Goal: Contribute content: Contribute content

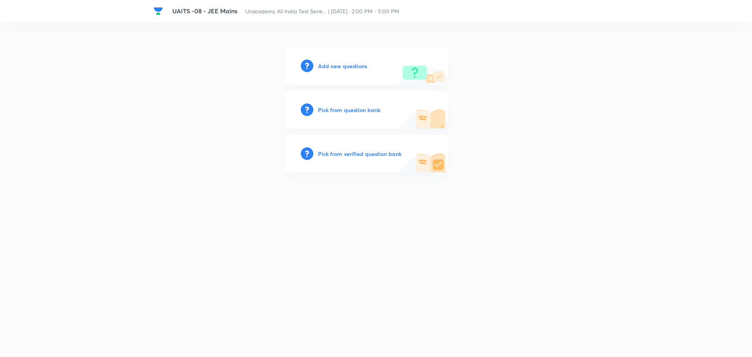
click at [332, 67] on h6 "Add new questions" at bounding box center [342, 66] width 49 height 8
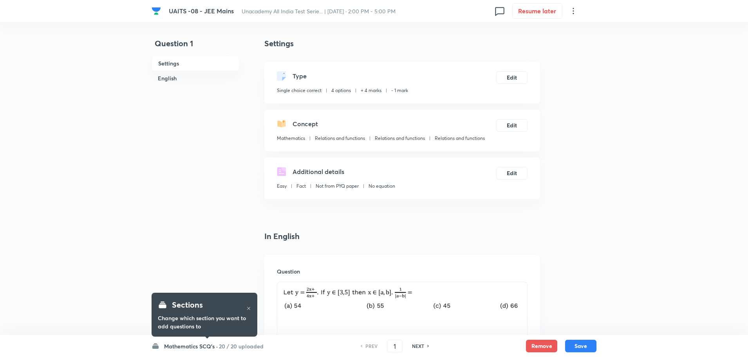
click at [249, 309] on icon at bounding box center [248, 308] width 3 height 3
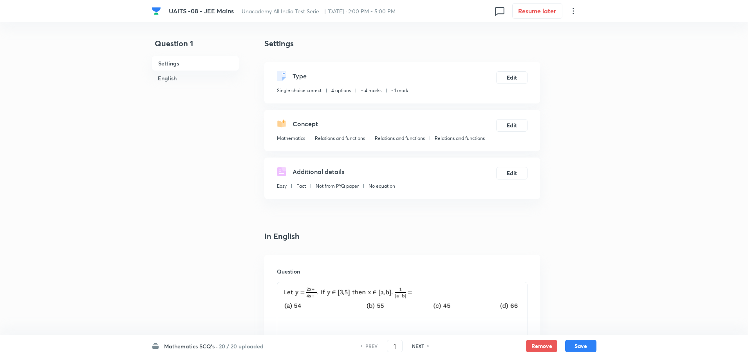
click at [205, 348] on h6 "Mathematics SCQ's ·" at bounding box center [191, 346] width 54 height 8
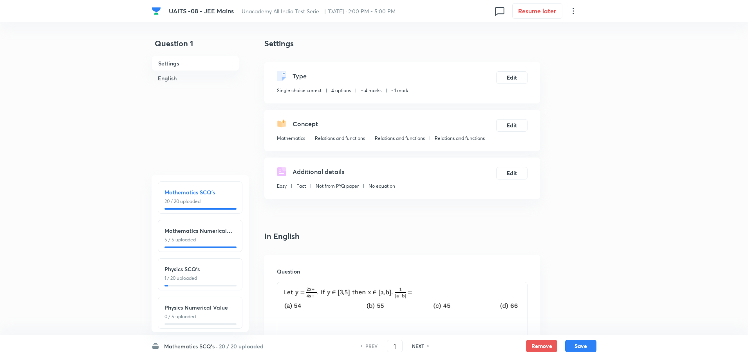
click at [219, 276] on p "1 / 20 uploaded" at bounding box center [200, 278] width 71 height 7
type input "26"
checkbox input "false"
checkbox input "true"
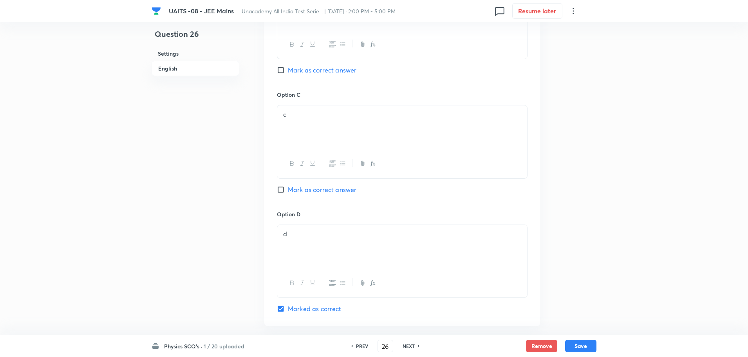
scroll to position [767, 0]
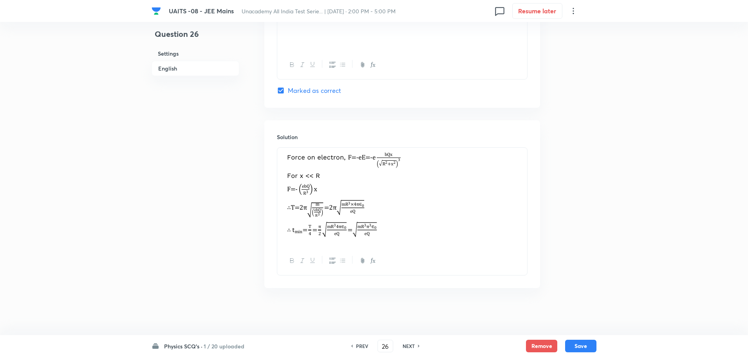
click at [418, 348] on div "NEXT" at bounding box center [410, 345] width 21 height 7
type input "27"
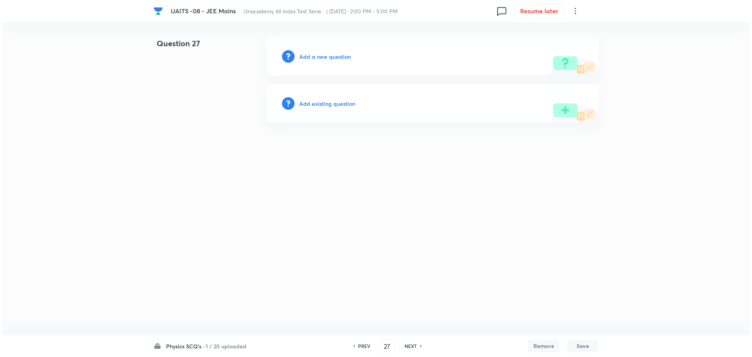
scroll to position [0, 0]
drag, startPoint x: 344, startPoint y: 157, endPoint x: 347, endPoint y: 108, distance: 48.7
click at [345, 143] on html "UAITS -08 - JEE Mains Unacademy All India Test Serie... | Sep 7, 2025 · 2:00 PM…" at bounding box center [376, 80] width 752 height 160
drag, startPoint x: 339, startPoint y: 64, endPoint x: 343, endPoint y: 56, distance: 9.1
click at [339, 63] on div "Add a new question" at bounding box center [432, 57] width 332 height 38
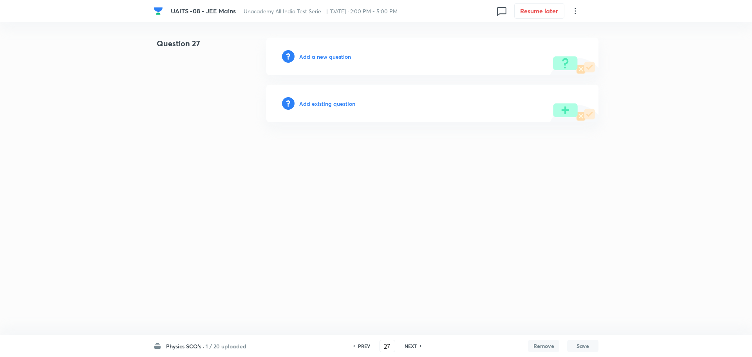
click at [343, 56] on h6 "Add a new question" at bounding box center [325, 57] width 52 height 8
click at [343, 56] on h6 "Choose a question type" at bounding box center [329, 57] width 60 height 8
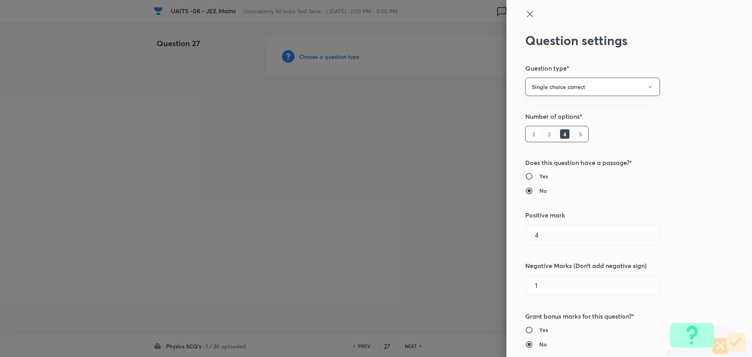
click at [364, 254] on div at bounding box center [376, 178] width 752 height 357
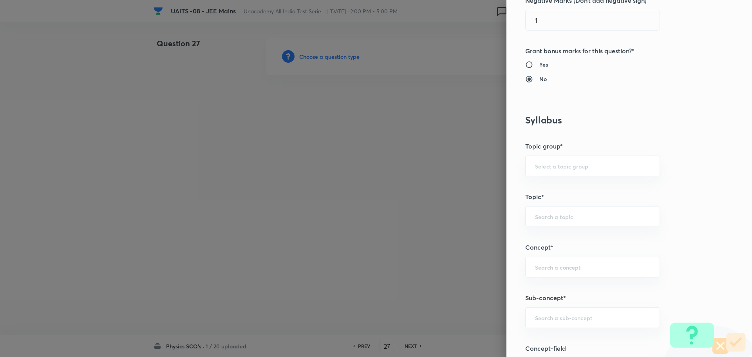
scroll to position [353, 0]
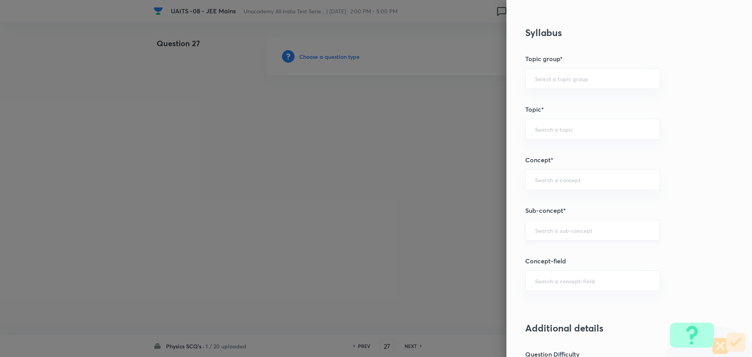
click at [570, 225] on div "​" at bounding box center [592, 230] width 135 height 21
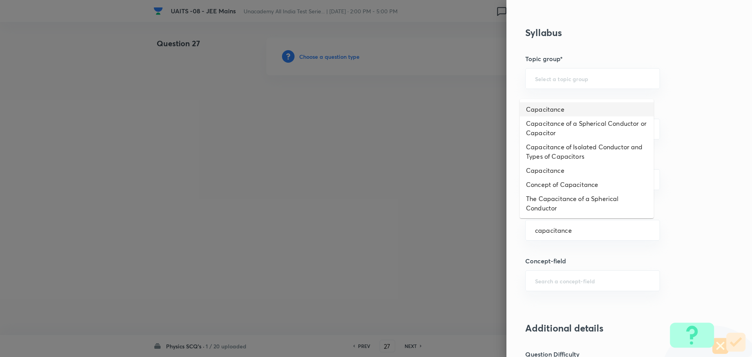
click at [566, 111] on li "Capacitance" at bounding box center [587, 109] width 134 height 14
type input "Capacitance"
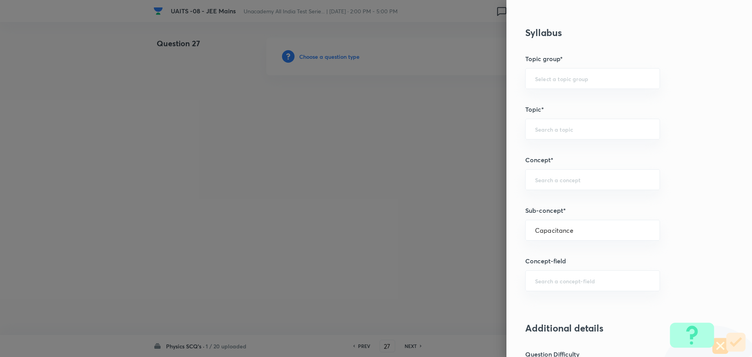
type input "Physics"
type input "Electricity & Magnetism"
type input "Capacitor and Capacitance"
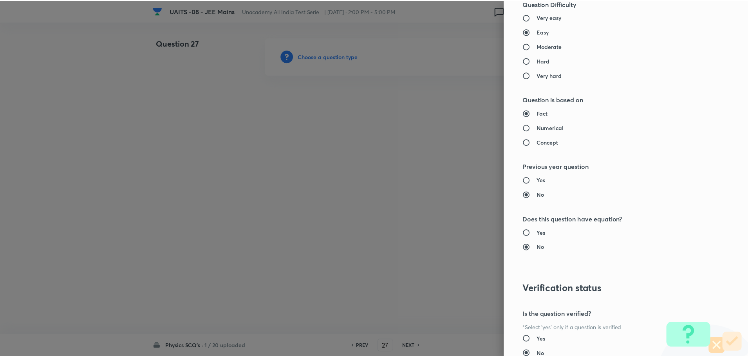
scroll to position [764, 0]
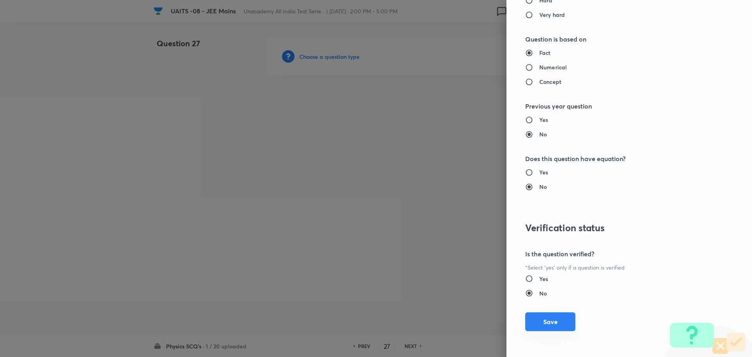
click at [542, 319] on button "Save" at bounding box center [550, 321] width 50 height 19
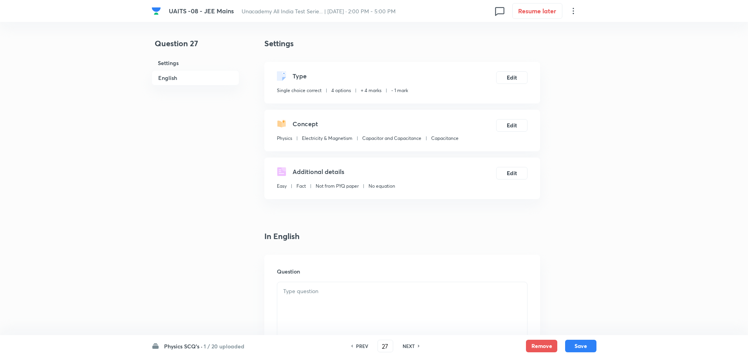
click at [341, 299] on div at bounding box center [402, 304] width 250 height 44
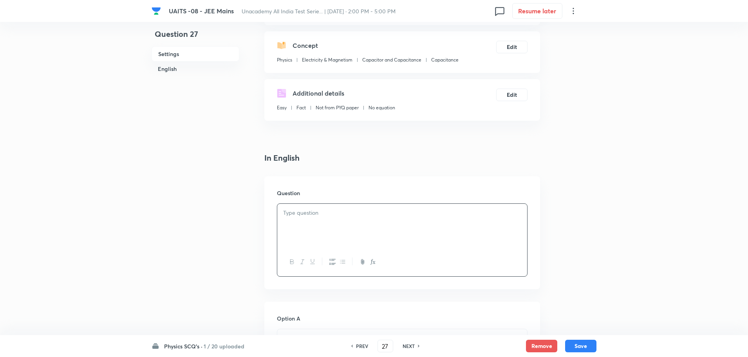
click at [388, 221] on div at bounding box center [402, 226] width 250 height 44
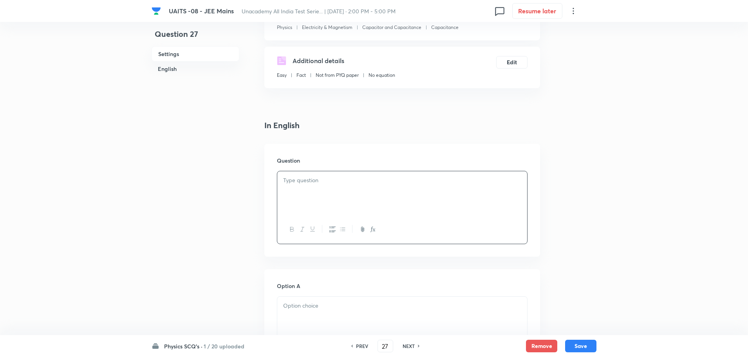
scroll to position [157, 0]
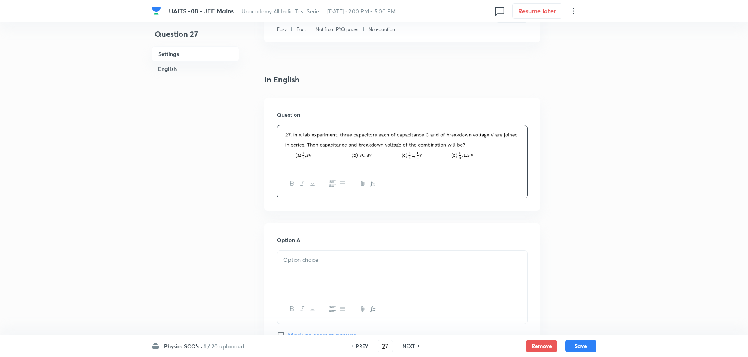
click at [332, 263] on p at bounding box center [402, 259] width 238 height 9
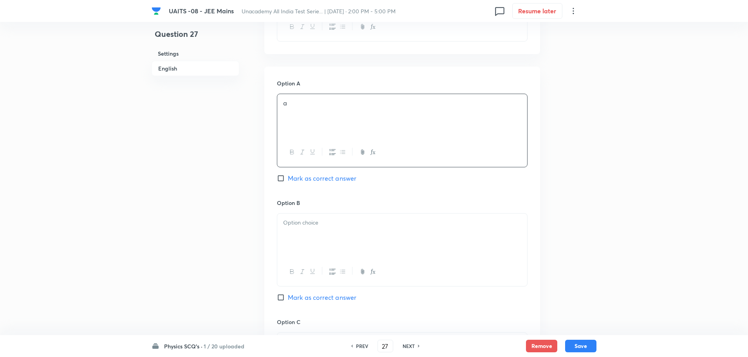
click at [356, 225] on p at bounding box center [402, 222] width 238 height 9
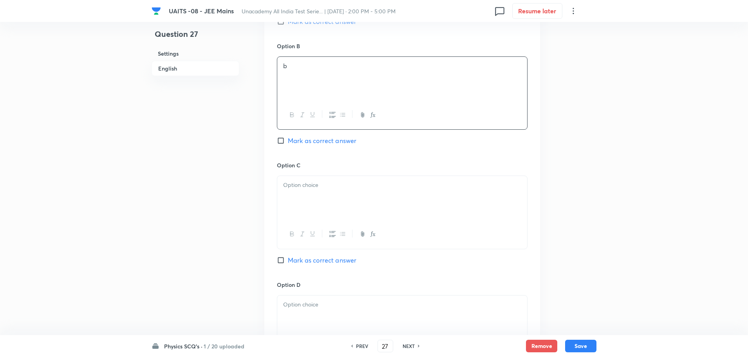
click at [368, 202] on div at bounding box center [402, 198] width 250 height 44
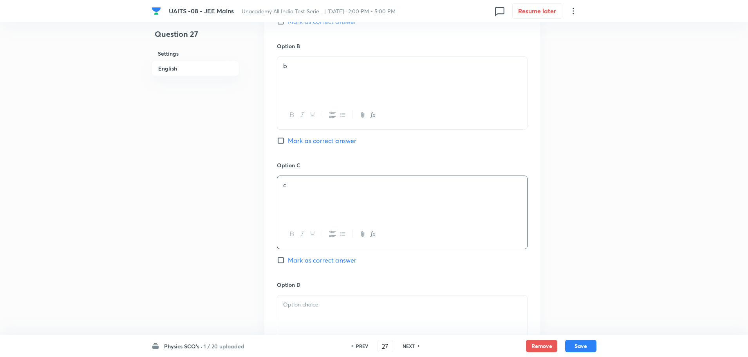
click at [346, 303] on p at bounding box center [402, 304] width 238 height 9
click at [331, 23] on span "Mark as correct answer" at bounding box center [322, 21] width 69 height 9
click at [288, 23] on input "Mark as correct answer" at bounding box center [282, 22] width 11 height 8
checkbox input "true"
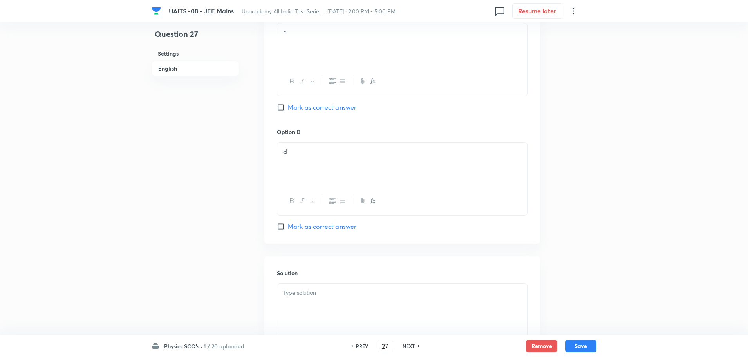
scroll to position [704, 0]
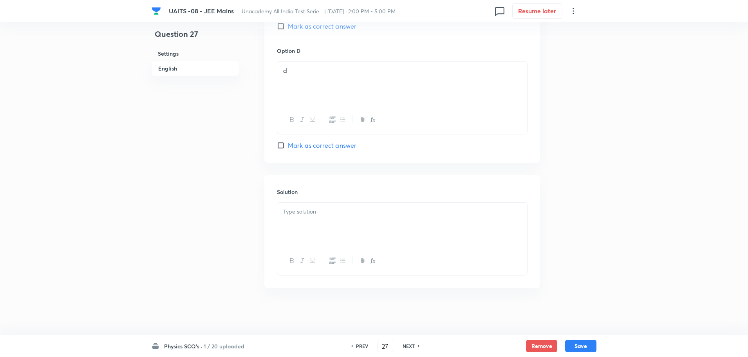
click at [373, 201] on div "Solution" at bounding box center [403, 231] width 276 height 113
click at [371, 220] on div at bounding box center [402, 225] width 250 height 44
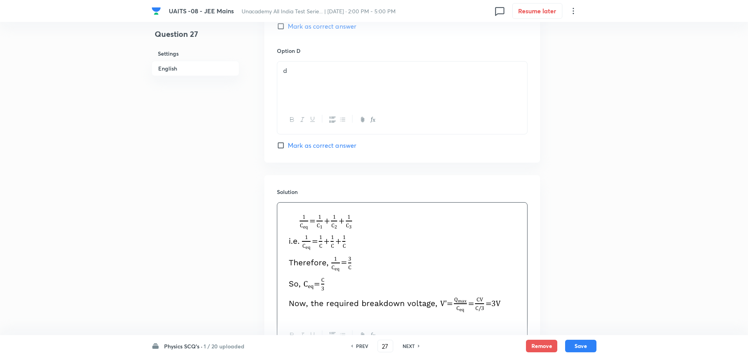
click at [587, 344] on button "Save" at bounding box center [580, 346] width 31 height 13
type input "28"
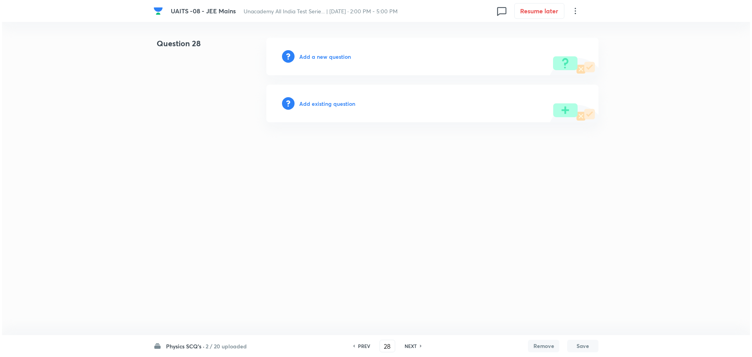
scroll to position [0, 0]
click at [331, 59] on h6 "Add a new question" at bounding box center [325, 57] width 52 height 8
click at [331, 59] on h6 "Choose a question type" at bounding box center [329, 57] width 60 height 8
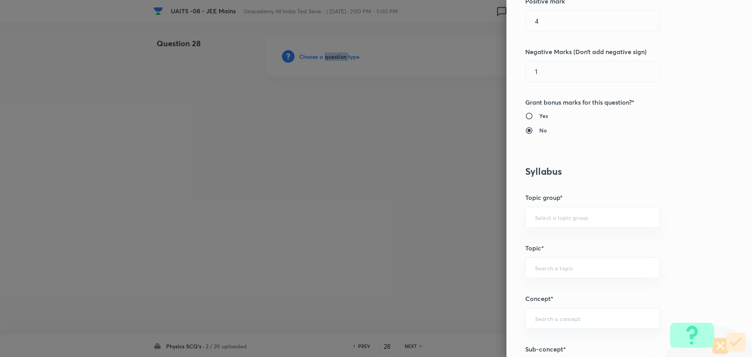
scroll to position [353, 0]
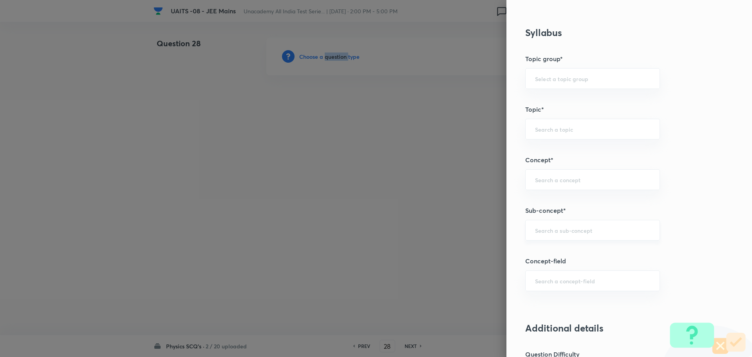
click at [603, 223] on div "​" at bounding box center [592, 230] width 135 height 21
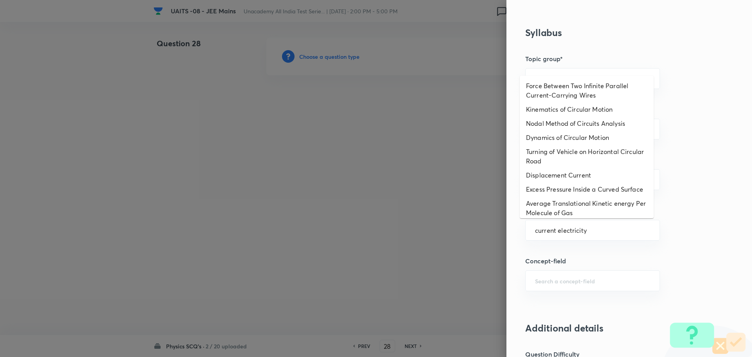
scroll to position [607, 0]
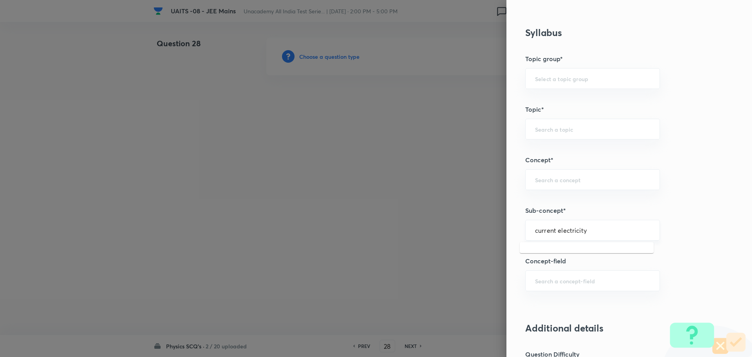
click at [608, 233] on input "current electricity" at bounding box center [592, 229] width 115 height 7
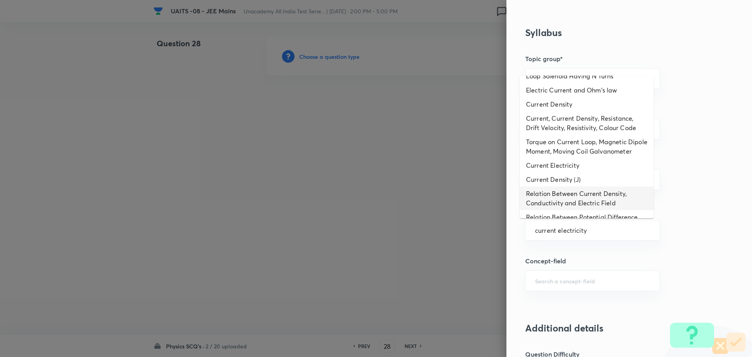
scroll to position [122, 0]
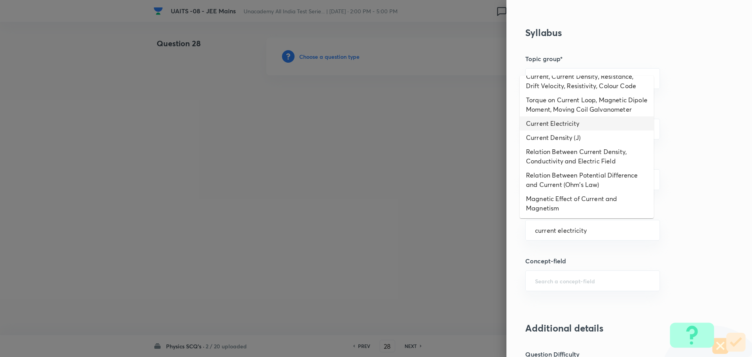
click at [563, 124] on li "Current Electricity" at bounding box center [587, 123] width 134 height 14
type input "Current Electricity"
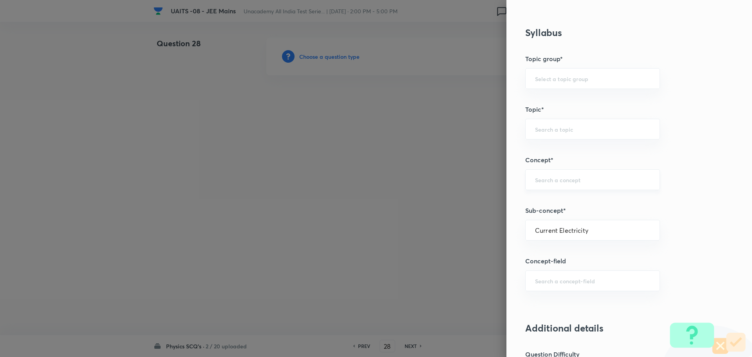
type input "Physics"
type input "Current Electricity"
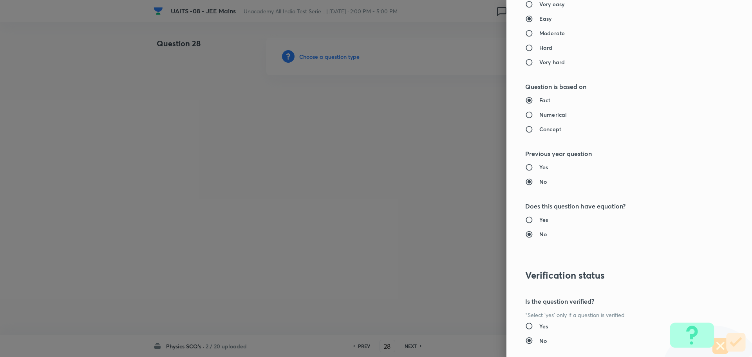
scroll to position [764, 0]
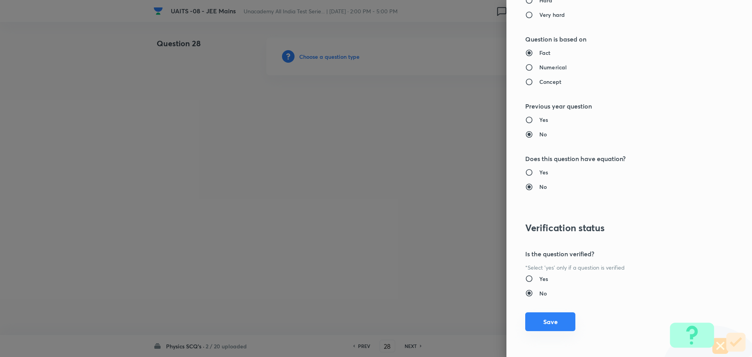
click at [545, 314] on button "Save" at bounding box center [550, 321] width 50 height 19
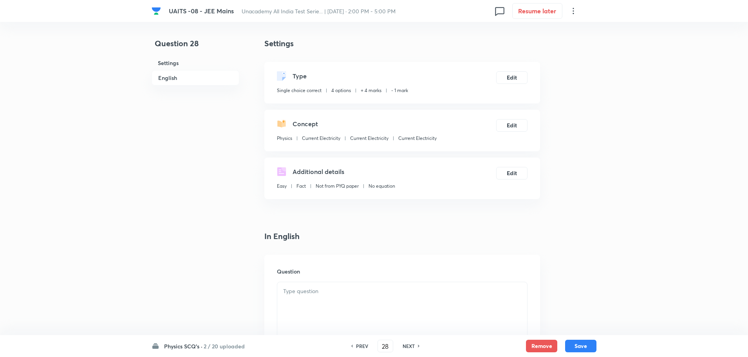
click at [353, 290] on p at bounding box center [402, 291] width 238 height 9
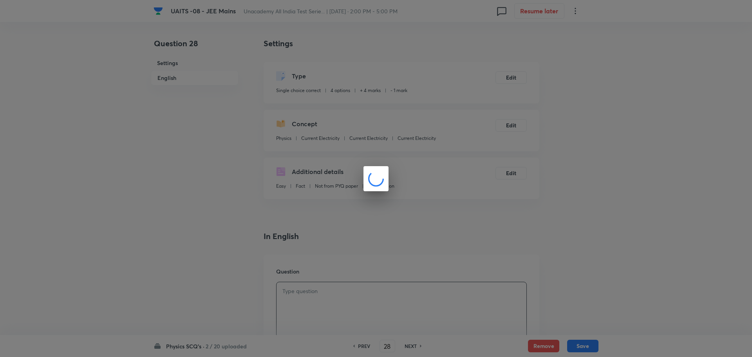
click at [435, 269] on div at bounding box center [376, 178] width 752 height 357
click at [340, 266] on div at bounding box center [376, 178] width 752 height 357
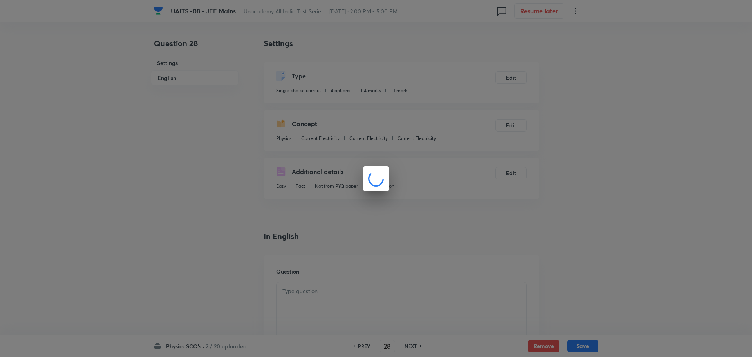
click at [340, 266] on div at bounding box center [376, 178] width 752 height 357
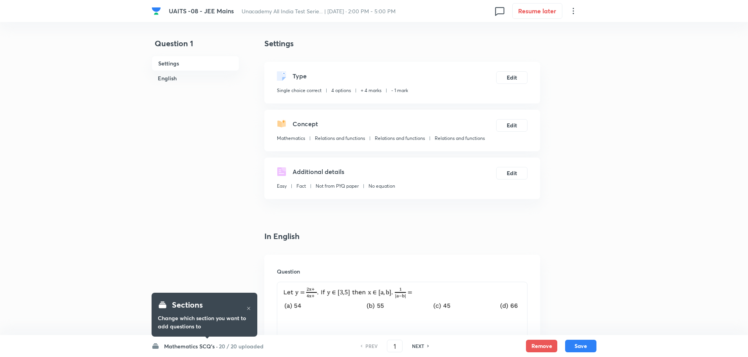
click at [325, 288] on img at bounding box center [402, 298] width 238 height 23
click at [193, 349] on h6 "Mathematics SCQ's ·" at bounding box center [191, 346] width 54 height 8
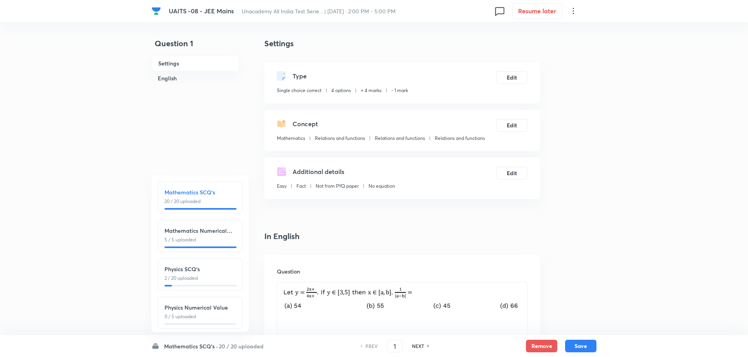
click at [199, 280] on p "2 / 20 uploaded" at bounding box center [200, 278] width 71 height 7
type input "26"
checkbox input "false"
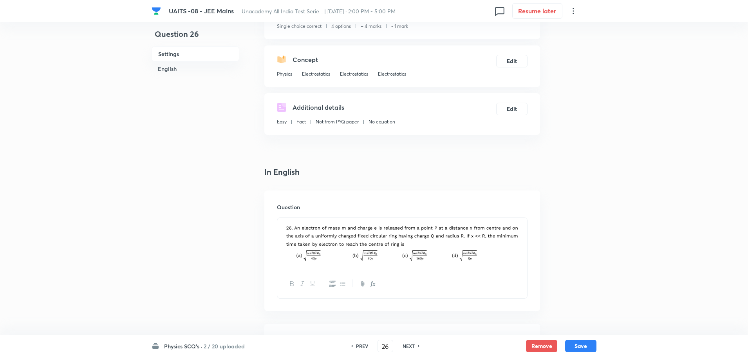
scroll to position [157, 0]
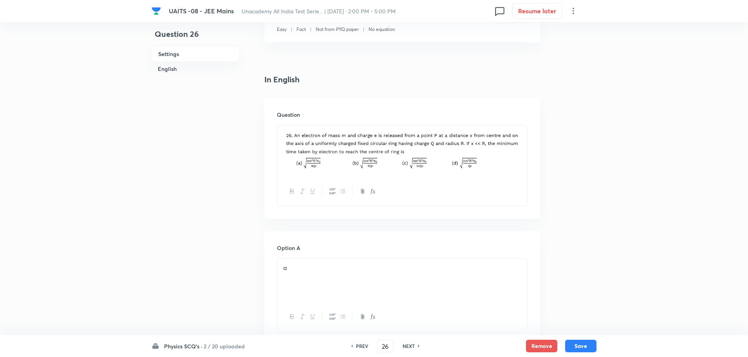
click at [417, 349] on div "NEXT" at bounding box center [410, 345] width 21 height 7
checkbox input "false"
type input "27"
checkbox input "true"
click at [417, 349] on div "NEXT" at bounding box center [410, 345] width 21 height 7
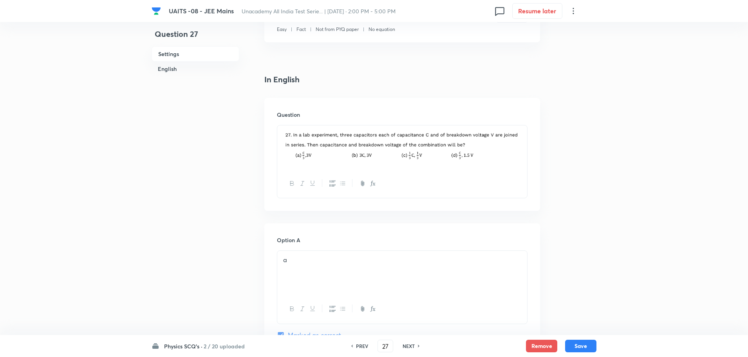
type input "28"
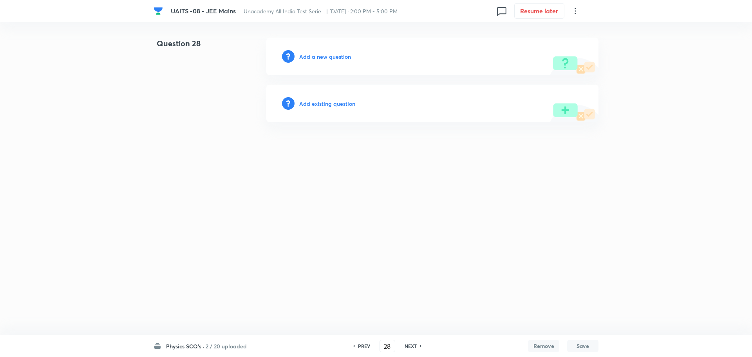
click at [329, 54] on h6 "Add a new question" at bounding box center [325, 57] width 52 height 8
click at [329, 54] on h6 "Choose a question type" at bounding box center [329, 57] width 60 height 8
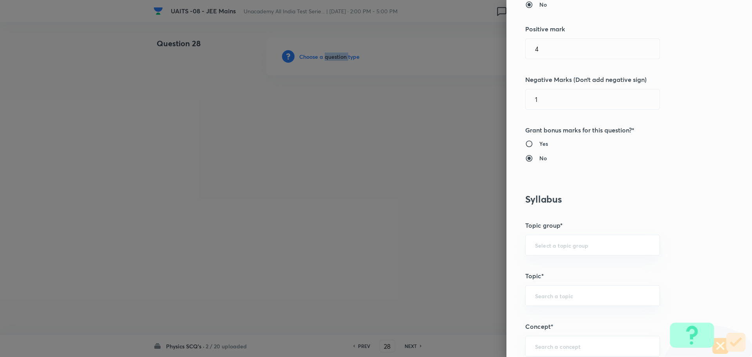
scroll to position [313, 0]
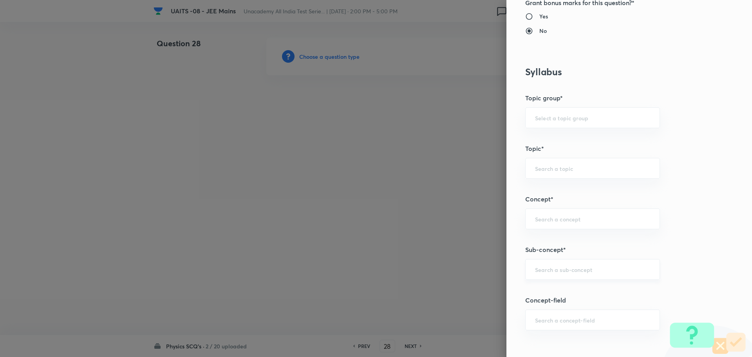
click at [590, 268] on input "text" at bounding box center [592, 269] width 115 height 7
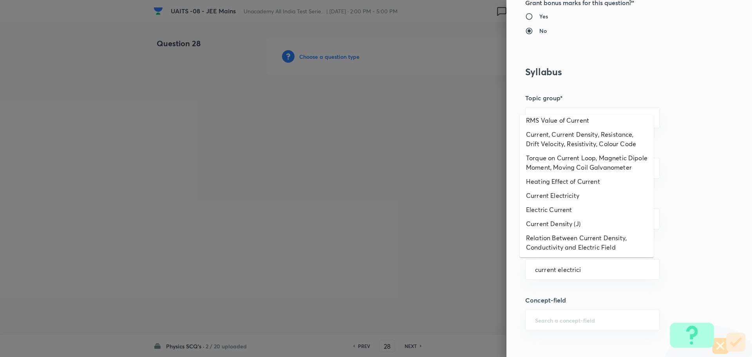
scroll to position [0, 0]
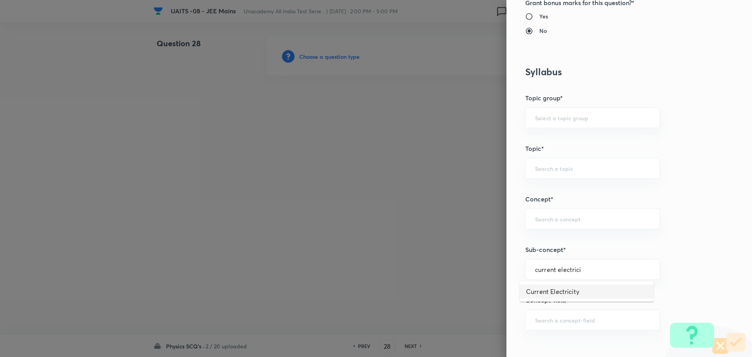
click at [587, 296] on li "Current Electricity" at bounding box center [587, 291] width 134 height 14
type input "Current Electricity"
type input "Physics"
type input "Current Electricity"
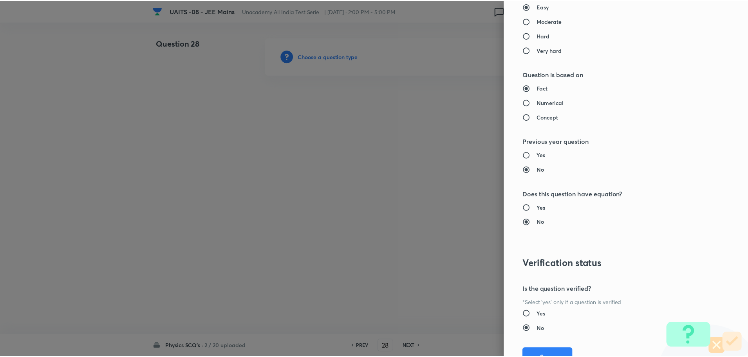
scroll to position [764, 0]
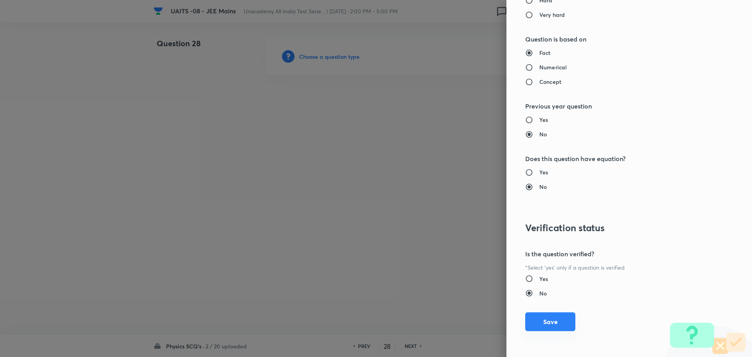
click at [538, 321] on button "Save" at bounding box center [550, 321] width 50 height 19
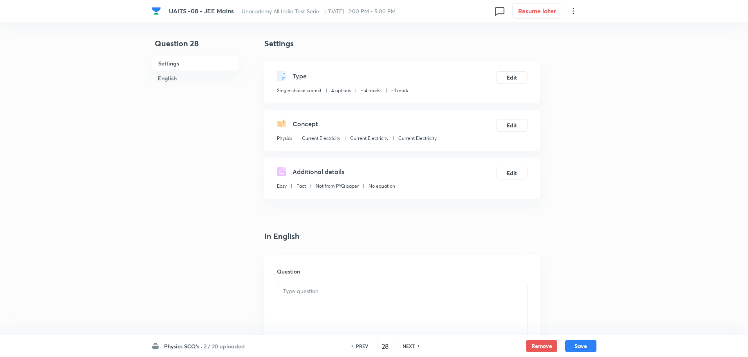
click at [348, 312] on div at bounding box center [402, 304] width 250 height 44
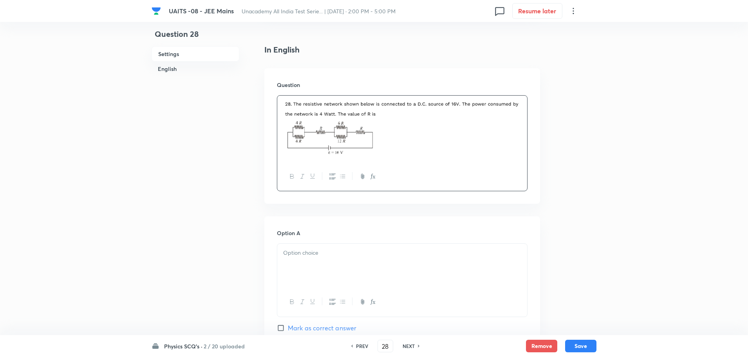
scroll to position [196, 0]
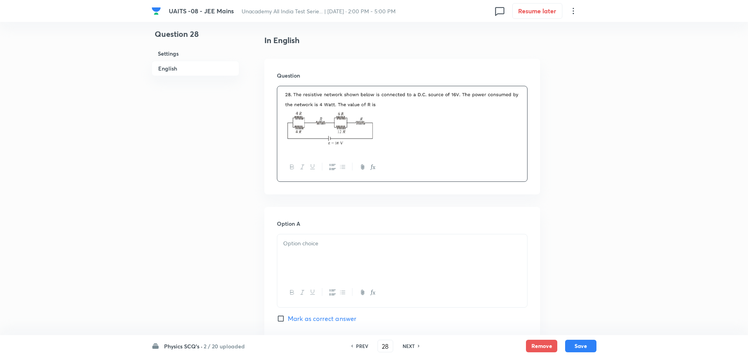
click at [383, 253] on div at bounding box center [402, 256] width 250 height 44
click at [521, 134] on img at bounding box center [402, 118] width 238 height 55
drag, startPoint x: 521, startPoint y: 134, endPoint x: 419, endPoint y: 119, distance: 103.1
click at [419, 119] on img at bounding box center [402, 118] width 238 height 55
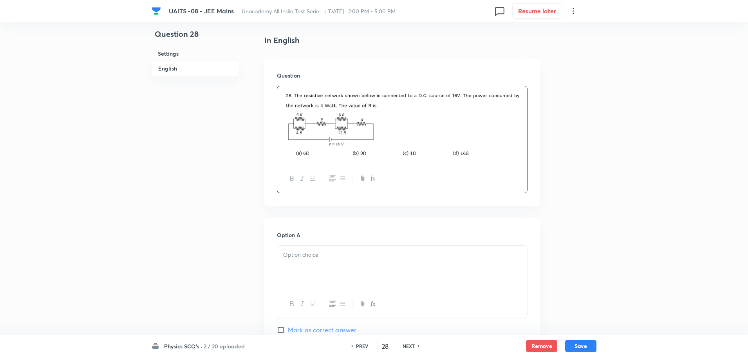
click at [389, 246] on div at bounding box center [402, 268] width 250 height 44
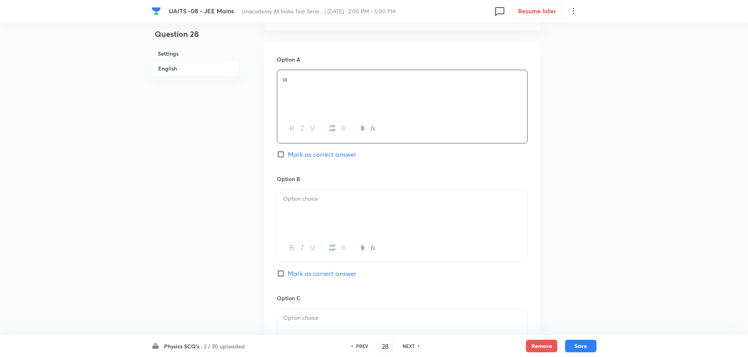
scroll to position [426, 0]
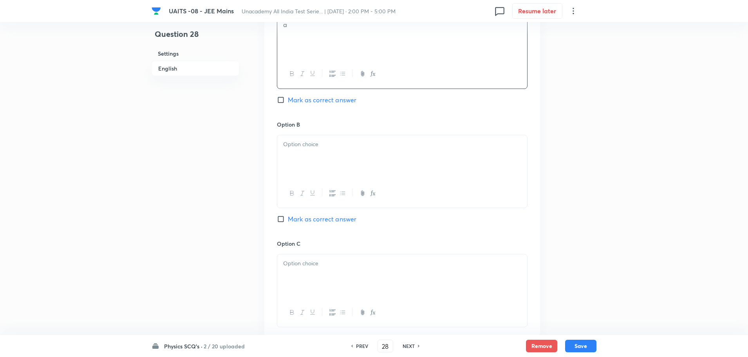
click at [383, 145] on p at bounding box center [402, 144] width 238 height 9
drag, startPoint x: 345, startPoint y: 280, endPoint x: 357, endPoint y: 245, distance: 37.3
click at [345, 279] on div at bounding box center [402, 276] width 250 height 44
click at [355, 276] on div at bounding box center [402, 278] width 250 height 44
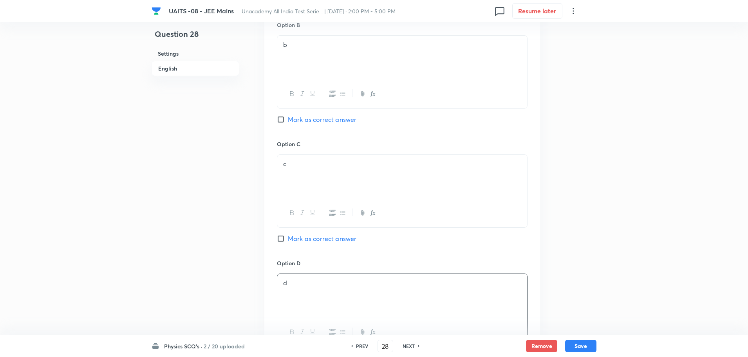
scroll to position [622, 0]
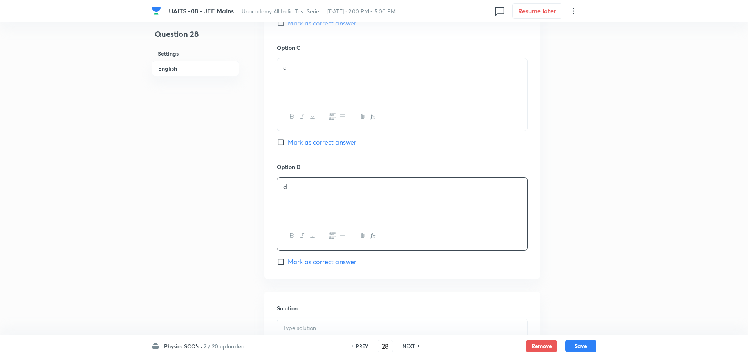
click at [336, 325] on p at bounding box center [402, 328] width 238 height 9
click at [343, 24] on span "Mark as correct answer" at bounding box center [322, 22] width 69 height 9
click at [288, 24] on input "Mark as correct answer" at bounding box center [282, 23] width 11 height 8
checkbox input "true"
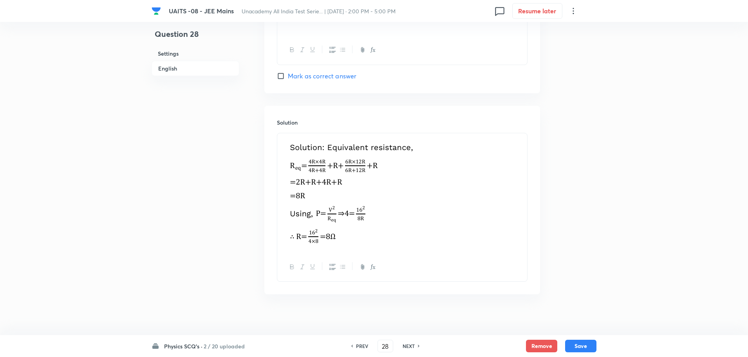
scroll to position [814, 0]
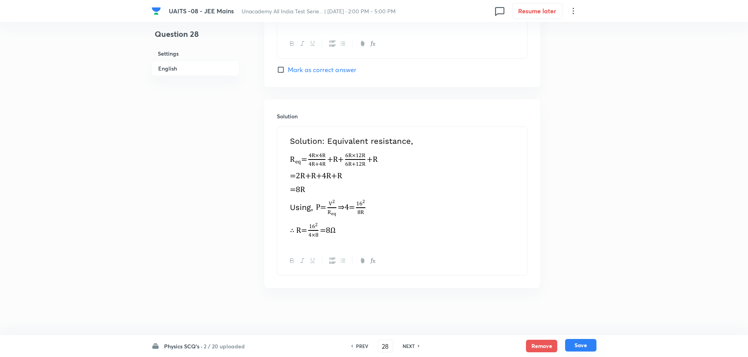
click at [574, 344] on button "Save" at bounding box center [580, 345] width 31 height 13
type input "29"
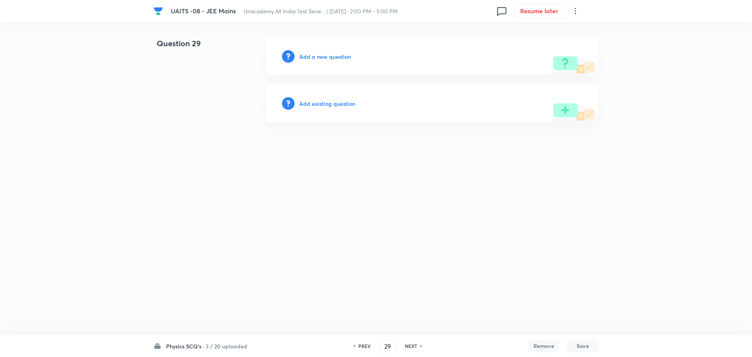
click at [338, 60] on h6 "Add a new question" at bounding box center [325, 57] width 52 height 8
click at [338, 60] on h6 "Choose a question type" at bounding box center [329, 57] width 60 height 8
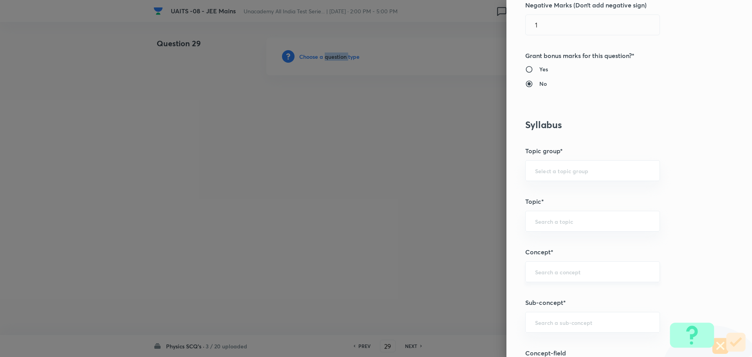
scroll to position [274, 0]
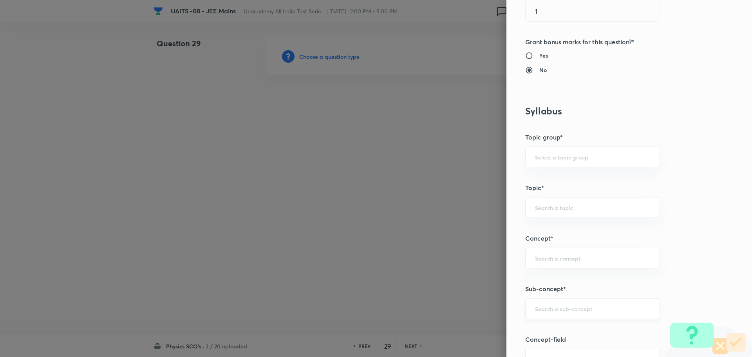
click at [601, 306] on input "text" at bounding box center [592, 308] width 115 height 7
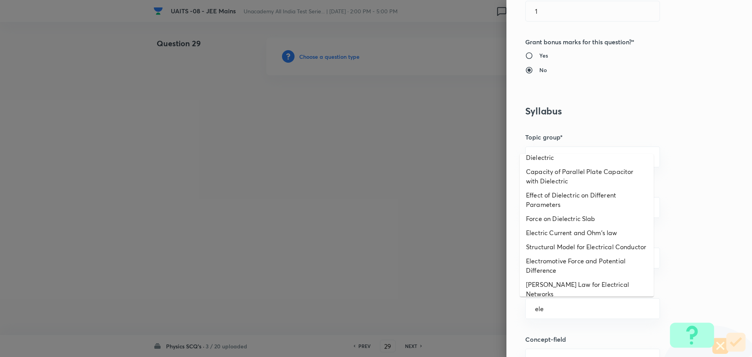
scroll to position [0, 0]
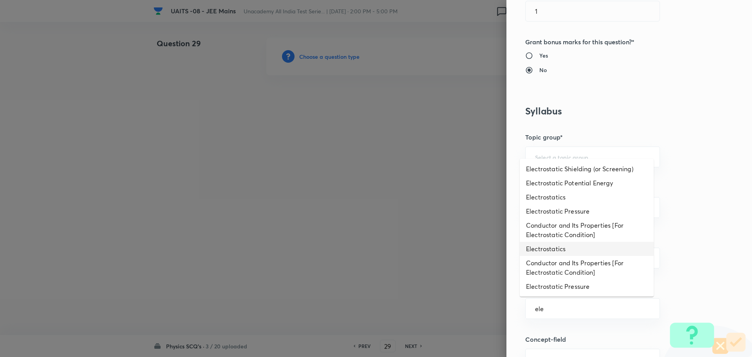
click at [555, 251] on li "Electrostatics" at bounding box center [587, 249] width 134 height 14
type input "Electrostatics"
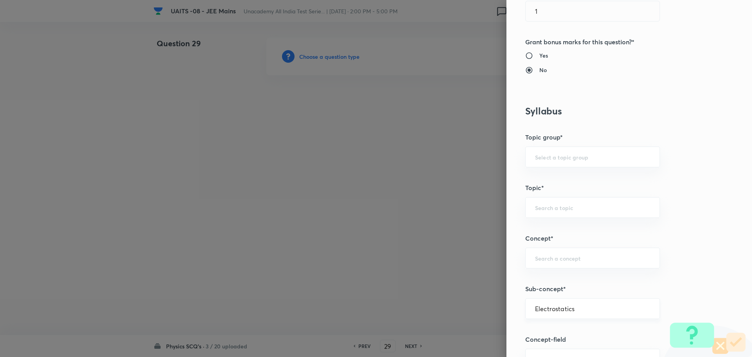
type input "Physics"
type input "Electrostatics"
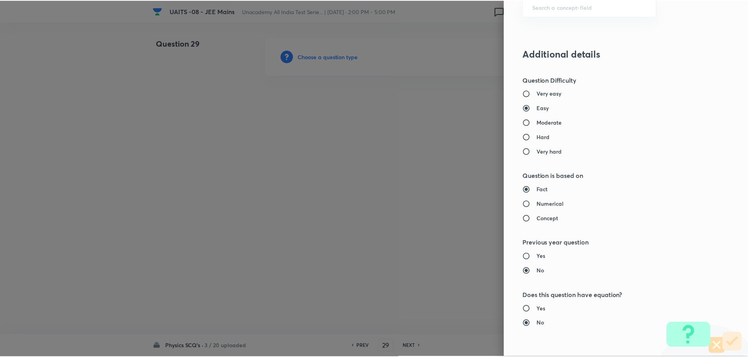
scroll to position [764, 0]
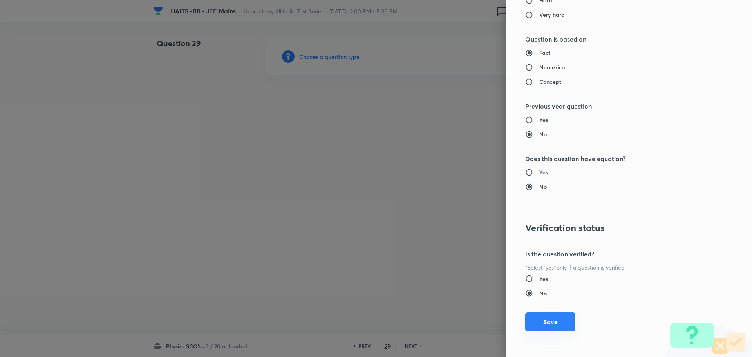
click at [545, 319] on button "Save" at bounding box center [550, 321] width 50 height 19
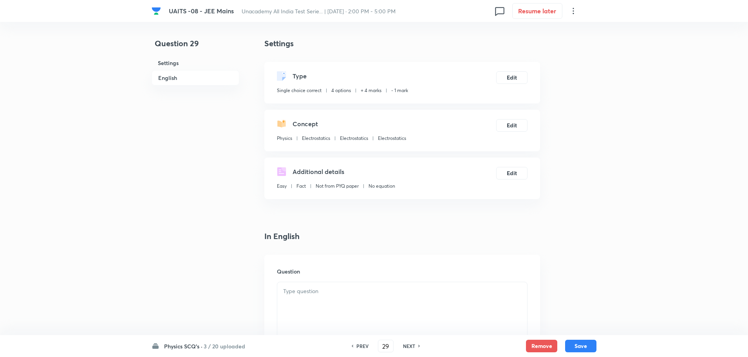
drag, startPoint x: 330, startPoint y: 292, endPoint x: 357, endPoint y: 291, distance: 26.7
click at [330, 292] on p at bounding box center [402, 291] width 238 height 9
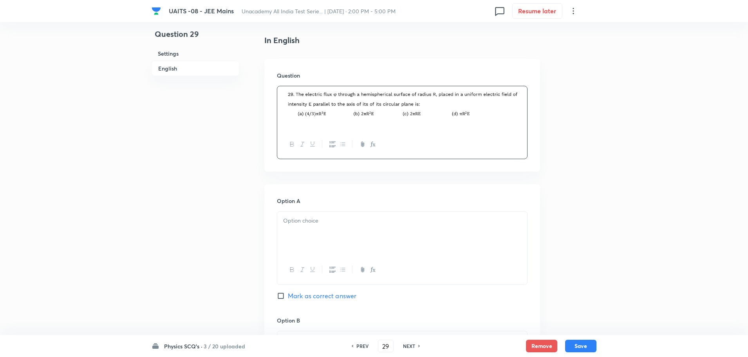
click at [370, 237] on div at bounding box center [402, 234] width 250 height 44
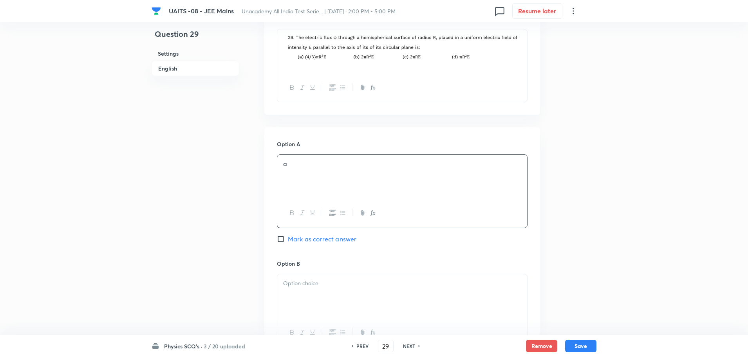
scroll to position [313, 0]
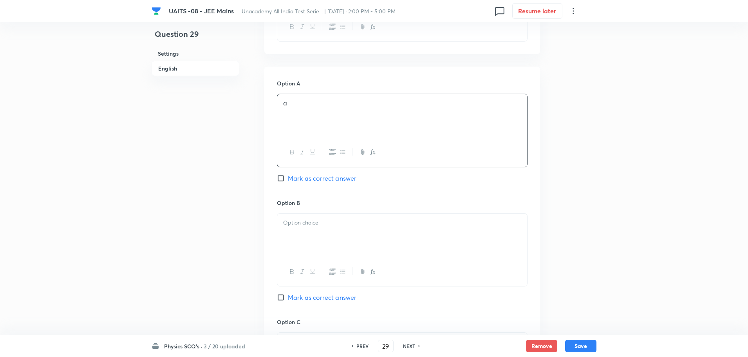
click at [366, 241] on div at bounding box center [402, 236] width 250 height 44
click at [366, 241] on div at bounding box center [402, 237] width 250 height 44
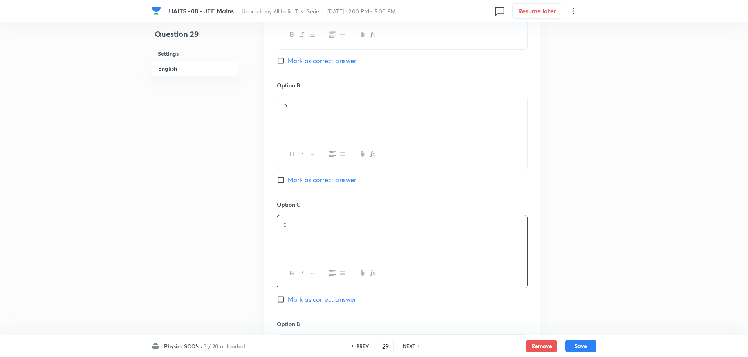
scroll to position [588, 0]
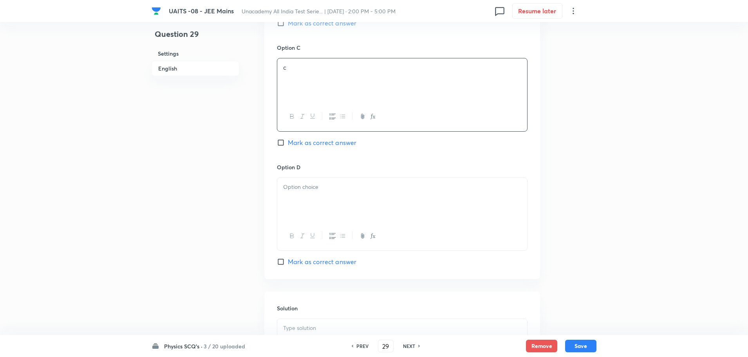
click at [379, 215] on div at bounding box center [402, 200] width 250 height 44
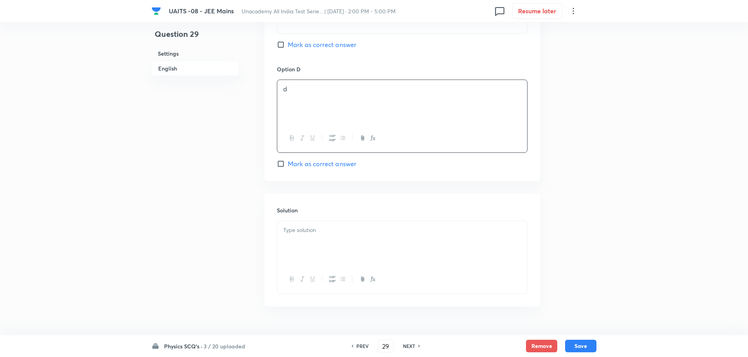
scroll to position [704, 0]
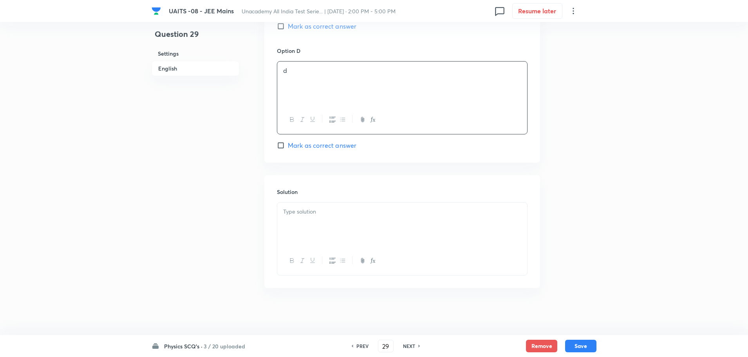
click at [369, 230] on div at bounding box center [402, 225] width 250 height 44
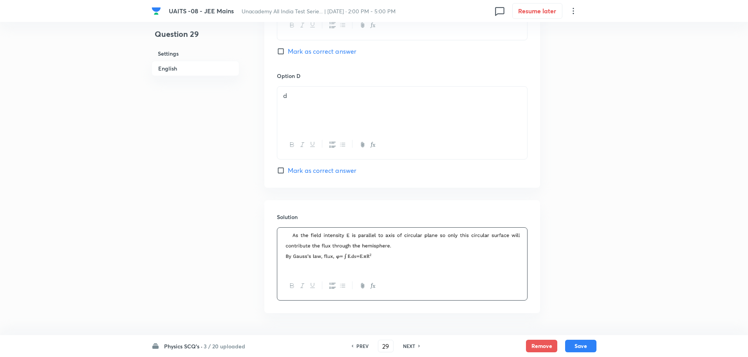
scroll to position [665, 0]
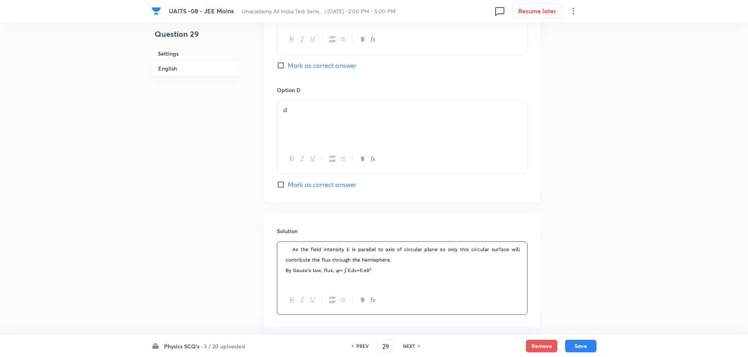
click at [326, 183] on span "Mark as correct answer" at bounding box center [322, 184] width 69 height 9
click at [288, 183] on input "Mark as correct answer" at bounding box center [282, 185] width 11 height 8
checkbox input "true"
click at [590, 350] on button "Save" at bounding box center [580, 345] width 31 height 13
type input "30"
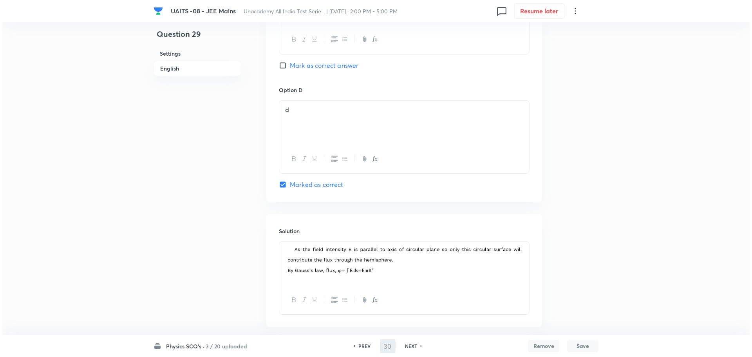
scroll to position [0, 0]
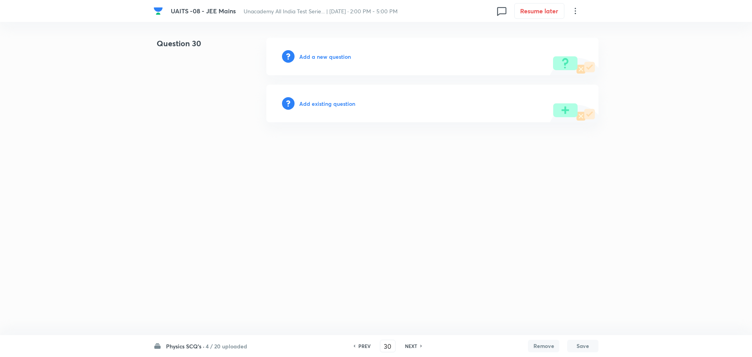
click at [339, 56] on h6 "Add a new question" at bounding box center [325, 57] width 52 height 8
click at [339, 56] on h6 "Choose a question type" at bounding box center [329, 57] width 60 height 8
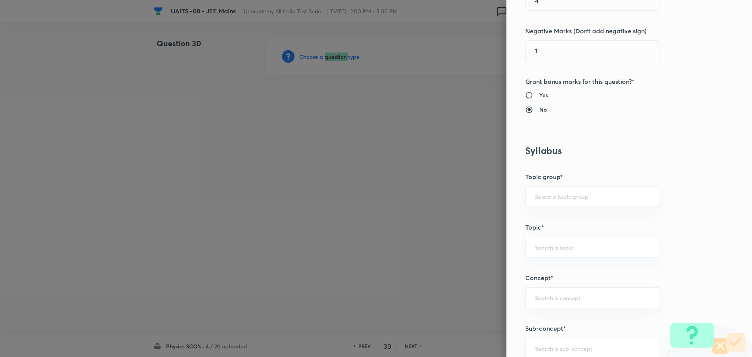
scroll to position [313, 0]
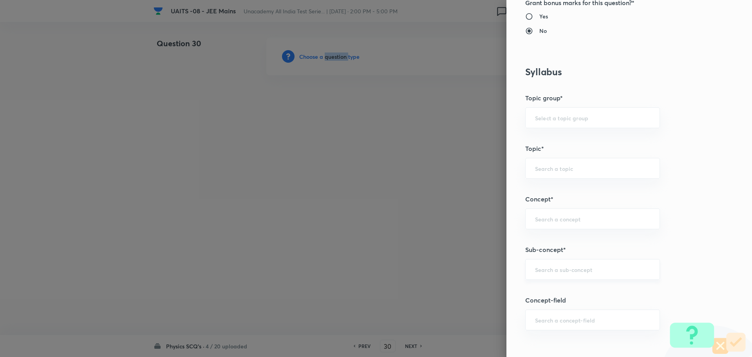
click at [569, 278] on div "​" at bounding box center [592, 269] width 135 height 21
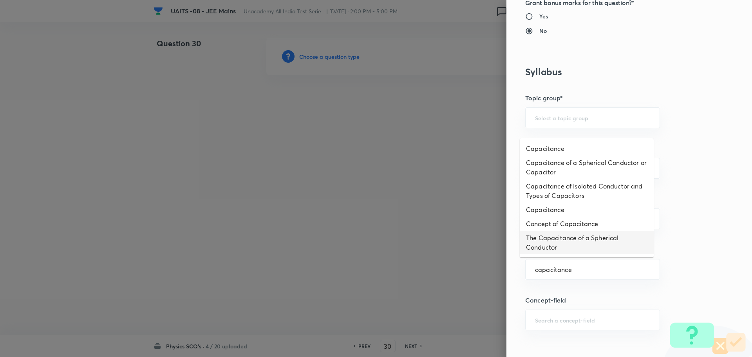
click at [594, 248] on li "The Capacitance of a Spherical Conductor" at bounding box center [587, 243] width 134 height 24
type input "The Capacitance of a Spherical Conductor"
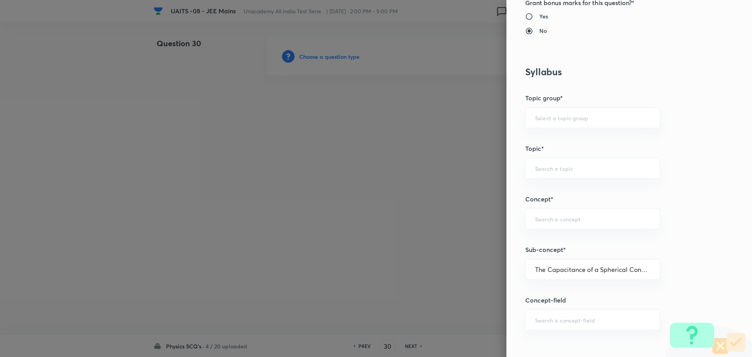
type input "Physics"
type input "Capacitance"
type input "The Capacitance of a Spherical Conductor"
click at [594, 274] on div "The Capacitance of a Spherical Conductor ​" at bounding box center [592, 269] width 135 height 21
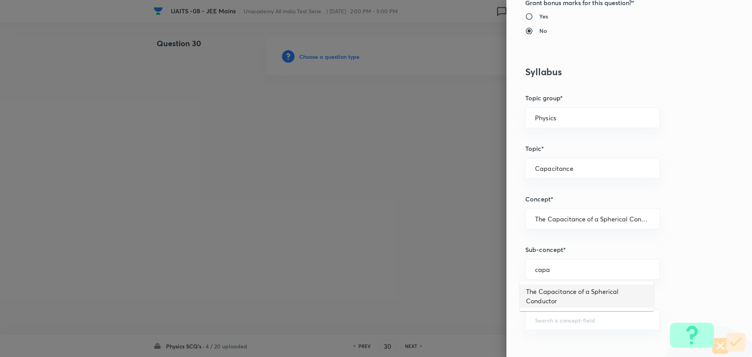
click at [589, 290] on li "The Capacitance of a Spherical Conductor" at bounding box center [587, 296] width 134 height 24
type input "The Capacitance of a Spherical Conductor"
click at [603, 216] on input "The Capacitance of a Spherical Conductor" at bounding box center [592, 218] width 115 height 7
click at [346, 207] on div at bounding box center [376, 178] width 752 height 357
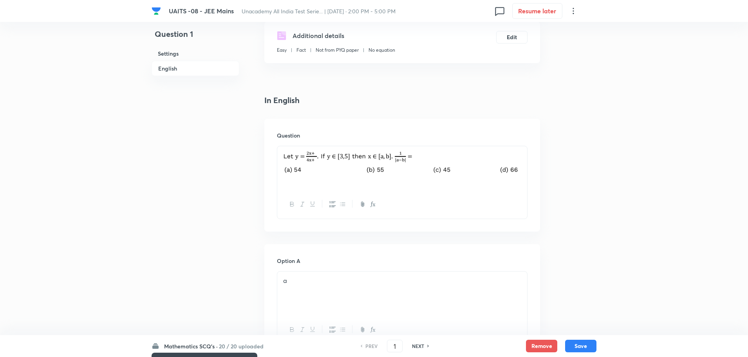
scroll to position [196, 0]
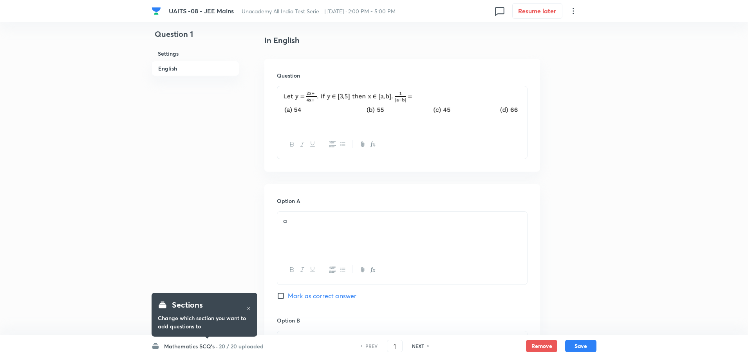
click at [204, 345] on h6 "Mathematics SCQ's ·" at bounding box center [191, 346] width 54 height 8
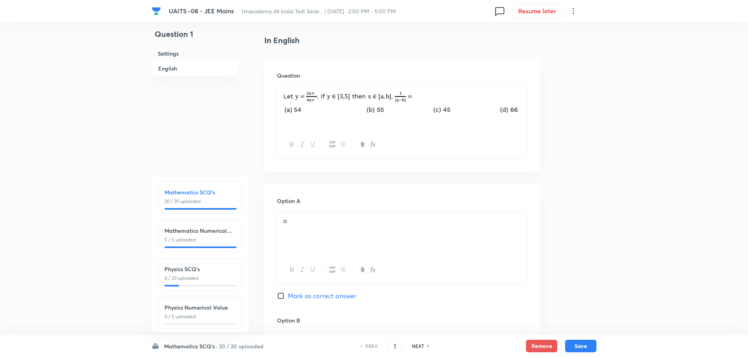
click at [199, 273] on div "Physics SCQ's 4 / 20 uploaded" at bounding box center [200, 273] width 71 height 17
type input "26"
checkbox input "false"
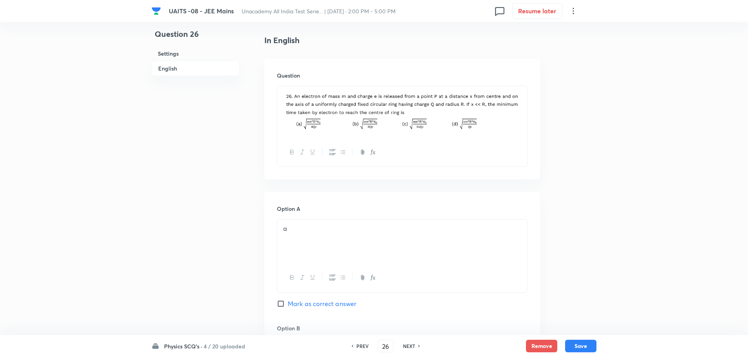
click at [404, 349] on h6 "NEXT" at bounding box center [409, 345] width 12 height 7
checkbox input "false"
type input "27"
checkbox input "true"
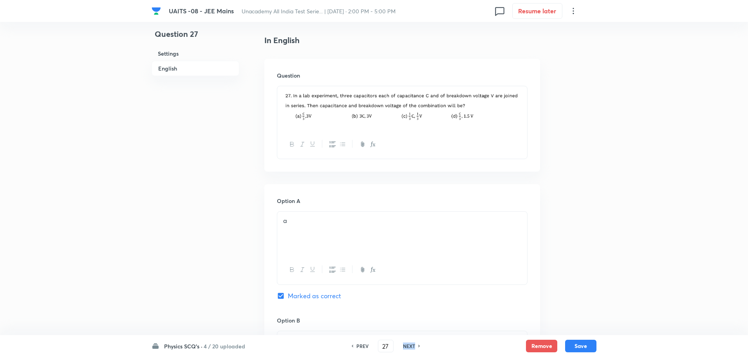
click at [404, 348] on h6 "NEXT" at bounding box center [409, 345] width 12 height 7
type input "28"
checkbox input "false"
click at [404, 348] on h6 "NEXT" at bounding box center [409, 345] width 12 height 7
checkbox input "false"
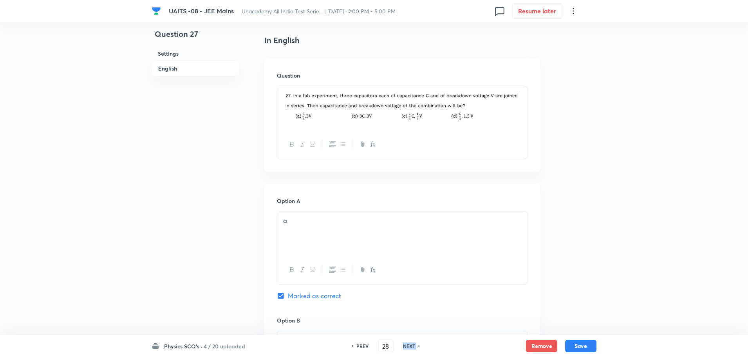
type input "29"
checkbox input "true"
click at [404, 347] on h6 "NEXT" at bounding box center [409, 345] width 12 height 7
type input "30"
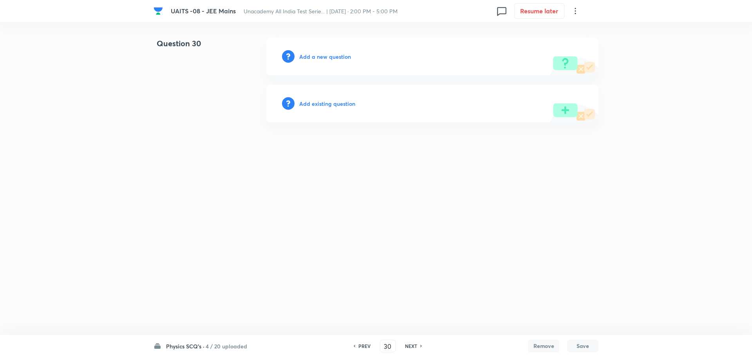
click at [303, 54] on h6 "Add a new question" at bounding box center [325, 57] width 52 height 8
click at [303, 54] on h6 "Choose a question type" at bounding box center [329, 57] width 60 height 8
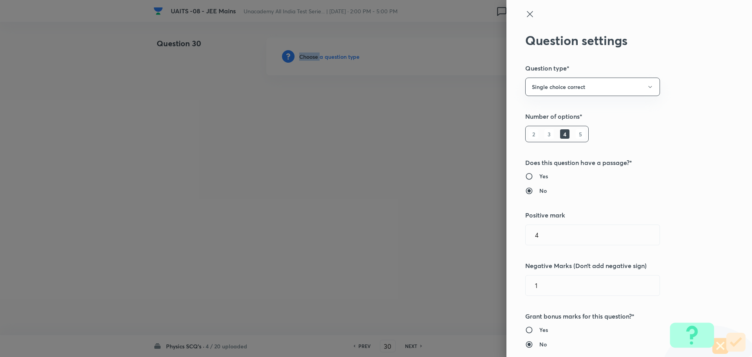
scroll to position [353, 0]
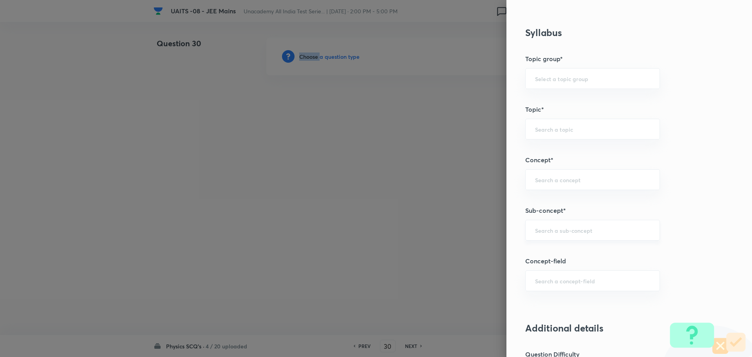
click at [588, 226] on div "​" at bounding box center [592, 230] width 135 height 21
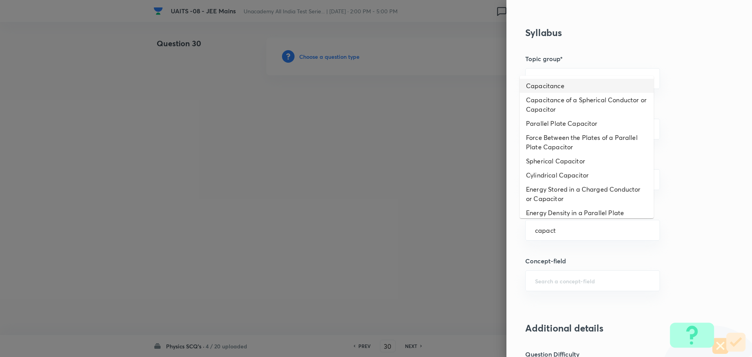
click at [544, 83] on li "Capacitance" at bounding box center [587, 86] width 134 height 14
type input "Capacitance"
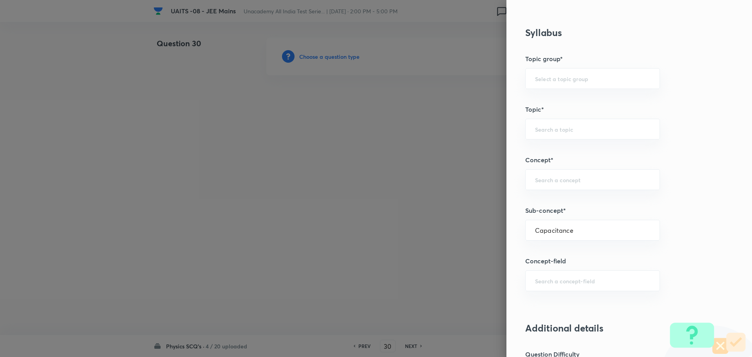
type input "Physics"
type input "Electricity & Magnetism"
type input "Capacitor and Capacitance"
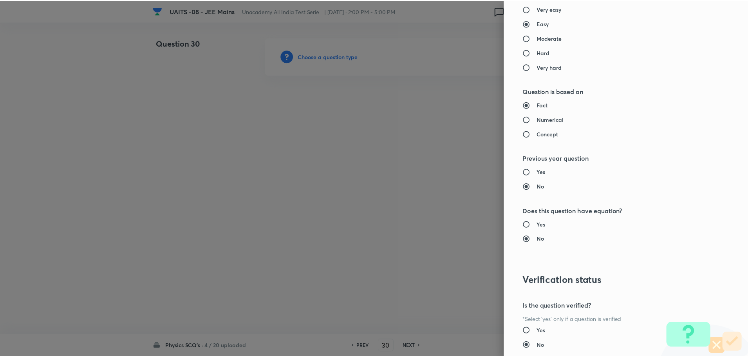
scroll to position [764, 0]
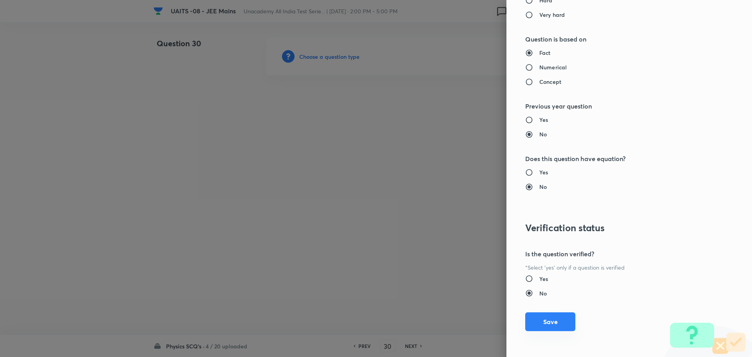
click at [545, 315] on button "Save" at bounding box center [550, 321] width 50 height 19
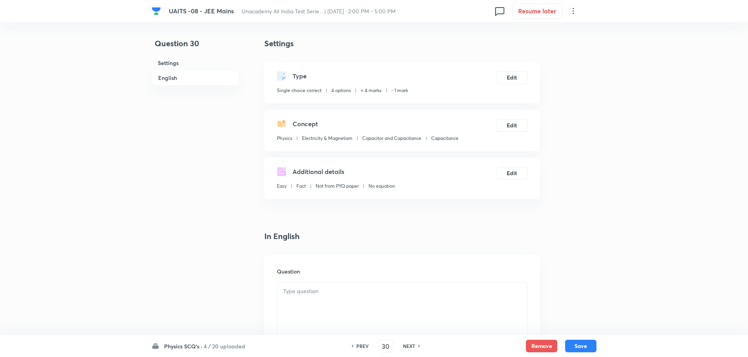
click at [332, 305] on div at bounding box center [402, 304] width 250 height 44
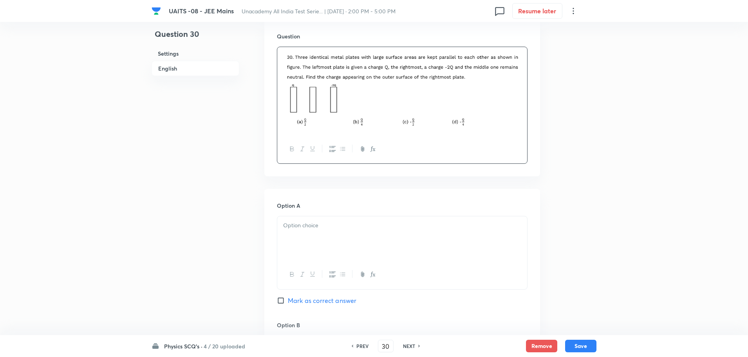
click at [388, 226] on p at bounding box center [402, 225] width 238 height 9
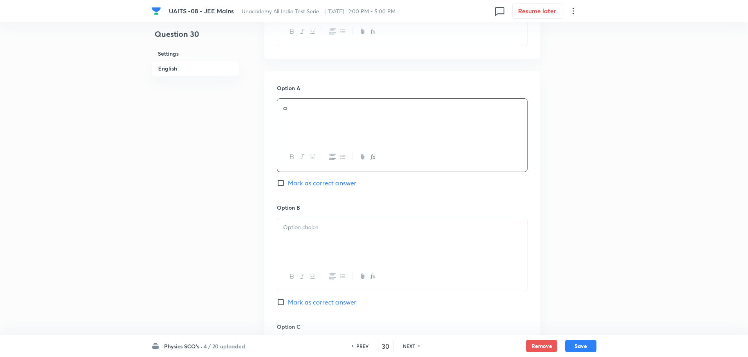
click at [388, 226] on p at bounding box center [402, 227] width 238 height 9
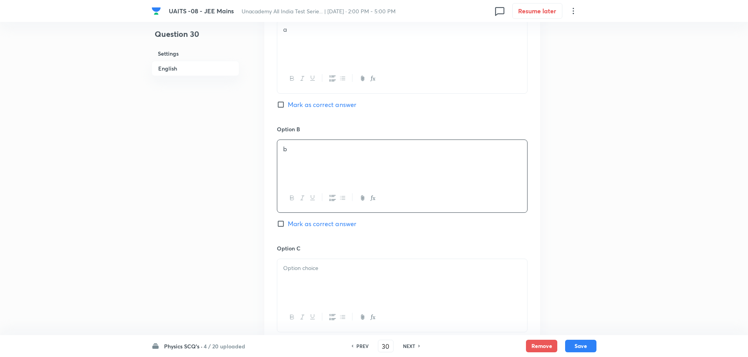
click at [366, 279] on div at bounding box center [402, 281] width 250 height 44
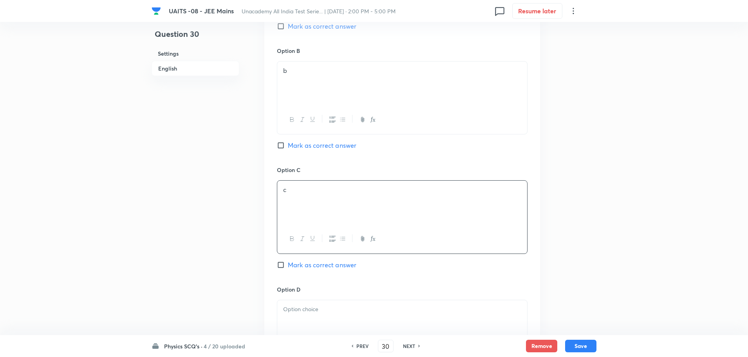
click at [351, 317] on div at bounding box center [402, 322] width 250 height 44
click at [333, 265] on span "Mark as correct answer" at bounding box center [322, 264] width 69 height 9
click at [288, 265] on input "Mark as correct answer" at bounding box center [282, 265] width 11 height 8
checkbox input "true"
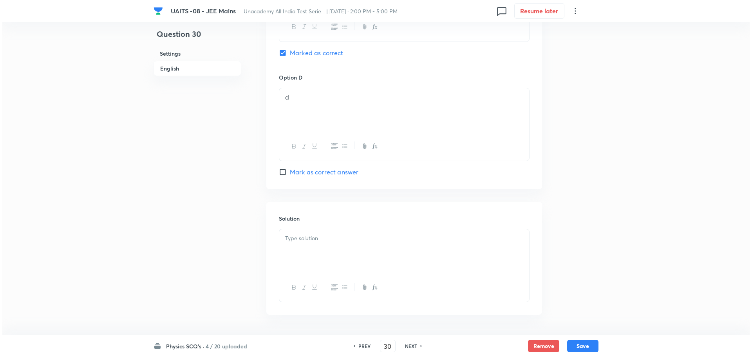
scroll to position [748, 0]
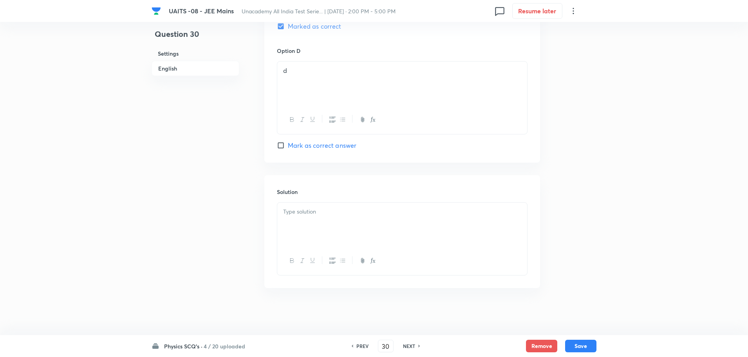
click at [370, 222] on div at bounding box center [402, 225] width 250 height 44
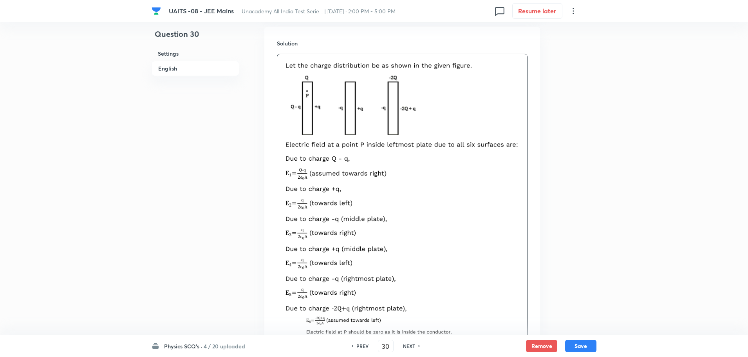
scroll to position [1039, 0]
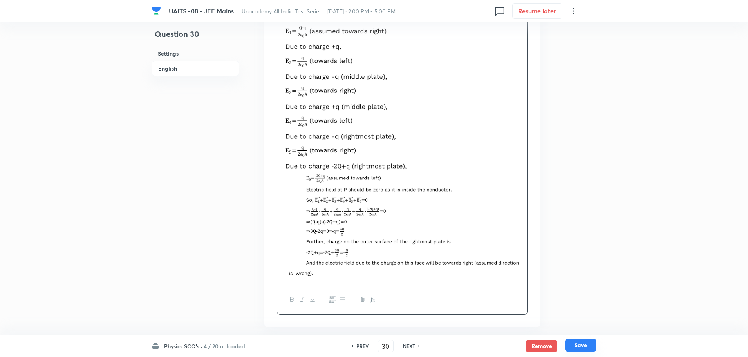
click at [576, 341] on button "Save" at bounding box center [580, 345] width 31 height 13
type input "31"
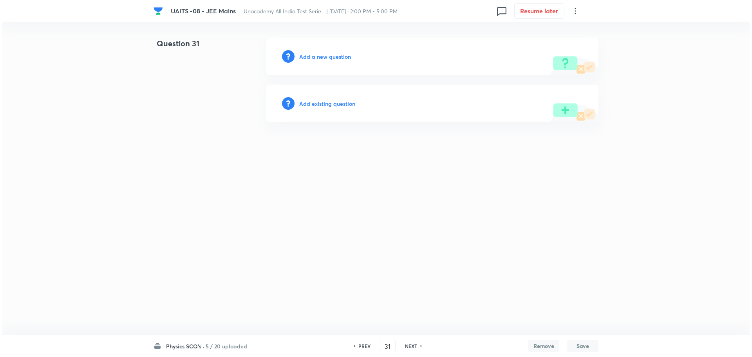
scroll to position [0, 0]
click at [338, 58] on h6 "Add a new question" at bounding box center [325, 57] width 52 height 8
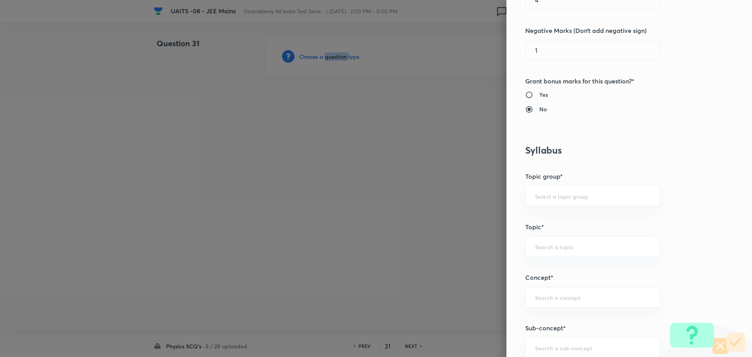
scroll to position [313, 0]
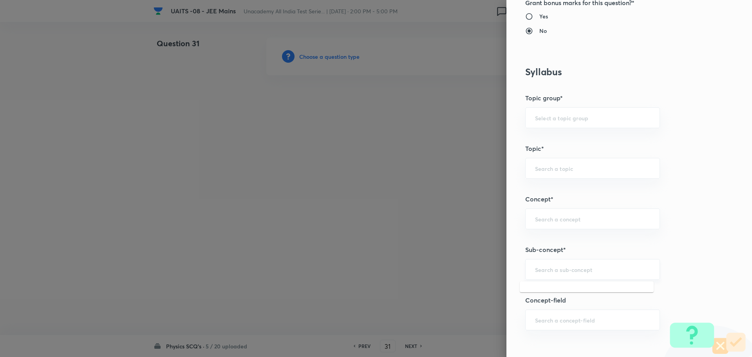
click at [605, 266] on input "text" at bounding box center [592, 269] width 115 height 7
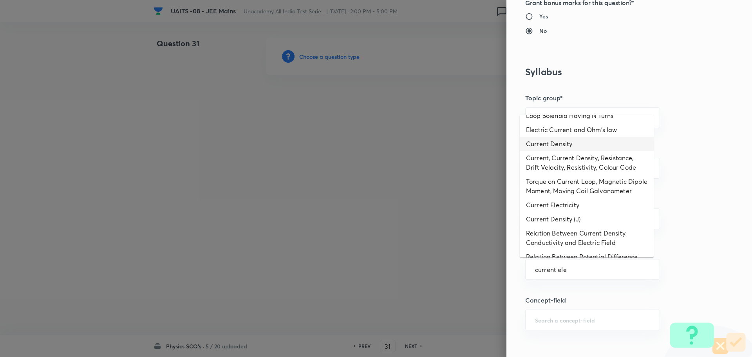
scroll to position [122, 0]
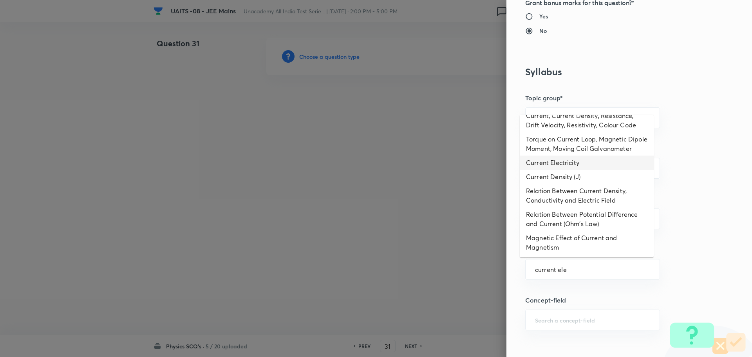
click at [569, 159] on li "Current Electricity" at bounding box center [587, 163] width 134 height 14
type input "Current Electricity"
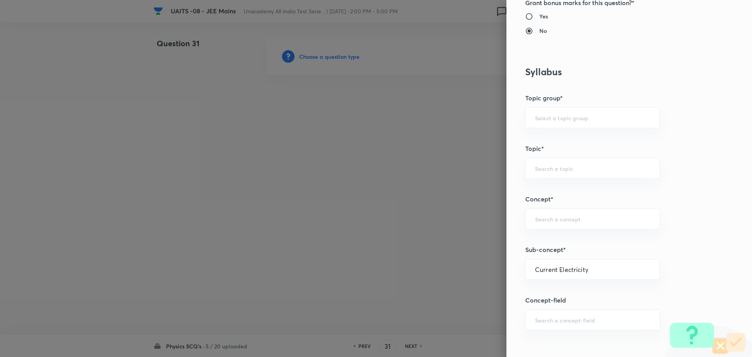
type input "Physics"
type input "Current Electricity"
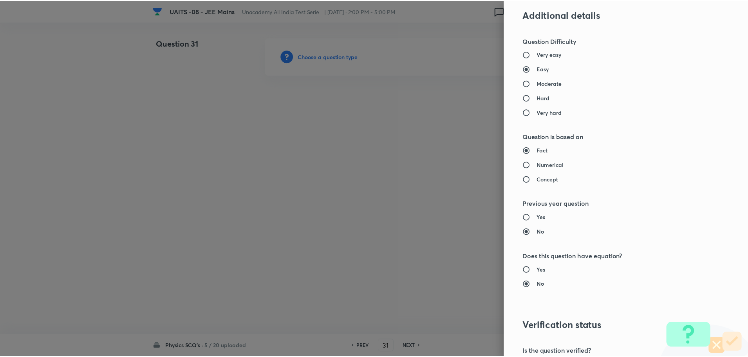
scroll to position [764, 0]
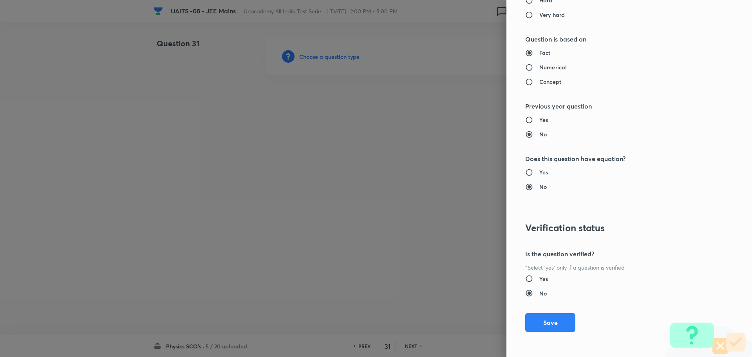
click at [570, 320] on div "Question settings Question type* Single choice correct Number of options* 2 3 4…" at bounding box center [630, 178] width 246 height 357
click at [563, 322] on button "Save" at bounding box center [550, 321] width 50 height 19
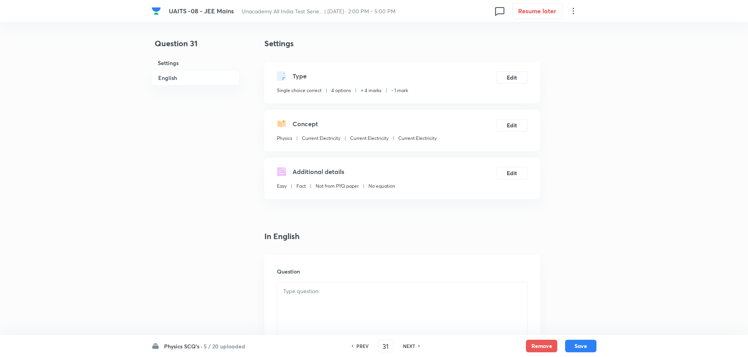
click at [359, 293] on p at bounding box center [402, 291] width 238 height 9
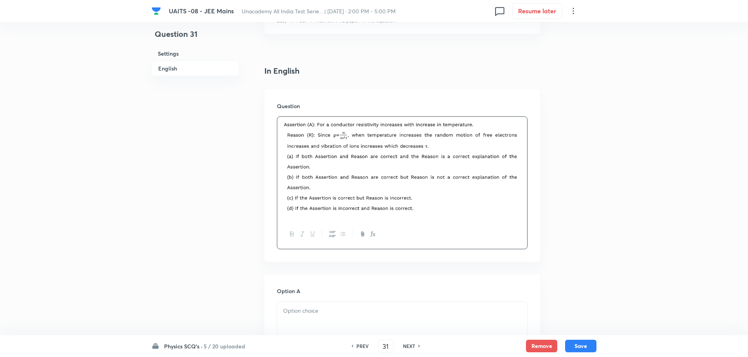
scroll to position [196, 0]
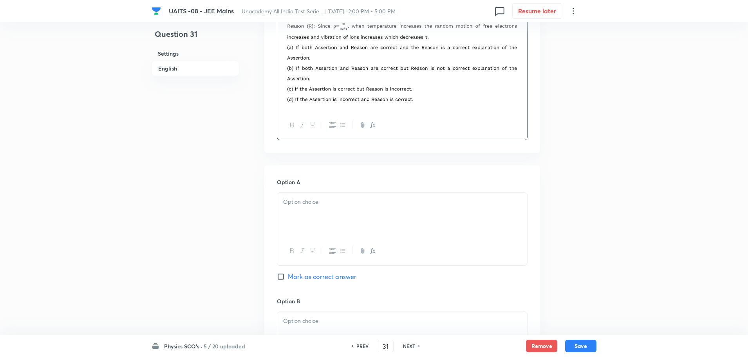
click at [414, 207] on div at bounding box center [402, 215] width 250 height 44
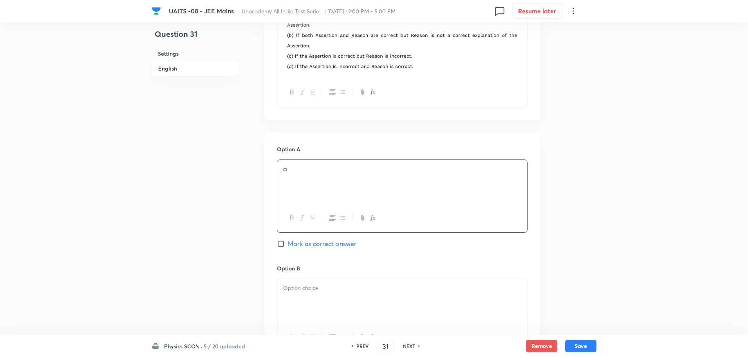
scroll to position [353, 0]
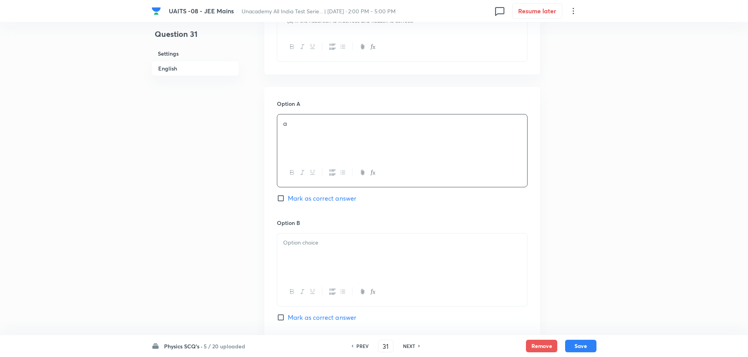
click at [347, 203] on span "Mark as correct answer" at bounding box center [322, 198] width 69 height 9
click at [288, 202] on input "Mark as correct answer" at bounding box center [282, 198] width 11 height 8
checkbox input "true"
click at [359, 266] on div at bounding box center [402, 256] width 250 height 44
click at [359, 265] on div at bounding box center [402, 257] width 250 height 44
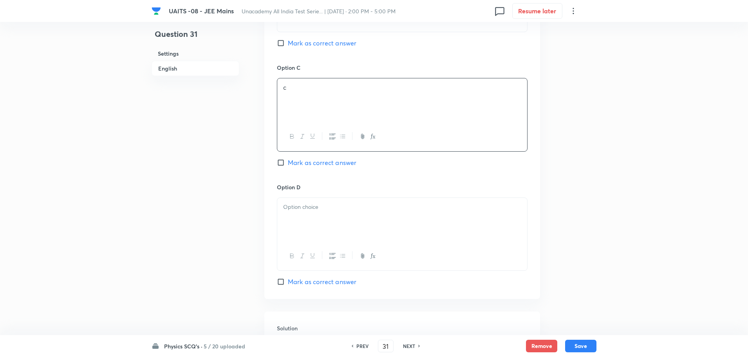
click at [369, 227] on div at bounding box center [402, 220] width 250 height 44
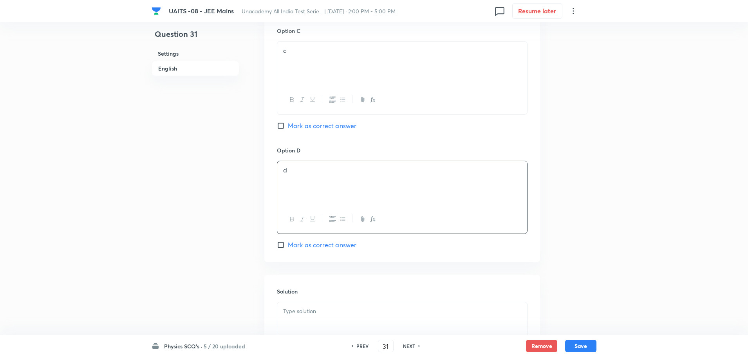
scroll to position [764, 0]
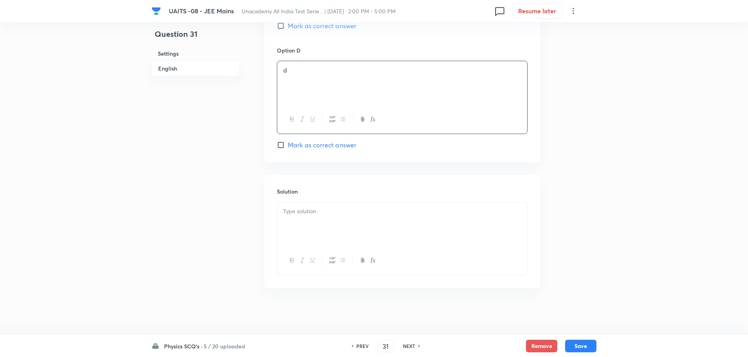
click at [378, 223] on div at bounding box center [402, 224] width 250 height 44
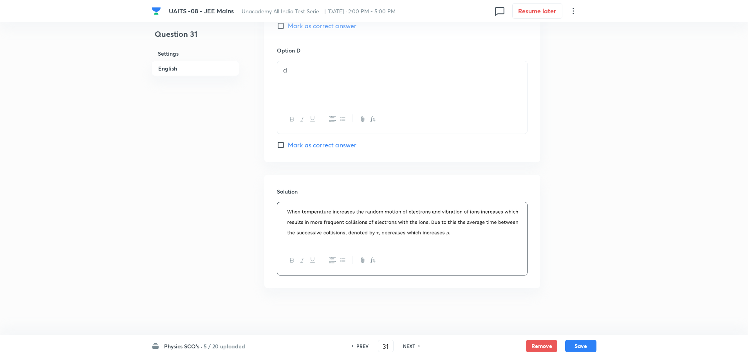
click at [592, 347] on button "Save" at bounding box center [580, 346] width 31 height 13
type input "32"
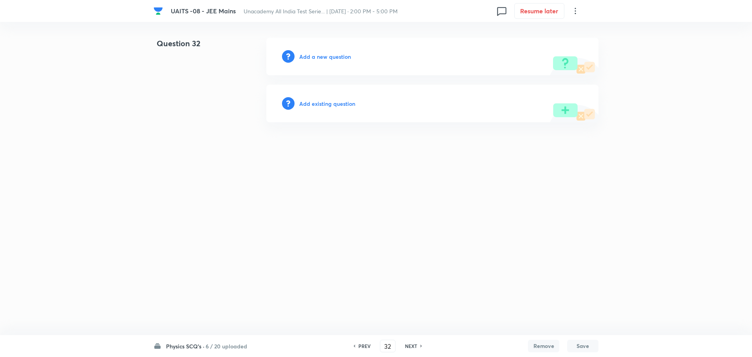
click at [323, 54] on h6 "Add a new question" at bounding box center [325, 57] width 52 height 8
click at [323, 54] on h6 "Choose a question type" at bounding box center [329, 57] width 60 height 8
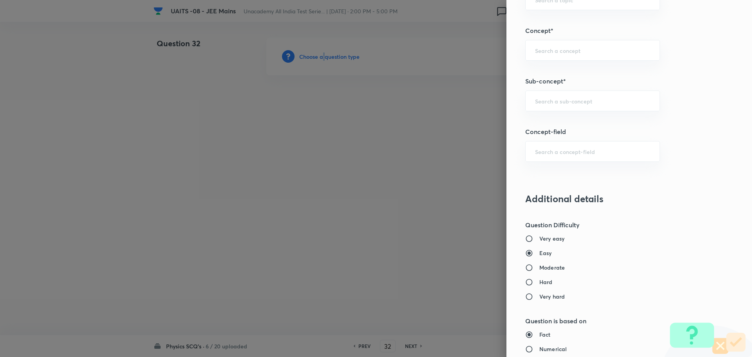
scroll to position [470, 0]
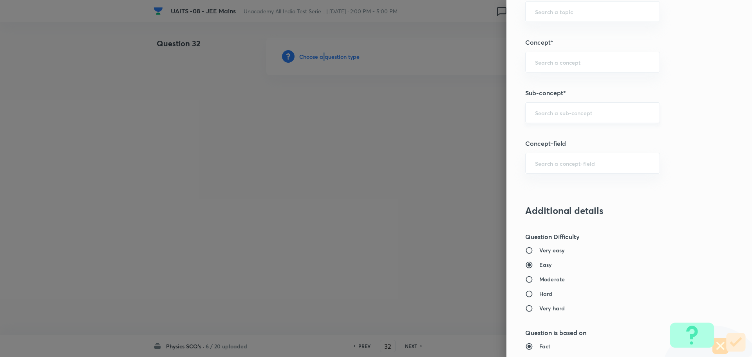
click at [576, 118] on div "​" at bounding box center [592, 112] width 135 height 21
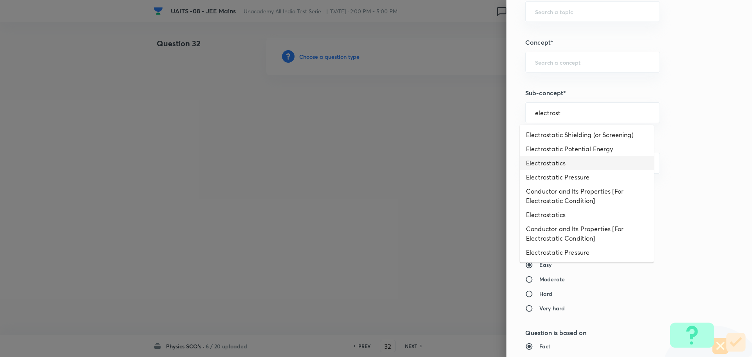
click at [541, 164] on li "Electrostatics" at bounding box center [587, 163] width 134 height 14
type input "Electrostatics"
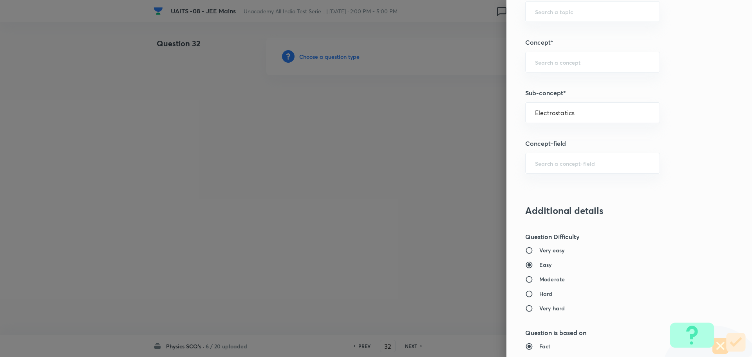
type input "Physics"
type input "Electrostatics"
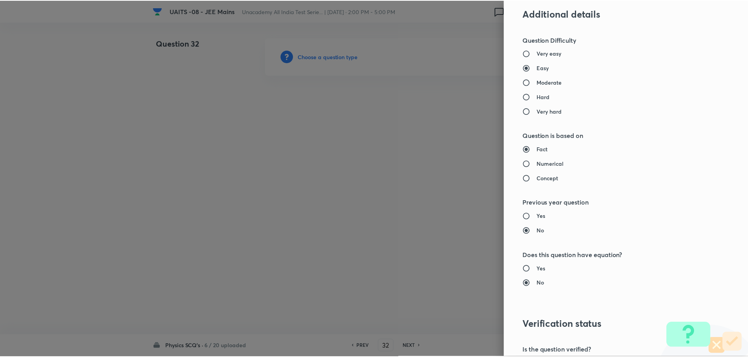
scroll to position [764, 0]
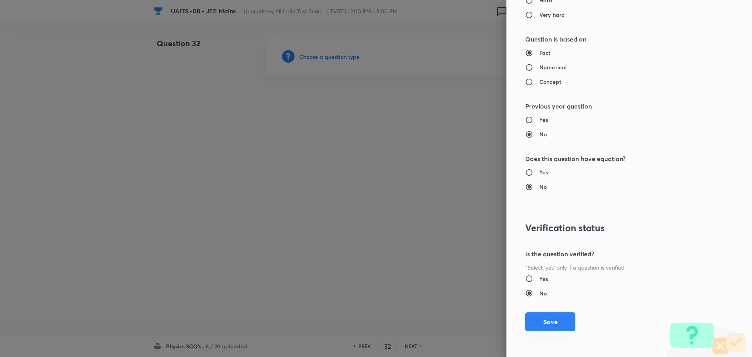
click at [553, 321] on button "Save" at bounding box center [550, 321] width 50 height 19
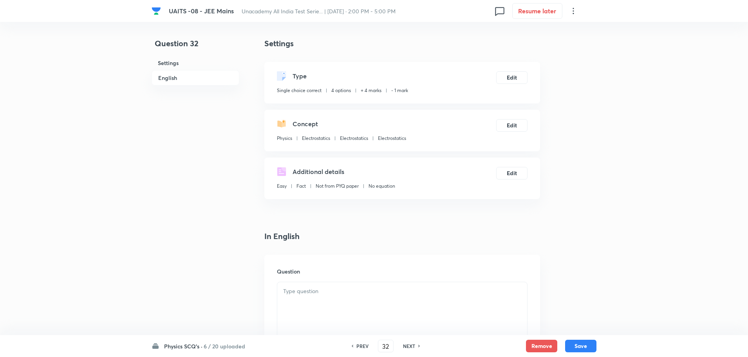
click at [359, 303] on div at bounding box center [402, 304] width 250 height 44
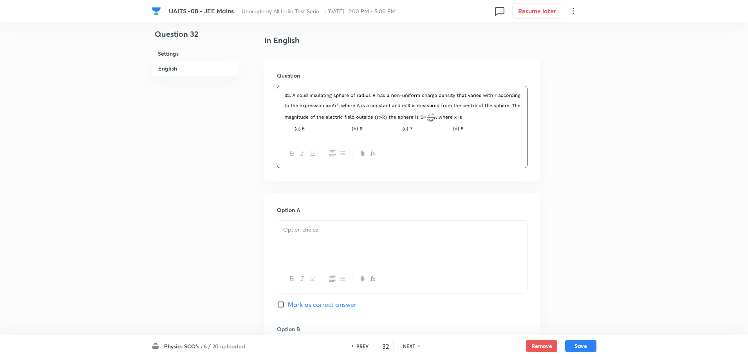
click at [362, 241] on div at bounding box center [402, 243] width 250 height 44
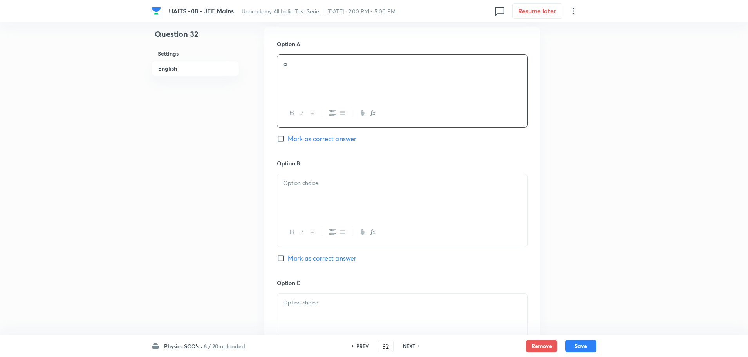
click at [368, 206] on div at bounding box center [402, 196] width 250 height 44
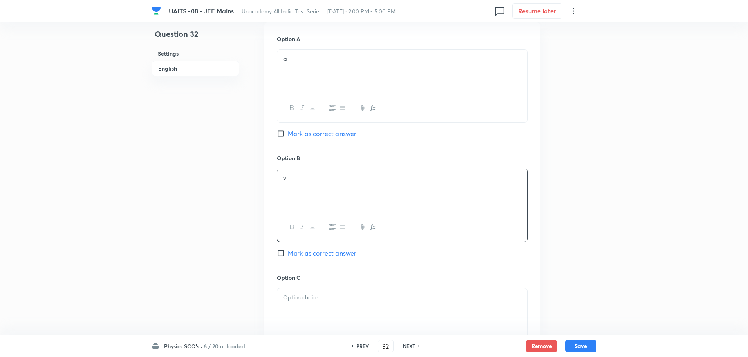
scroll to position [518, 0]
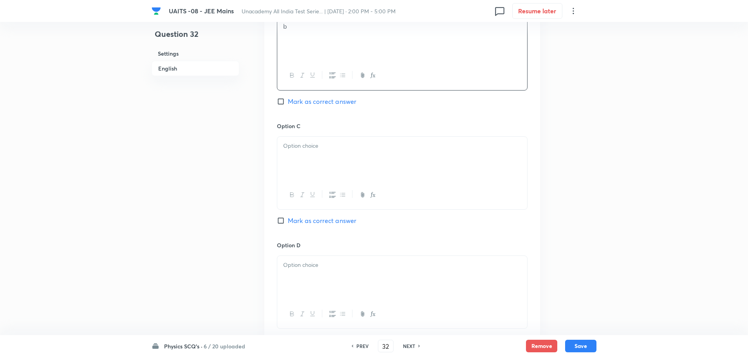
click at [377, 164] on div at bounding box center [402, 159] width 250 height 44
click at [362, 266] on p at bounding box center [402, 265] width 238 height 9
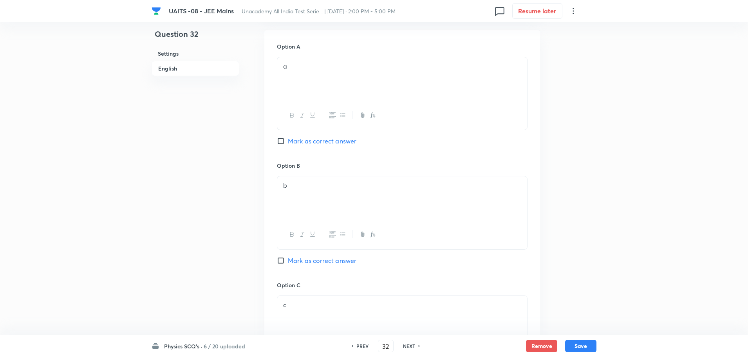
scroll to position [244, 0]
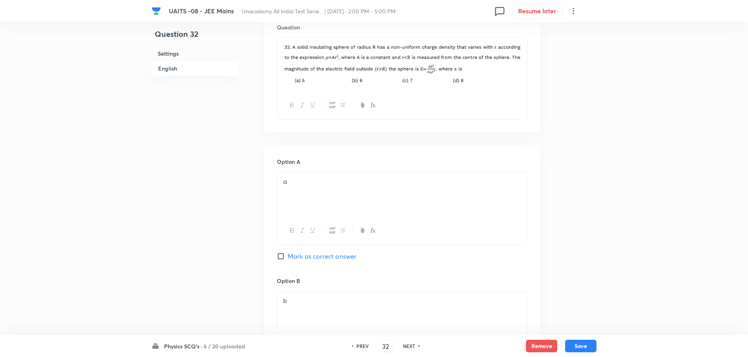
click at [326, 255] on span "Mark as correct answer" at bounding box center [322, 256] width 69 height 9
click at [288, 255] on input "Mark as correct answer" at bounding box center [282, 256] width 11 height 8
checkbox input "true"
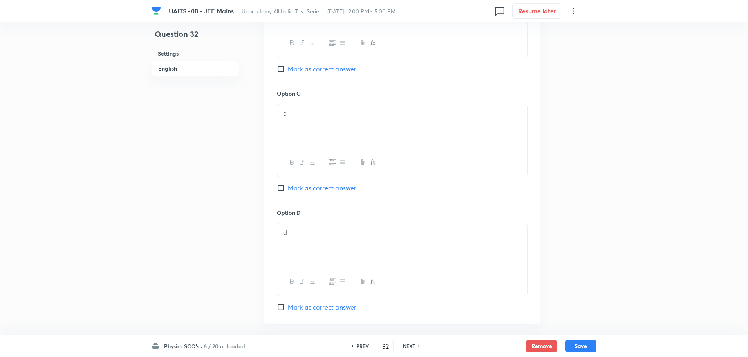
scroll to position [597, 0]
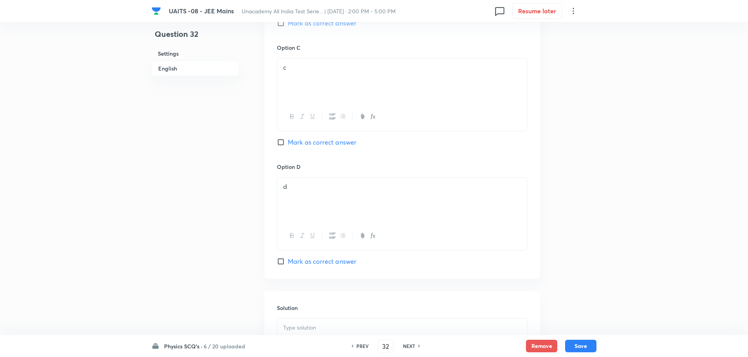
click at [349, 321] on div at bounding box center [402, 341] width 250 height 44
click at [582, 345] on button "Save" at bounding box center [580, 346] width 31 height 13
type input "33"
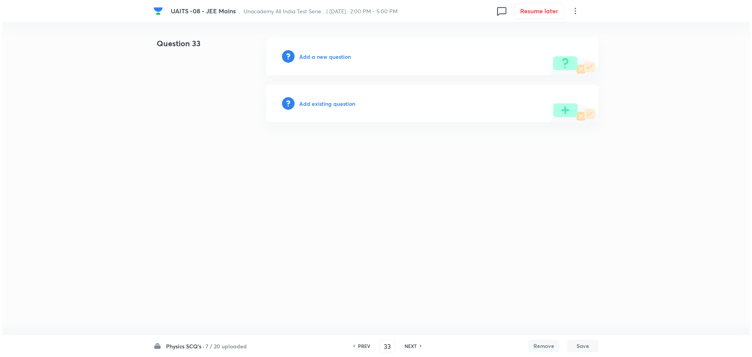
scroll to position [0, 0]
click at [319, 56] on h6 "Add a new question" at bounding box center [325, 57] width 52 height 8
click at [319, 56] on h6 "Choose a question type" at bounding box center [329, 57] width 60 height 8
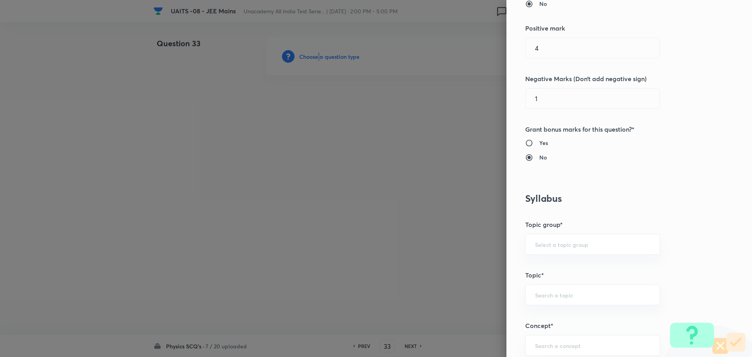
scroll to position [274, 0]
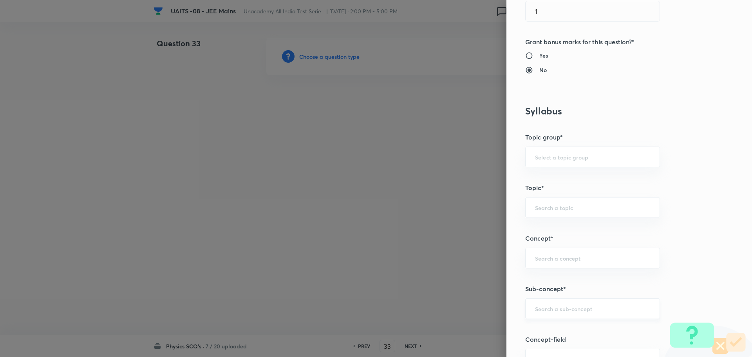
click at [594, 308] on input "text" at bounding box center [592, 308] width 115 height 7
drag, startPoint x: 580, startPoint y: 329, endPoint x: 585, endPoint y: 324, distance: 6.9
click at [584, 325] on div "Question settings Question type* Single choice correct Number of options* 2 3 4…" at bounding box center [630, 178] width 246 height 357
click at [590, 313] on div "​" at bounding box center [592, 308] width 135 height 21
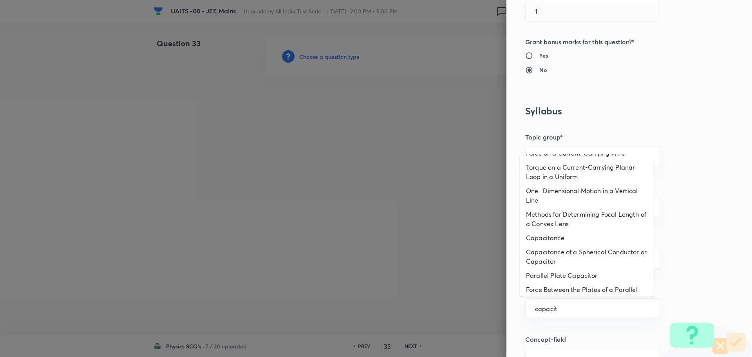
scroll to position [235, 0]
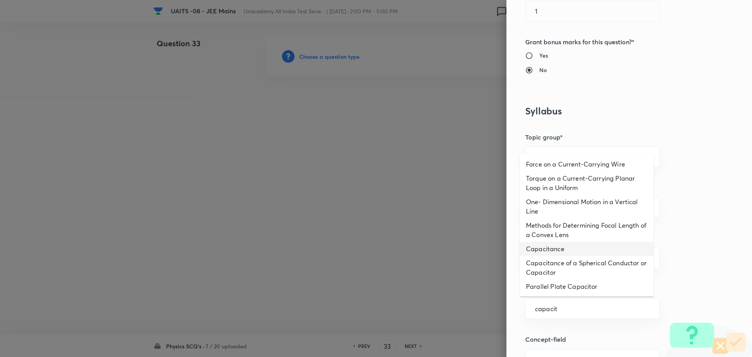
click at [562, 248] on li "Capacitance" at bounding box center [587, 249] width 134 height 14
type input "Capacitance"
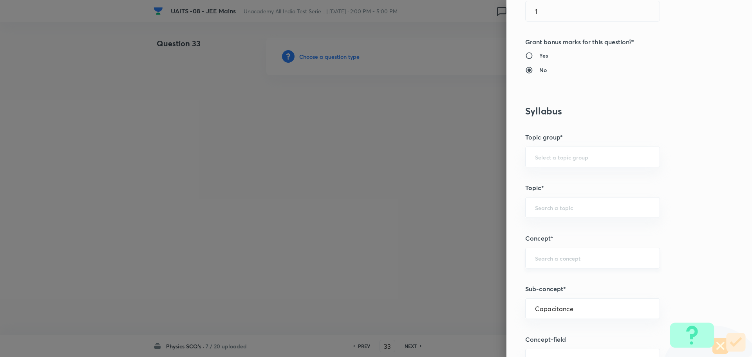
type input "Physics"
type input "Electricity & Magnetism"
type input "Capacitor and Capacitance"
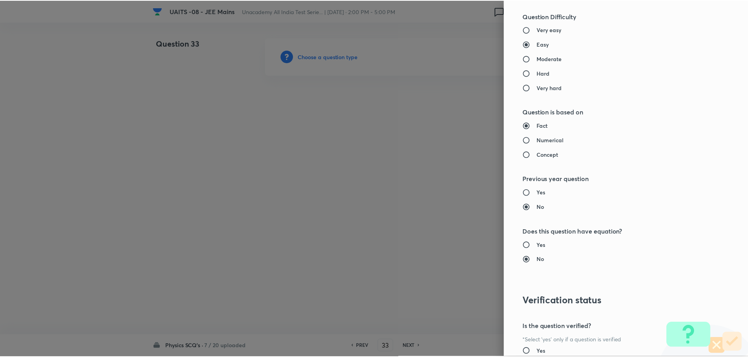
scroll to position [764, 0]
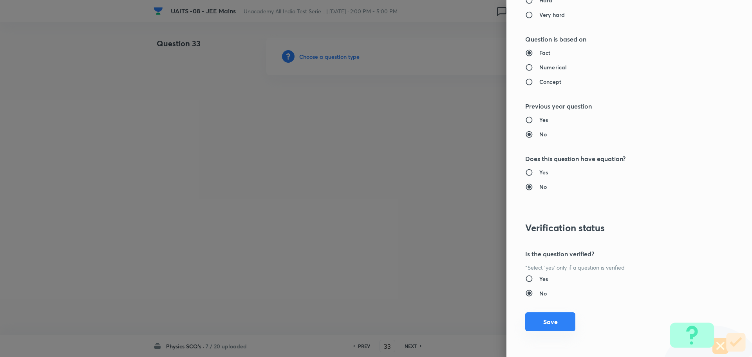
click at [544, 324] on button "Save" at bounding box center [550, 321] width 50 height 19
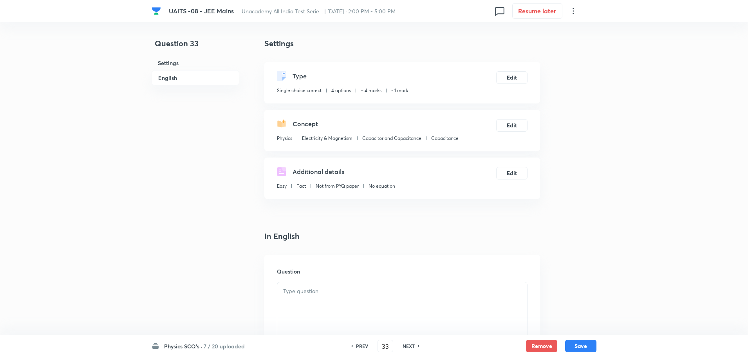
click at [335, 316] on div at bounding box center [402, 304] width 250 height 44
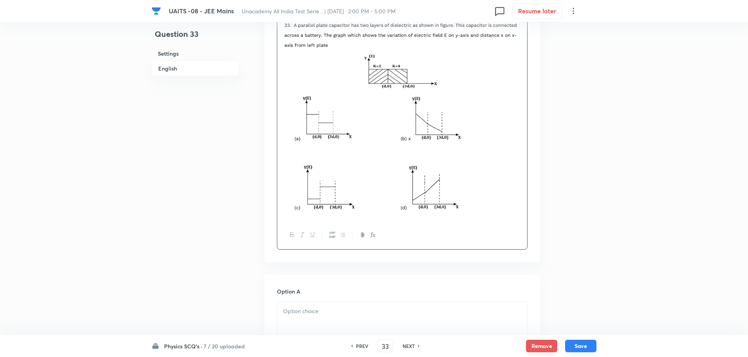
scroll to position [274, 0]
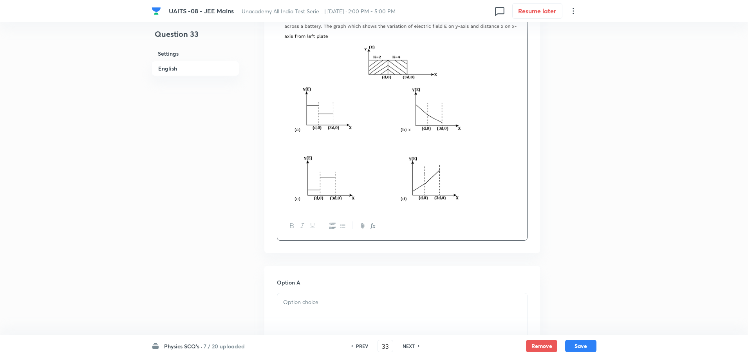
click at [362, 317] on div at bounding box center [402, 315] width 250 height 44
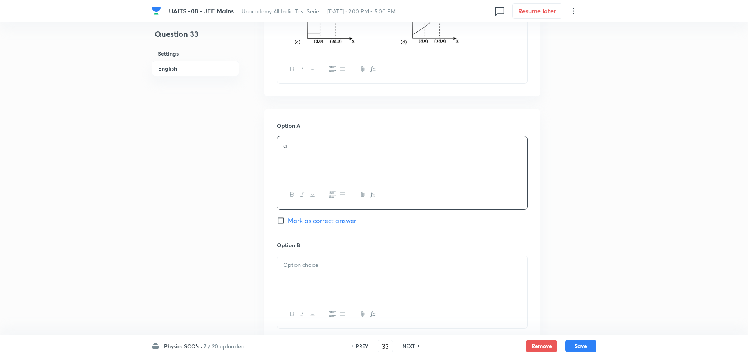
click at [370, 271] on div at bounding box center [402, 278] width 250 height 44
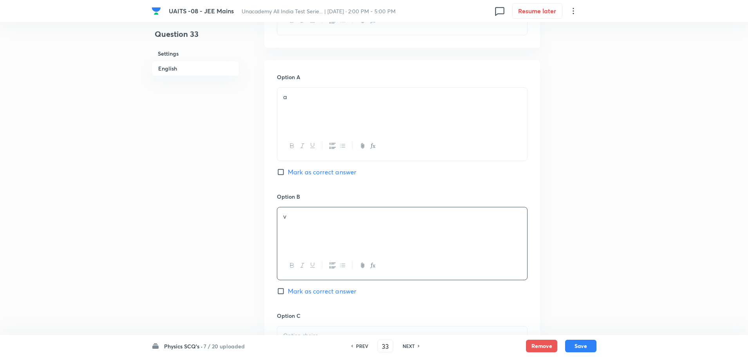
scroll to position [588, 0]
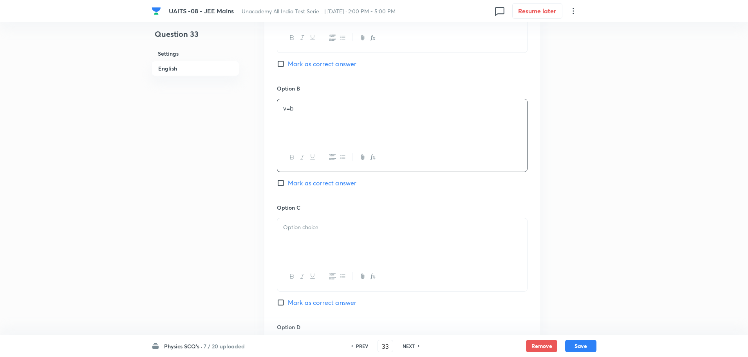
click at [370, 269] on div at bounding box center [402, 276] width 250 height 29
drag, startPoint x: 374, startPoint y: 65, endPoint x: 358, endPoint y: 83, distance: 24.1
click at [357, 80] on div "Option A a Mark as correct answer" at bounding box center [402, 24] width 251 height 119
drag, startPoint x: 360, startPoint y: 112, endPoint x: 166, endPoint y: 123, distance: 194.3
click at [166, 123] on div "Question 33 Settings English Settings Type Single choice correct 4 options + 4 …" at bounding box center [374, 23] width 445 height 1146
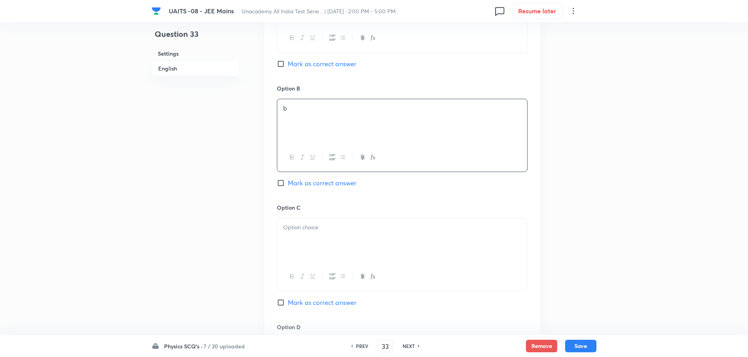
click at [310, 236] on div at bounding box center [402, 240] width 250 height 44
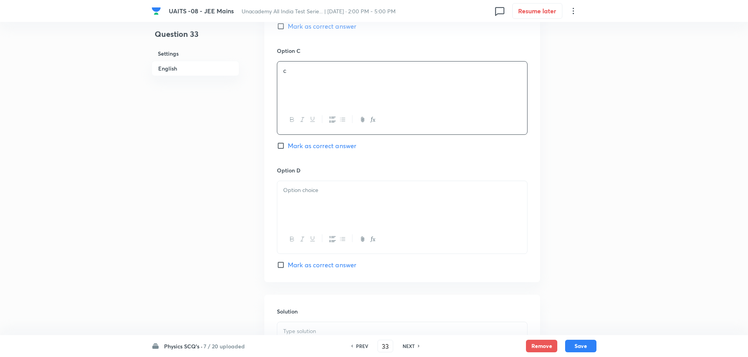
click at [329, 202] on div at bounding box center [402, 203] width 250 height 44
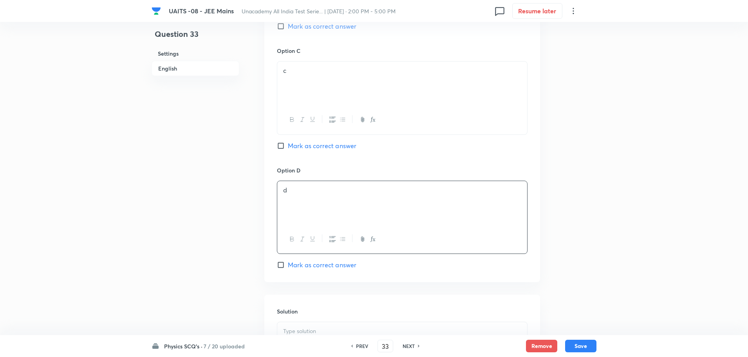
click at [331, 327] on p at bounding box center [402, 331] width 238 height 9
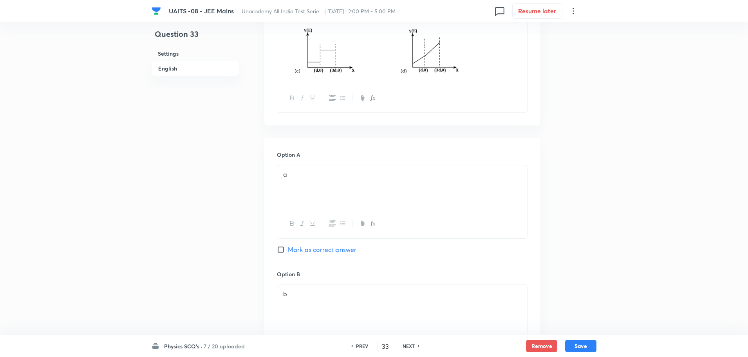
scroll to position [358, 0]
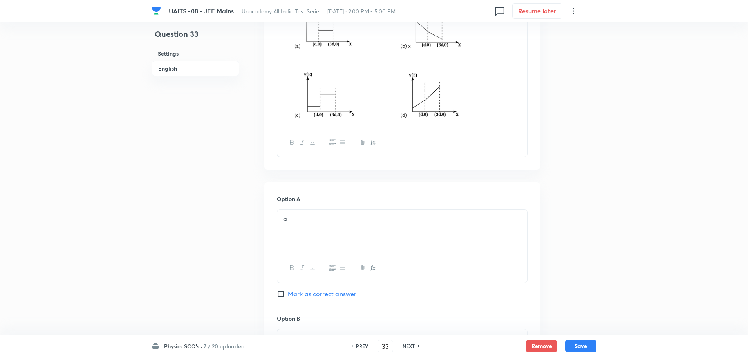
click at [308, 293] on span "Mark as correct answer" at bounding box center [322, 293] width 69 height 9
click at [288, 293] on input "Mark as correct answer" at bounding box center [282, 294] width 11 height 8
checkbox input "true"
click at [587, 342] on button "Save" at bounding box center [580, 345] width 31 height 13
type input "34"
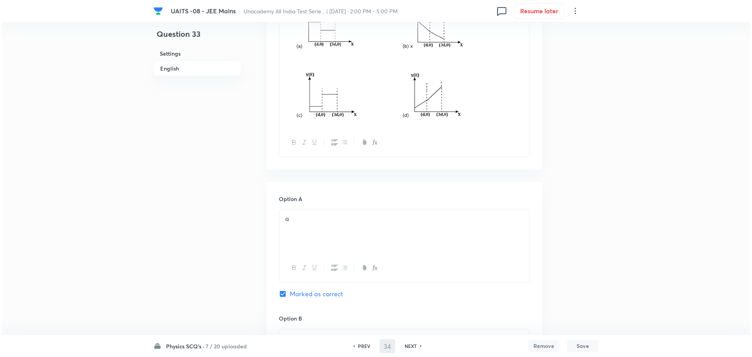
scroll to position [0, 0]
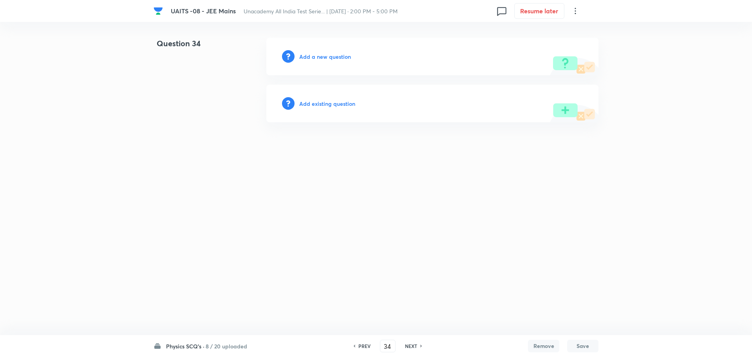
click at [325, 57] on h6 "Add a new question" at bounding box center [325, 57] width 52 height 8
click at [325, 57] on h6 "Choose a question type" at bounding box center [329, 57] width 60 height 8
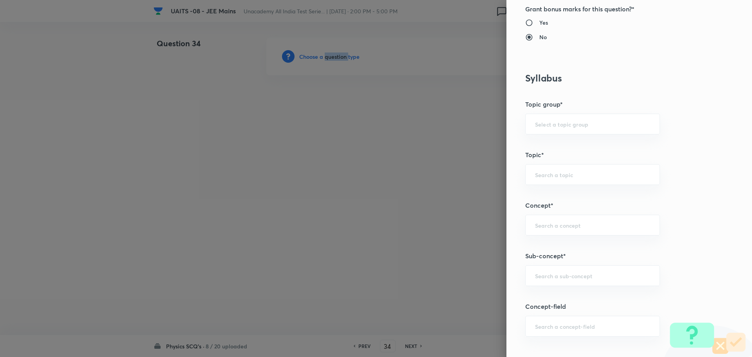
scroll to position [353, 0]
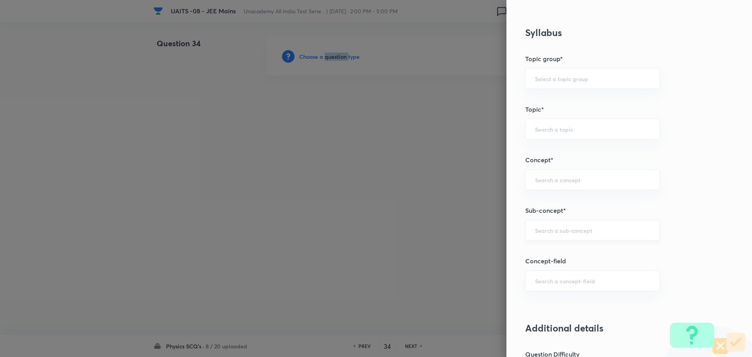
click at [585, 224] on div "​" at bounding box center [592, 230] width 135 height 21
type input "current elect"
click at [577, 255] on div "Question settings Question type* Single choice correct Number of options* 2 3 4…" at bounding box center [630, 178] width 246 height 357
click at [583, 220] on div "​" at bounding box center [592, 230] width 135 height 21
click at [567, 252] on li "Current Electricity" at bounding box center [587, 252] width 134 height 14
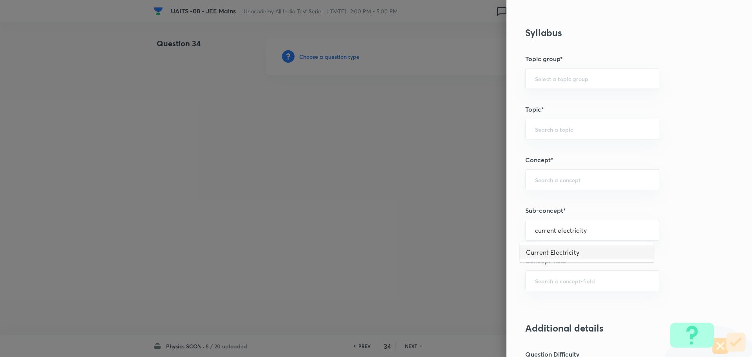
type input "Current Electricity"
type input "Physics"
type input "Current Electricity"
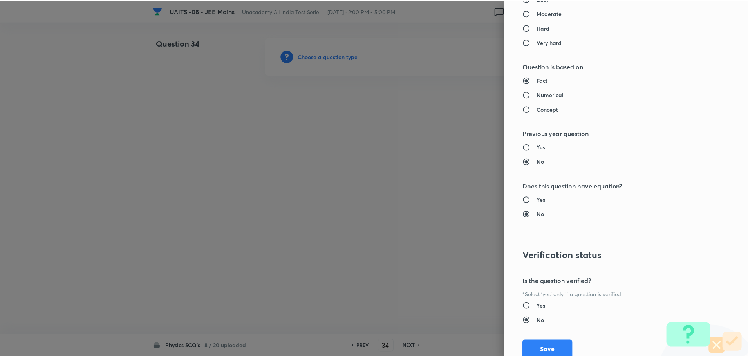
scroll to position [764, 0]
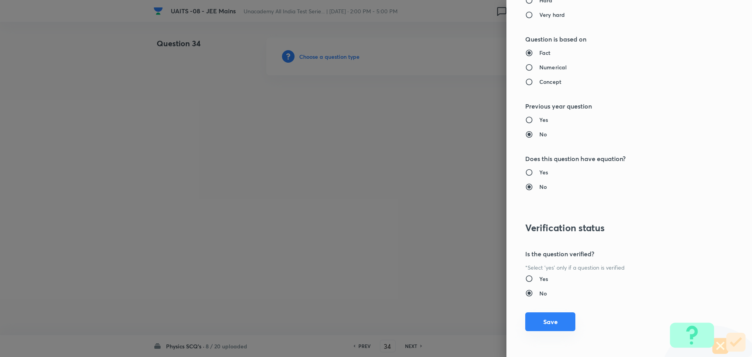
click at [543, 328] on button "Save" at bounding box center [550, 321] width 50 height 19
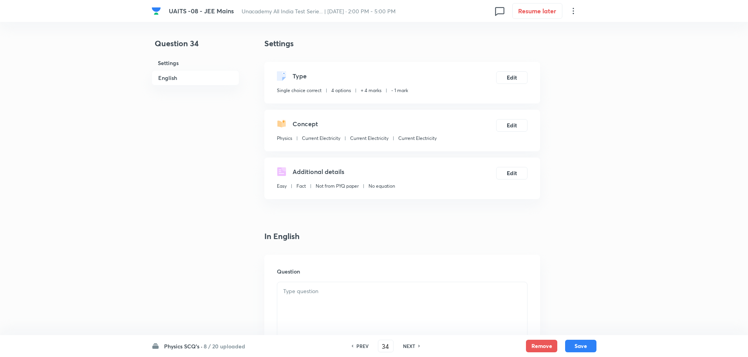
click at [335, 300] on div at bounding box center [402, 304] width 250 height 44
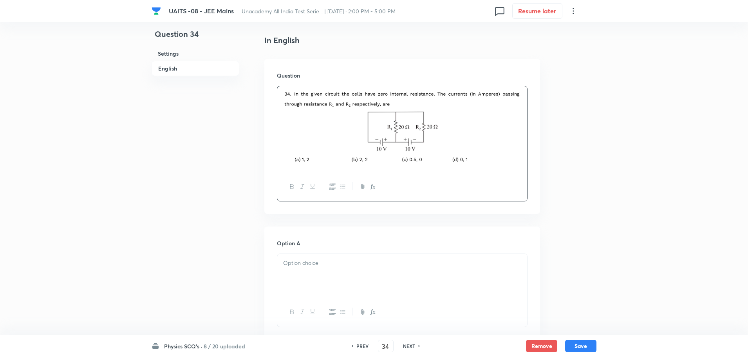
click at [402, 259] on p at bounding box center [402, 263] width 238 height 9
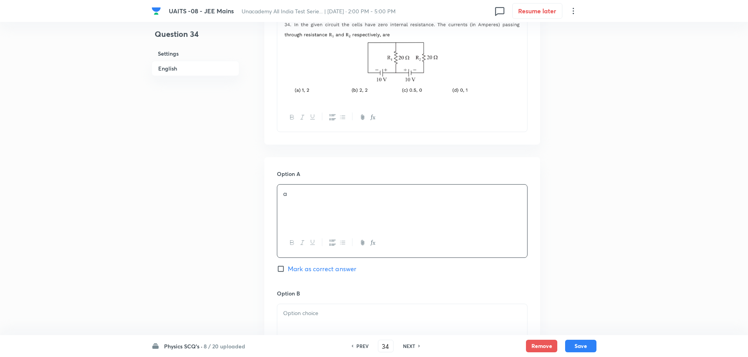
scroll to position [353, 0]
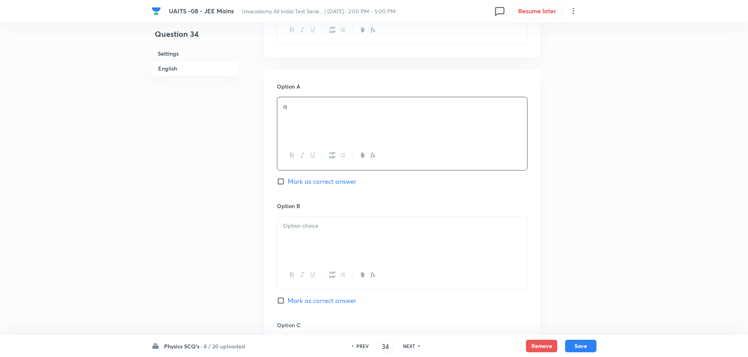
click at [401, 236] on div at bounding box center [402, 239] width 250 height 44
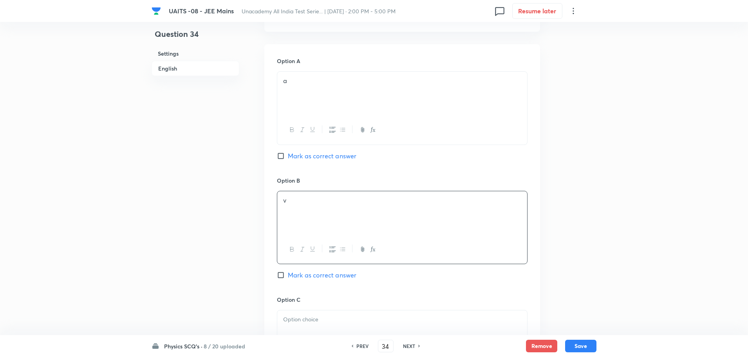
scroll to position [392, 0]
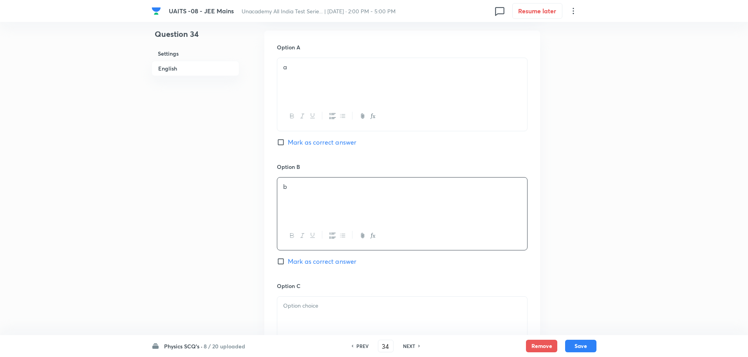
click at [367, 297] on div at bounding box center [402, 319] width 250 height 44
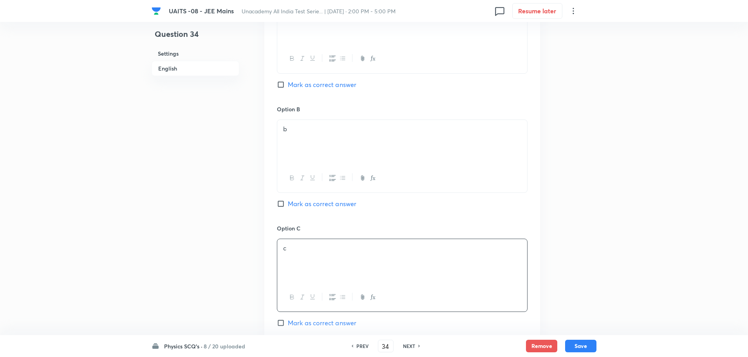
scroll to position [509, 0]
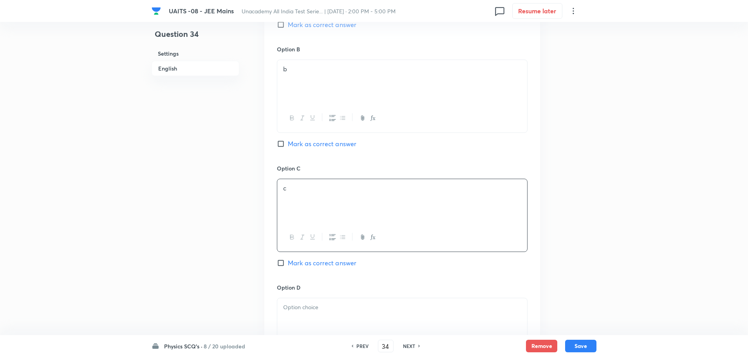
click at [339, 263] on span "Mark as correct answer" at bounding box center [322, 262] width 69 height 9
click at [288, 263] on input "Mark as correct answer" at bounding box center [282, 263] width 11 height 8
checkbox input "true"
click at [328, 324] on div at bounding box center [402, 320] width 250 height 44
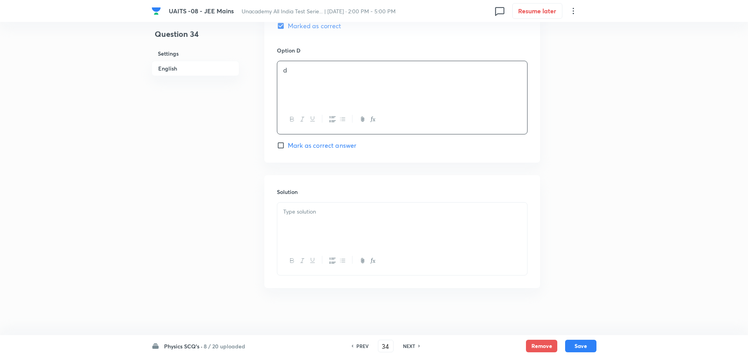
click at [379, 233] on div at bounding box center [402, 225] width 250 height 44
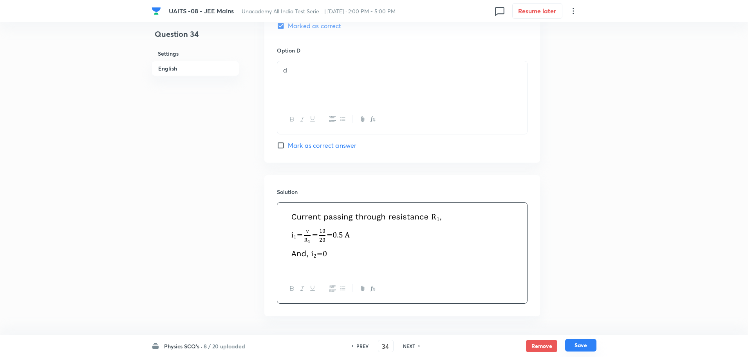
click at [577, 347] on button "Save" at bounding box center [580, 345] width 31 height 13
type input "35"
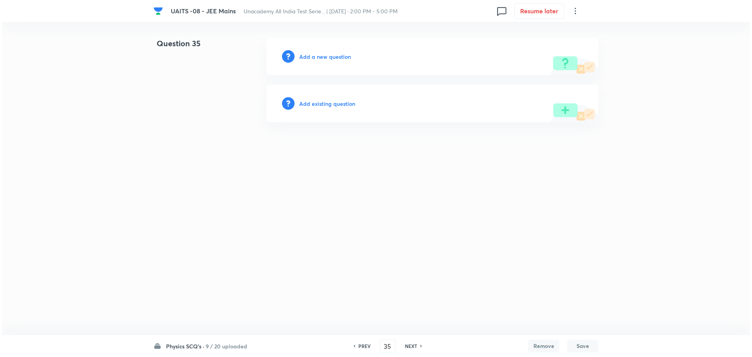
scroll to position [0, 0]
click at [342, 58] on h6 "Add a new question" at bounding box center [325, 57] width 52 height 8
click at [342, 58] on h6 "Choose a question type" at bounding box center [329, 57] width 60 height 8
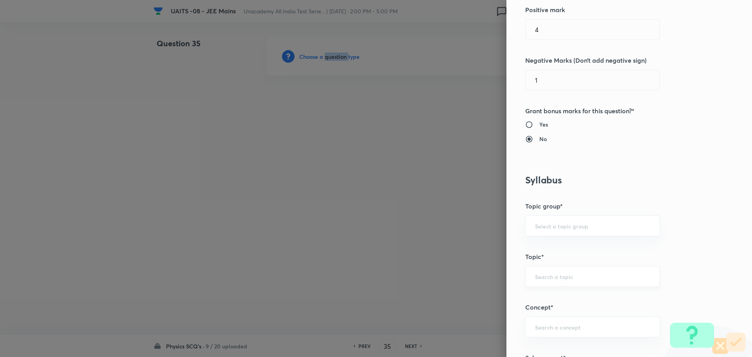
scroll to position [274, 0]
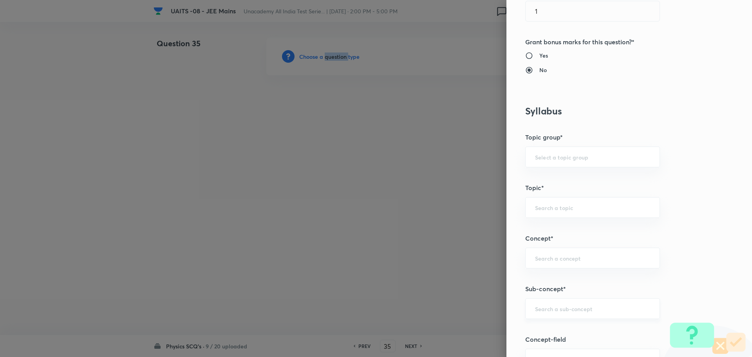
click at [572, 304] on div "​" at bounding box center [592, 308] width 135 height 21
click at [583, 303] on div "​" at bounding box center [592, 308] width 135 height 21
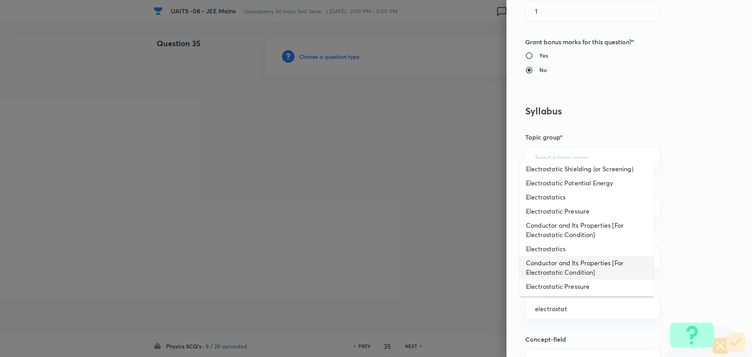
click at [572, 252] on li "Electrostatics" at bounding box center [587, 249] width 134 height 14
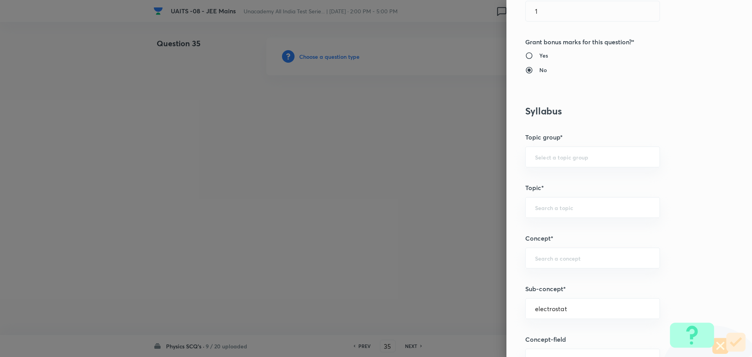
type input "Electrostatics"
type input "Physics"
type input "Electrostatics"
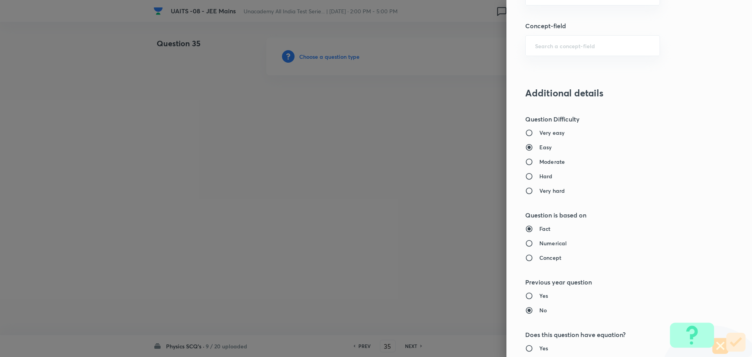
scroll to position [764, 0]
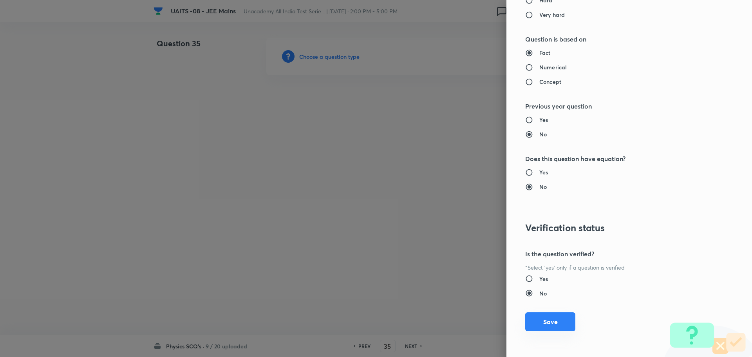
click at [544, 321] on button "Save" at bounding box center [550, 321] width 50 height 19
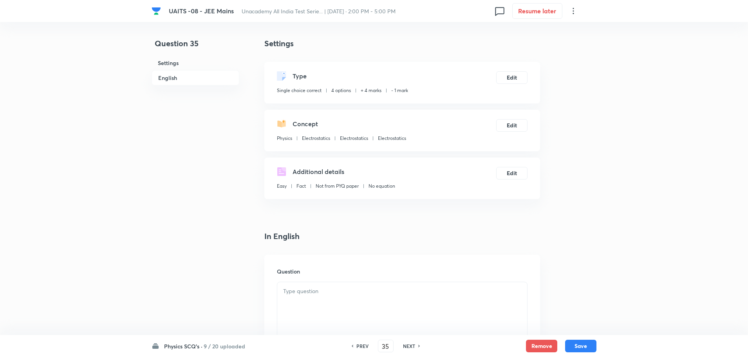
click at [417, 300] on div at bounding box center [402, 304] width 250 height 44
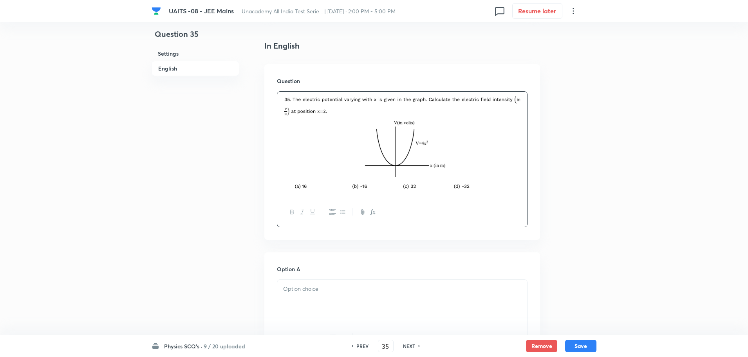
scroll to position [274, 0]
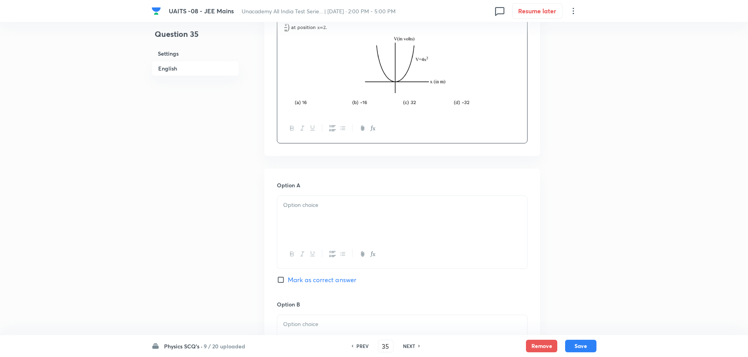
click at [420, 208] on p at bounding box center [402, 205] width 238 height 9
click at [391, 316] on div at bounding box center [402, 337] width 250 height 44
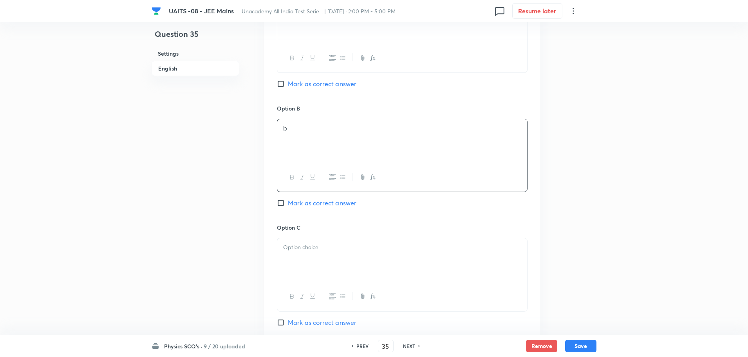
click at [407, 273] on div at bounding box center [402, 260] width 250 height 44
click at [405, 276] on div at bounding box center [402, 262] width 250 height 44
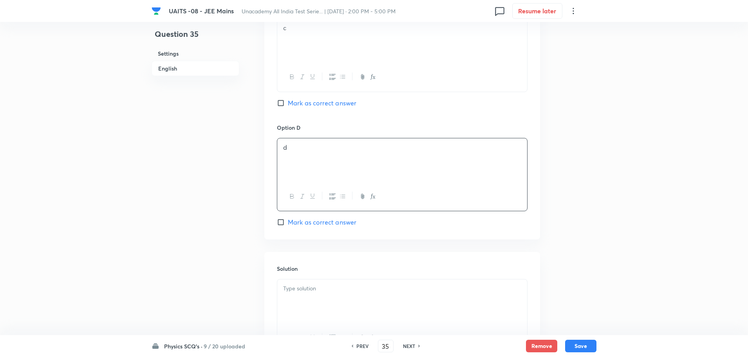
scroll to position [767, 0]
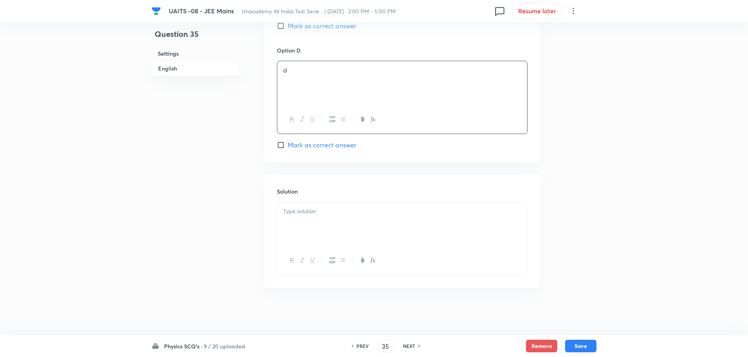
click at [404, 233] on div at bounding box center [402, 224] width 250 height 44
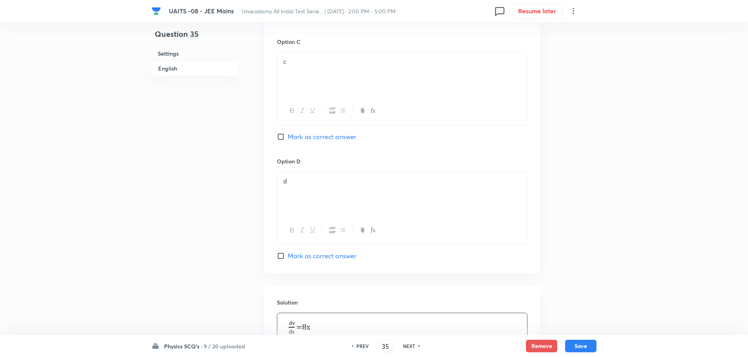
scroll to position [571, 0]
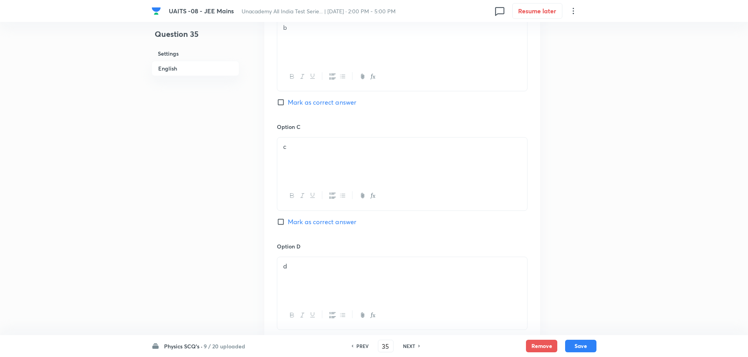
click at [332, 100] on span "Mark as correct answer" at bounding box center [322, 102] width 69 height 9
click at [288, 100] on input "Mark as correct answer" at bounding box center [282, 102] width 11 height 8
checkbox input "true"
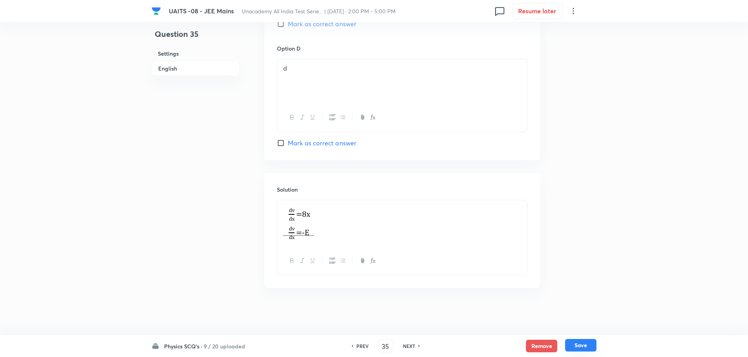
click at [567, 342] on button "Save" at bounding box center [580, 345] width 31 height 13
type input "36"
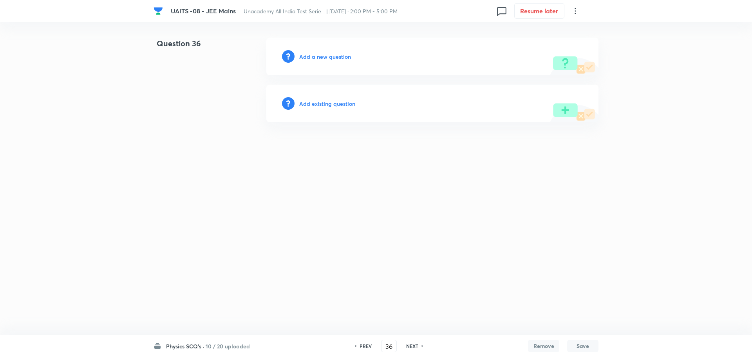
click at [322, 54] on h6 "Add a new question" at bounding box center [325, 57] width 52 height 8
click at [339, 60] on div "Choose a question type" at bounding box center [432, 57] width 332 height 38
click at [340, 59] on h6 "Choose a question type" at bounding box center [329, 57] width 60 height 8
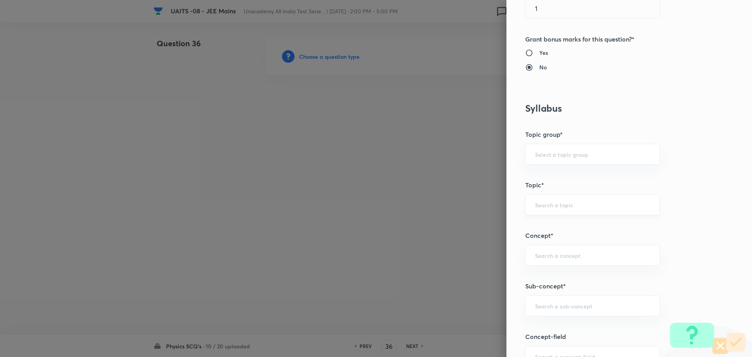
scroll to position [313, 0]
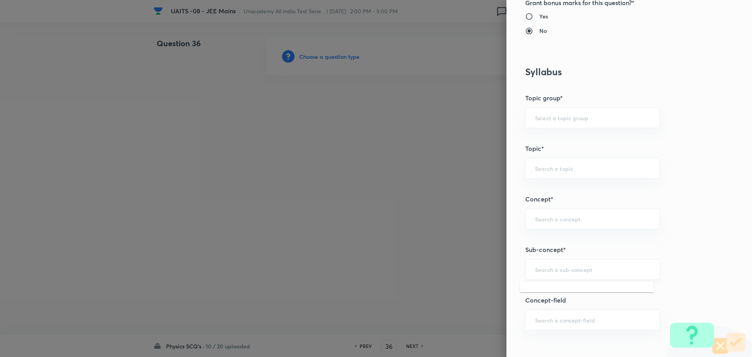
click at [580, 271] on input "text" at bounding box center [592, 269] width 115 height 7
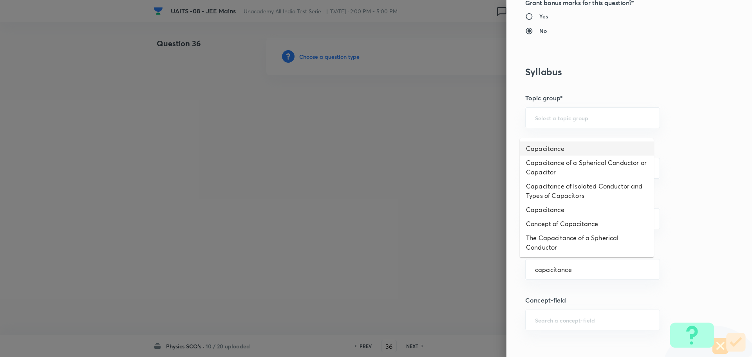
click at [555, 146] on li "Capacitance" at bounding box center [587, 148] width 134 height 14
type input "Capacitance"
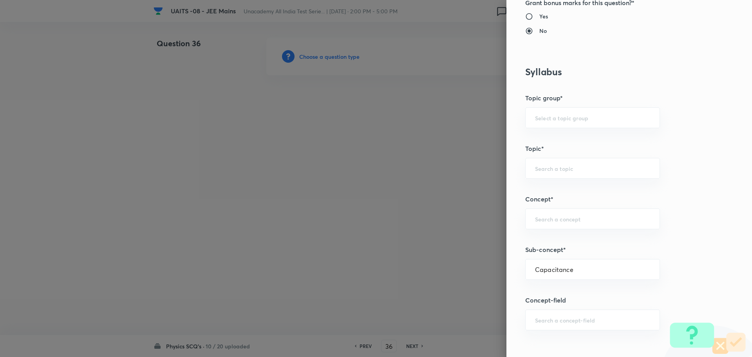
type input "Physics"
type input "Electricity & Magnetism"
type input "Capacitor and Capacitance"
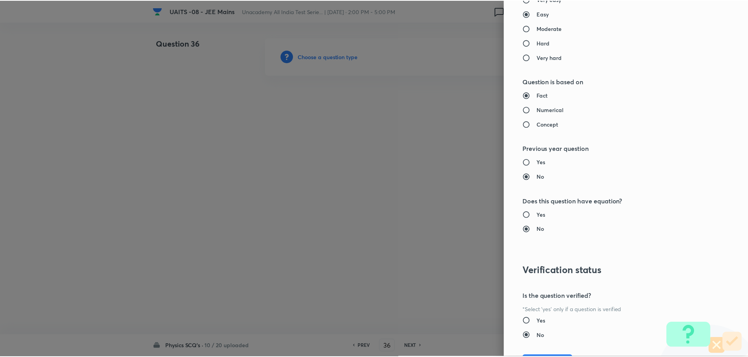
scroll to position [764, 0]
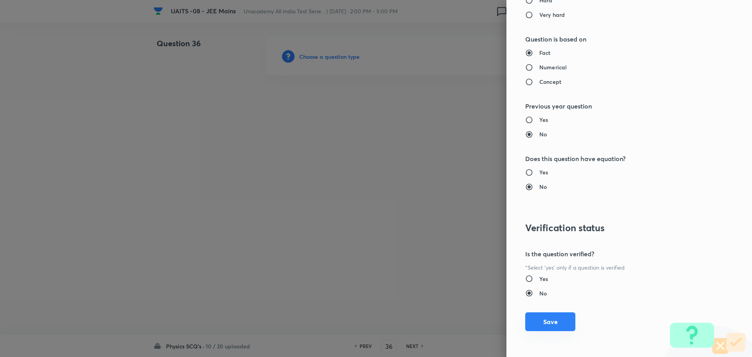
click at [552, 324] on button "Save" at bounding box center [550, 321] width 50 height 19
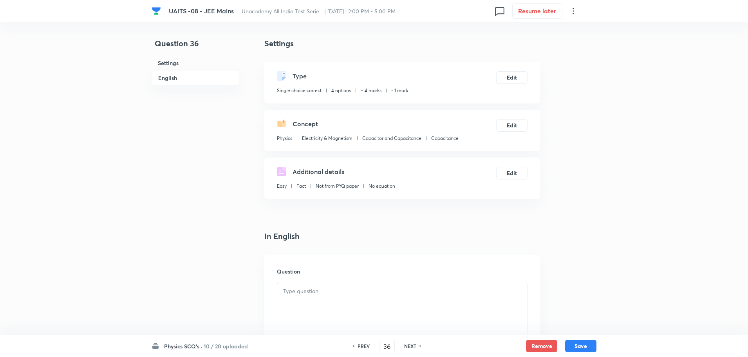
drag, startPoint x: 348, startPoint y: 294, endPoint x: 353, endPoint y: 292, distance: 6.0
click at [348, 294] on p at bounding box center [402, 291] width 238 height 9
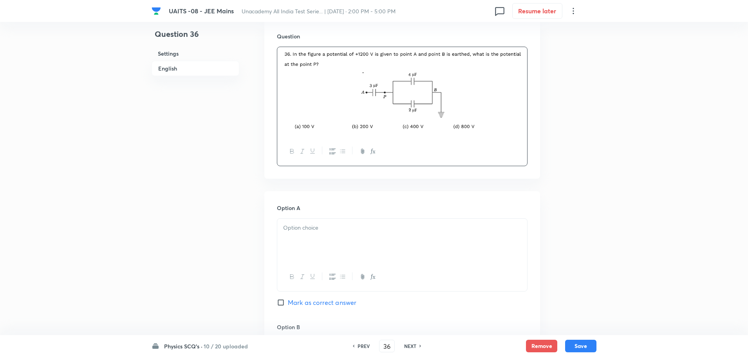
click at [376, 228] on p at bounding box center [402, 227] width 238 height 9
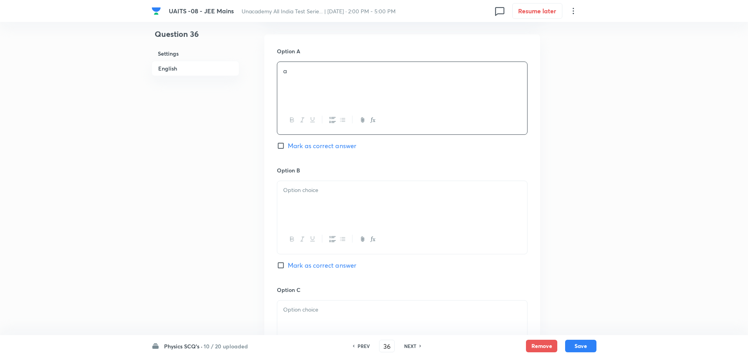
click at [387, 188] on p at bounding box center [402, 190] width 238 height 9
click at [340, 307] on p at bounding box center [402, 309] width 238 height 9
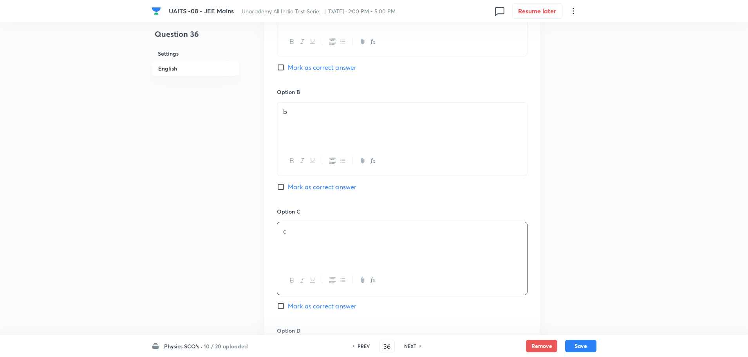
click at [326, 303] on span "Mark as correct answer" at bounding box center [322, 305] width 69 height 9
click at [288, 303] on input "Mark as correct answer" at bounding box center [282, 306] width 11 height 8
checkbox input "true"
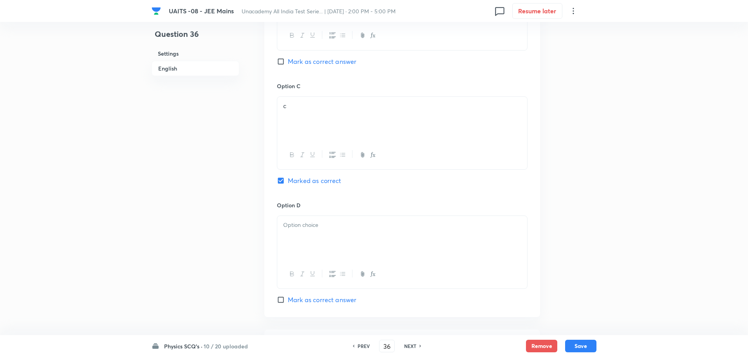
scroll to position [627, 0]
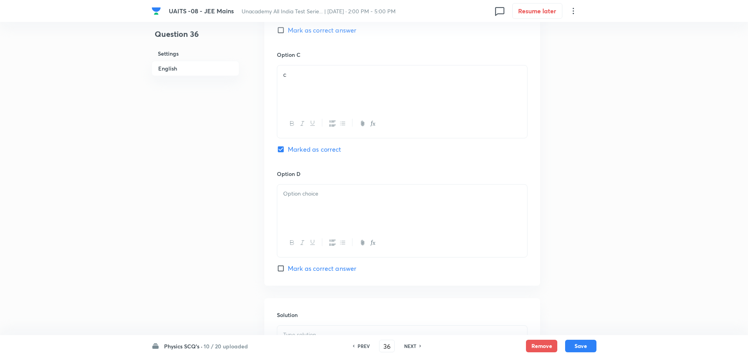
click at [338, 223] on div at bounding box center [402, 207] width 250 height 44
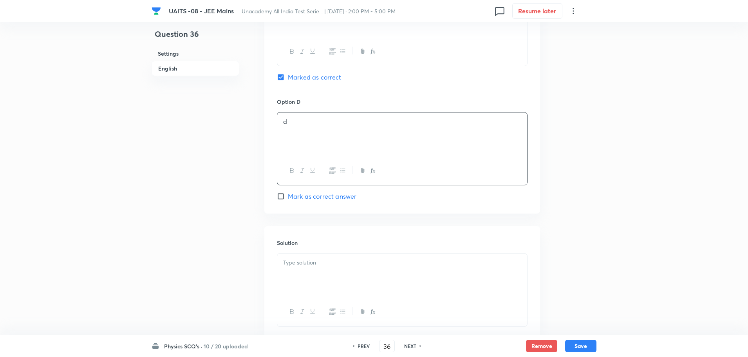
scroll to position [705, 0]
click at [341, 266] on div at bounding box center [402, 269] width 250 height 44
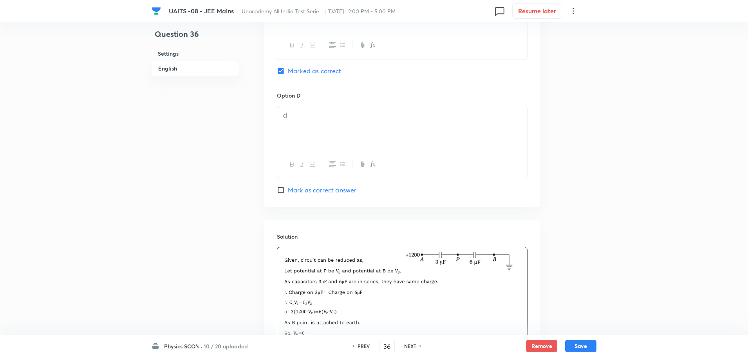
click at [576, 342] on button "Save" at bounding box center [580, 346] width 31 height 13
type input "37"
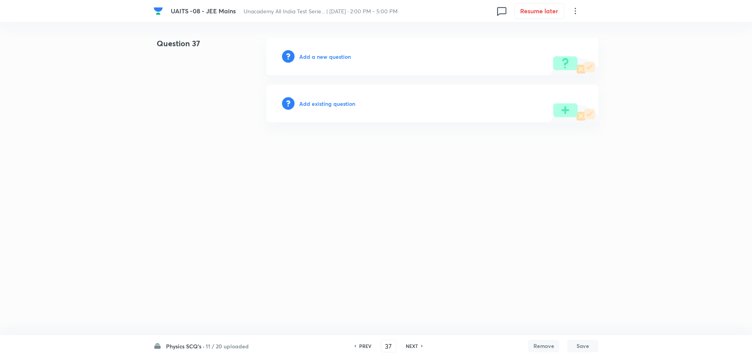
click at [342, 55] on h6 "Add a new question" at bounding box center [325, 57] width 52 height 8
click at [342, 55] on h6 "Choose a question type" at bounding box center [329, 57] width 60 height 8
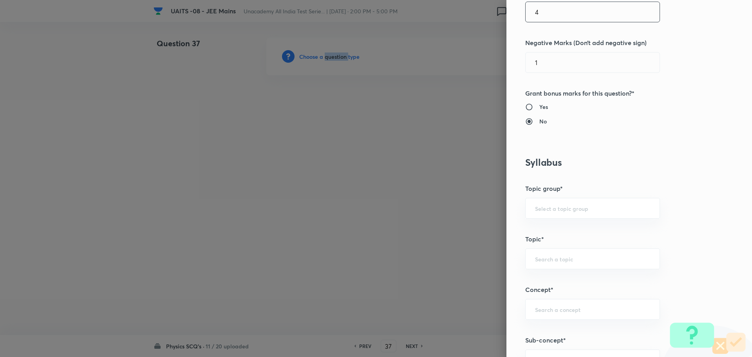
scroll to position [313, 0]
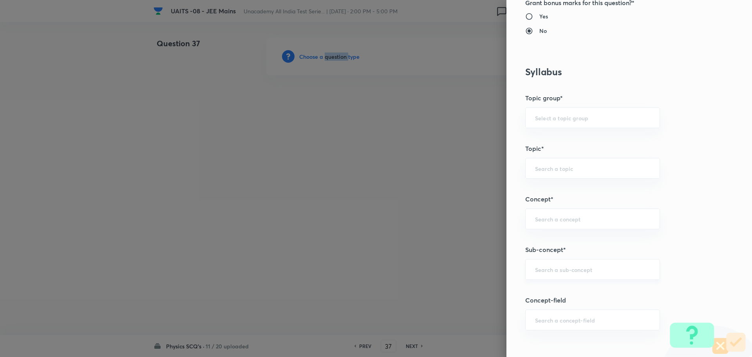
click at [601, 274] on div "​" at bounding box center [592, 269] width 135 height 21
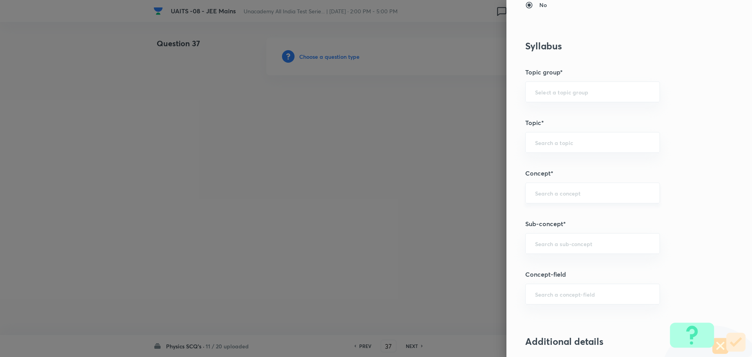
scroll to position [353, 0]
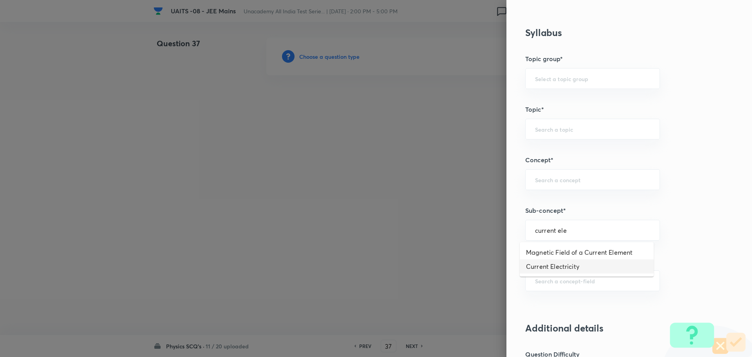
click at [568, 268] on li "Current Electricity" at bounding box center [587, 266] width 134 height 14
type input "Current Electricity"
type input "Physics"
type input "Current Electricity"
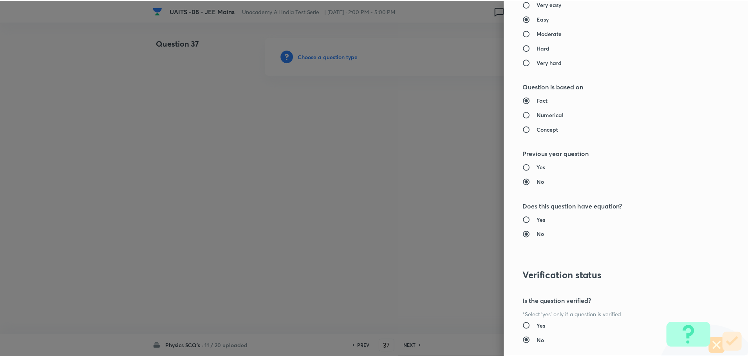
scroll to position [764, 0]
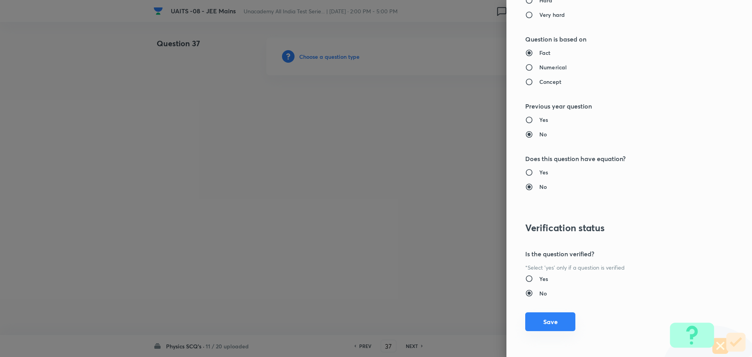
click at [546, 317] on button "Save" at bounding box center [550, 321] width 50 height 19
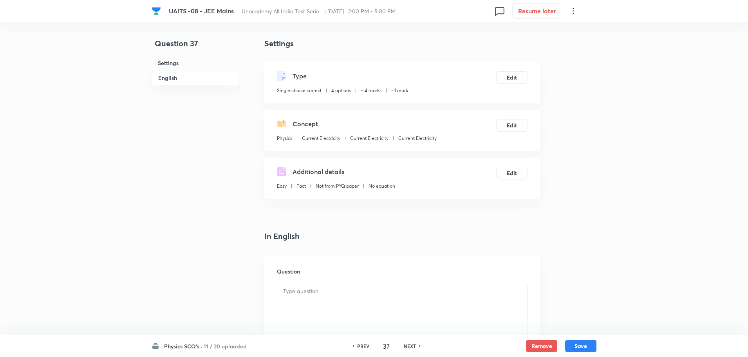
drag, startPoint x: 394, startPoint y: 301, endPoint x: 425, endPoint y: 290, distance: 33.5
click at [396, 299] on div at bounding box center [402, 304] width 250 height 44
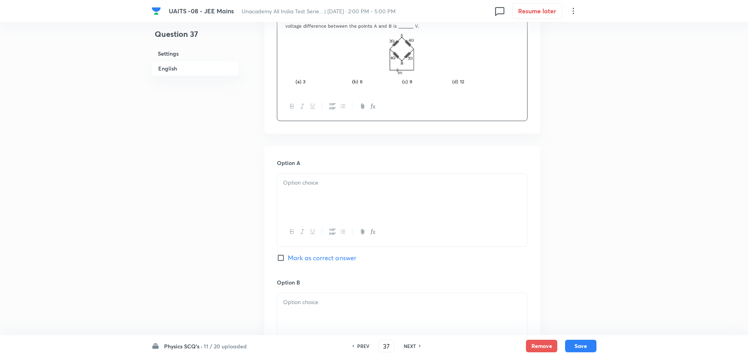
click at [408, 189] on div at bounding box center [402, 196] width 250 height 44
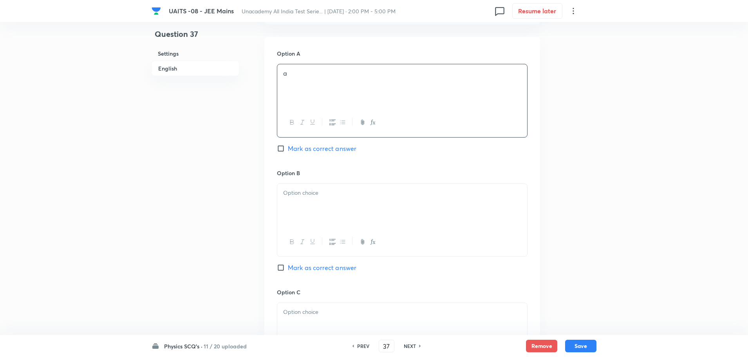
scroll to position [392, 0]
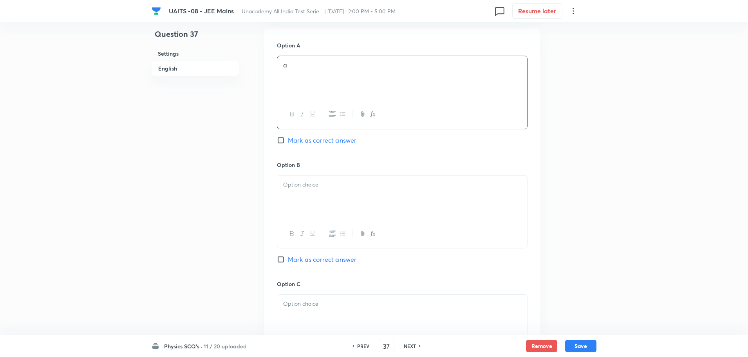
drag, startPoint x: 390, startPoint y: 223, endPoint x: 393, endPoint y: 216, distance: 8.4
click at [390, 223] on div at bounding box center [402, 233] width 250 height 29
click at [404, 199] on div at bounding box center [402, 198] width 250 height 44
drag, startPoint x: 378, startPoint y: 306, endPoint x: 380, endPoint y: 302, distance: 4.0
click at [378, 305] on p at bounding box center [402, 303] width 238 height 9
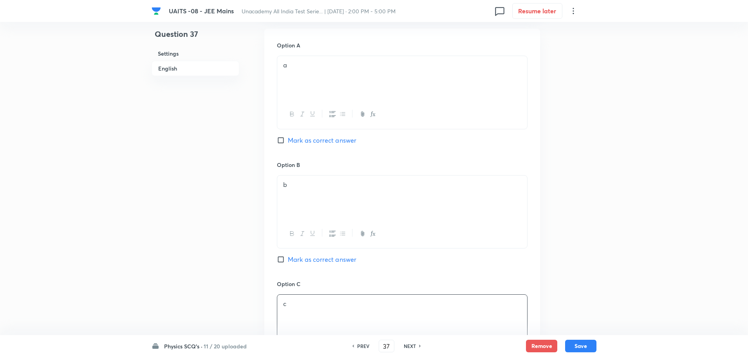
scroll to position [588, 0]
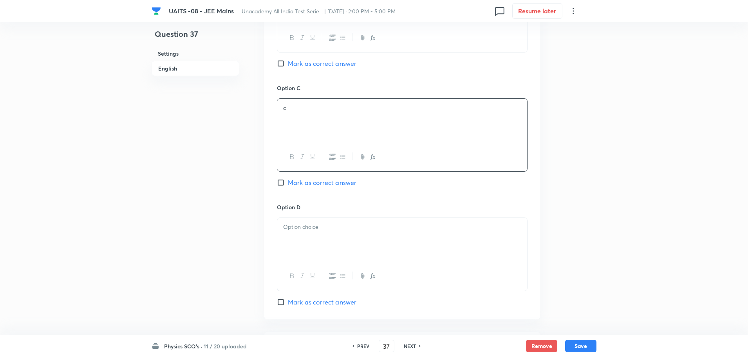
click at [393, 234] on div at bounding box center [402, 240] width 250 height 44
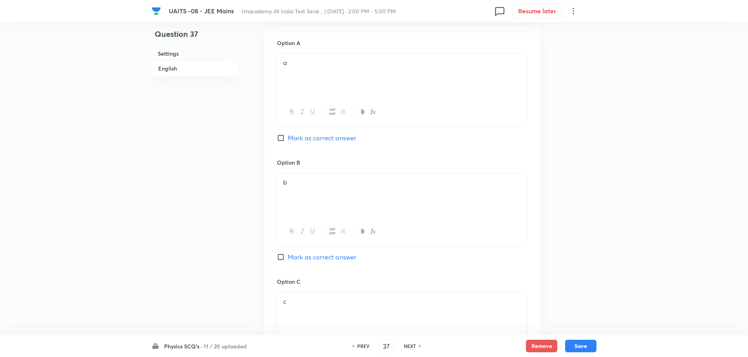
scroll to position [392, 0]
click at [328, 136] on span "Mark as correct answer" at bounding box center [322, 140] width 69 height 9
click at [288, 136] on input "Mark as correct answer" at bounding box center [282, 140] width 11 height 8
checkbox input "true"
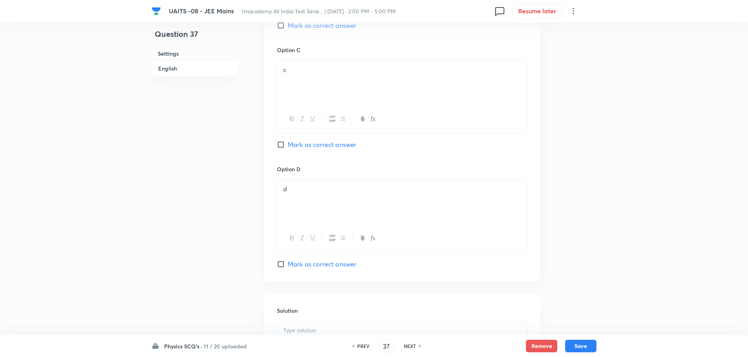
scroll to position [666, 0]
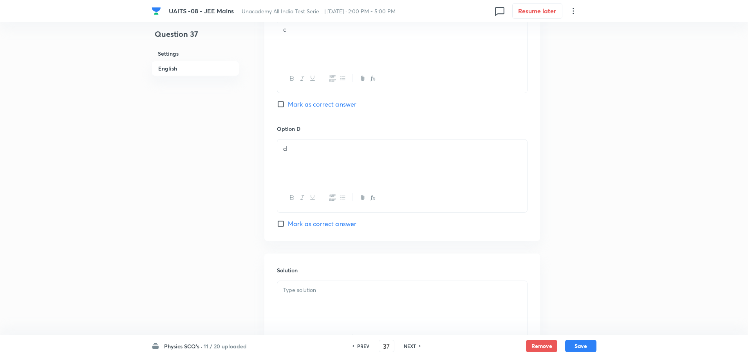
click at [365, 301] on div at bounding box center [402, 303] width 250 height 44
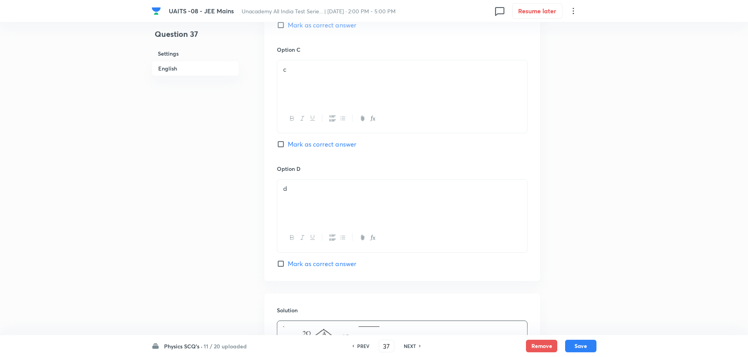
scroll to position [705, 0]
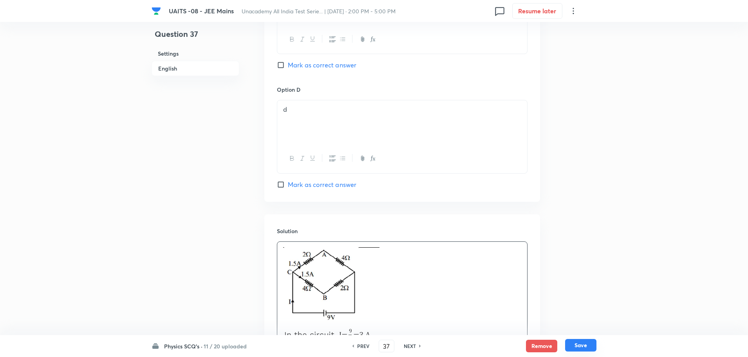
click at [578, 342] on button "Save" at bounding box center [580, 345] width 31 height 13
type input "38"
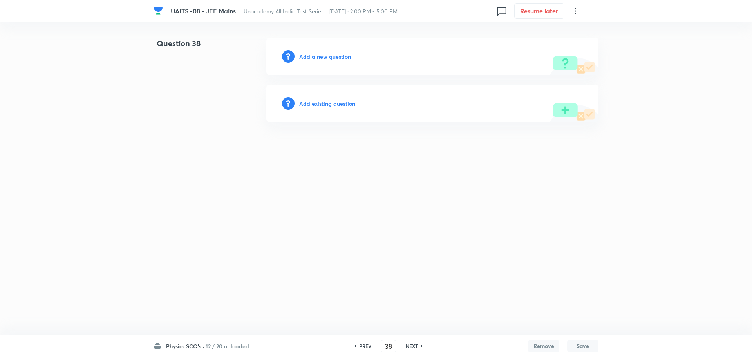
click at [321, 57] on h6 "Add a new question" at bounding box center [325, 57] width 52 height 8
click at [321, 57] on h6 "Choose a question type" at bounding box center [329, 57] width 60 height 8
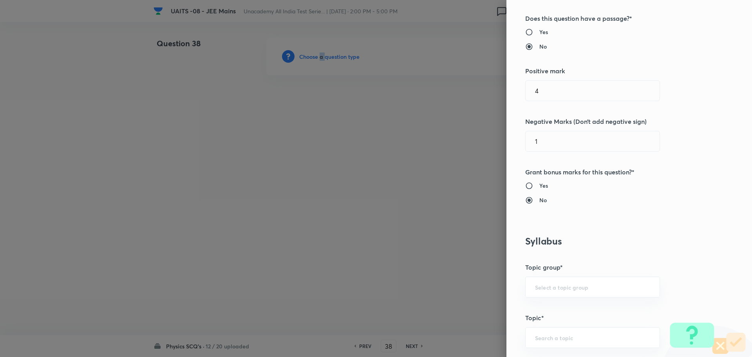
scroll to position [274, 0]
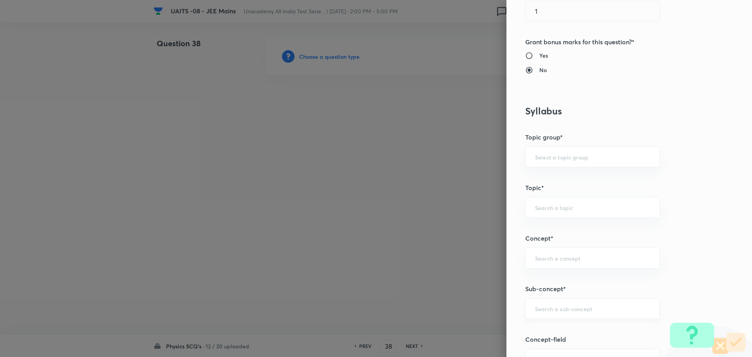
click at [585, 311] on input "text" at bounding box center [592, 308] width 115 height 7
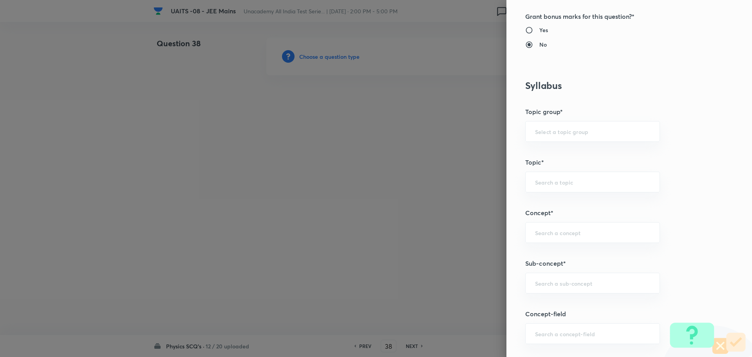
scroll to position [313, 0]
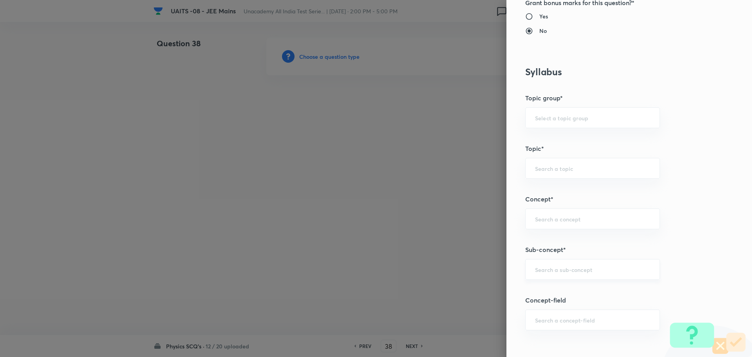
click at [578, 266] on input "text" at bounding box center [592, 269] width 115 height 7
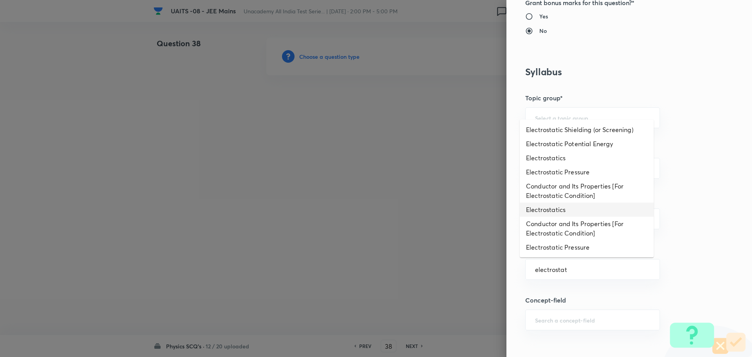
click at [571, 211] on li "Electrostatics" at bounding box center [587, 210] width 134 height 14
type input "Electrostatics"
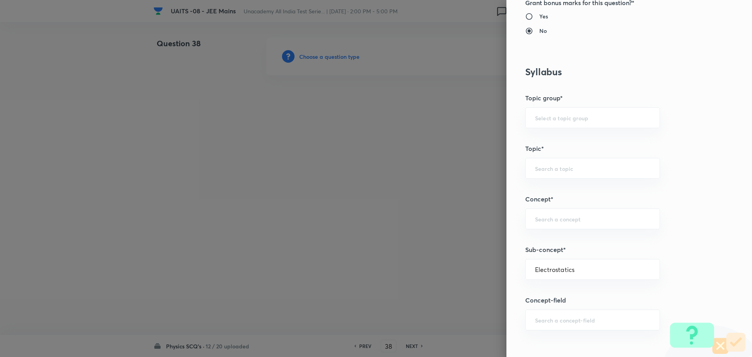
type input "Physics"
type input "Electrostatics"
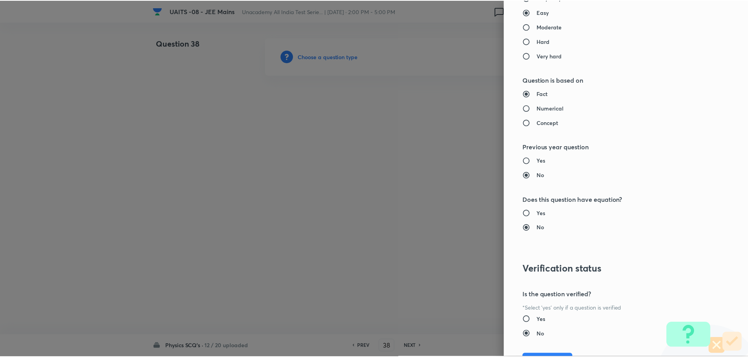
scroll to position [764, 0]
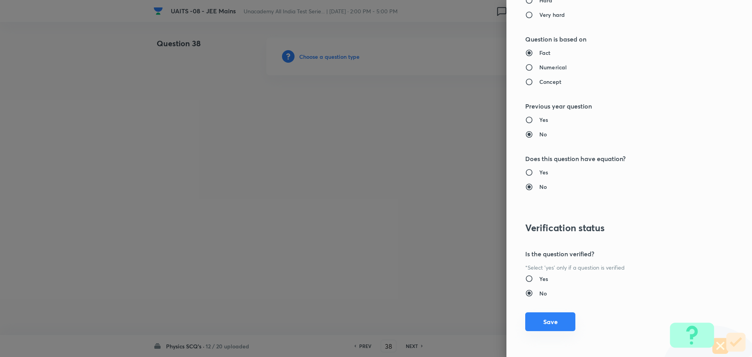
click at [543, 320] on button "Save" at bounding box center [550, 321] width 50 height 19
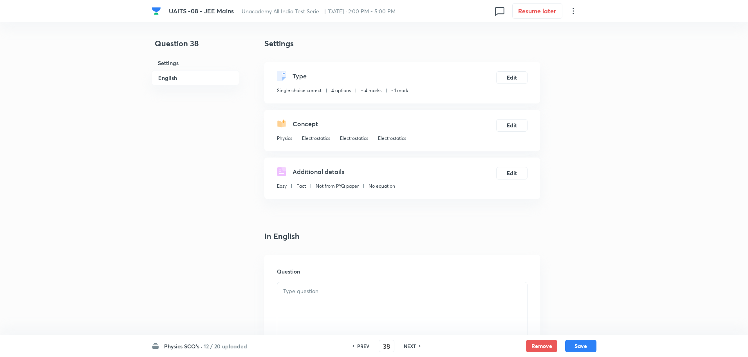
click at [396, 280] on div "Question" at bounding box center [403, 311] width 276 height 113
click at [376, 301] on div at bounding box center [402, 304] width 250 height 44
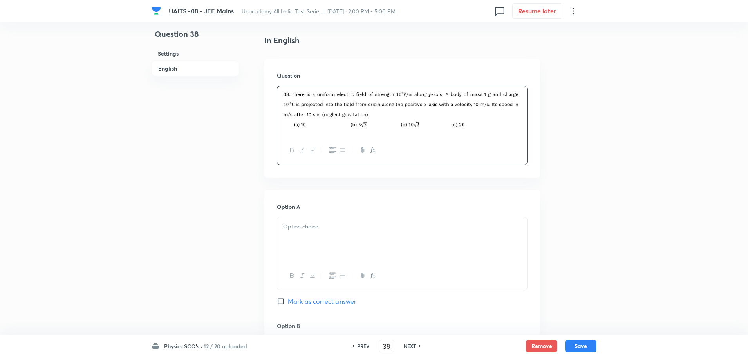
click at [438, 238] on div at bounding box center [402, 239] width 250 height 44
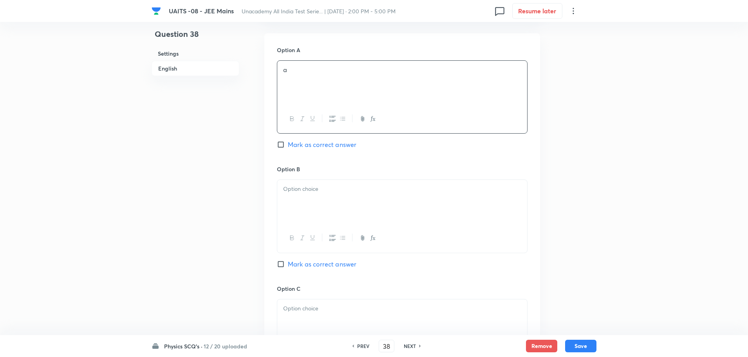
click at [428, 199] on div at bounding box center [402, 202] width 250 height 44
click at [398, 313] on div at bounding box center [402, 321] width 250 height 44
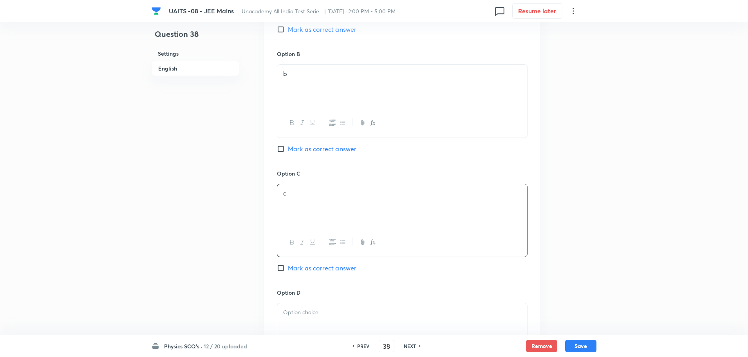
scroll to position [509, 0]
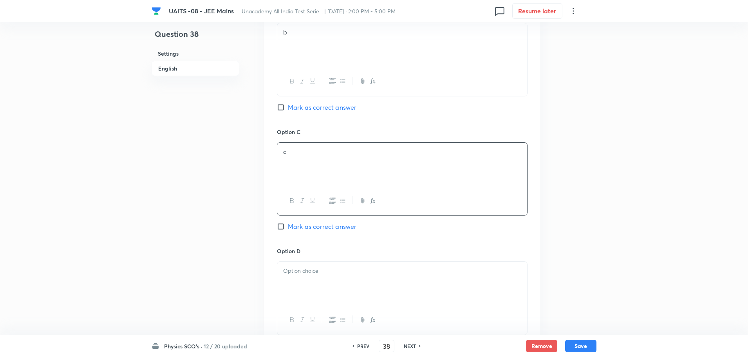
click at [366, 271] on p at bounding box center [402, 270] width 238 height 9
drag, startPoint x: 307, startPoint y: 231, endPoint x: 312, endPoint y: 228, distance: 5.6
click at [308, 230] on span "Mark as correct answer" at bounding box center [322, 226] width 69 height 9
click at [288, 230] on input "Mark as correct answer" at bounding box center [282, 227] width 11 height 8
checkbox input "true"
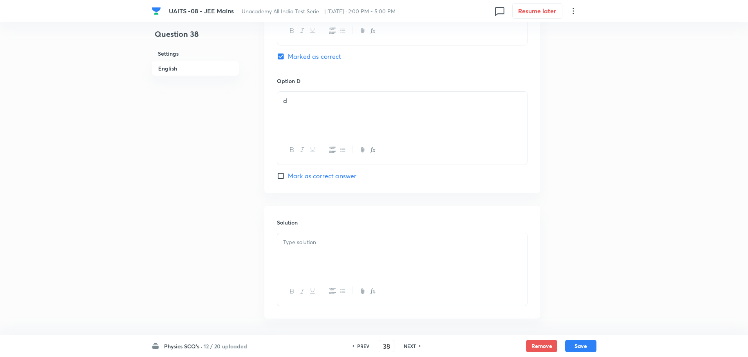
scroll to position [710, 0]
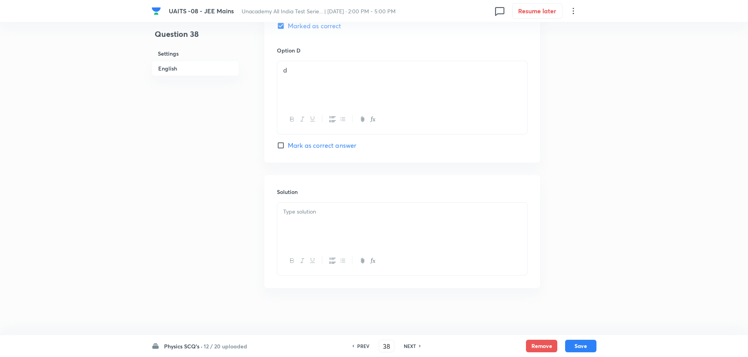
click at [388, 234] on div at bounding box center [402, 225] width 250 height 44
click at [591, 346] on button "Save" at bounding box center [580, 346] width 31 height 13
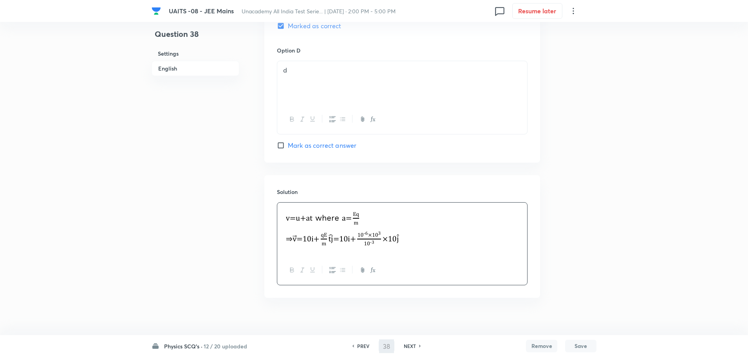
type input "39"
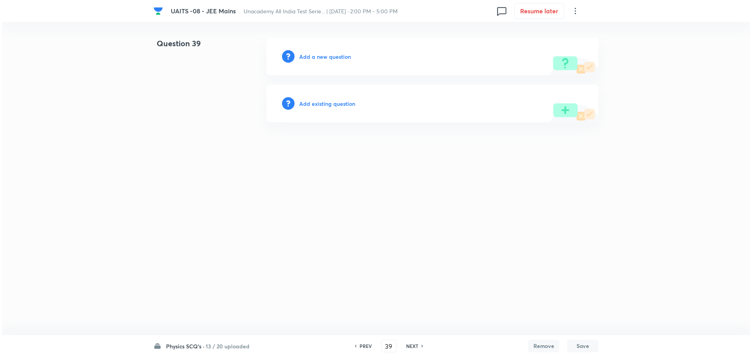
scroll to position [0, 0]
click at [344, 59] on h6 "Add a new question" at bounding box center [325, 57] width 52 height 8
click at [344, 59] on h6 "Choose a question type" at bounding box center [329, 57] width 60 height 8
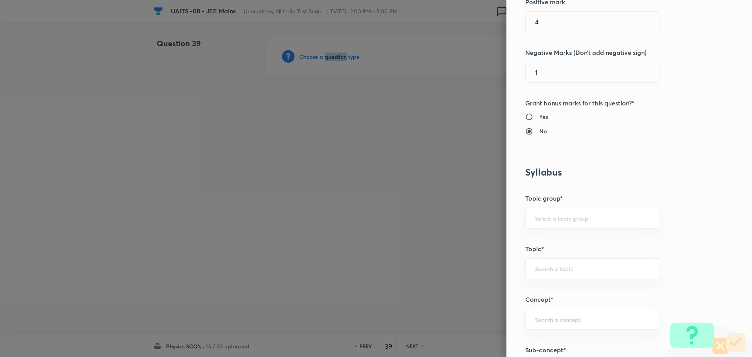
scroll to position [353, 0]
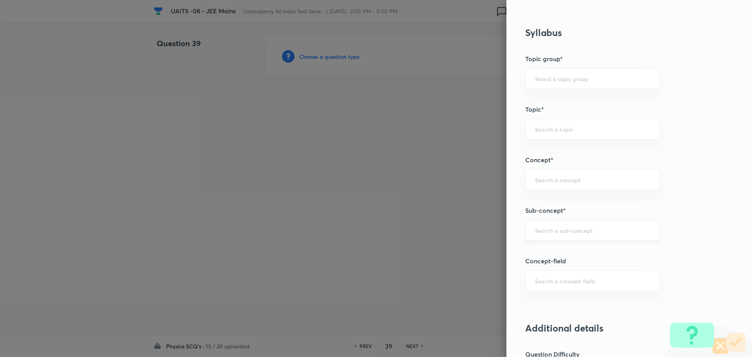
click at [571, 230] on input "text" at bounding box center [592, 229] width 115 height 7
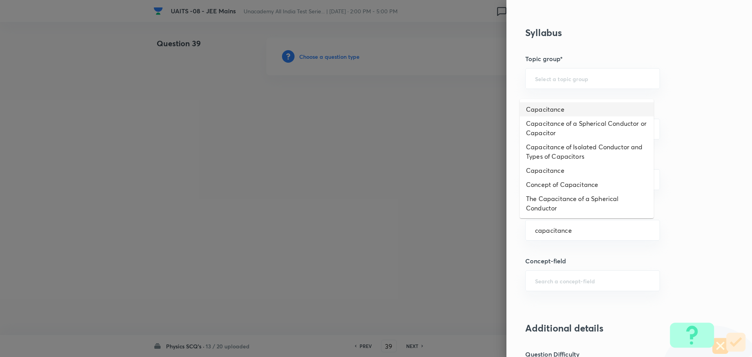
click at [560, 111] on li "Capacitance" at bounding box center [587, 109] width 134 height 14
type input "Capacitance"
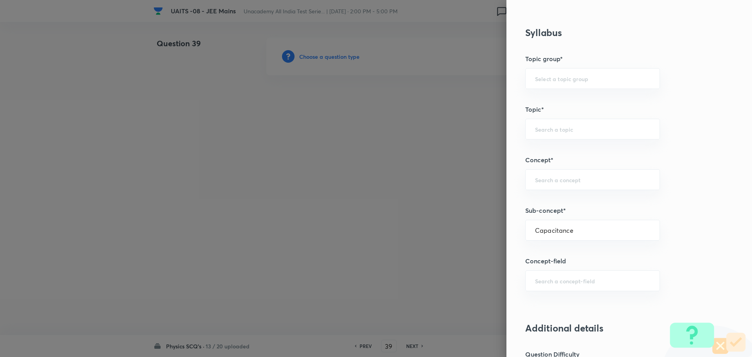
type input "Physics"
type input "Electricity & Magnetism"
type input "Capacitor and Capacitance"
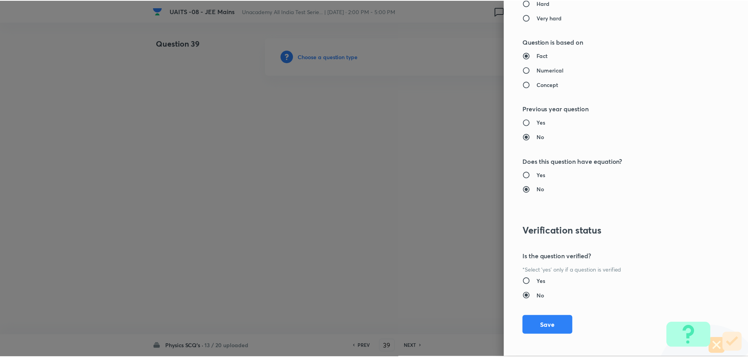
scroll to position [764, 0]
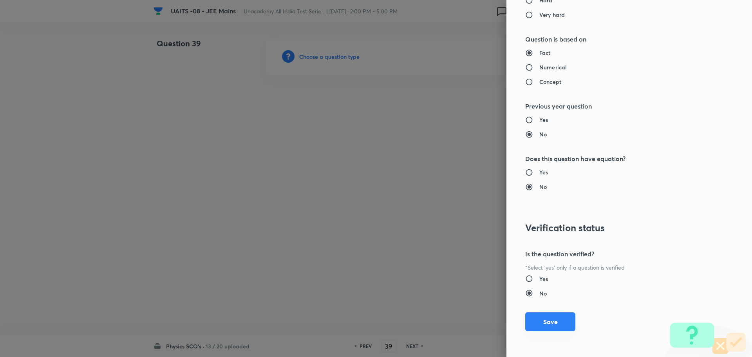
click at [558, 314] on button "Save" at bounding box center [550, 321] width 50 height 19
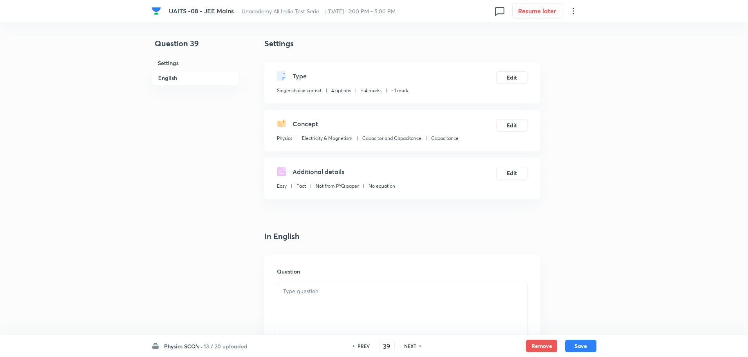
click at [394, 294] on p at bounding box center [402, 291] width 238 height 9
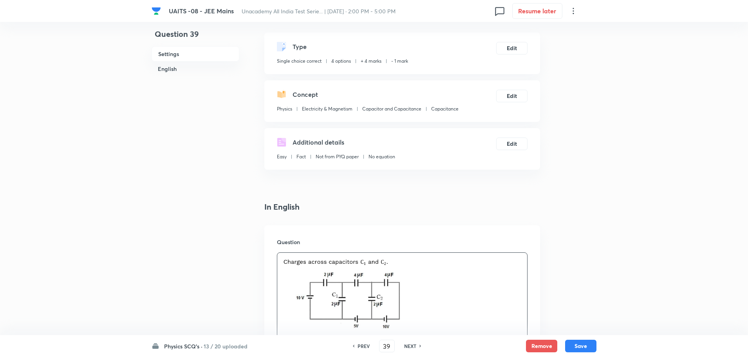
scroll to position [235, 0]
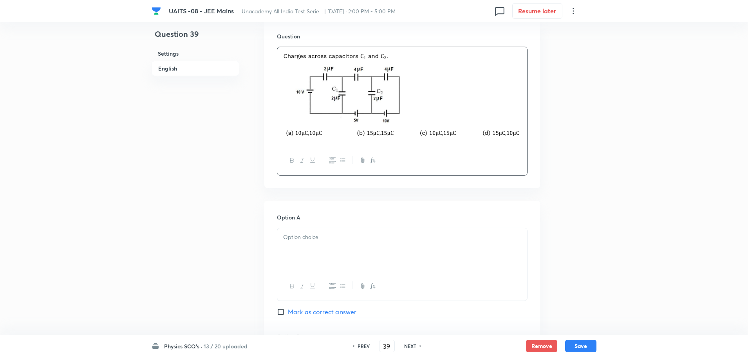
click at [392, 233] on p at bounding box center [402, 237] width 238 height 9
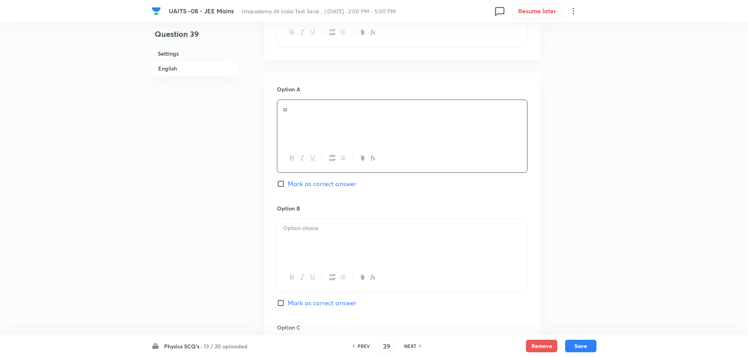
scroll to position [470, 0]
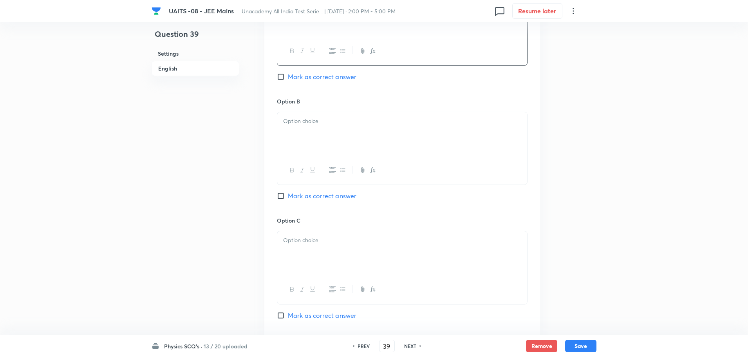
click at [402, 132] on div at bounding box center [402, 134] width 250 height 44
click at [384, 264] on div at bounding box center [402, 253] width 250 height 44
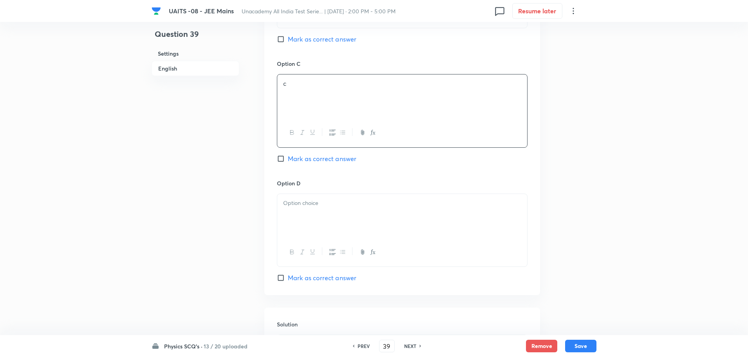
click at [393, 224] on div at bounding box center [402, 216] width 250 height 44
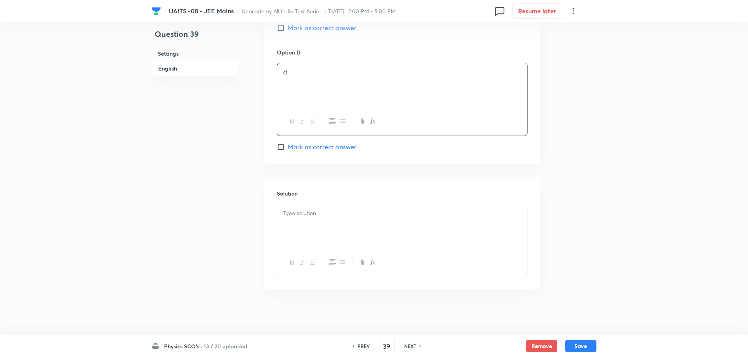
scroll to position [759, 0]
click at [351, 207] on div at bounding box center [402, 225] width 250 height 44
click at [335, 147] on span "Mark as correct answer" at bounding box center [322, 145] width 69 height 9
click at [288, 147] on input "Mark as correct answer" at bounding box center [282, 145] width 11 height 8
checkbox input "true"
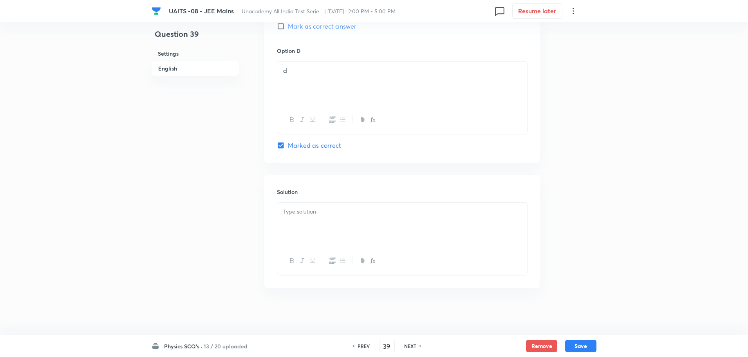
click at [409, 221] on div at bounding box center [402, 225] width 250 height 44
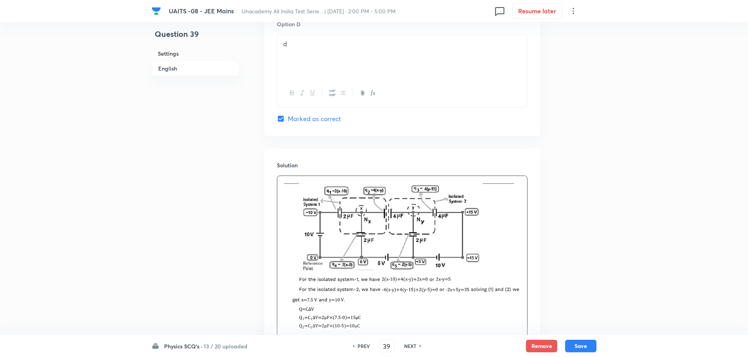
scroll to position [876, 0]
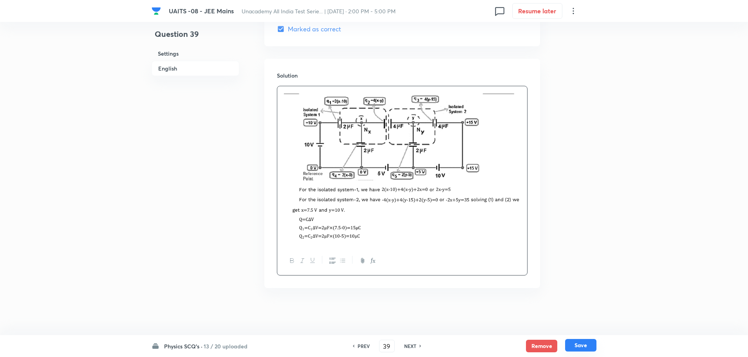
click at [580, 346] on button "Save" at bounding box center [580, 345] width 31 height 13
type input "40"
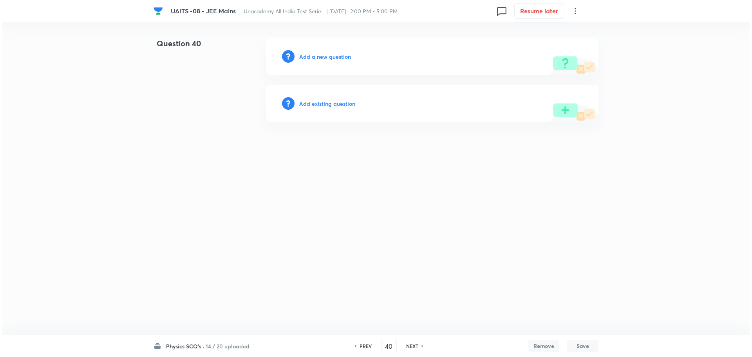
scroll to position [0, 0]
click at [327, 59] on h6 "Add a new question" at bounding box center [325, 57] width 52 height 8
click at [327, 59] on h6 "Choose a question type" at bounding box center [329, 57] width 60 height 8
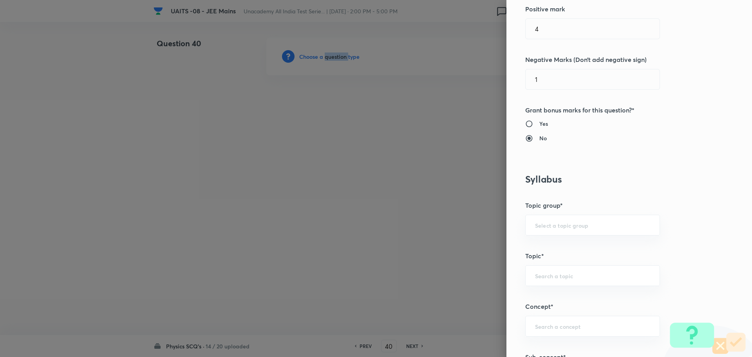
scroll to position [313, 0]
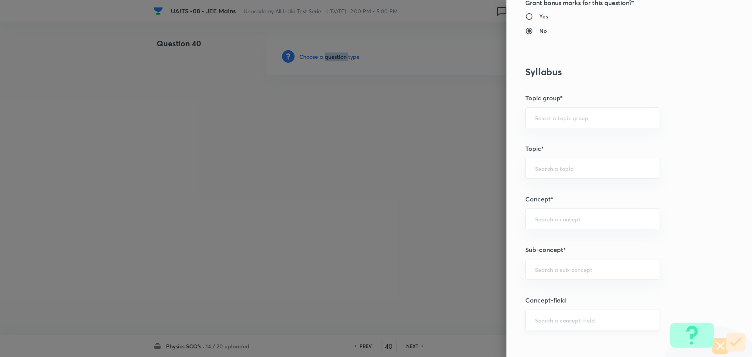
click at [589, 324] on div "​" at bounding box center [592, 320] width 135 height 21
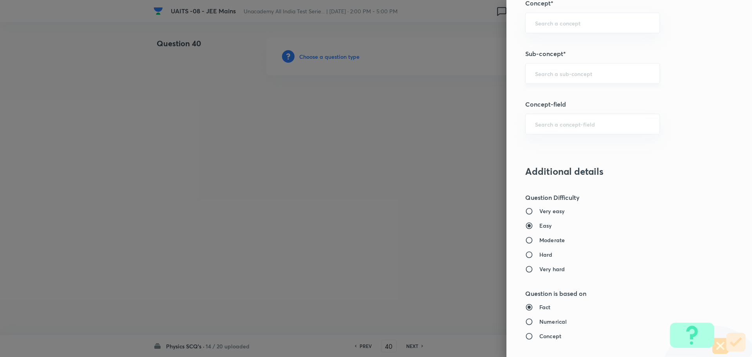
drag, startPoint x: 552, startPoint y: 72, endPoint x: 557, endPoint y: 76, distance: 6.9
click at [552, 72] on input "text" at bounding box center [592, 73] width 115 height 7
click at [594, 77] on input "text" at bounding box center [592, 73] width 115 height 7
click at [617, 90] on li "Current Electricity" at bounding box center [587, 96] width 134 height 14
type input "Current Electricity"
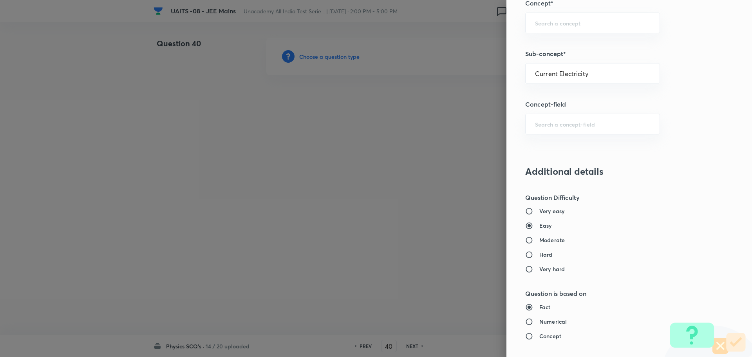
type input "Physics"
type input "Current Electricity"
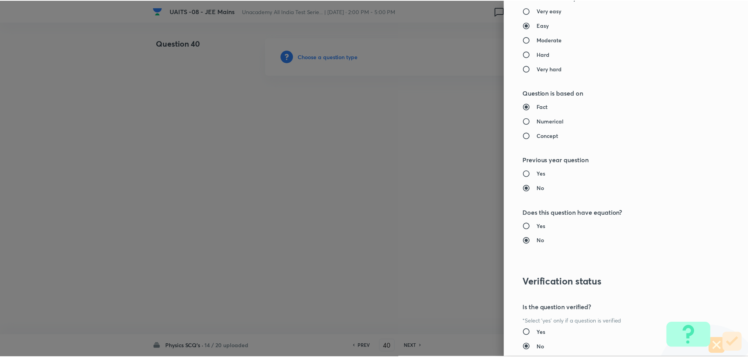
scroll to position [764, 0]
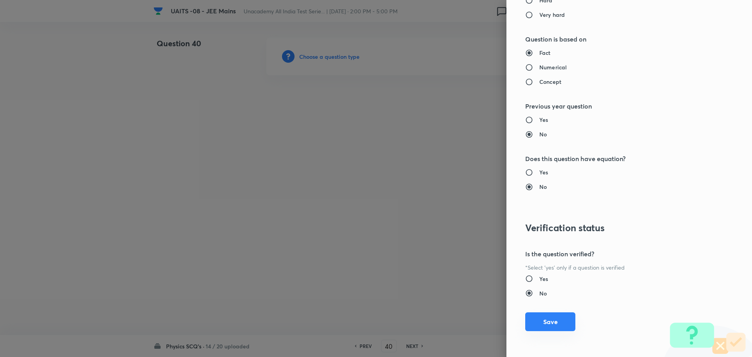
click at [560, 317] on button "Save" at bounding box center [550, 321] width 50 height 19
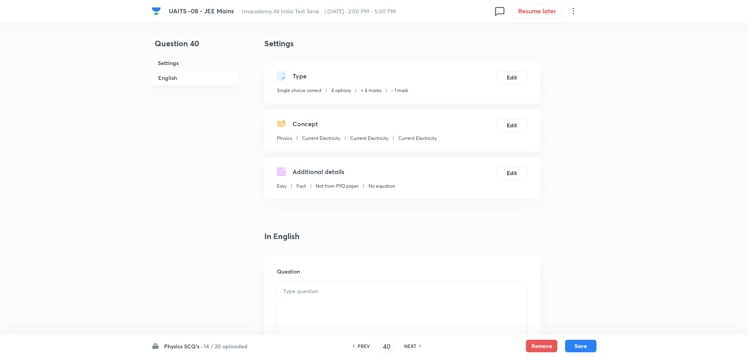
drag, startPoint x: 327, startPoint y: 300, endPoint x: 351, endPoint y: 298, distance: 24.0
click at [328, 299] on div at bounding box center [402, 304] width 250 height 44
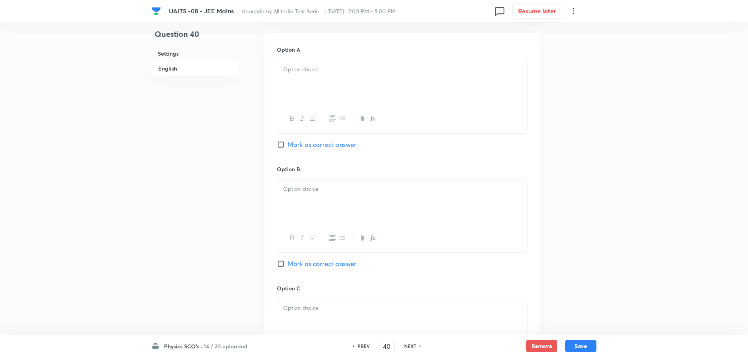
scroll to position [353, 0]
click at [366, 345] on h6 "PREV" at bounding box center [364, 345] width 12 height 7
type input "39"
checkbox input "true"
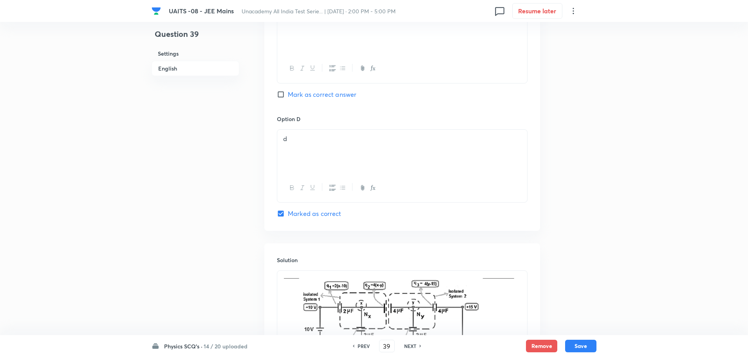
scroll to position [862, 0]
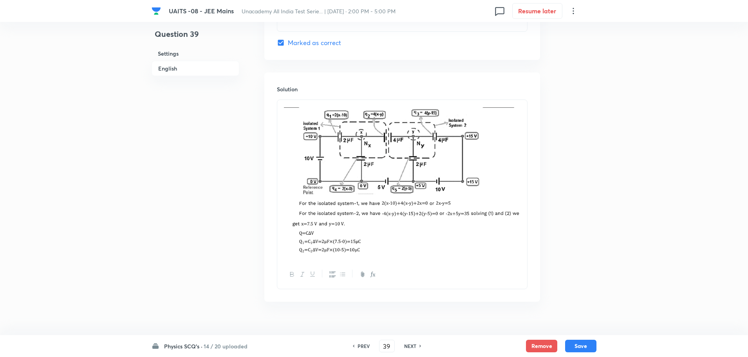
click at [420, 347] on icon at bounding box center [421, 346] width 2 height 4
type input "40"
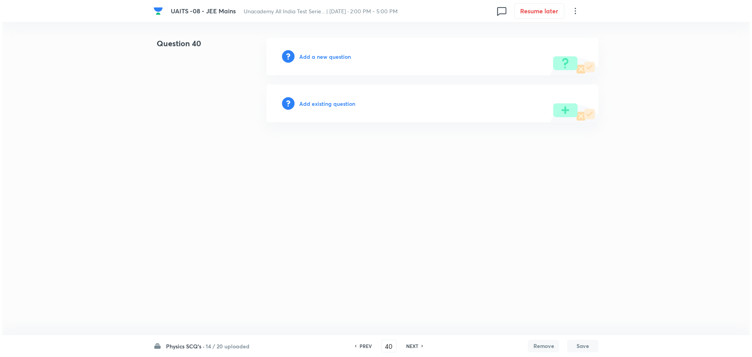
scroll to position [0, 0]
click at [311, 49] on div "Add a new question" at bounding box center [432, 57] width 332 height 38
click at [314, 56] on h6 "Add a new question" at bounding box center [325, 57] width 52 height 8
click at [319, 57] on h6 "Choose a question type" at bounding box center [329, 57] width 60 height 8
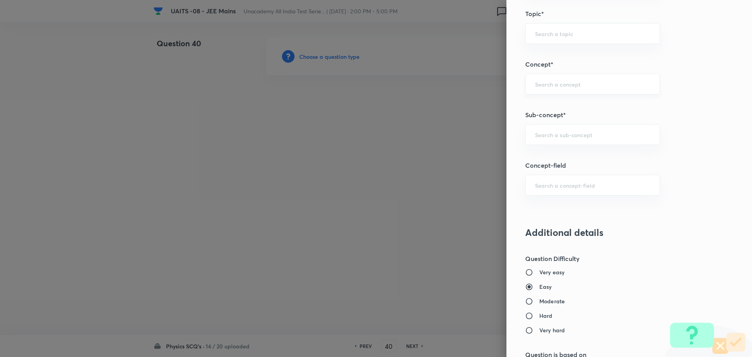
scroll to position [392, 0]
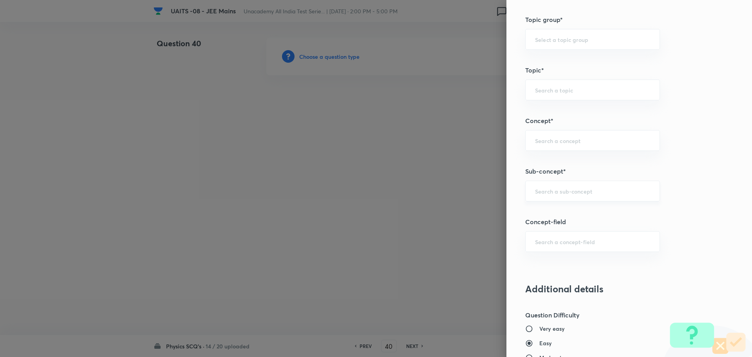
click at [590, 188] on input "text" at bounding box center [592, 190] width 115 height 7
click at [572, 226] on li "Current Electricity" at bounding box center [587, 227] width 134 height 14
type input "Current Electricity"
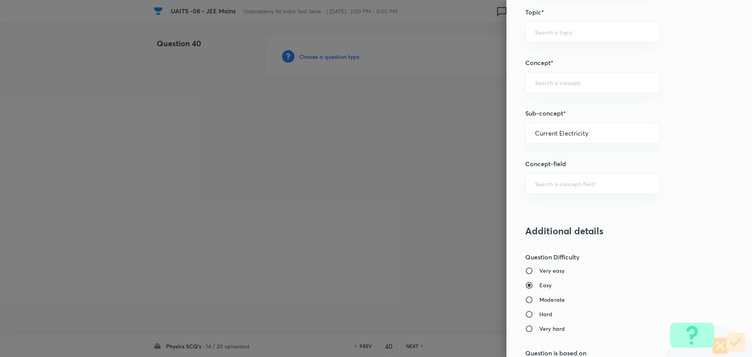
type input "Physics"
type input "Current Electricity"
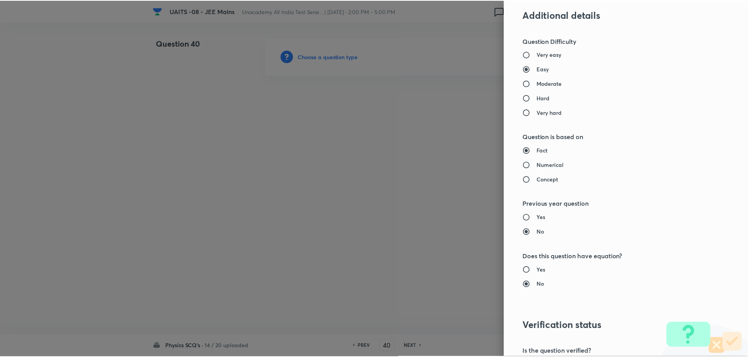
scroll to position [764, 0]
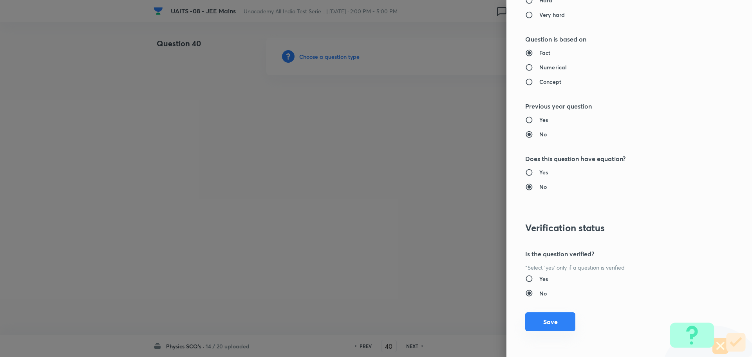
click at [545, 321] on button "Save" at bounding box center [550, 321] width 50 height 19
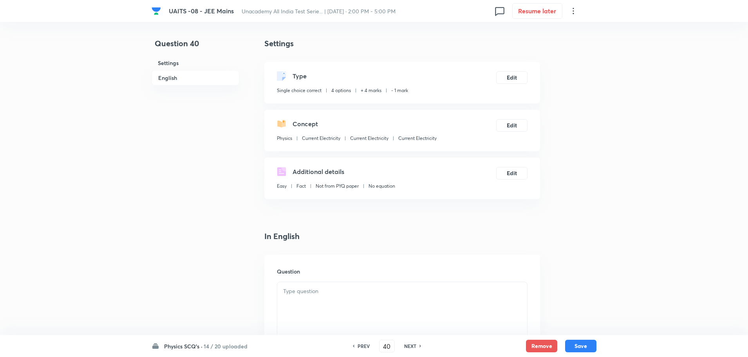
click at [344, 293] on p at bounding box center [402, 291] width 238 height 9
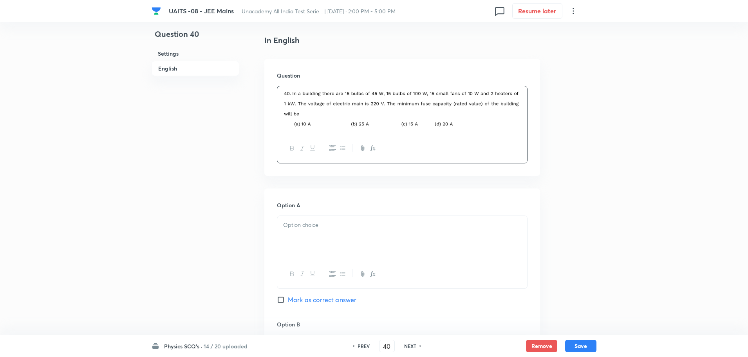
click at [343, 222] on p at bounding box center [402, 225] width 238 height 9
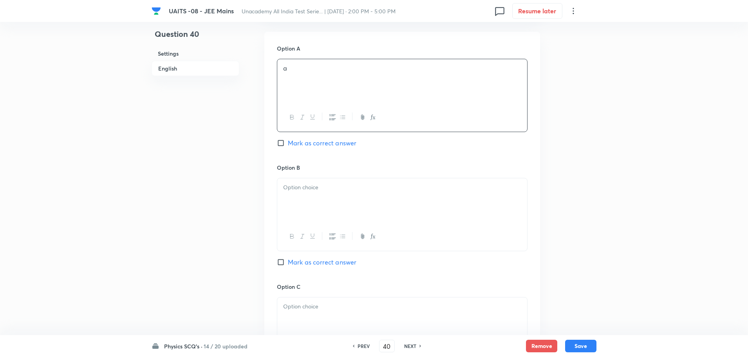
click at [361, 196] on div at bounding box center [402, 200] width 250 height 44
click at [359, 218] on div at bounding box center [402, 202] width 250 height 44
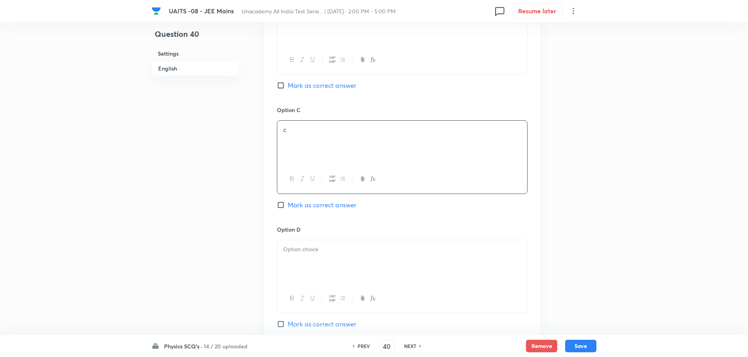
scroll to position [627, 0]
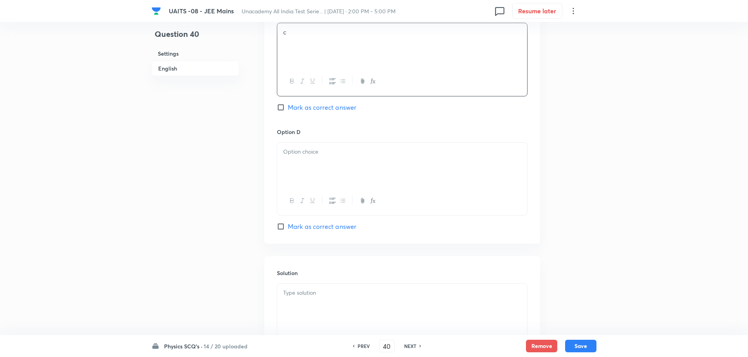
click at [383, 163] on div at bounding box center [402, 165] width 250 height 44
drag, startPoint x: 341, startPoint y: 299, endPoint x: 382, endPoint y: 288, distance: 43.0
click at [341, 295] on div at bounding box center [402, 306] width 250 height 44
click at [344, 227] on span "Mark as correct answer" at bounding box center [322, 226] width 69 height 9
click at [288, 227] on input "Mark as correct answer" at bounding box center [282, 227] width 11 height 8
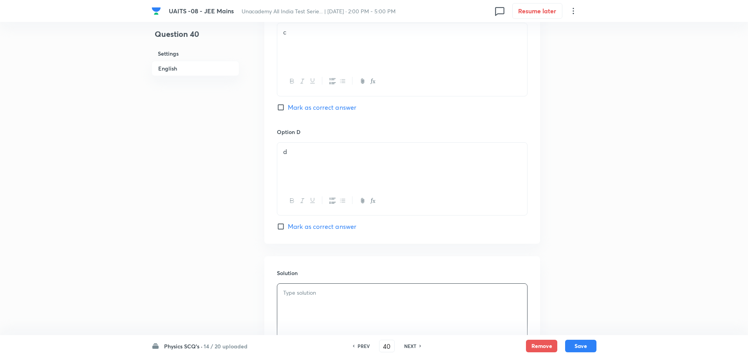
checkbox input "true"
click at [354, 296] on p at bounding box center [402, 292] width 238 height 9
click at [583, 344] on button "Save" at bounding box center [580, 346] width 31 height 13
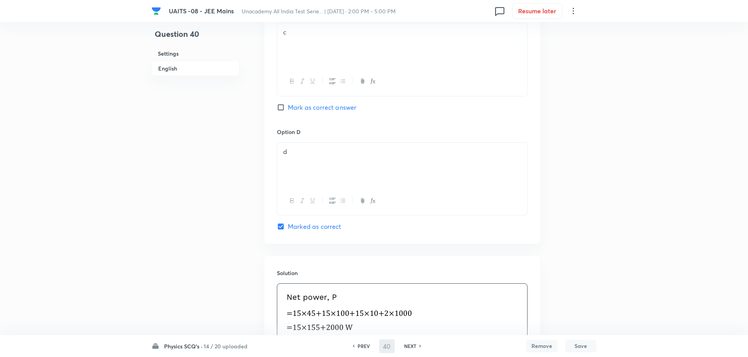
type input "41"
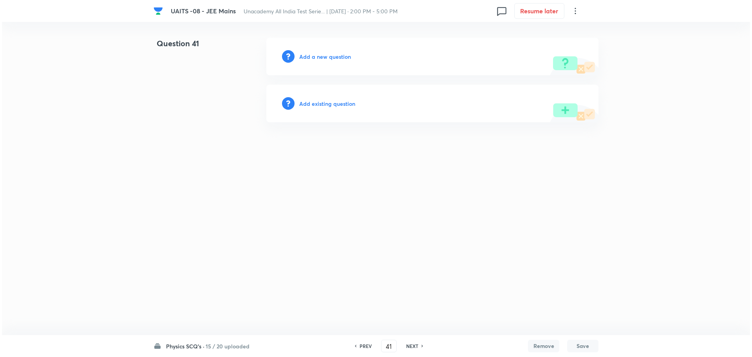
scroll to position [0, 0]
click at [323, 62] on div "Add a new question" at bounding box center [432, 57] width 332 height 38
click at [323, 60] on h6 "Add a new question" at bounding box center [325, 57] width 52 height 8
click at [323, 60] on h6 "Choose a question type" at bounding box center [329, 57] width 60 height 8
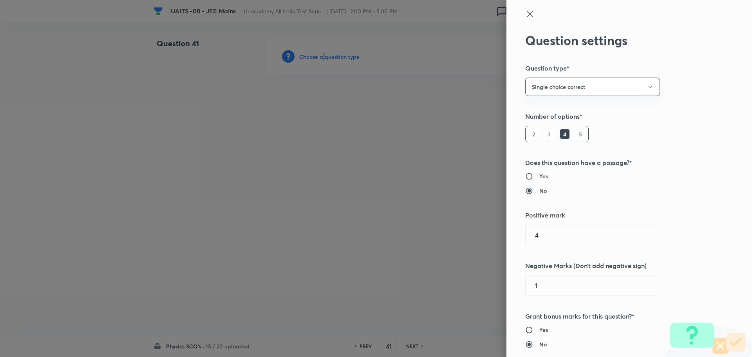
scroll to position [313, 0]
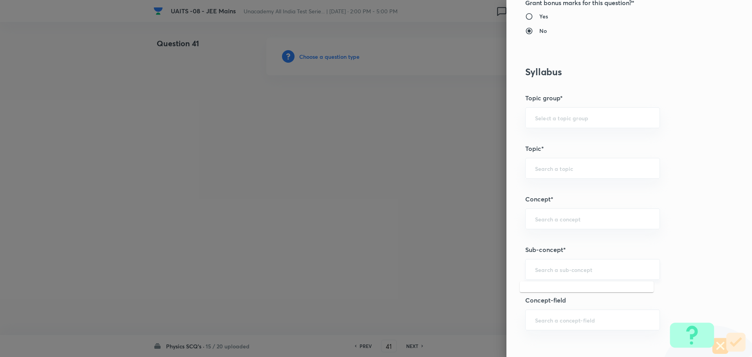
click at [596, 272] on input "text" at bounding box center [592, 269] width 115 height 7
click at [585, 293] on li "Electrostatics" at bounding box center [587, 291] width 134 height 14
type input "Electrostatics"
type input "Physics"
type input "Electrostatics"
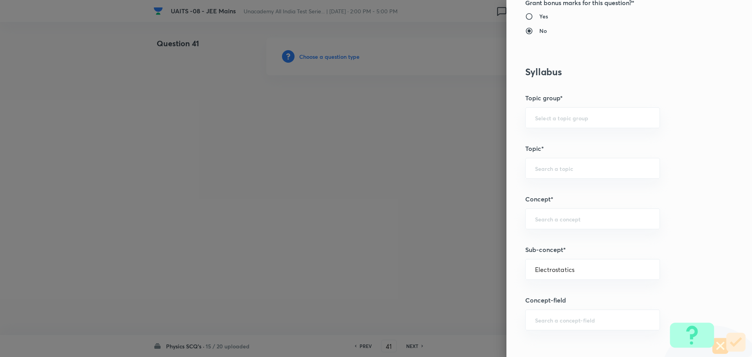
type input "Electrostatics"
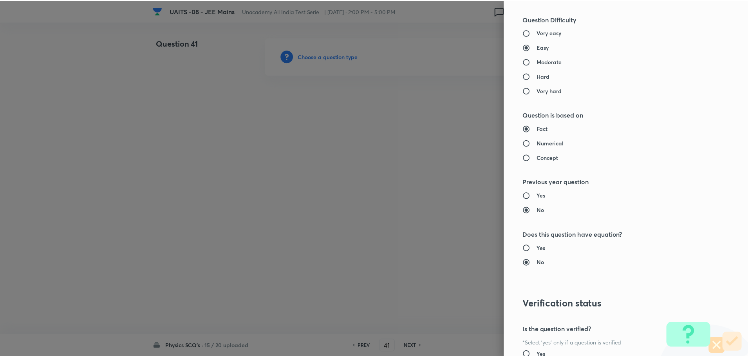
scroll to position [764, 0]
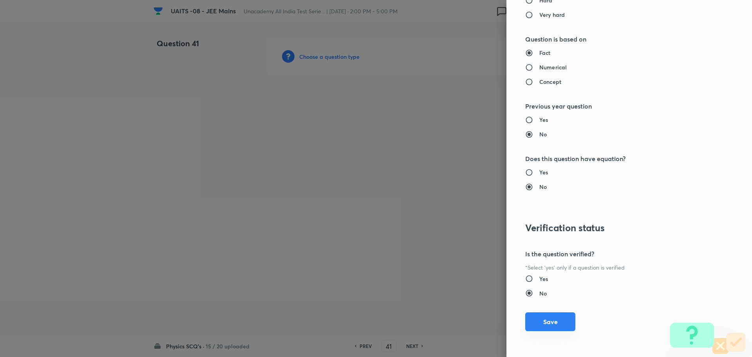
click at [554, 323] on button "Save" at bounding box center [550, 321] width 50 height 19
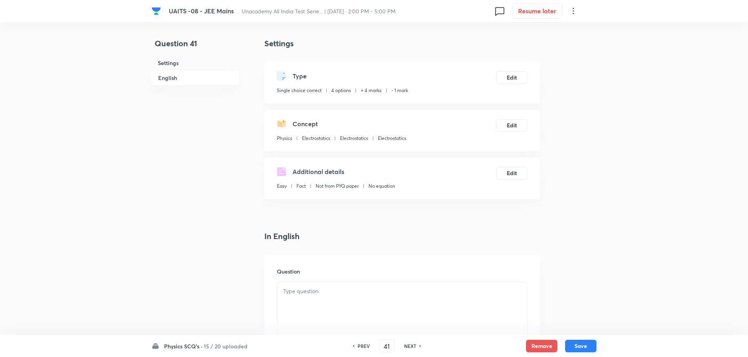
click at [382, 311] on div at bounding box center [402, 304] width 250 height 44
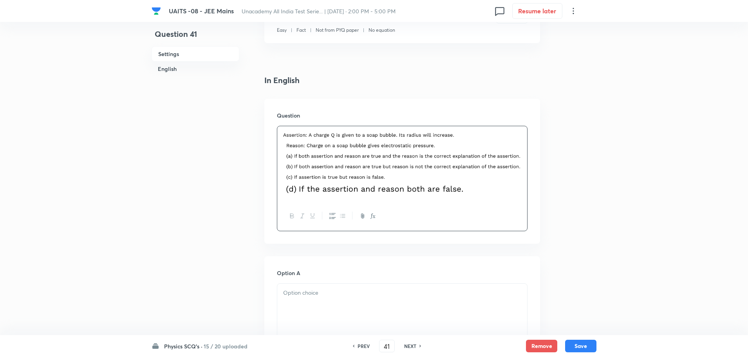
scroll to position [157, 0]
click at [431, 187] on img at bounding box center [402, 186] width 238 height 7
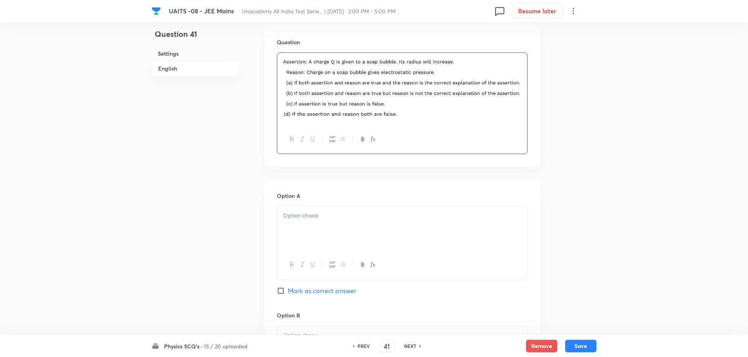
scroll to position [235, 0]
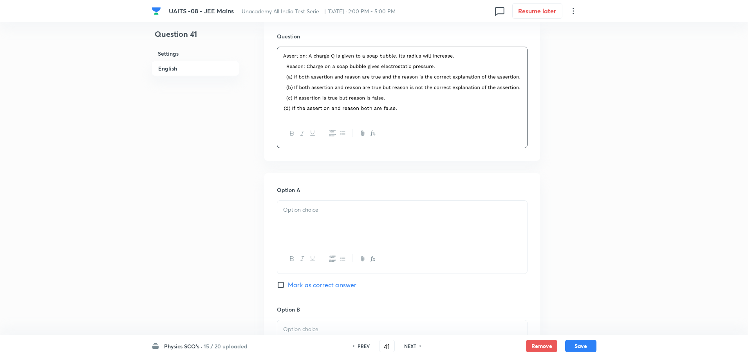
click at [384, 214] on p at bounding box center [402, 209] width 238 height 9
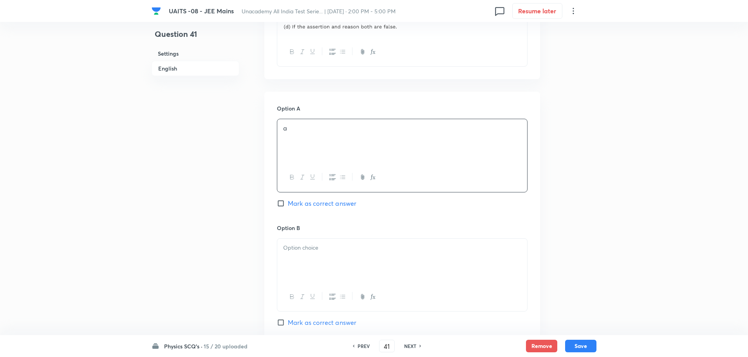
scroll to position [392, 0]
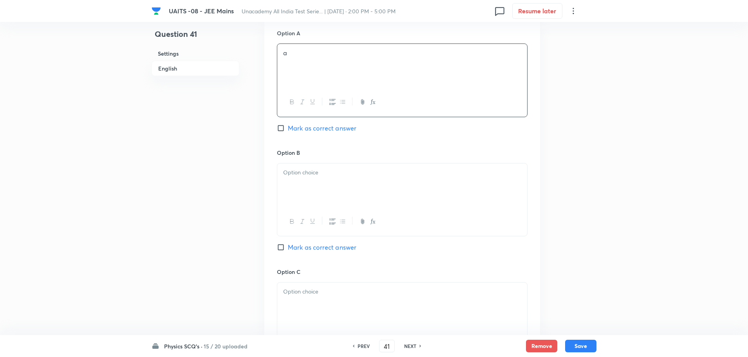
click at [392, 182] on div at bounding box center [402, 185] width 250 height 44
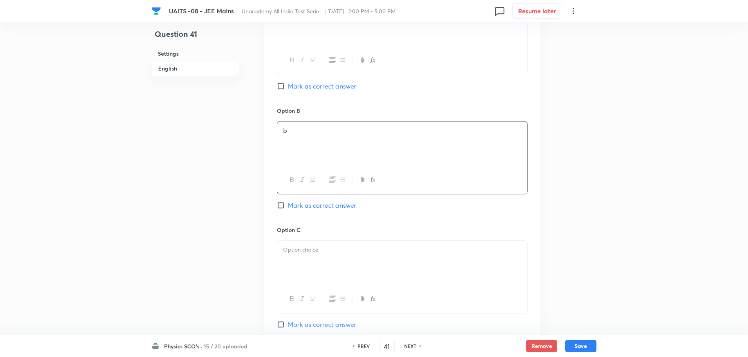
scroll to position [509, 0]
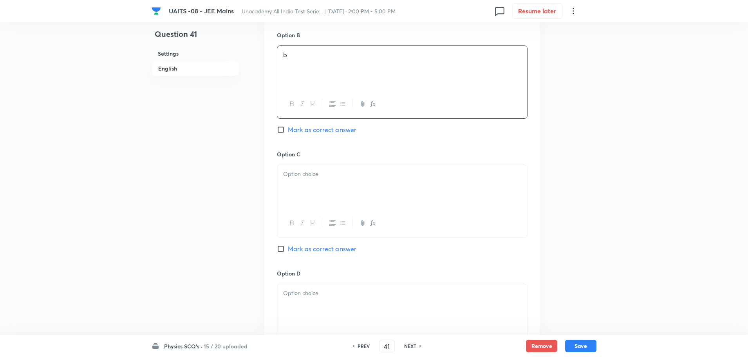
click at [395, 182] on div at bounding box center [402, 187] width 250 height 44
drag, startPoint x: 363, startPoint y: 314, endPoint x: 370, endPoint y: 303, distance: 13.0
click at [363, 313] on div "d" at bounding box center [402, 306] width 250 height 44
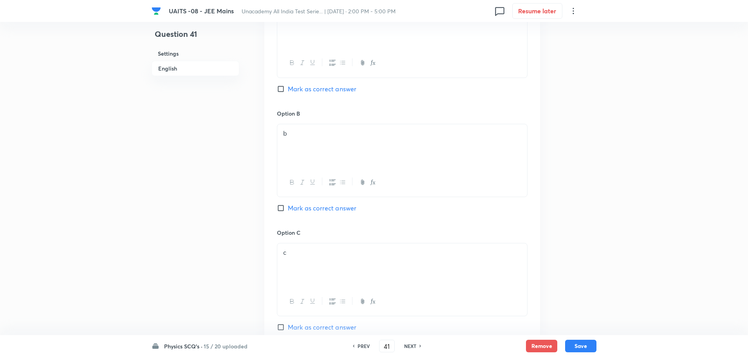
drag, startPoint x: 319, startPoint y: 86, endPoint x: 370, endPoint y: 154, distance: 84.6
click at [321, 87] on span "Mark as correct answer" at bounding box center [322, 88] width 69 height 9
click at [288, 87] on input "Mark as correct answer" at bounding box center [282, 89] width 11 height 8
checkbox input "true"
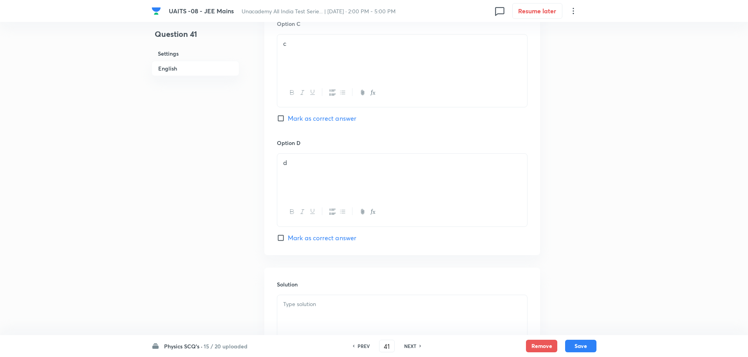
scroll to position [732, 0]
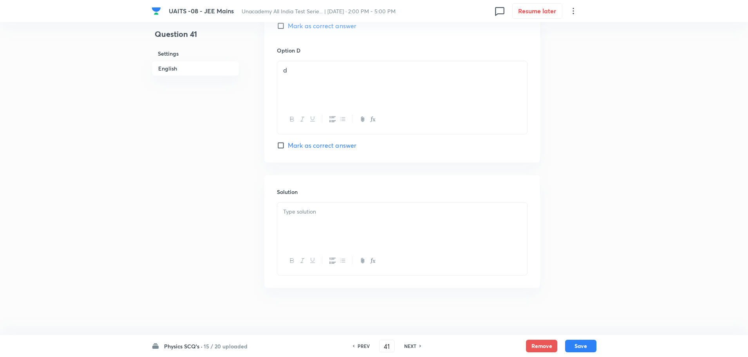
click at [375, 225] on div at bounding box center [402, 225] width 250 height 44
click at [586, 343] on button "Save" at bounding box center [580, 345] width 31 height 13
type input "42"
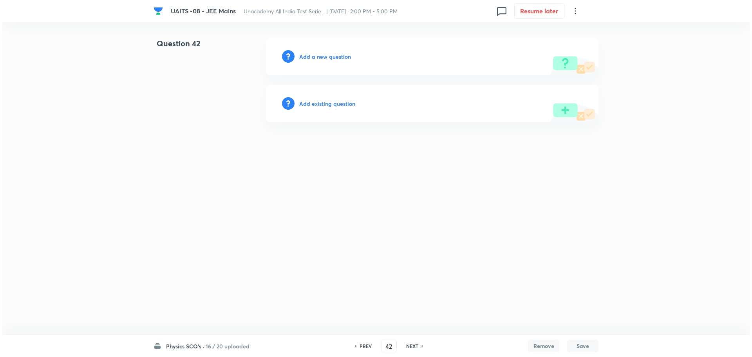
scroll to position [0, 0]
click at [320, 55] on h6 "Add a new question" at bounding box center [325, 57] width 52 height 8
click at [320, 55] on h6 "Choose a question type" at bounding box center [329, 57] width 60 height 8
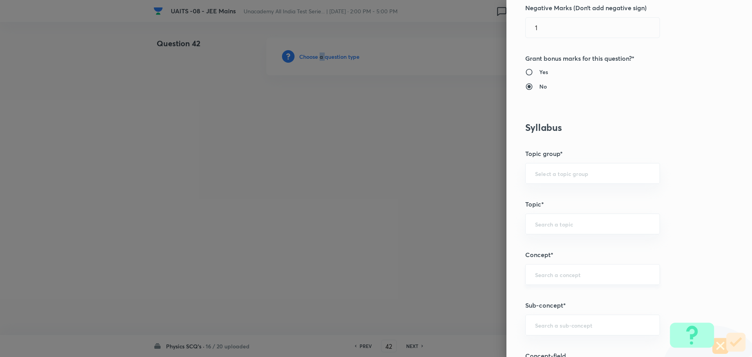
scroll to position [313, 0]
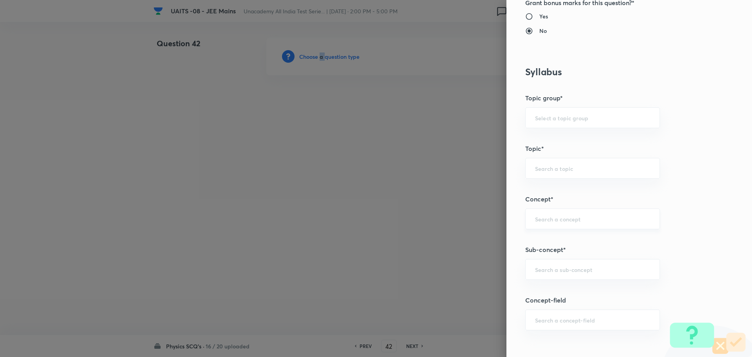
click at [585, 227] on div "​" at bounding box center [592, 218] width 135 height 21
click at [583, 265] on div "​" at bounding box center [592, 269] width 135 height 21
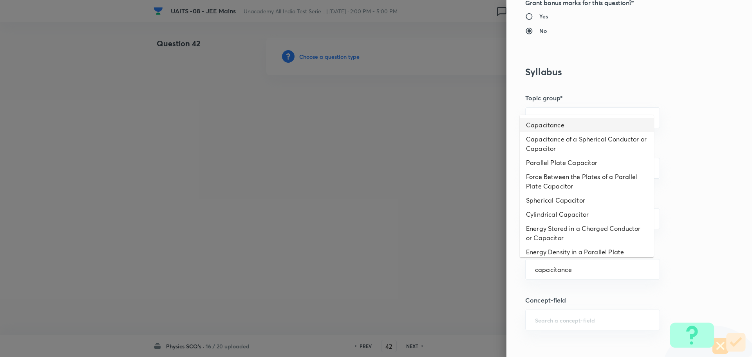
click at [553, 116] on ul "Capacitance Capacitance of a Spherical Conductor or Capacitor Parallel Plate Ca…" at bounding box center [587, 186] width 134 height 143
click at [561, 131] on li "Capacitance" at bounding box center [587, 125] width 134 height 14
type input "Capacitance"
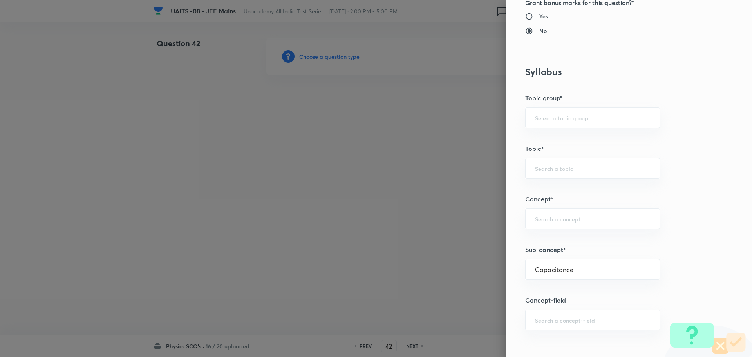
type input "Physics"
type input "Electricity & Magnetism"
type input "Capacitor and Capacitance"
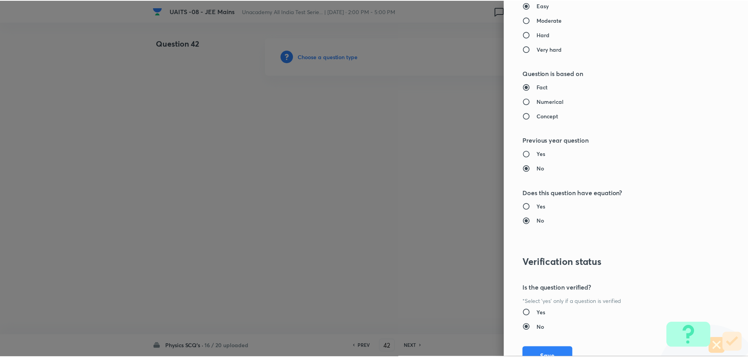
scroll to position [764, 0]
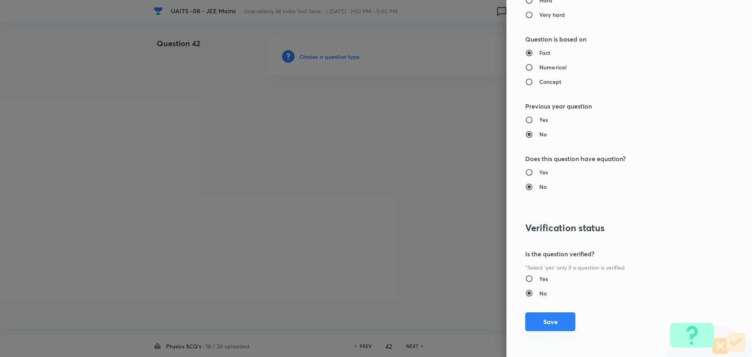
click at [546, 329] on button "Save" at bounding box center [550, 321] width 50 height 19
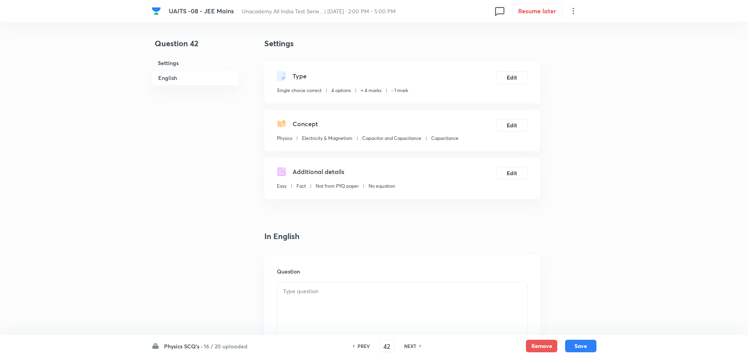
click at [383, 298] on div at bounding box center [402, 304] width 250 height 44
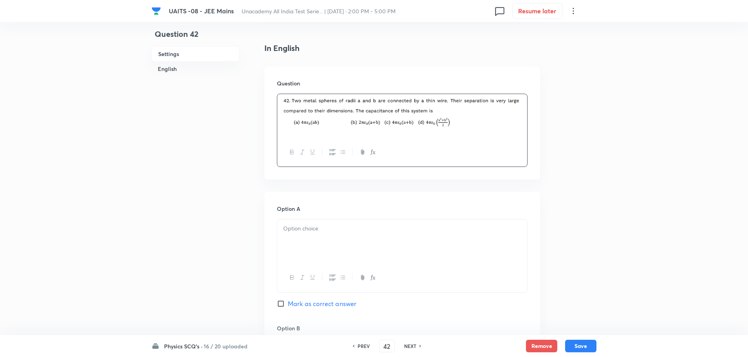
scroll to position [196, 0]
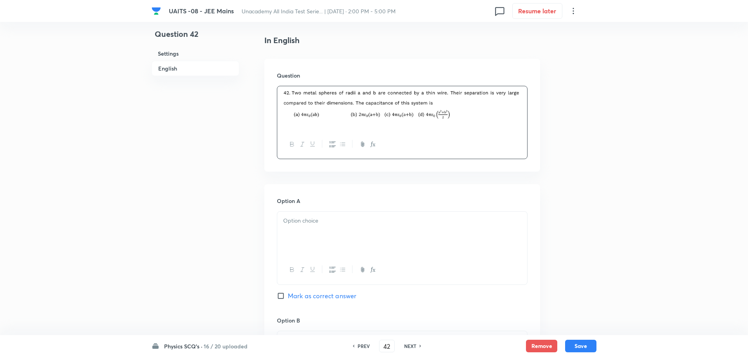
click at [338, 231] on div at bounding box center [402, 234] width 250 height 44
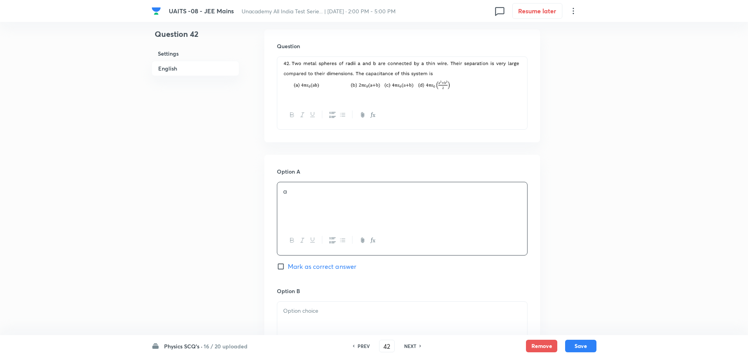
scroll to position [392, 0]
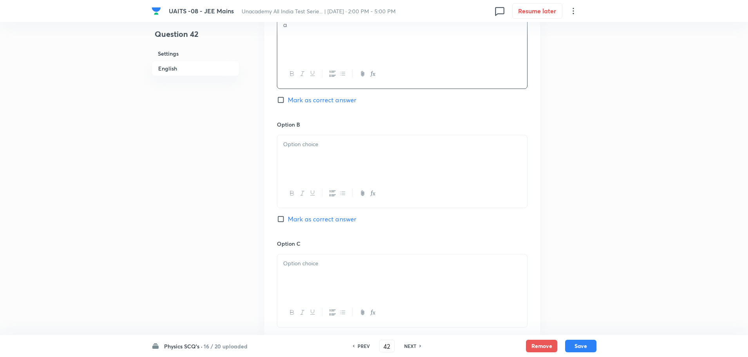
click at [351, 148] on p at bounding box center [402, 144] width 238 height 9
click at [339, 263] on p at bounding box center [402, 263] width 238 height 9
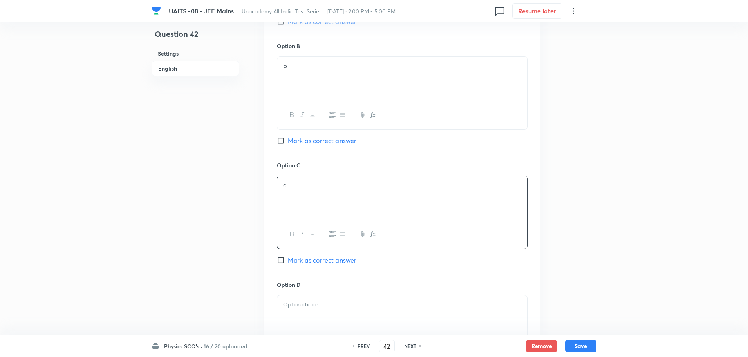
click at [318, 313] on div at bounding box center [402, 317] width 250 height 44
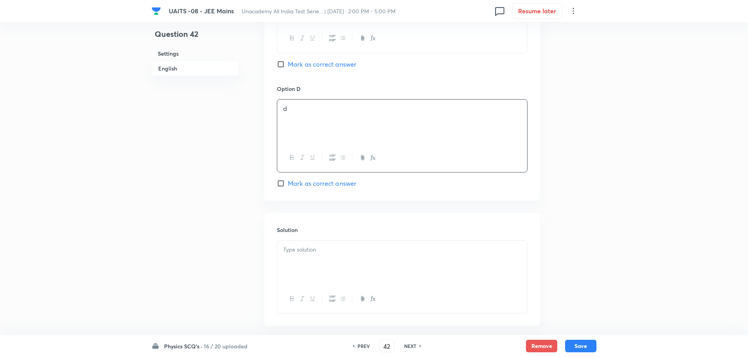
click at [373, 261] on div at bounding box center [402, 263] width 250 height 44
click at [306, 62] on span "Mark as correct answer" at bounding box center [322, 60] width 69 height 9
click at [288, 62] on input "Mark as correct answer" at bounding box center [282, 61] width 11 height 8
checkbox input "true"
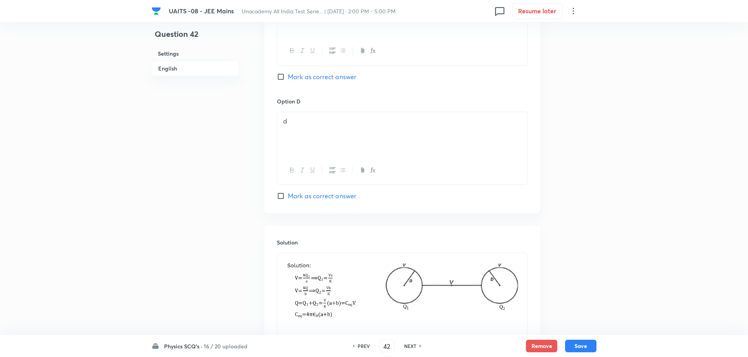
scroll to position [733, 0]
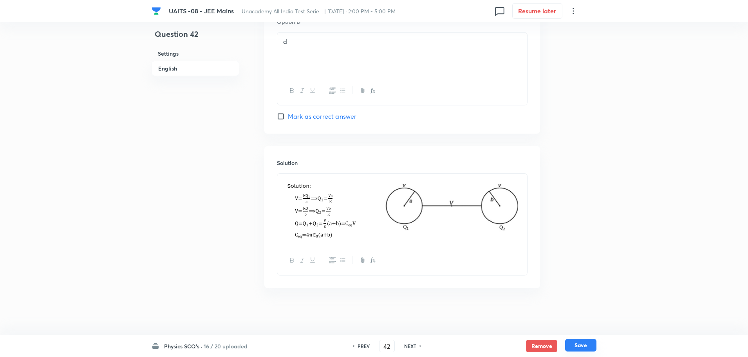
click at [583, 341] on button "Save" at bounding box center [580, 345] width 31 height 13
type input "43"
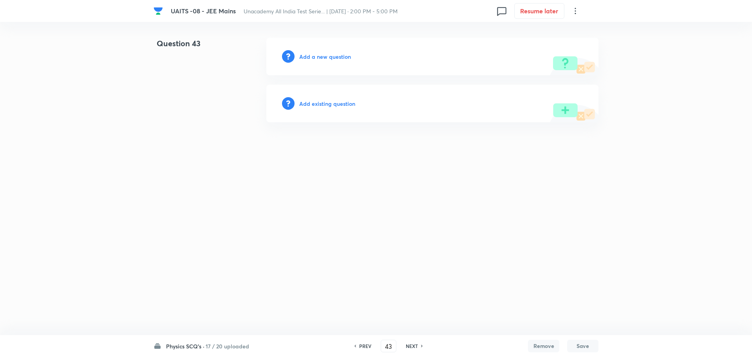
click at [313, 52] on div "Add a new question" at bounding box center [432, 57] width 332 height 38
click at [319, 58] on h6 "Add a new question" at bounding box center [325, 57] width 52 height 8
click at [319, 58] on h6 "Choose a question type" at bounding box center [329, 57] width 60 height 8
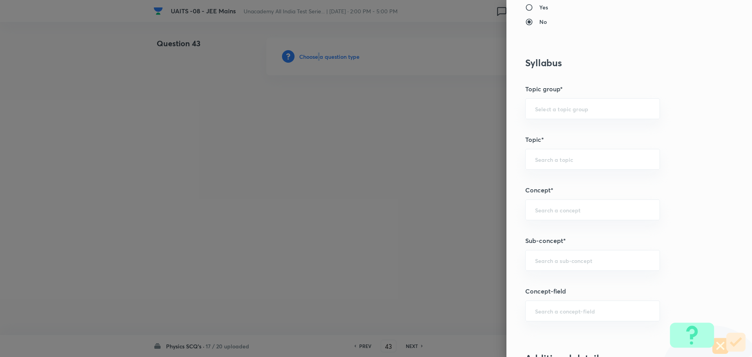
scroll to position [431, 0]
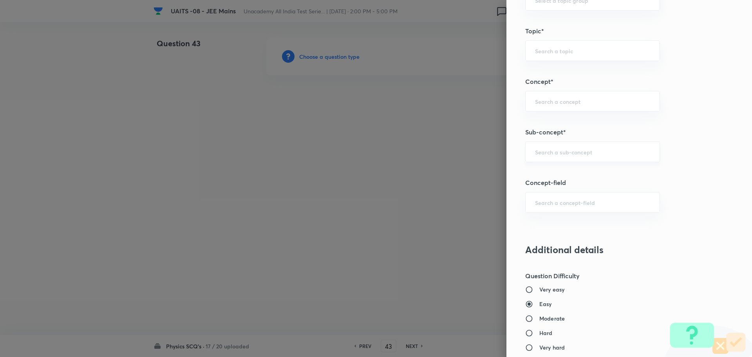
click at [556, 154] on input "text" at bounding box center [592, 151] width 115 height 7
click at [566, 152] on input "text" at bounding box center [592, 151] width 115 height 7
click at [591, 179] on li "Current Electricity" at bounding box center [587, 174] width 134 height 14
type input "Current Electricity"
type input "Physics"
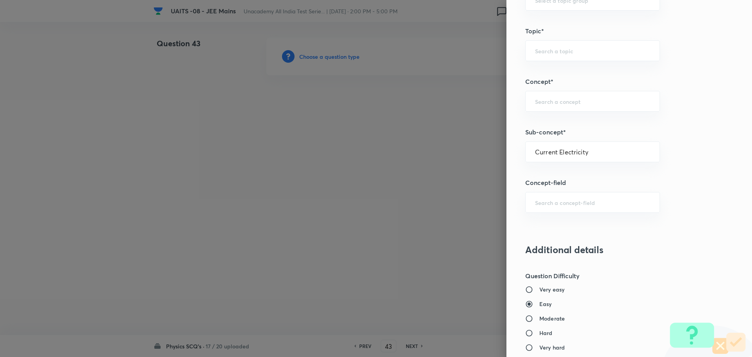
type input "Current Electricity"
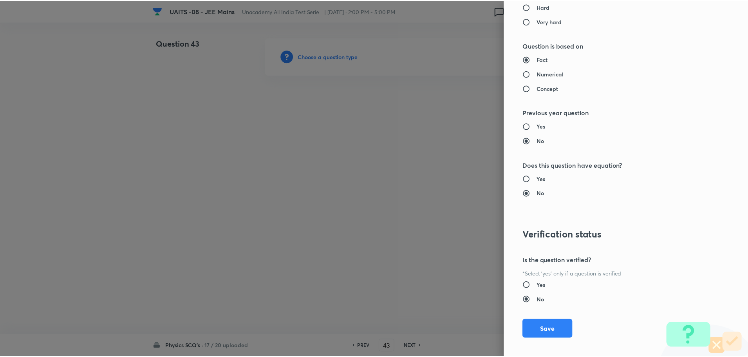
scroll to position [764, 0]
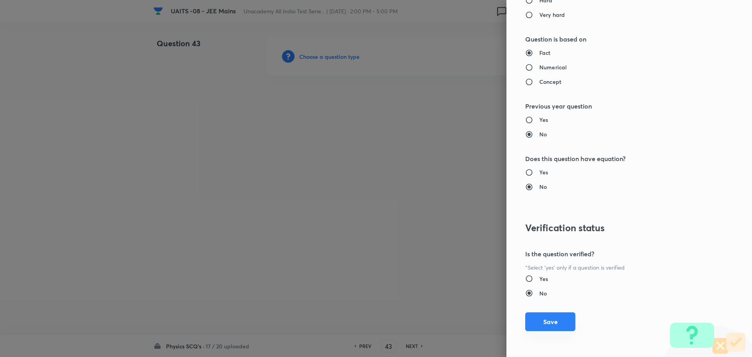
click at [551, 321] on button "Save" at bounding box center [550, 321] width 50 height 19
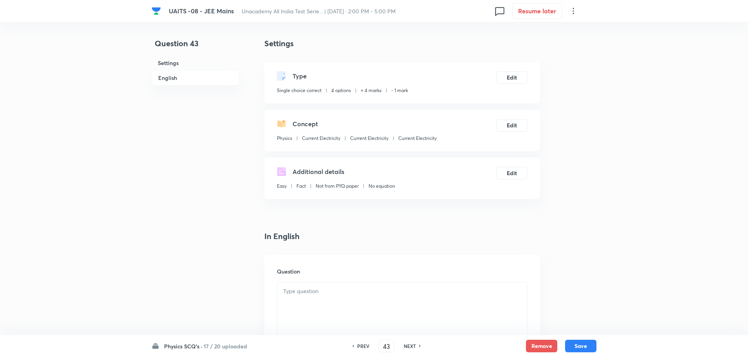
click at [361, 300] on div at bounding box center [402, 304] width 250 height 44
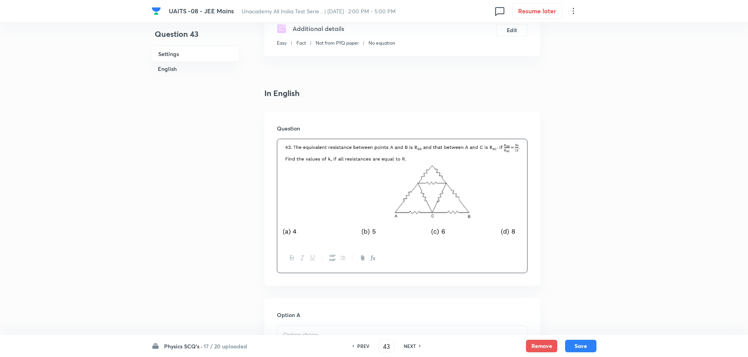
scroll to position [157, 0]
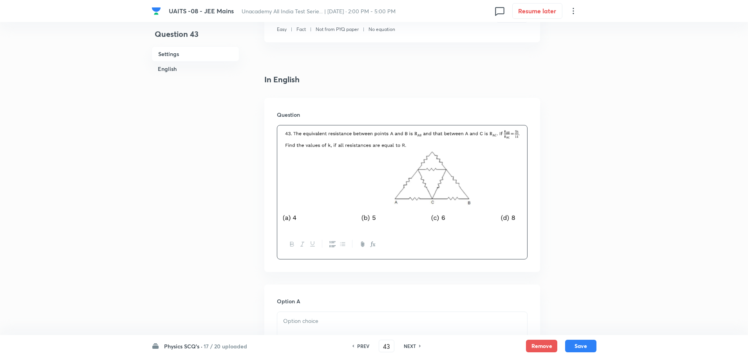
click at [347, 315] on div at bounding box center [402, 334] width 250 height 44
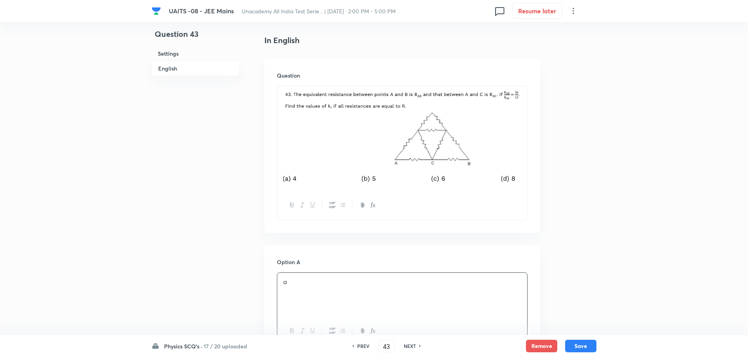
scroll to position [392, 0]
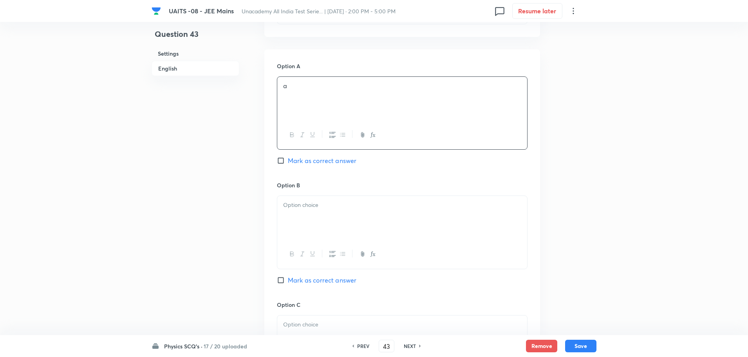
click at [423, 211] on div at bounding box center [402, 218] width 250 height 44
click at [379, 318] on div at bounding box center [402, 337] width 250 height 44
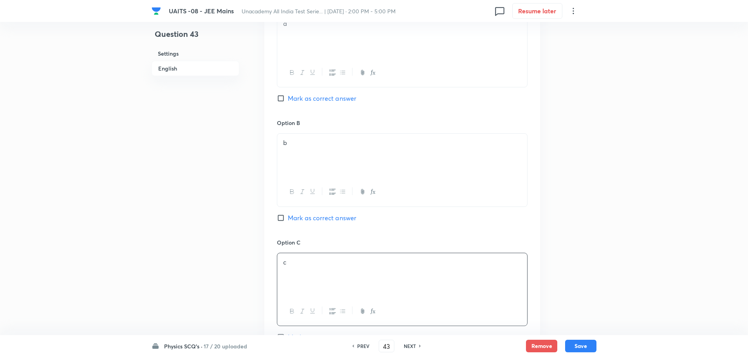
scroll to position [509, 0]
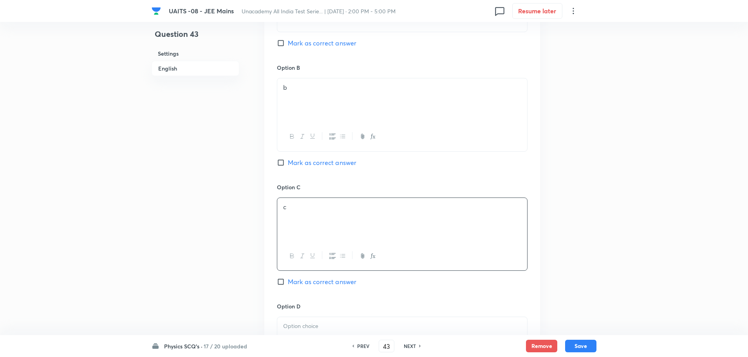
drag, startPoint x: 364, startPoint y: 327, endPoint x: 368, endPoint y: 323, distance: 6.1
click at [363, 327] on p at bounding box center [402, 326] width 238 height 9
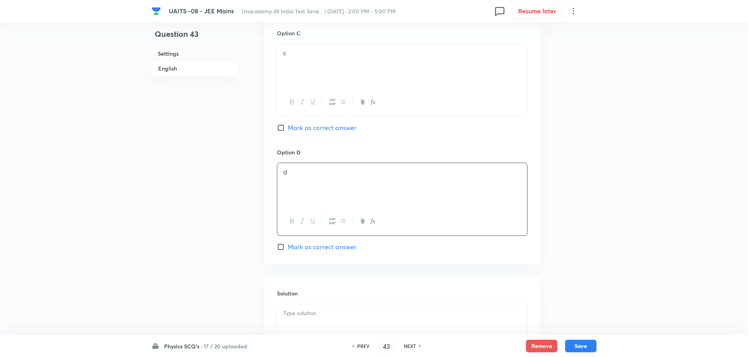
scroll to position [666, 0]
click at [320, 315] on p at bounding box center [402, 310] width 238 height 9
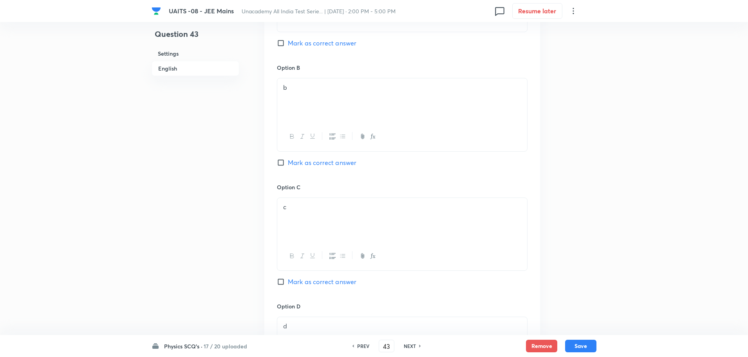
click at [337, 47] on span "Mark as correct answer" at bounding box center [322, 42] width 69 height 9
click at [288, 47] on input "Mark as correct answer" at bounding box center [282, 43] width 11 height 8
checkbox input "true"
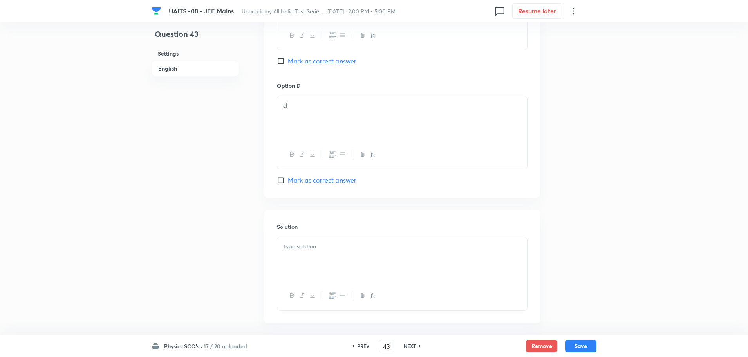
scroll to position [765, 0]
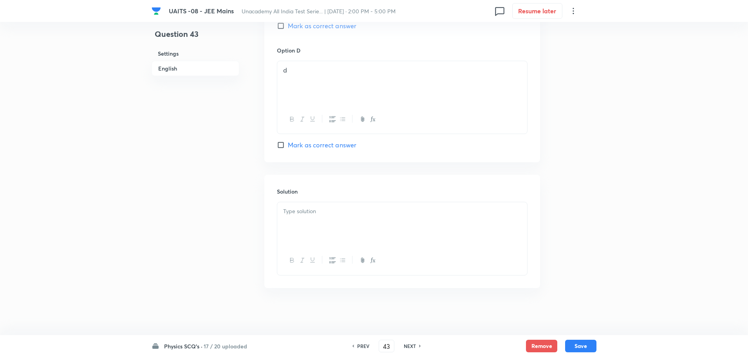
click at [388, 223] on div at bounding box center [402, 224] width 250 height 44
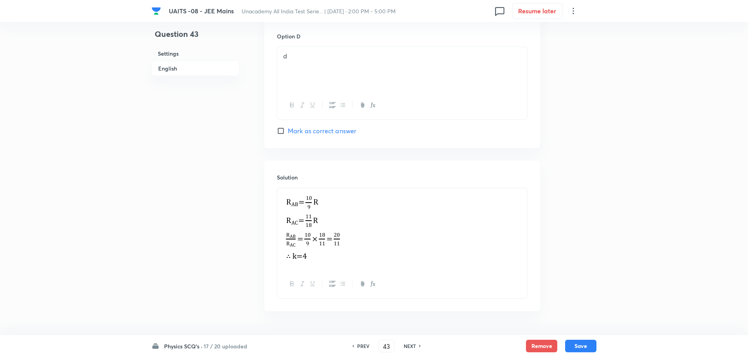
scroll to position [803, 0]
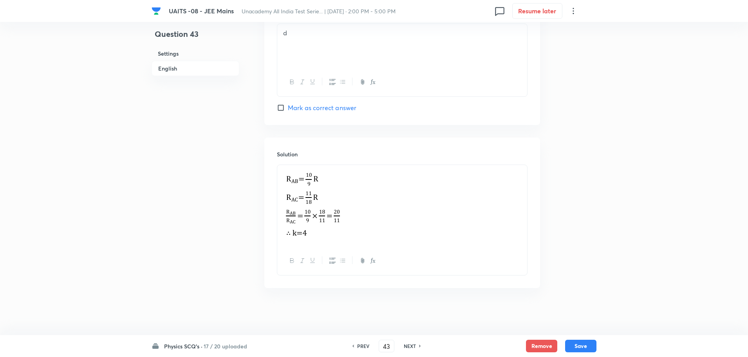
click at [455, 210] on p at bounding box center [402, 206] width 238 height 72
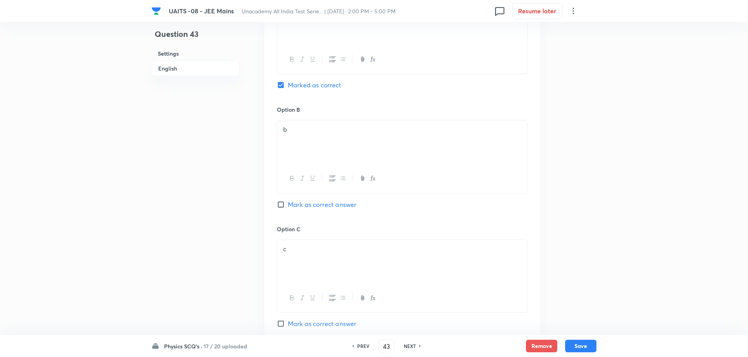
scroll to position [724, 0]
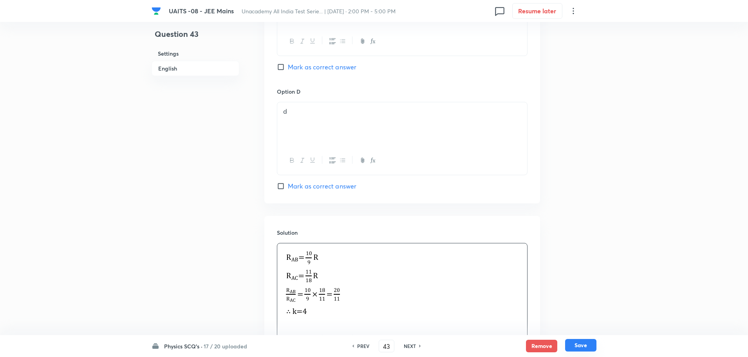
click at [569, 344] on button "Save" at bounding box center [580, 345] width 31 height 13
type input "44"
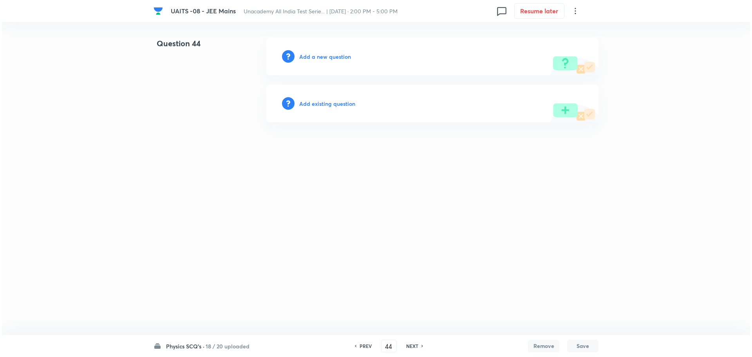
scroll to position [0, 0]
click at [321, 53] on h6 "Add a new question" at bounding box center [325, 57] width 52 height 8
click at [322, 55] on h6 "Choose a question type" at bounding box center [329, 57] width 60 height 8
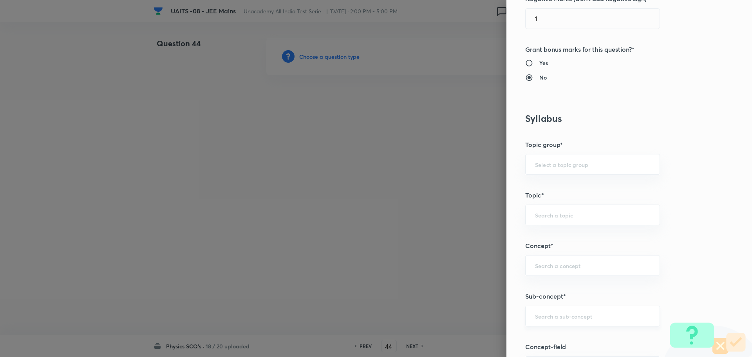
scroll to position [353, 0]
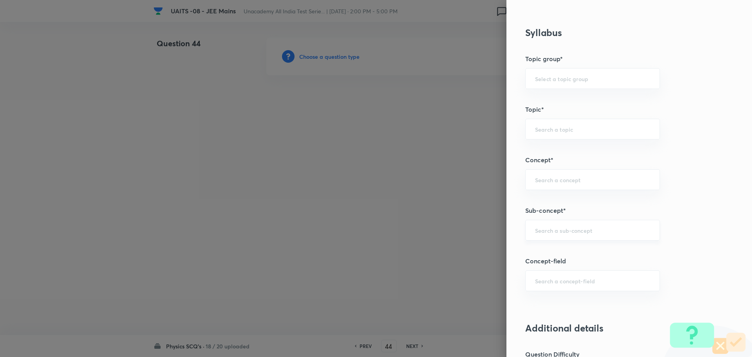
click at [603, 228] on input "text" at bounding box center [592, 229] width 115 height 7
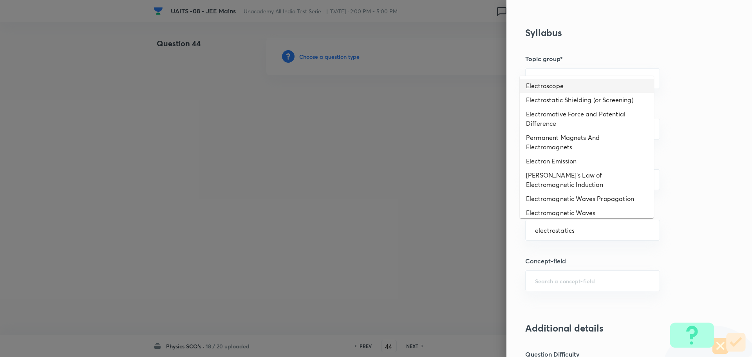
click at [564, 92] on li "Electroscope" at bounding box center [587, 86] width 134 height 14
type input "Electroscope"
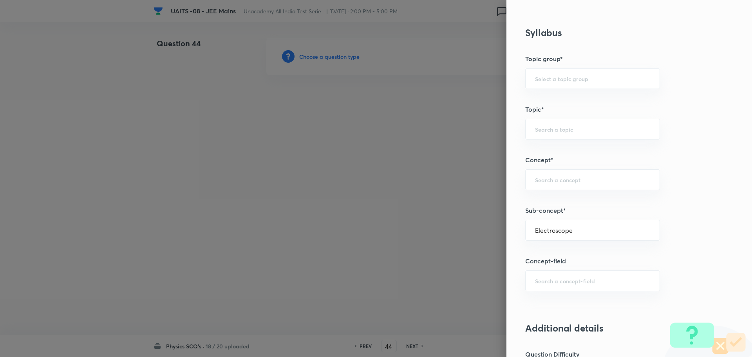
type input "Physics"
type input "Electricity & Magnetism"
type input "Coulomb's Law & Electric Field"
click at [569, 226] on input "Electroscope" at bounding box center [592, 229] width 115 height 7
type input "Electroscope"
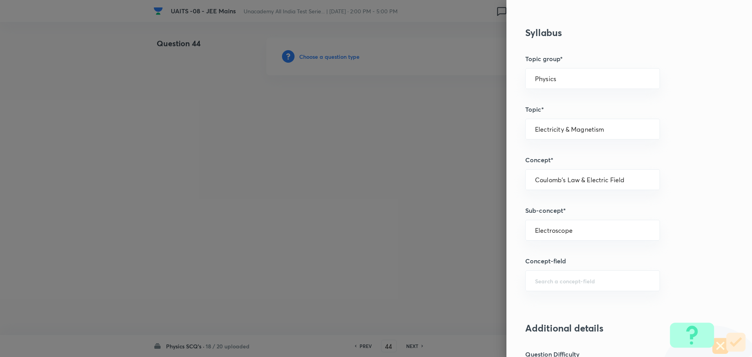
click at [678, 188] on div "Question settings Question type* Single choice correct Number of options* 2 3 4…" at bounding box center [630, 178] width 246 height 357
click at [610, 227] on input "Electroscope" at bounding box center [592, 229] width 115 height 7
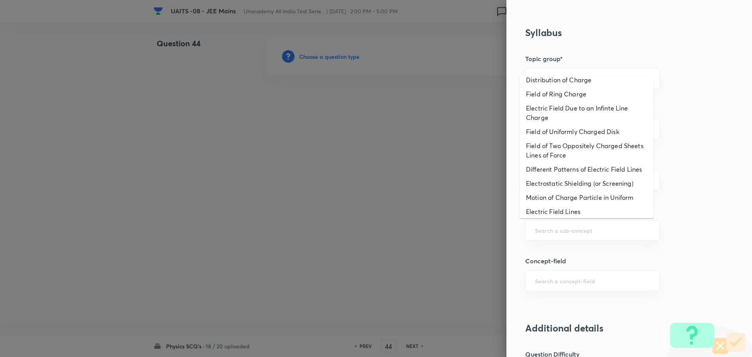
scroll to position [0, 0]
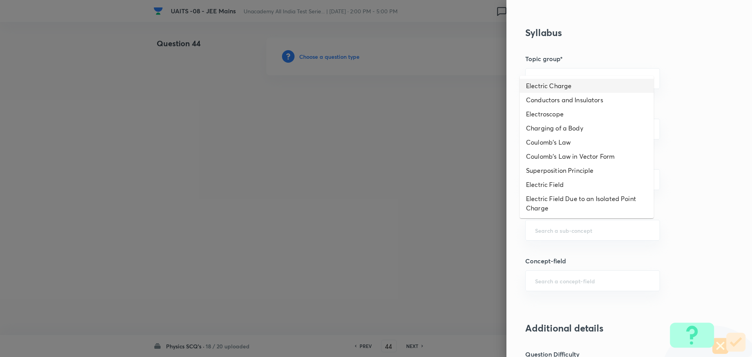
click at [579, 89] on li "Electric Charge" at bounding box center [587, 86] width 134 height 14
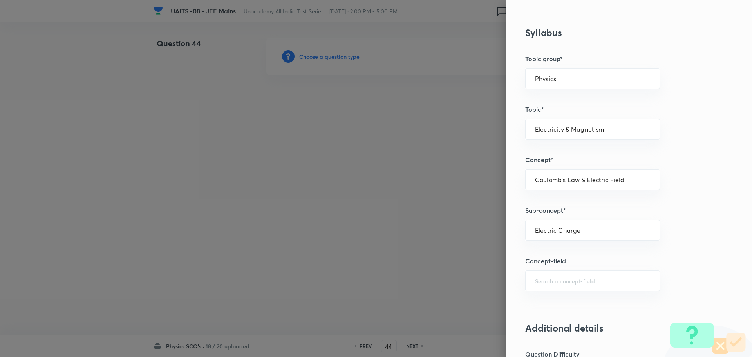
drag, startPoint x: 601, startPoint y: 236, endPoint x: 446, endPoint y: 211, distance: 156.3
click at [446, 211] on div "Question settings Question type* Single choice correct Number of options* 2 3 4…" at bounding box center [376, 178] width 752 height 357
click at [581, 228] on input "Electric Charge" at bounding box center [592, 229] width 115 height 7
type input "Electric Charge"
click at [382, 173] on div at bounding box center [376, 178] width 752 height 357
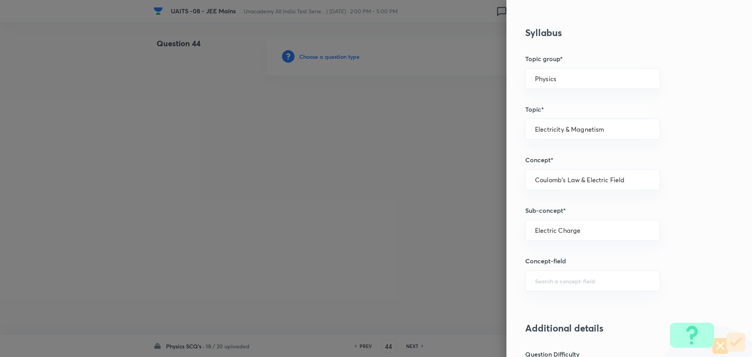
click at [390, 172] on div at bounding box center [376, 178] width 752 height 357
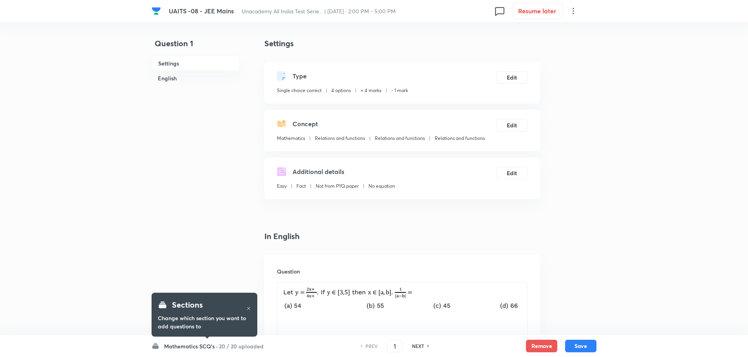
click at [216, 343] on h6 "Mathematics SCQ's ·" at bounding box center [191, 346] width 54 height 8
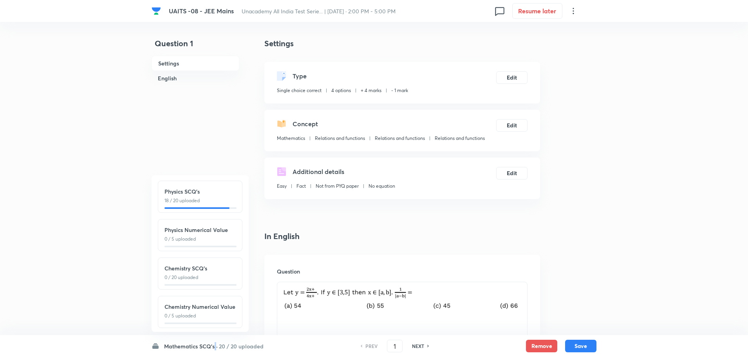
scroll to position [78, 0]
click at [202, 206] on div "Physics SCQ's 18 / 20 uploaded" at bounding box center [200, 196] width 85 height 32
type input "26"
checkbox input "false"
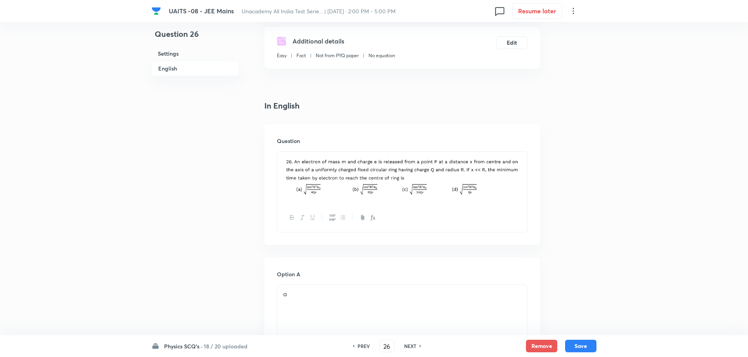
scroll to position [235, 0]
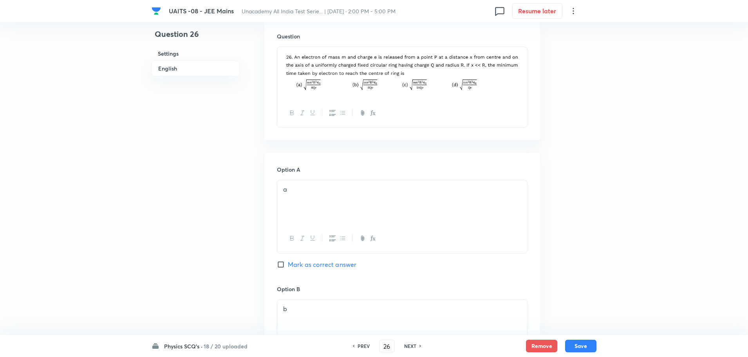
click at [409, 345] on h6 "NEXT" at bounding box center [410, 345] width 12 height 7
checkbox input "false"
type input "27"
checkbox input "true"
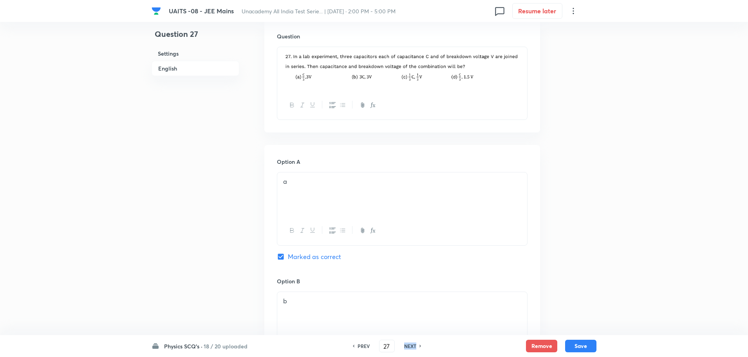
click at [409, 345] on h6 "NEXT" at bounding box center [410, 345] width 12 height 7
type input "28"
checkbox input "false"
checkbox input "true"
click at [409, 345] on h6 "NEXT" at bounding box center [410, 345] width 12 height 7
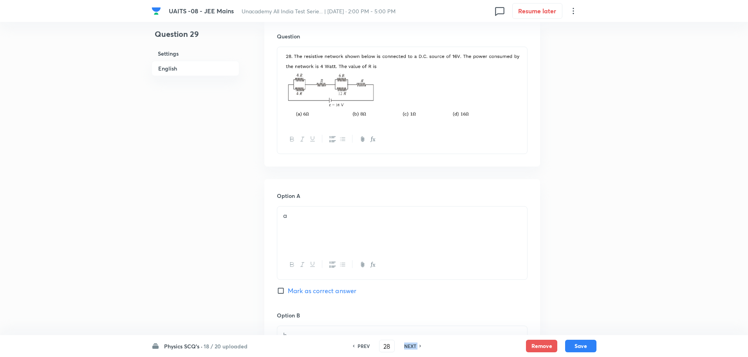
type input "29"
checkbox input "false"
checkbox input "true"
click at [409, 345] on h6 "NEXT" at bounding box center [410, 345] width 12 height 7
type input "30"
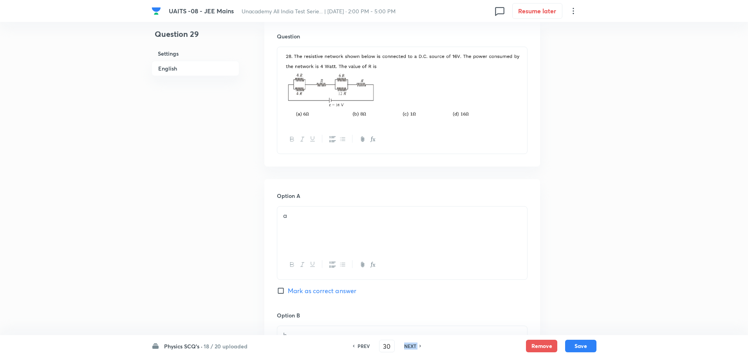
checkbox input "true"
checkbox input "false"
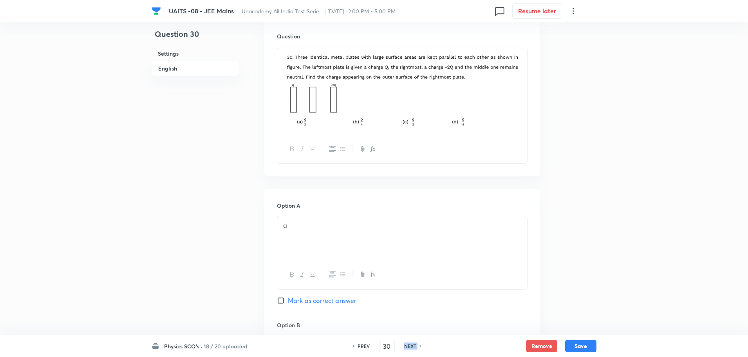
click at [409, 345] on h6 "NEXT" at bounding box center [410, 345] width 12 height 7
checkbox input "false"
type input "31"
click at [409, 345] on h6 "NEXT" at bounding box center [410, 345] width 12 height 7
checkbox input "false"
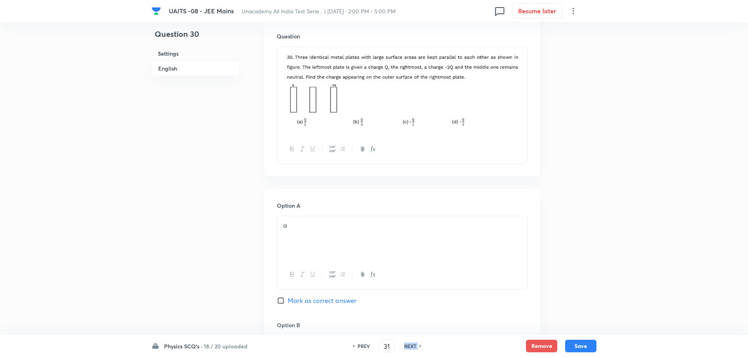
type input "32"
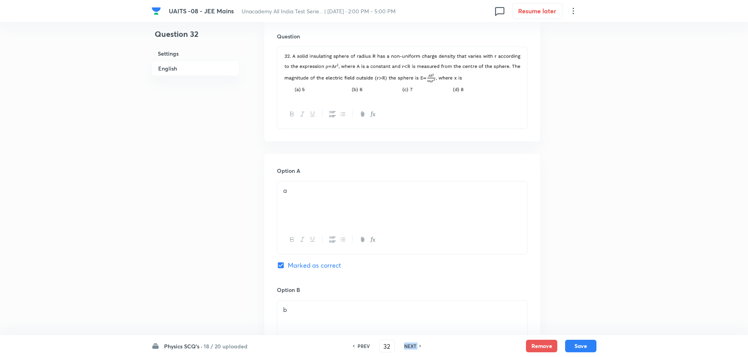
click at [409, 345] on h6 "NEXT" at bounding box center [410, 345] width 12 height 7
checkbox input "false"
type input "33"
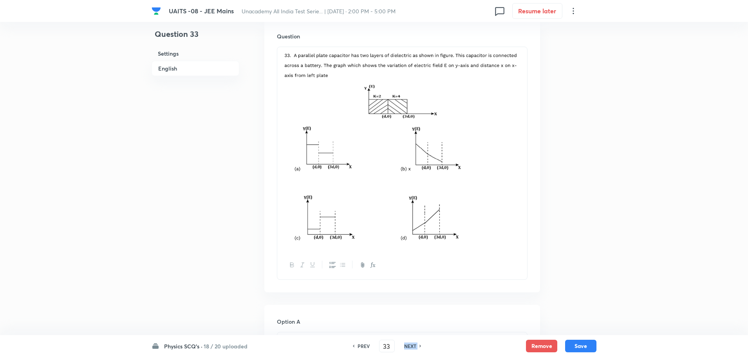
click at [409, 345] on h6 "NEXT" at bounding box center [410, 345] width 12 height 7
checkbox input "false"
type input "34"
click at [409, 345] on h6 "NEXT" at bounding box center [410, 345] width 12 height 7
checkbox input "false"
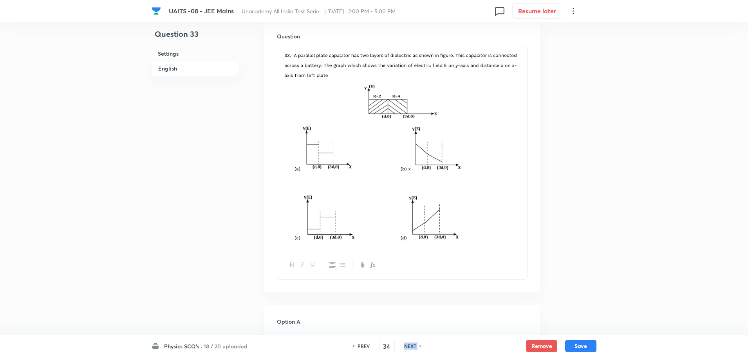
type input "35"
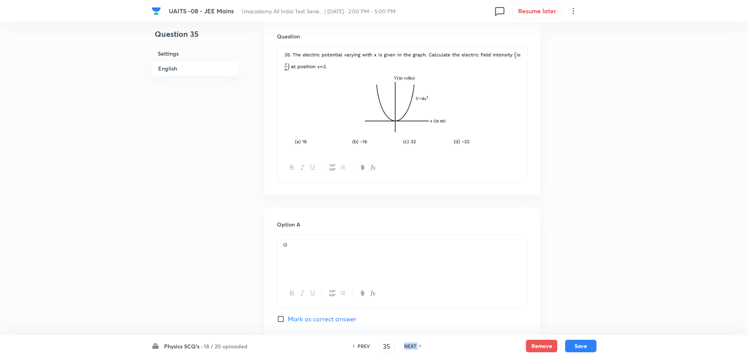
click at [409, 345] on h6 "NEXT" at bounding box center [410, 345] width 12 height 7
checkbox input "false"
type input "36"
checkbox input "true"
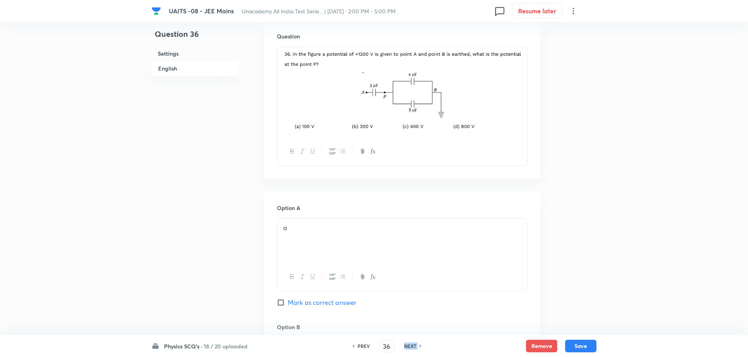
click at [409, 345] on h6 "NEXT" at bounding box center [410, 345] width 12 height 7
type input "37"
checkbox input "true"
checkbox input "false"
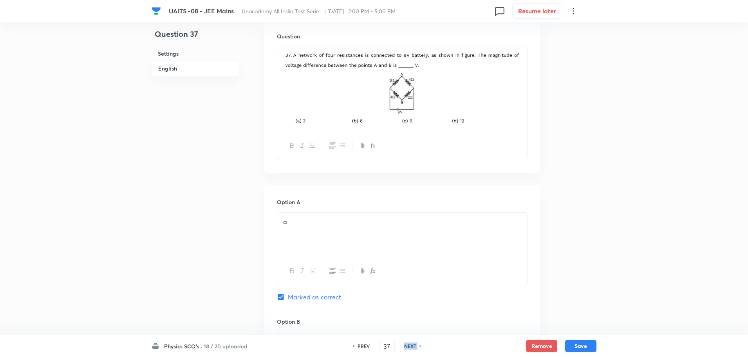
click at [409, 345] on h6 "NEXT" at bounding box center [410, 345] width 12 height 7
checkbox input "false"
type input "38"
checkbox input "true"
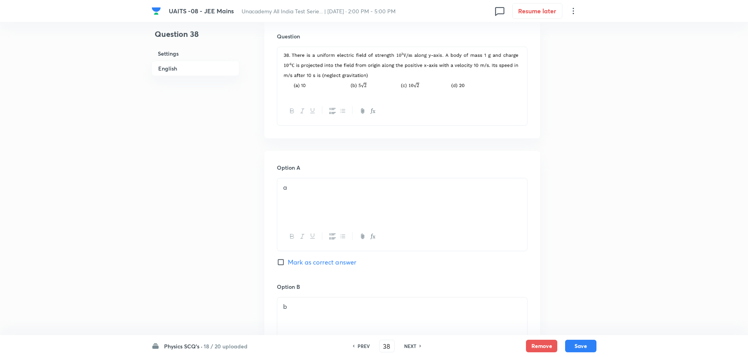
click at [409, 345] on h6 "NEXT" at bounding box center [410, 345] width 12 height 7
type input "39"
checkbox input "false"
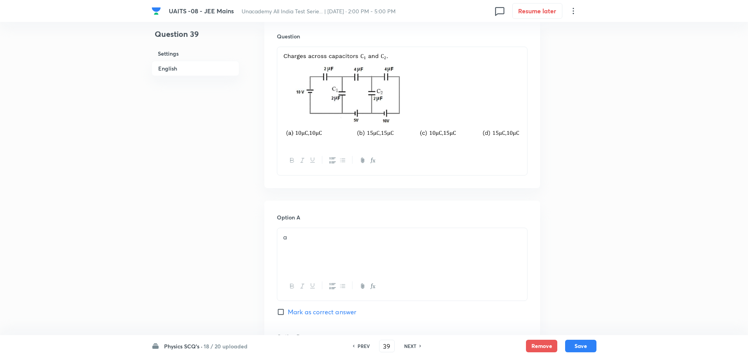
click at [409, 345] on h6 "NEXT" at bounding box center [410, 345] width 12 height 7
checkbox input "false"
type input "40"
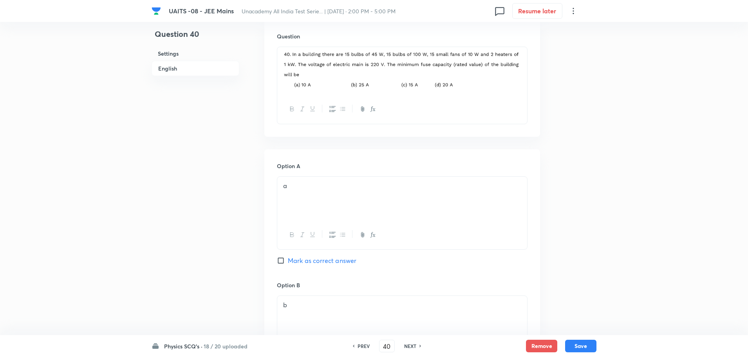
click at [409, 344] on h6 "NEXT" at bounding box center [410, 345] width 12 height 7
checkbox input "false"
type input "41"
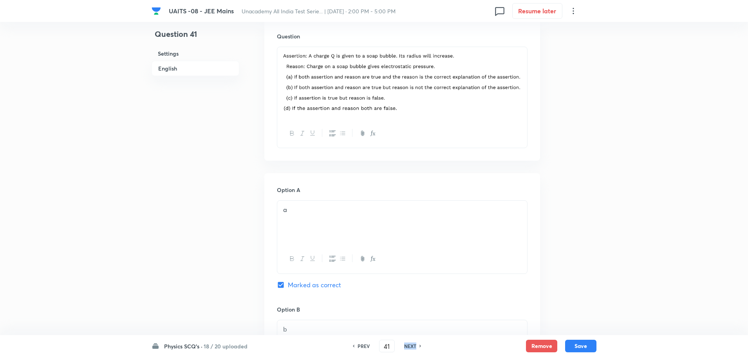
click at [409, 344] on h6 "NEXT" at bounding box center [410, 345] width 12 height 7
checkbox input "false"
type input "42"
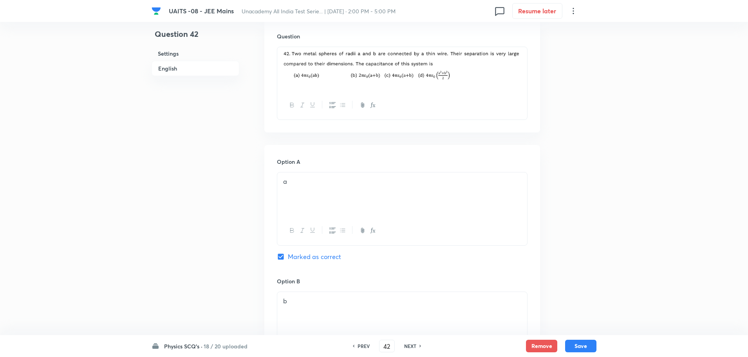
click at [409, 344] on h6 "NEXT" at bounding box center [410, 345] width 12 height 7
checkbox input "false"
type input "43"
checkbox input "true"
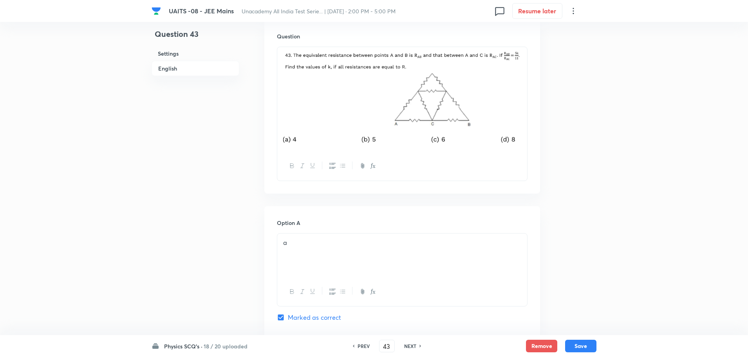
click at [409, 344] on h6 "NEXT" at bounding box center [410, 345] width 12 height 7
type input "44"
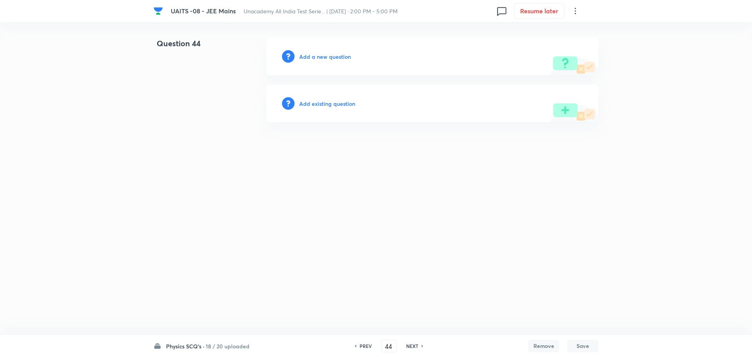
click at [331, 53] on h6 "Add a new question" at bounding box center [325, 57] width 52 height 8
click at [330, 56] on h6 "Choose a question type" at bounding box center [329, 57] width 60 height 8
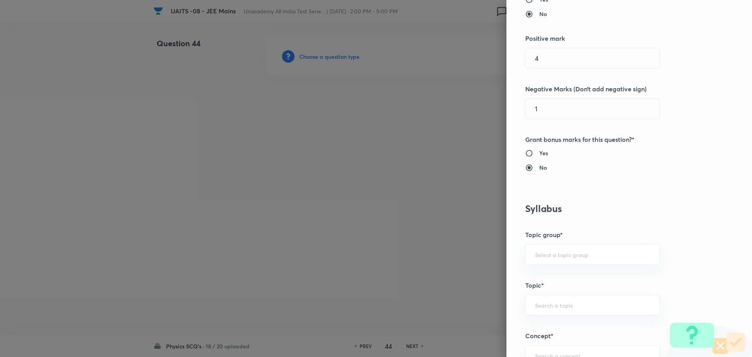
scroll to position [274, 0]
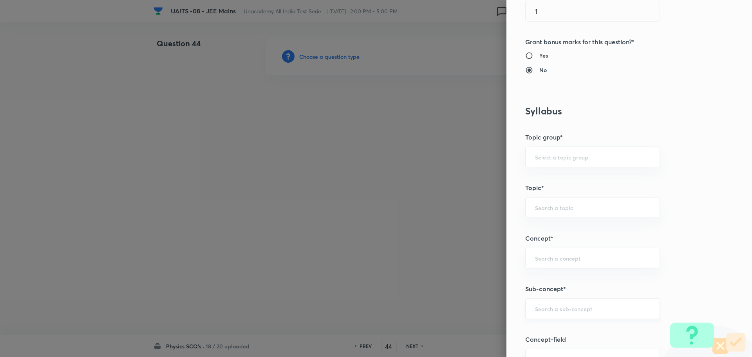
click at [568, 304] on div "​" at bounding box center [592, 308] width 135 height 21
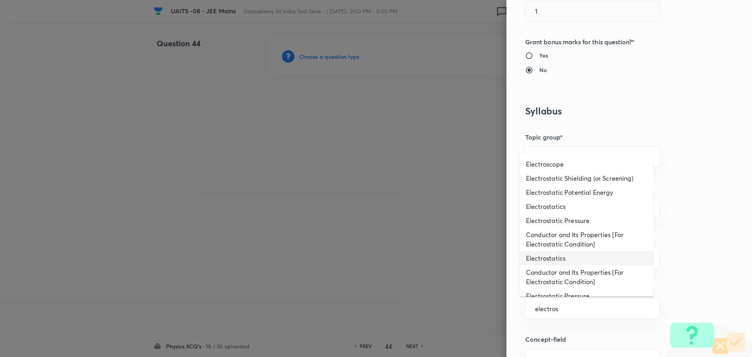
click at [573, 251] on li "Electrostatics" at bounding box center [587, 258] width 134 height 14
type input "Electrostatics"
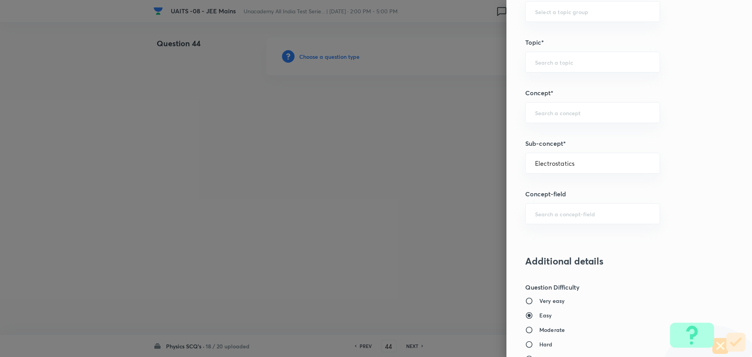
type input "Physics"
type input "Electrostatics"
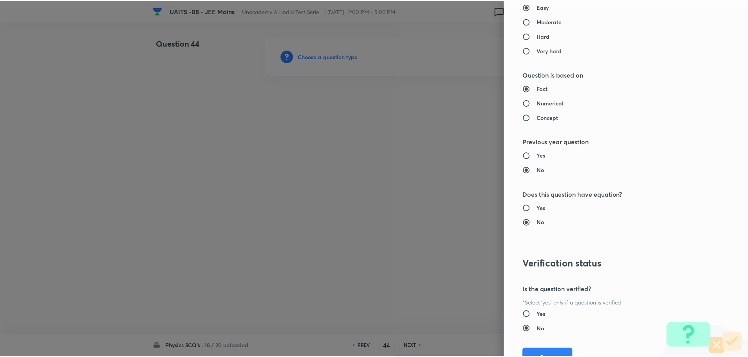
scroll to position [764, 0]
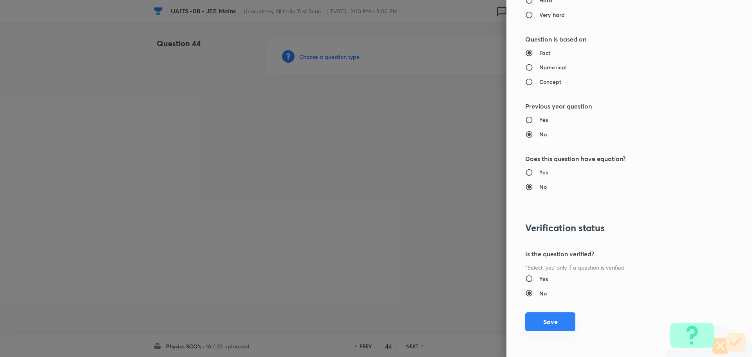
click at [550, 323] on button "Save" at bounding box center [550, 321] width 50 height 19
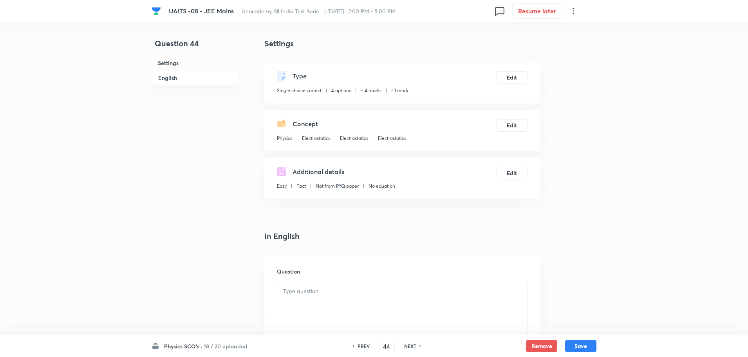
click at [344, 295] on div at bounding box center [402, 304] width 250 height 44
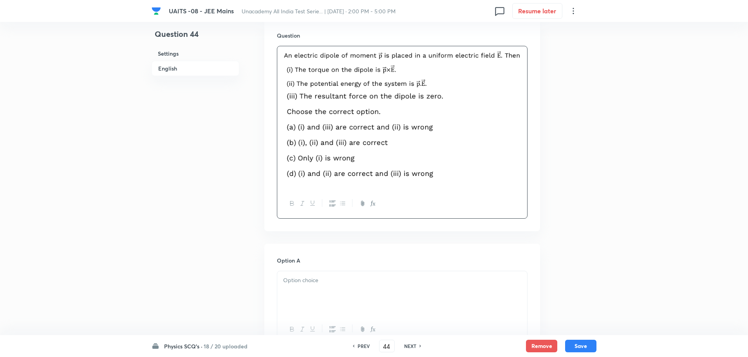
scroll to position [235, 0]
drag, startPoint x: 360, startPoint y: 287, endPoint x: 395, endPoint y: 279, distance: 35.5
click at [361, 287] on div at bounding box center [402, 294] width 250 height 44
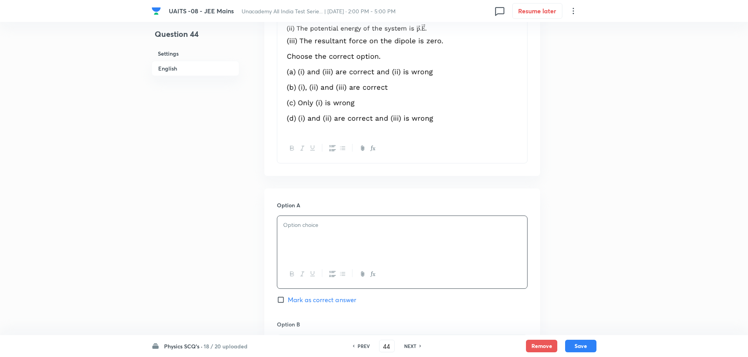
scroll to position [392, 0]
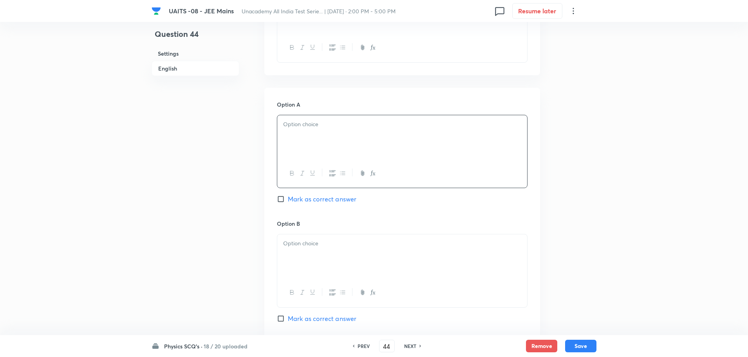
drag, startPoint x: 370, startPoint y: 145, endPoint x: 382, endPoint y: 211, distance: 67.5
click at [370, 144] on div at bounding box center [402, 137] width 250 height 44
click at [374, 254] on div at bounding box center [402, 256] width 250 height 44
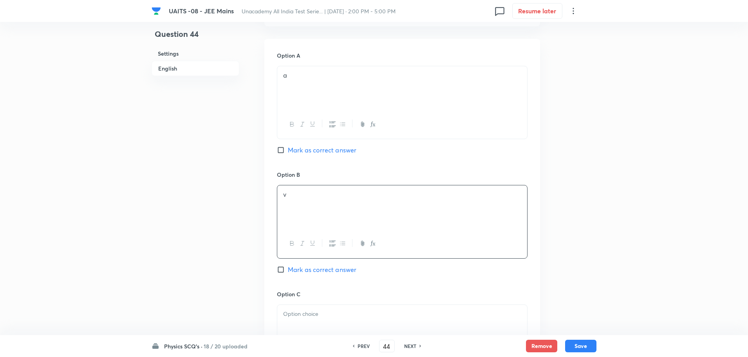
scroll to position [509, 0]
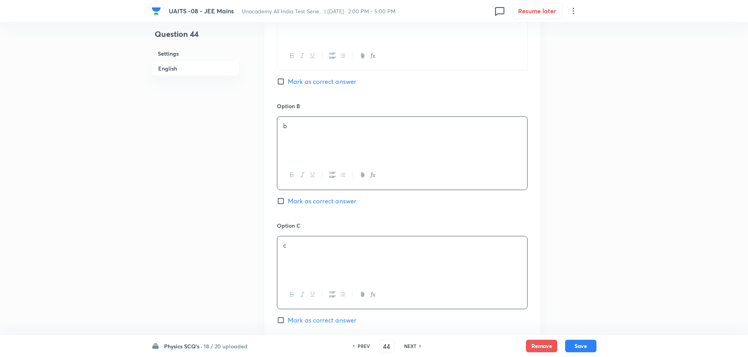
click at [375, 250] on div "c" at bounding box center [402, 258] width 250 height 44
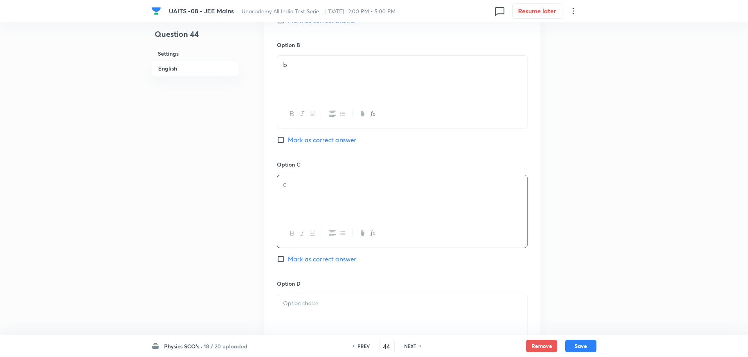
scroll to position [627, 0]
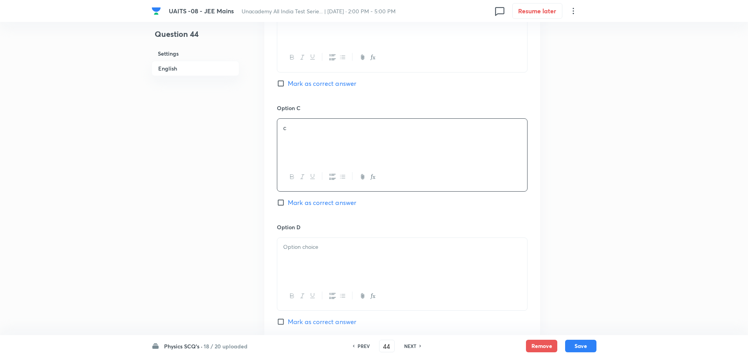
click at [370, 253] on div at bounding box center [402, 260] width 250 height 44
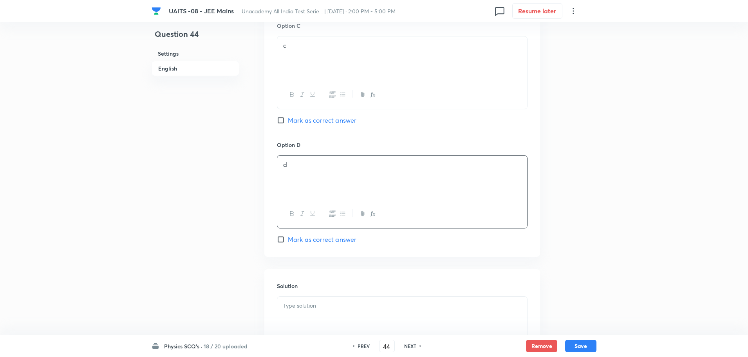
scroll to position [784, 0]
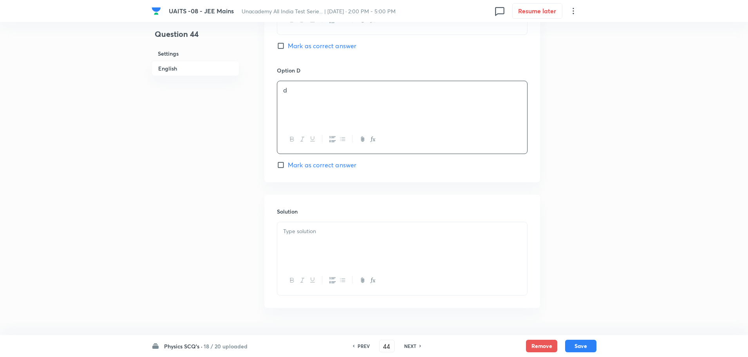
click at [397, 217] on div "Solution" at bounding box center [403, 251] width 276 height 113
click at [397, 231] on p at bounding box center [402, 231] width 238 height 9
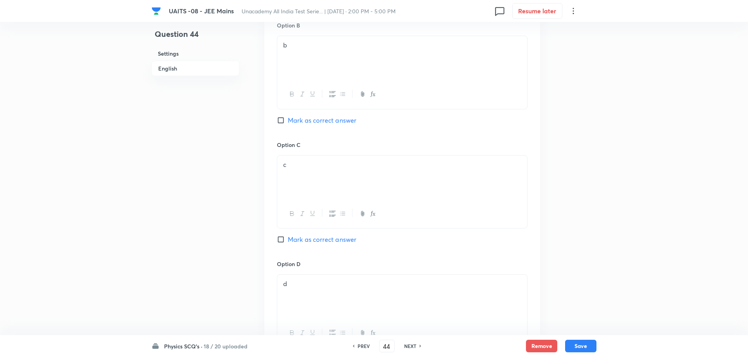
scroll to position [549, 0]
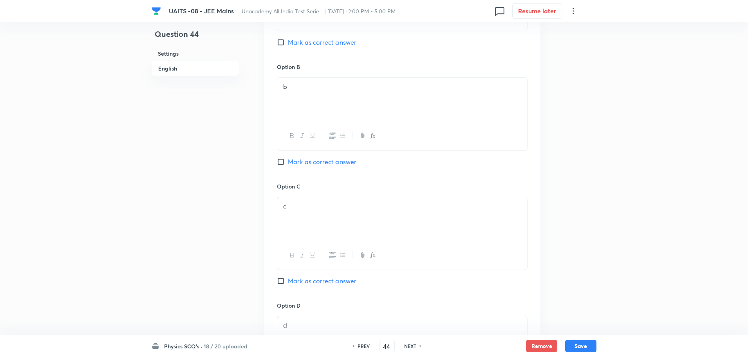
click at [336, 45] on span "Mark as correct answer" at bounding box center [322, 42] width 69 height 9
click at [288, 45] on input "Mark as correct answer" at bounding box center [282, 42] width 11 height 8
checkbox input "true"
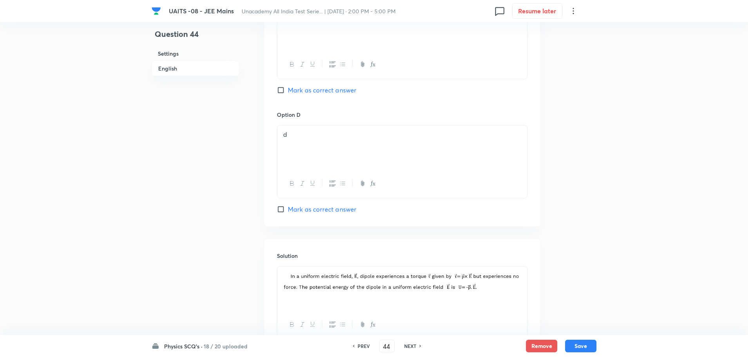
scroll to position [804, 0]
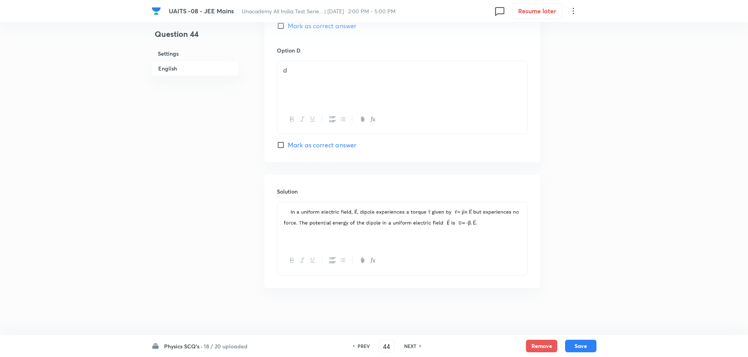
click at [574, 343] on button "Save" at bounding box center [580, 346] width 31 height 13
type input "45"
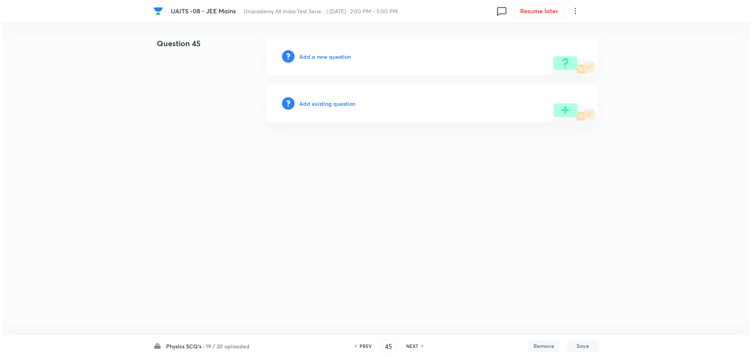
scroll to position [0, 0]
click at [315, 63] on div "Add a new question" at bounding box center [432, 57] width 332 height 38
click at [319, 59] on h6 "Add a new question" at bounding box center [325, 57] width 52 height 8
click at [319, 59] on h6 "Choose a question type" at bounding box center [329, 57] width 60 height 8
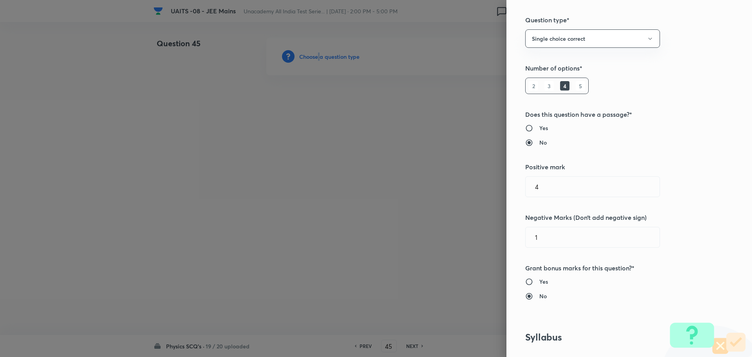
scroll to position [353, 0]
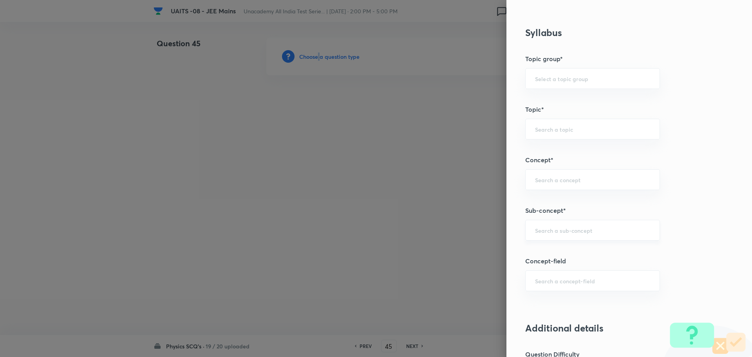
click at [582, 220] on div "​" at bounding box center [592, 230] width 135 height 21
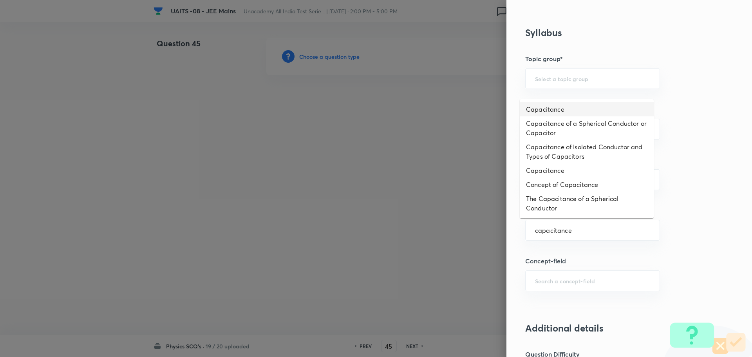
drag, startPoint x: 570, startPoint y: 110, endPoint x: 602, endPoint y: 189, distance: 85.3
click at [572, 113] on li "Capacitance" at bounding box center [587, 109] width 134 height 14
type input "Capacitance"
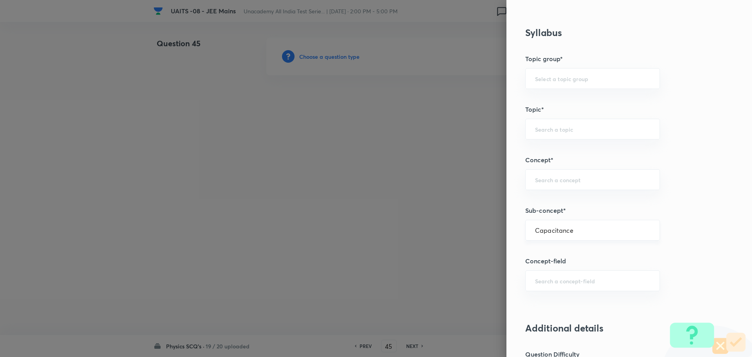
type input "Physics"
type input "Electricity & Magnetism"
type input "Capacitor and Capacitance"
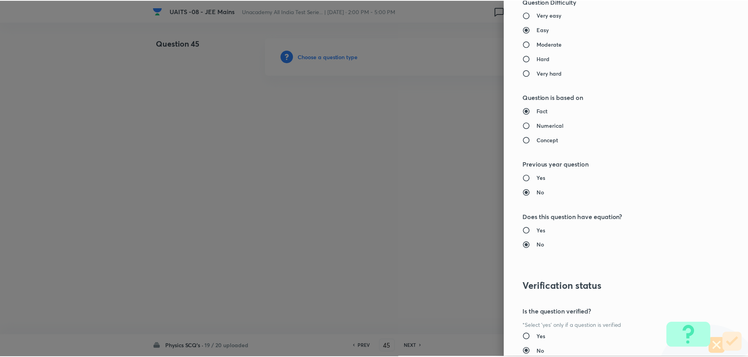
scroll to position [764, 0]
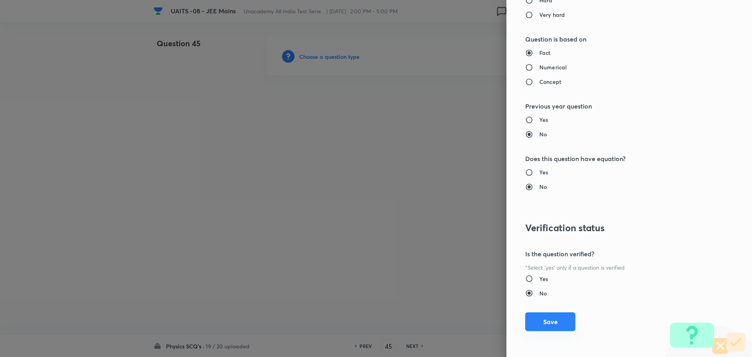
click at [559, 327] on button "Save" at bounding box center [550, 321] width 50 height 19
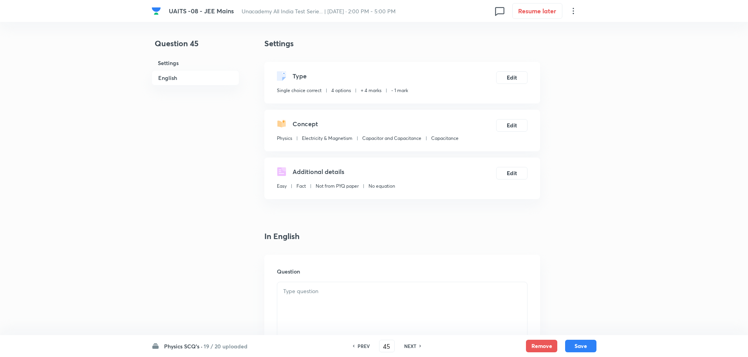
click at [420, 312] on div at bounding box center [402, 304] width 250 height 44
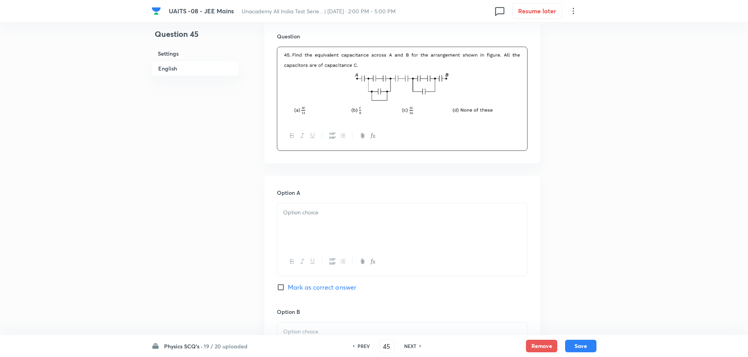
click at [368, 211] on p at bounding box center [402, 212] width 238 height 9
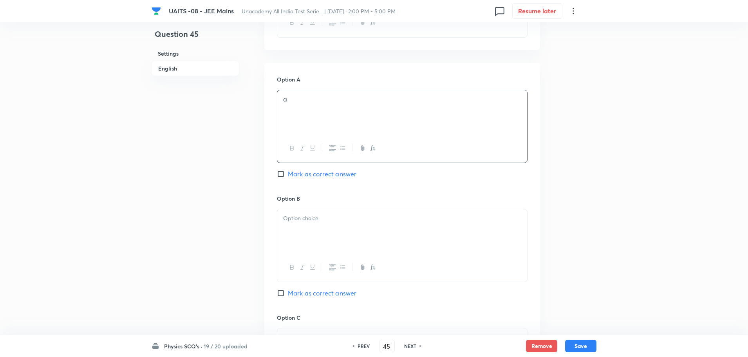
scroll to position [353, 0]
click at [359, 225] on div at bounding box center [402, 227] width 250 height 44
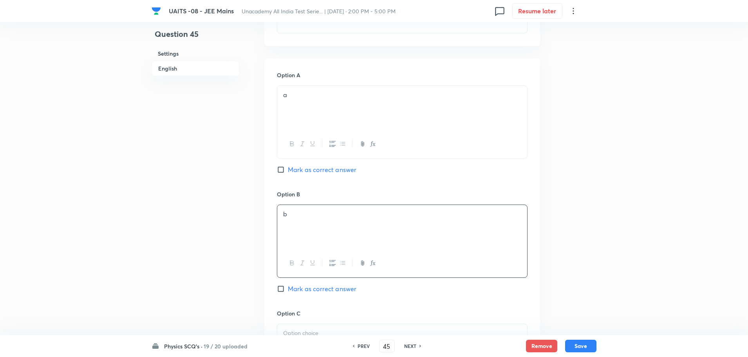
click at [320, 328] on div at bounding box center [402, 346] width 250 height 44
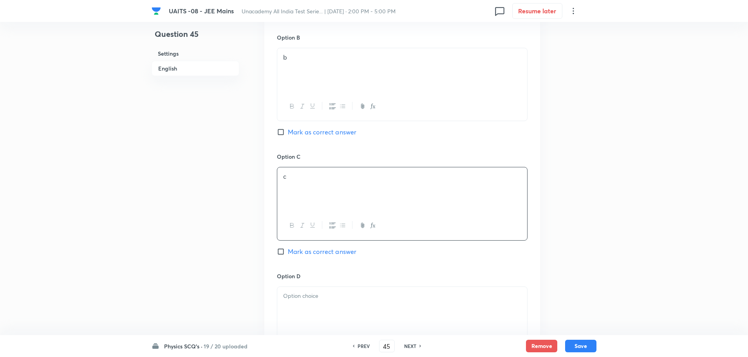
click at [335, 304] on div at bounding box center [402, 309] width 250 height 44
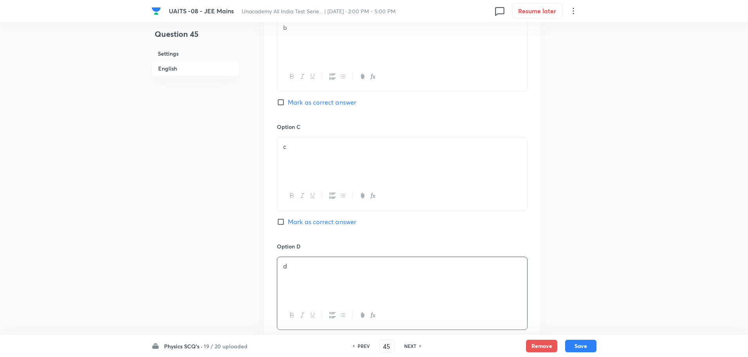
scroll to position [735, 0]
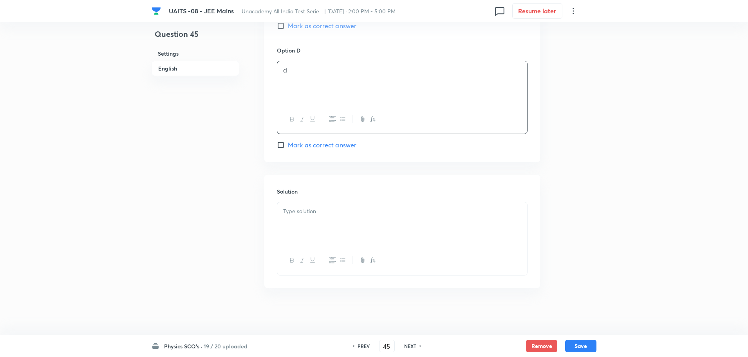
click at [343, 217] on div at bounding box center [402, 224] width 250 height 44
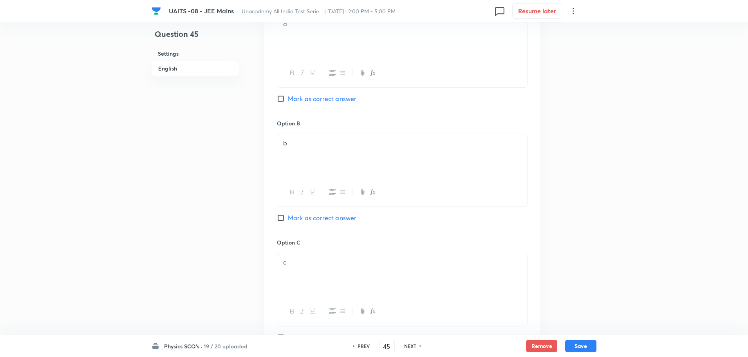
scroll to position [422, 0]
drag, startPoint x: 327, startPoint y: 101, endPoint x: 431, endPoint y: 181, distance: 131.3
click at [327, 102] on span "Mark as correct answer" at bounding box center [322, 100] width 69 height 9
click at [288, 102] on input "Mark as correct answer" at bounding box center [282, 101] width 11 height 8
checkbox input "true"
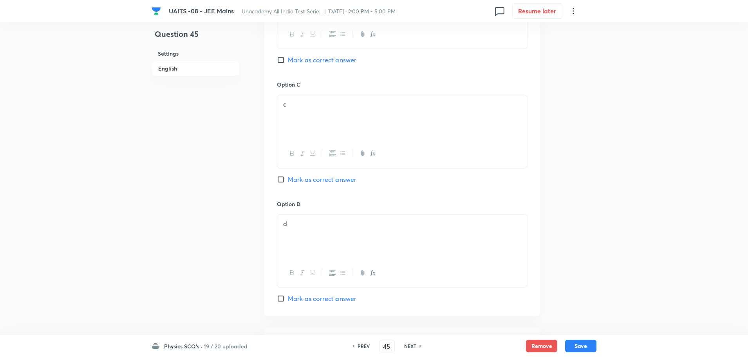
scroll to position [735, 0]
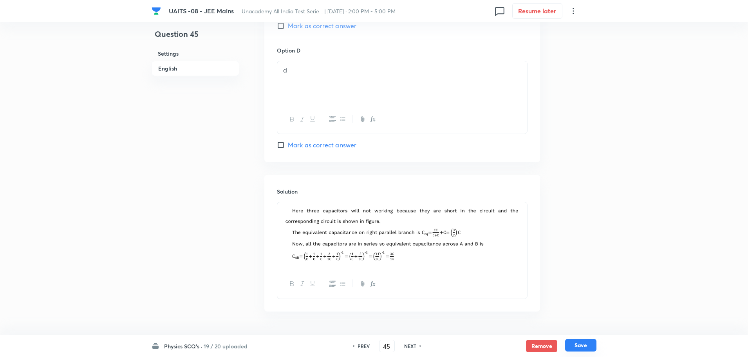
click at [580, 344] on button "Save" at bounding box center [580, 345] width 31 height 13
type input "46"
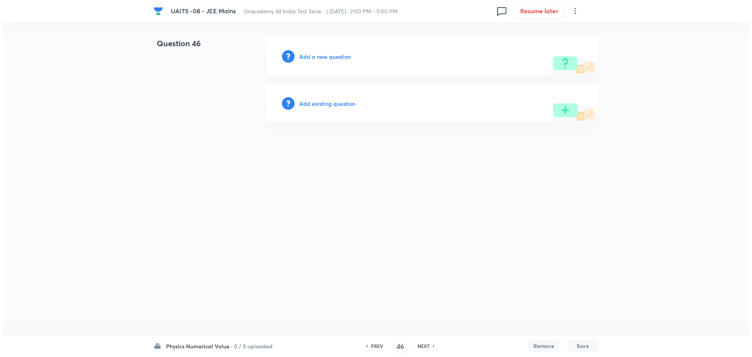
scroll to position [0, 0]
click at [333, 59] on h6 "Add a new question" at bounding box center [325, 57] width 52 height 8
click at [333, 59] on h6 "Choose a question type" at bounding box center [329, 57] width 60 height 8
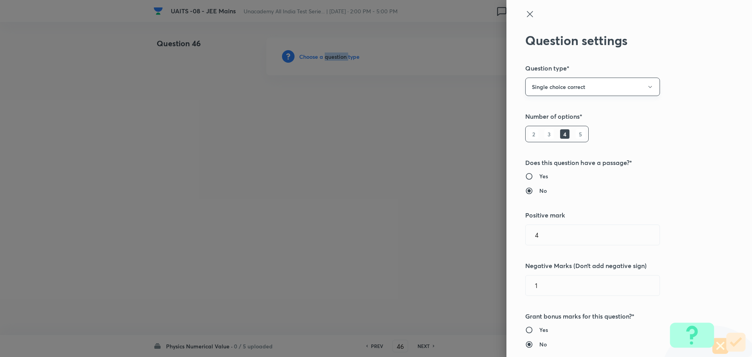
click at [592, 89] on button "Single choice correct" at bounding box center [592, 87] width 135 height 18
click at [549, 139] on span "Integer" at bounding box center [587, 140] width 125 height 8
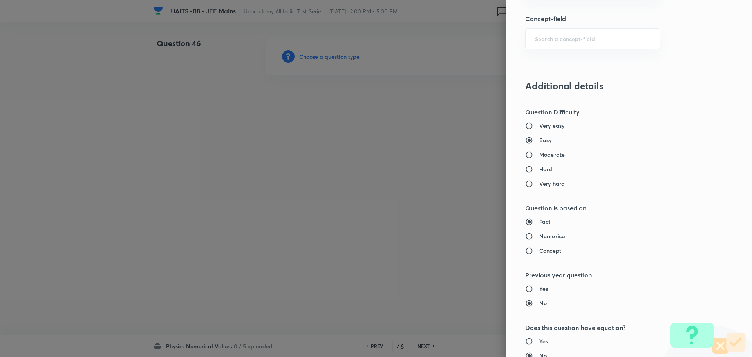
scroll to position [353, 0]
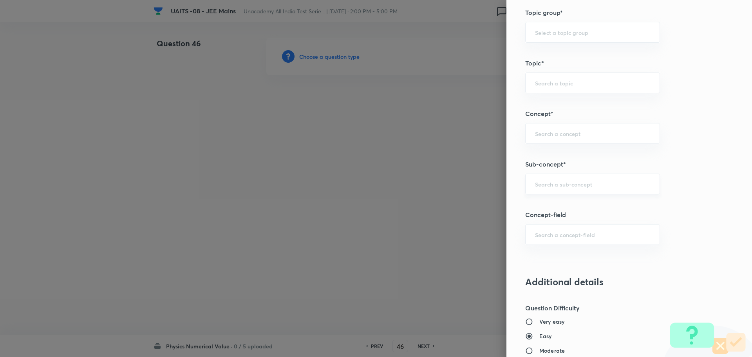
click at [591, 181] on input "text" at bounding box center [592, 183] width 115 height 7
click at [596, 214] on ul "Current Electricity" at bounding box center [587, 206] width 134 height 20
type input "current electr"
click at [598, 210] on h5 "Concept-field" at bounding box center [616, 214] width 182 height 9
click at [591, 185] on input "text" at bounding box center [592, 183] width 115 height 7
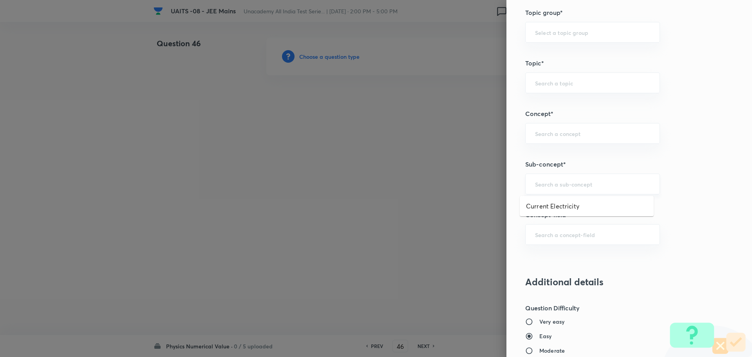
type input "c"
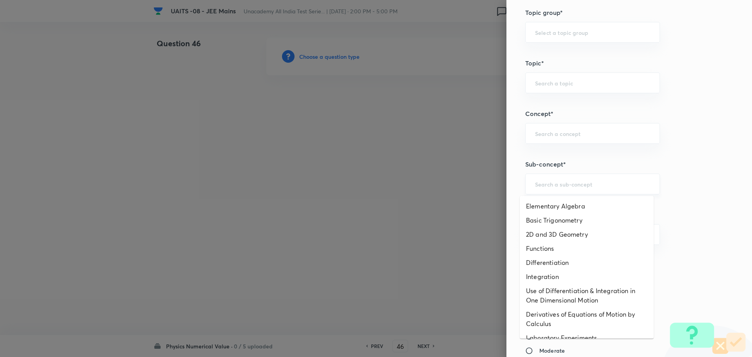
click at [609, 177] on div "​" at bounding box center [592, 184] width 135 height 21
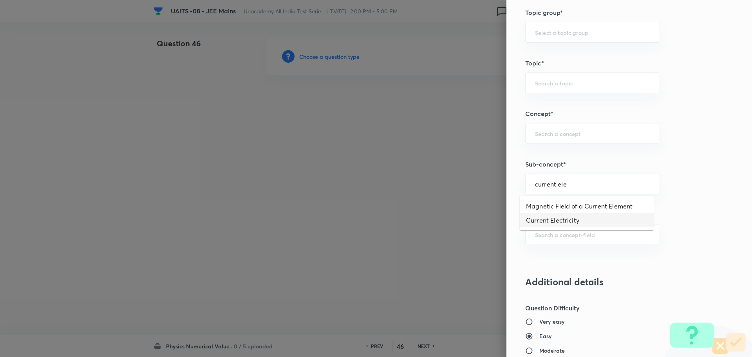
click at [596, 224] on li "Current Electricity" at bounding box center [587, 220] width 134 height 14
type input "Current Electricity"
type input "Physics"
type input "Current Electricity"
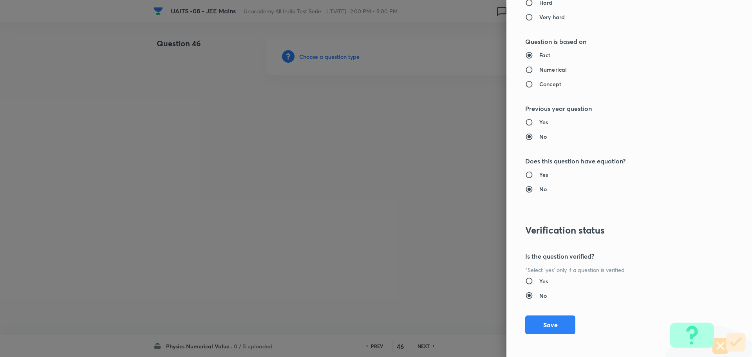
scroll to position [717, 0]
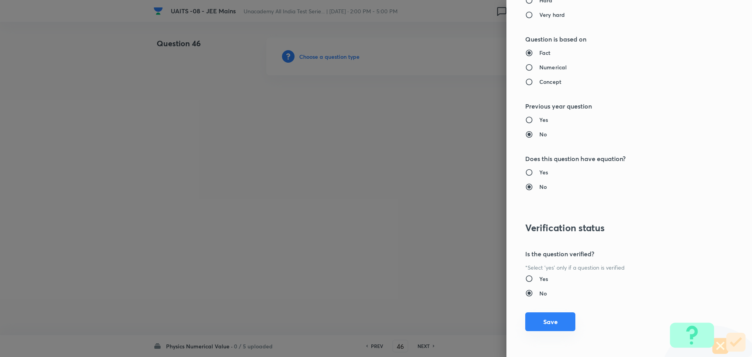
click at [545, 320] on button "Save" at bounding box center [550, 321] width 50 height 19
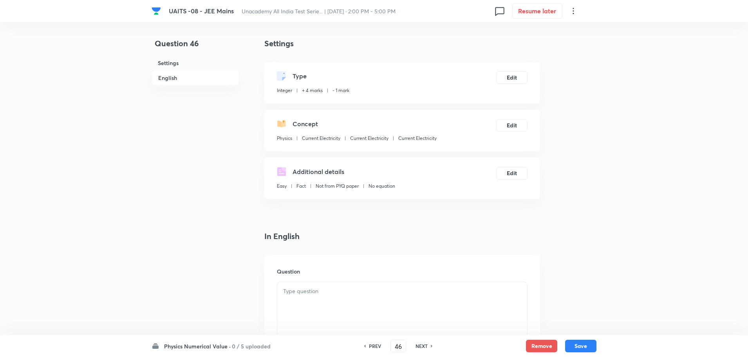
click at [416, 303] on div at bounding box center [402, 304] width 250 height 44
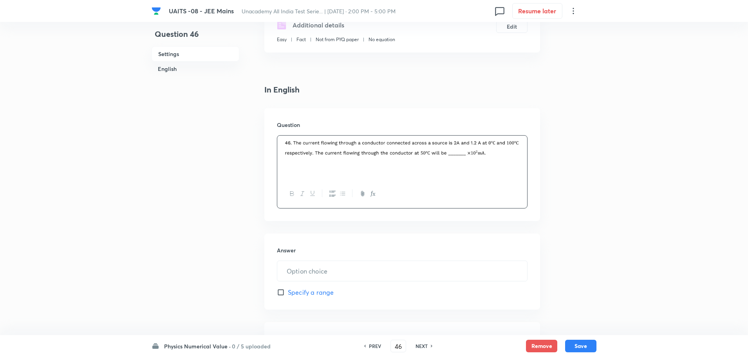
scroll to position [157, 0]
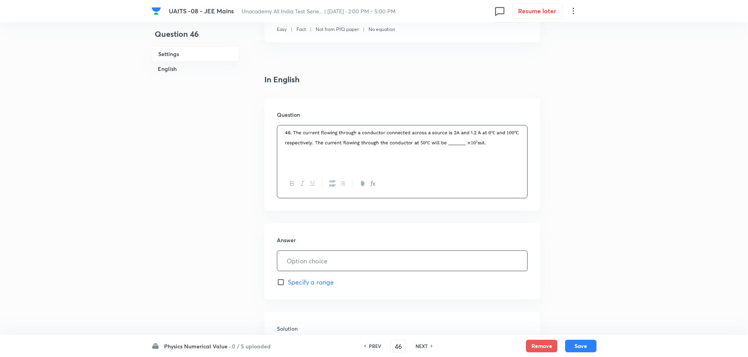
drag, startPoint x: 362, startPoint y: 263, endPoint x: 364, endPoint y: 254, distance: 9.4
click at [362, 262] on input "text" at bounding box center [402, 261] width 250 height 20
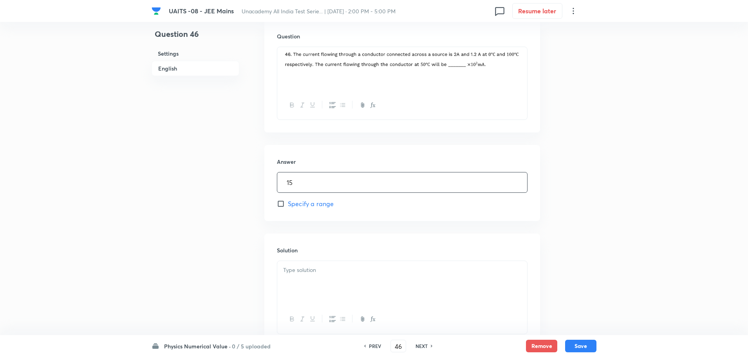
type input "15"
click at [366, 272] on p at bounding box center [402, 270] width 238 height 9
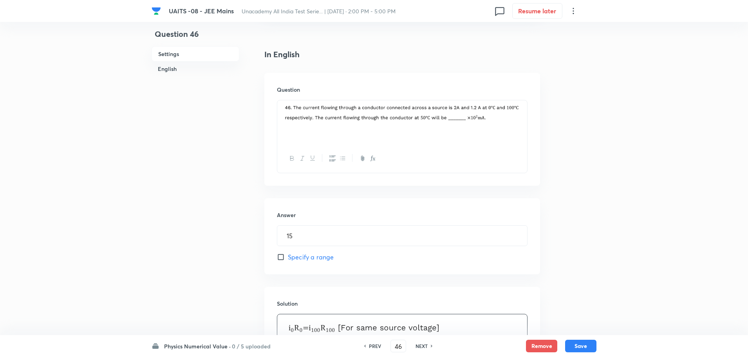
scroll to position [181, 0]
click at [580, 346] on button "Save" at bounding box center [580, 345] width 31 height 13
type input "47"
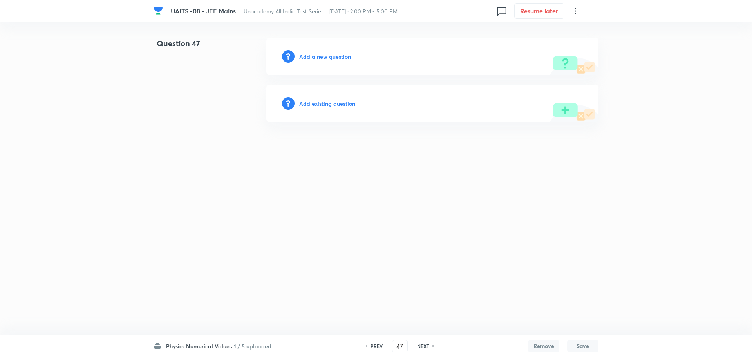
click at [309, 55] on h6 "Add a new question" at bounding box center [325, 57] width 52 height 8
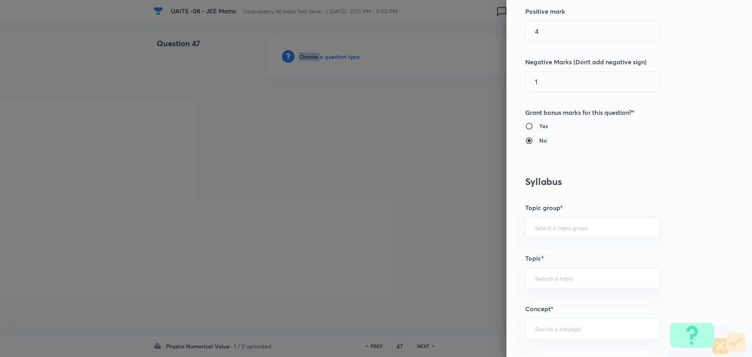
scroll to position [313, 0]
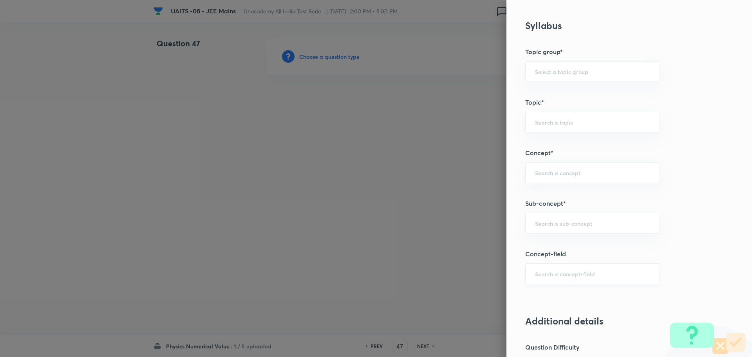
click at [589, 277] on input "text" at bounding box center [592, 273] width 115 height 7
click at [588, 227] on input "text" at bounding box center [592, 222] width 115 height 7
click at [555, 163] on div "​" at bounding box center [592, 172] width 135 height 21
type input "electrostatics"
click at [569, 231] on div "​" at bounding box center [592, 223] width 135 height 21
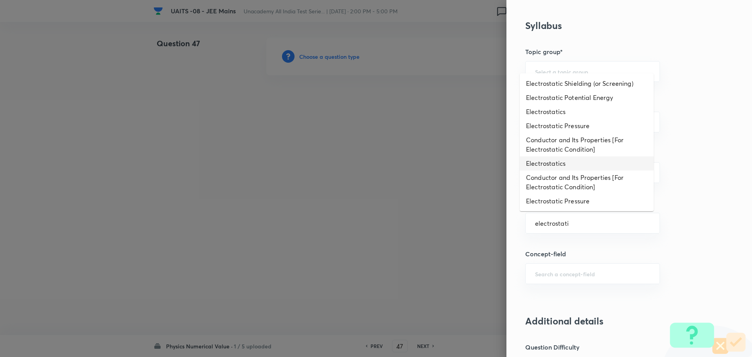
click at [574, 167] on li "Electrostatics" at bounding box center [587, 163] width 134 height 14
type input "Electrostatics"
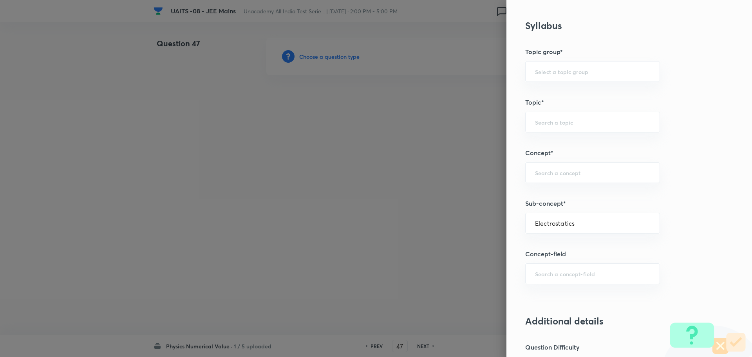
type input "Physics"
type input "Electrostatics"
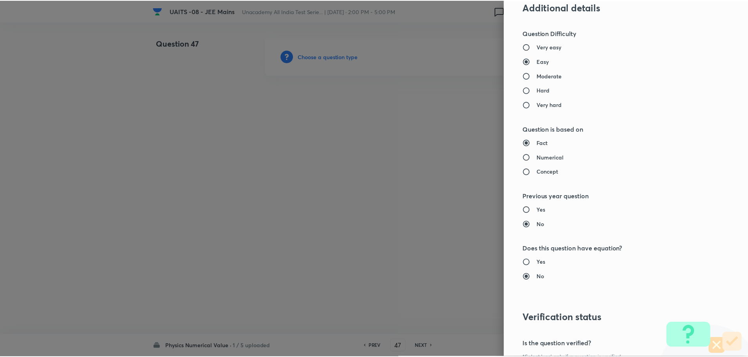
scroll to position [717, 0]
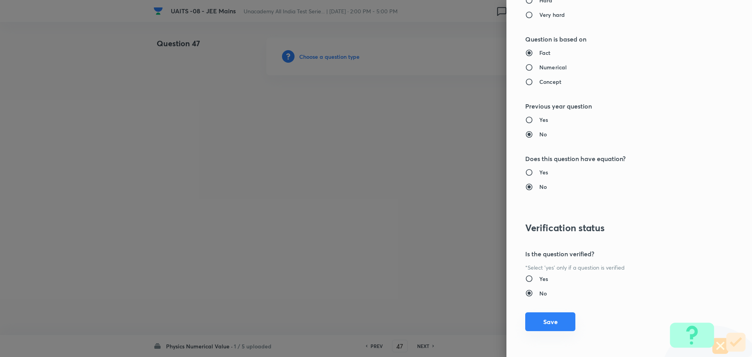
click at [536, 326] on button "Save" at bounding box center [550, 321] width 50 height 19
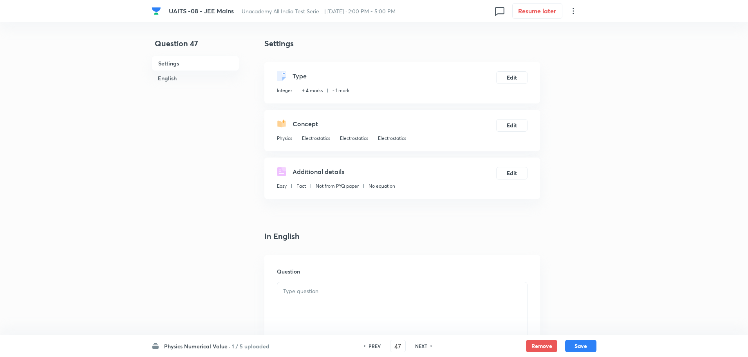
drag, startPoint x: 436, startPoint y: 315, endPoint x: 444, endPoint y: 310, distance: 9.7
click at [437, 314] on div at bounding box center [402, 304] width 250 height 44
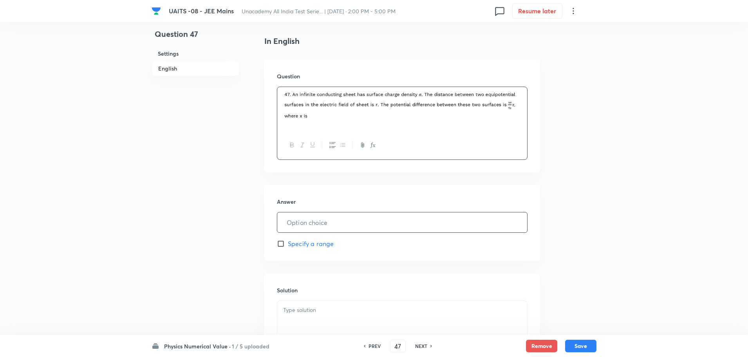
scroll to position [196, 0]
click at [361, 224] on input "text" at bounding box center [402, 222] width 250 height 20
type input "1"
drag, startPoint x: 335, startPoint y: 310, endPoint x: 341, endPoint y: 301, distance: 11.2
click at [335, 309] on p at bounding box center [402, 309] width 238 height 9
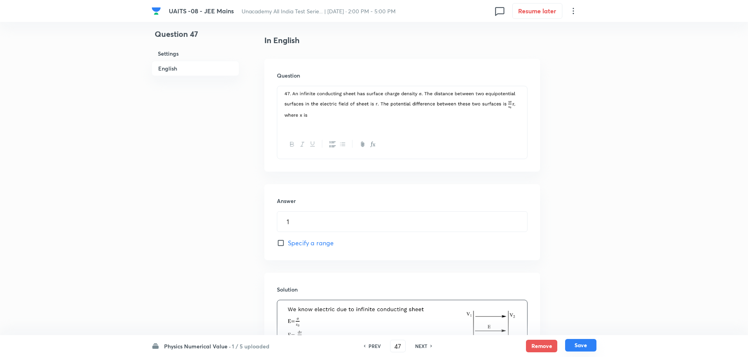
click at [591, 344] on button "Save" at bounding box center [580, 345] width 31 height 13
type input "48"
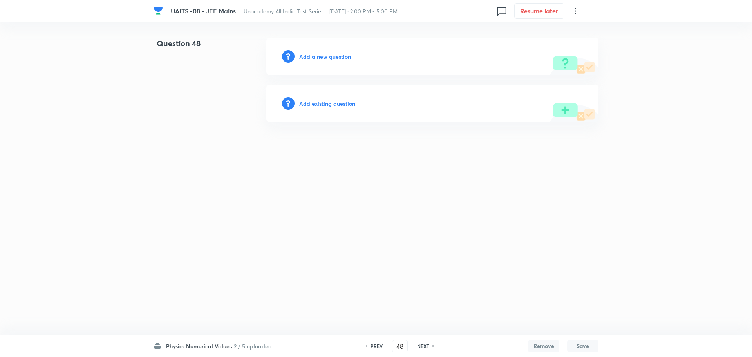
drag, startPoint x: 591, startPoint y: 344, endPoint x: 590, endPoint y: 357, distance: 12.2
drag, startPoint x: 590, startPoint y: 357, endPoint x: 342, endPoint y: 272, distance: 262.0
click at [343, 160] on html "UAITS -08 - JEE Mains Unacademy All India Test Serie... | Sep 7, 2025 · 2:00 PM…" at bounding box center [376, 80] width 752 height 160
click at [326, 51] on div "Add a new question" at bounding box center [432, 57] width 332 height 38
click at [327, 62] on div "Add a new question" at bounding box center [432, 57] width 332 height 38
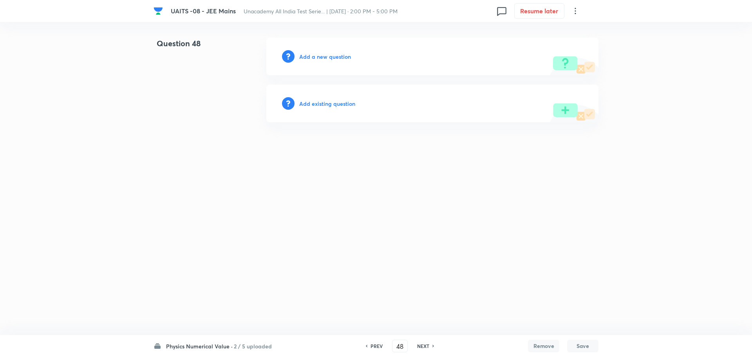
click at [331, 58] on h6 "Add a new question" at bounding box center [325, 57] width 52 height 8
click at [331, 58] on h6 "Choose a question type" at bounding box center [329, 57] width 60 height 8
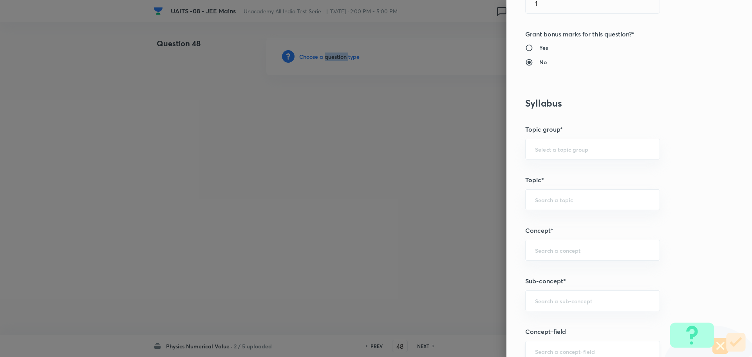
scroll to position [353, 0]
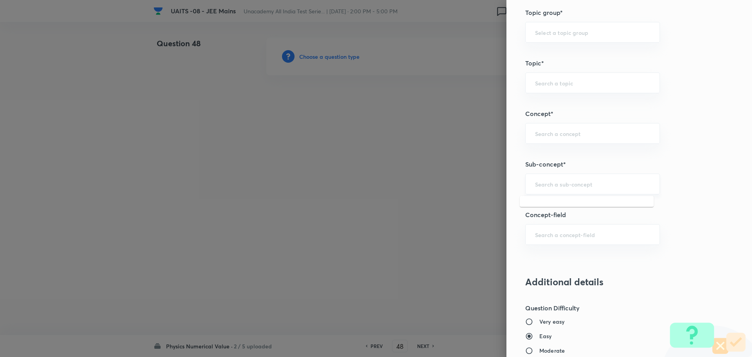
click at [611, 181] on input "text" at bounding box center [592, 183] width 115 height 7
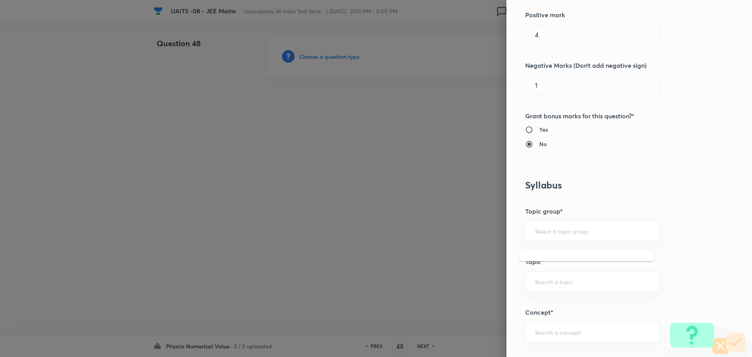
scroll to position [313, 0]
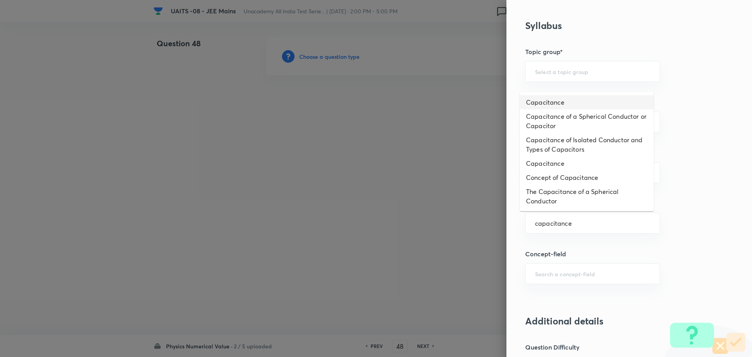
click at [572, 104] on li "Capacitance" at bounding box center [587, 102] width 134 height 14
type input "Capacitance"
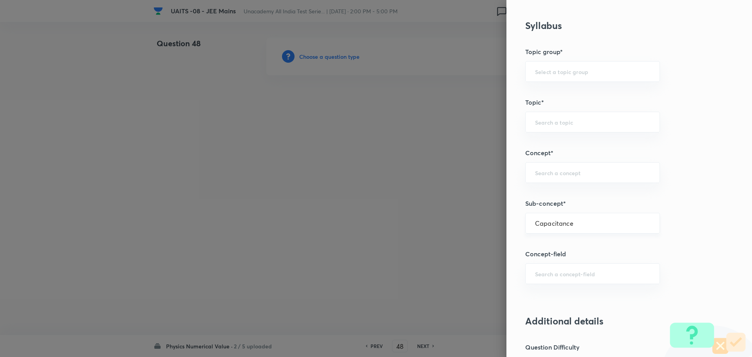
type input "Physics"
type input "Electricity & Magnetism"
type input "Capacitor and Capacitance"
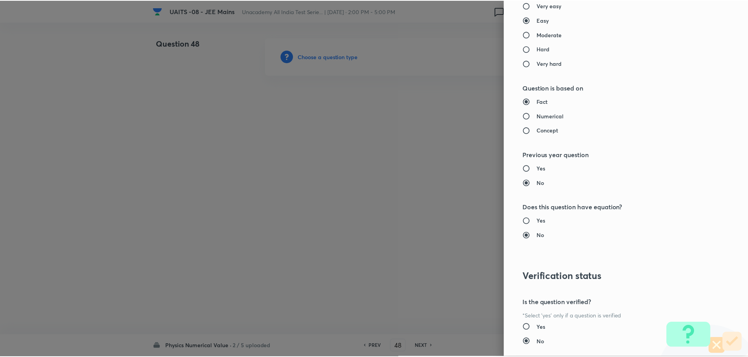
scroll to position [717, 0]
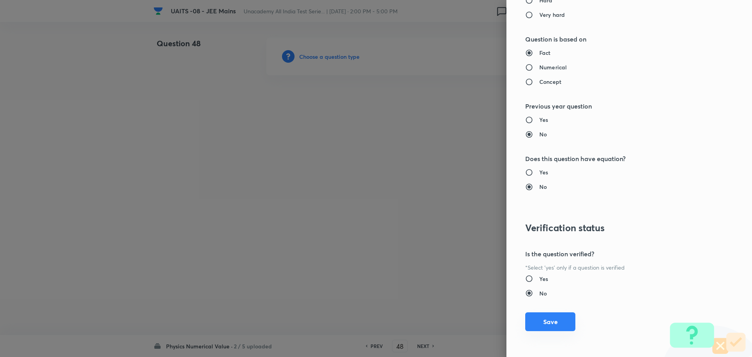
click at [554, 319] on button "Save" at bounding box center [550, 321] width 50 height 19
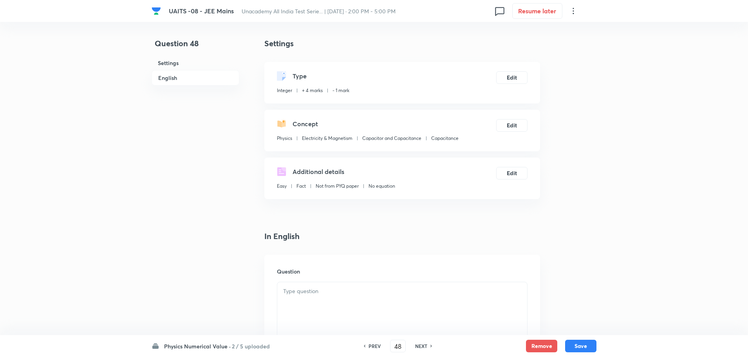
click at [350, 304] on div at bounding box center [402, 304] width 250 height 44
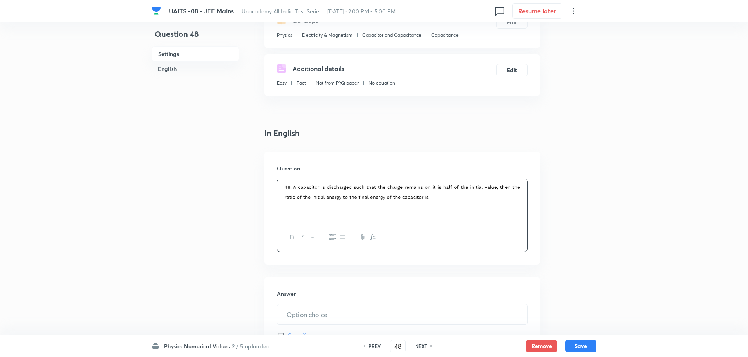
scroll to position [118, 0]
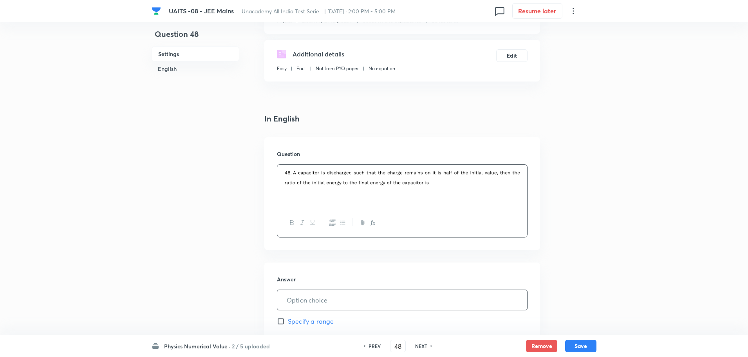
click at [339, 292] on input "text" at bounding box center [402, 300] width 250 height 20
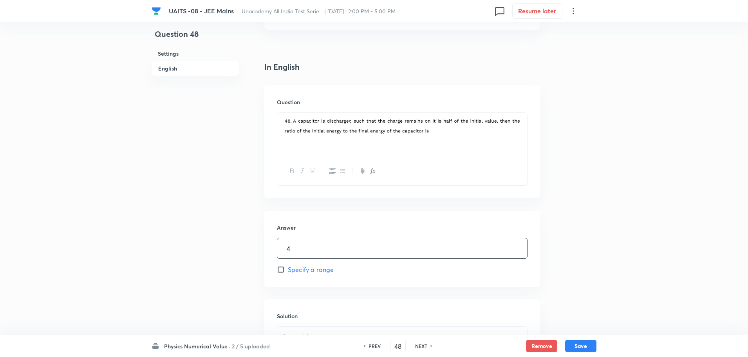
scroll to position [235, 0]
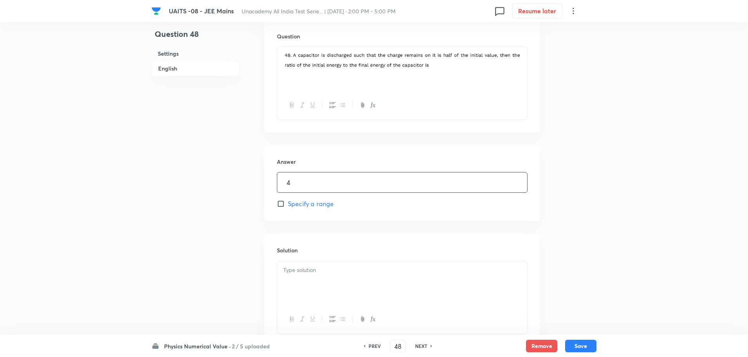
type input "4"
click at [352, 272] on p at bounding box center [402, 270] width 238 height 9
click at [584, 345] on button "Save" at bounding box center [580, 345] width 31 height 13
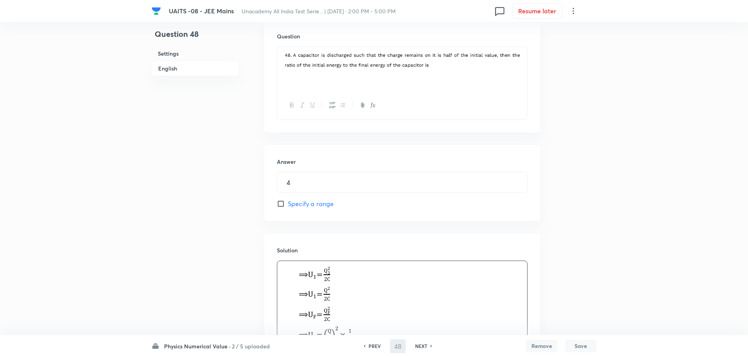
type input "49"
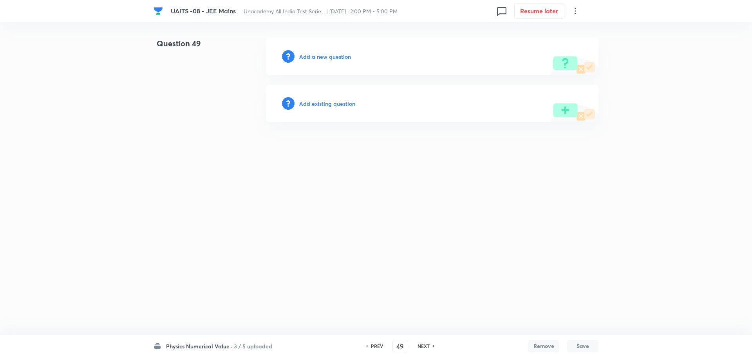
click at [326, 56] on h6 "Add a new question" at bounding box center [325, 57] width 52 height 8
click at [326, 56] on h6 "Choose a question type" at bounding box center [329, 57] width 60 height 8
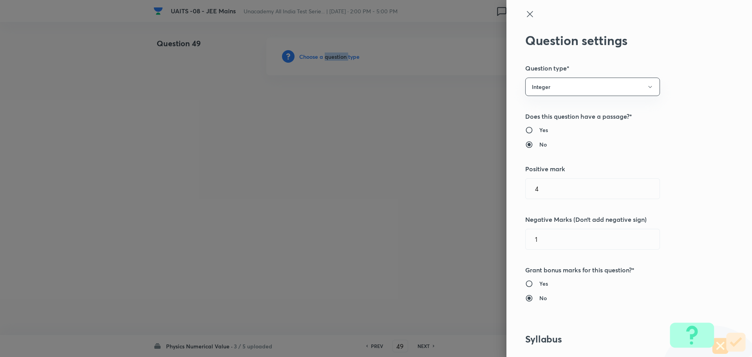
scroll to position [353, 0]
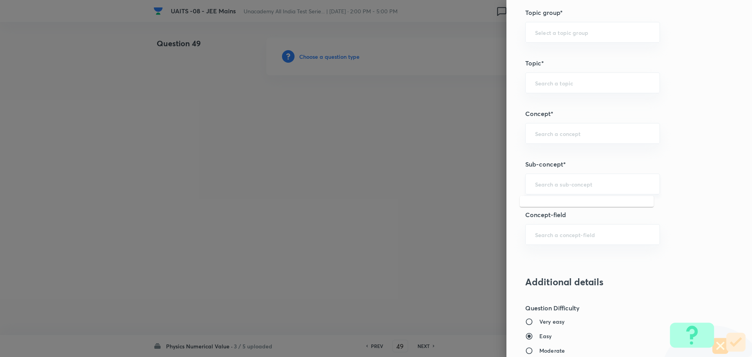
click at [594, 183] on input "text" at bounding box center [592, 183] width 115 height 7
click at [558, 182] on input "text" at bounding box center [592, 183] width 115 height 7
click at [574, 206] on li "Electrostatics" at bounding box center [587, 206] width 134 height 14
type input "Electrostatics"
type input "Physics"
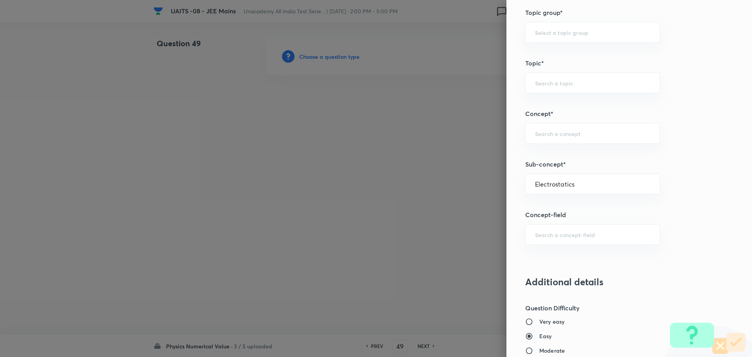
type input "Electrostatics"
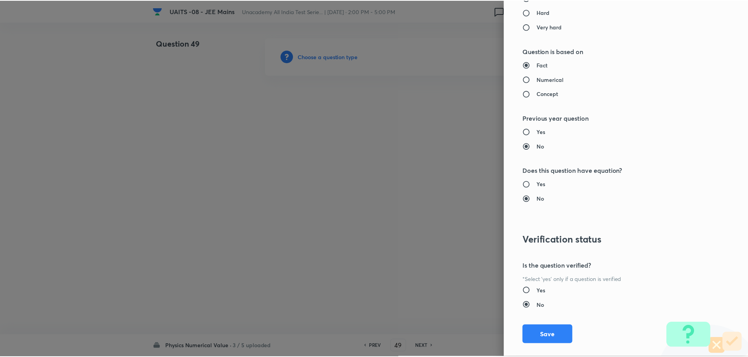
scroll to position [717, 0]
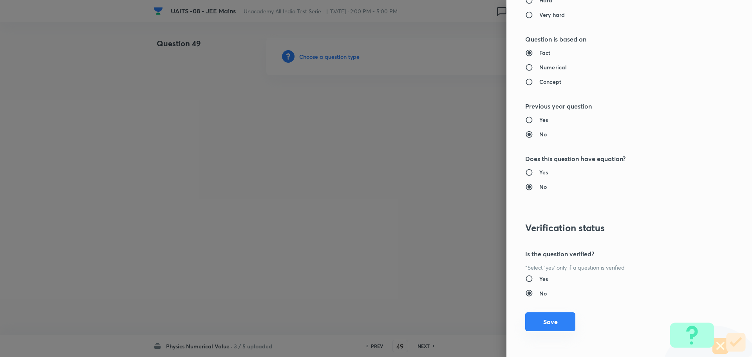
click at [544, 321] on button "Save" at bounding box center [550, 321] width 50 height 19
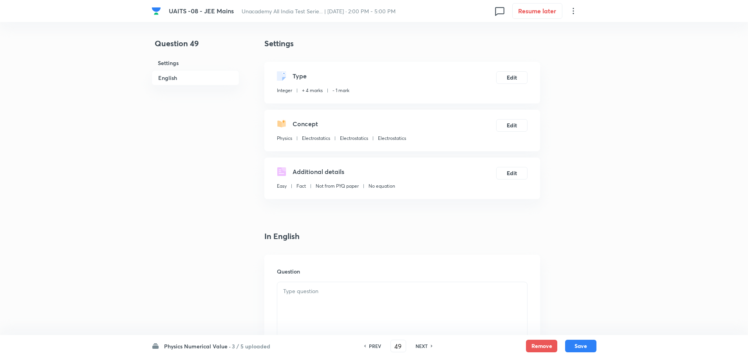
click at [333, 290] on p at bounding box center [402, 291] width 238 height 9
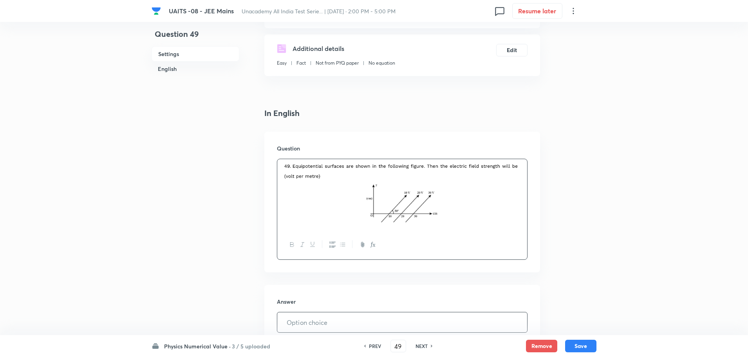
scroll to position [235, 0]
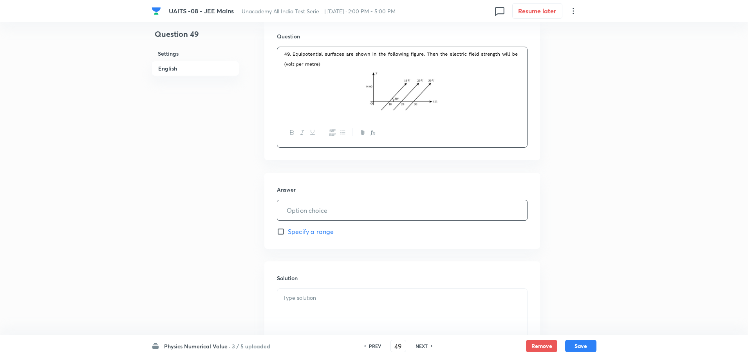
click at [380, 210] on input "text" at bounding box center [402, 210] width 250 height 20
type input "200"
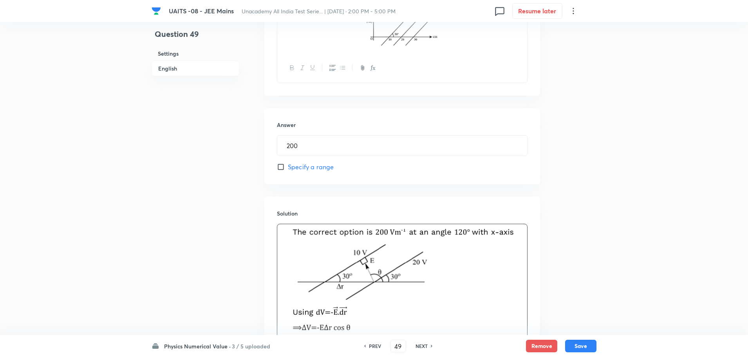
scroll to position [394, 0]
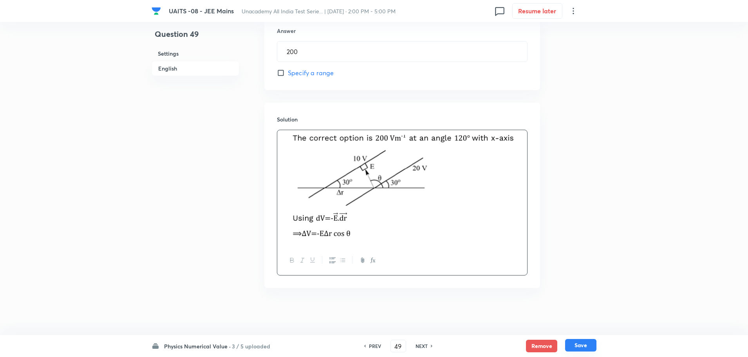
click at [582, 344] on button "Save" at bounding box center [580, 345] width 31 height 13
type input "50"
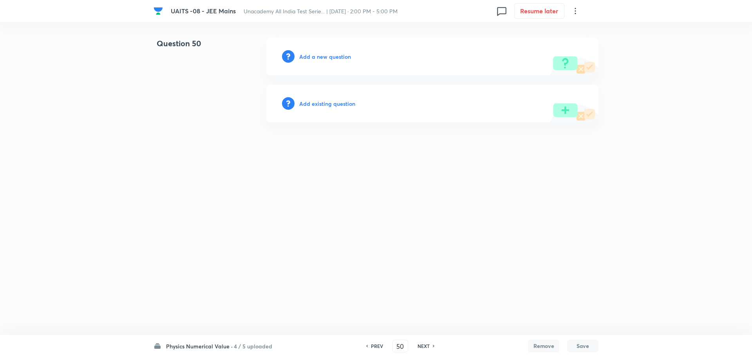
click at [328, 54] on h6 "Add a new question" at bounding box center [325, 57] width 52 height 8
click at [328, 54] on h6 "Choose a question type" at bounding box center [329, 57] width 60 height 8
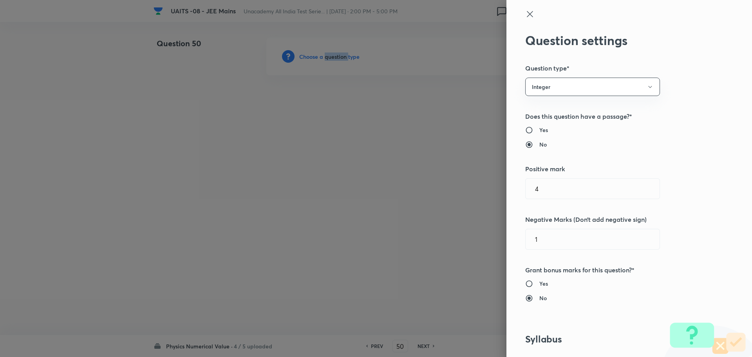
scroll to position [274, 0]
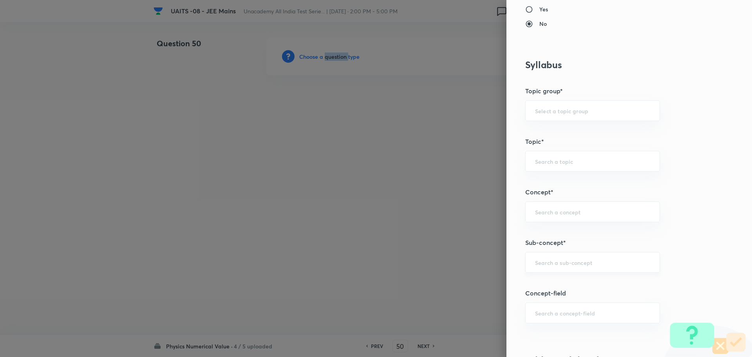
click at [606, 257] on div "​" at bounding box center [592, 262] width 135 height 21
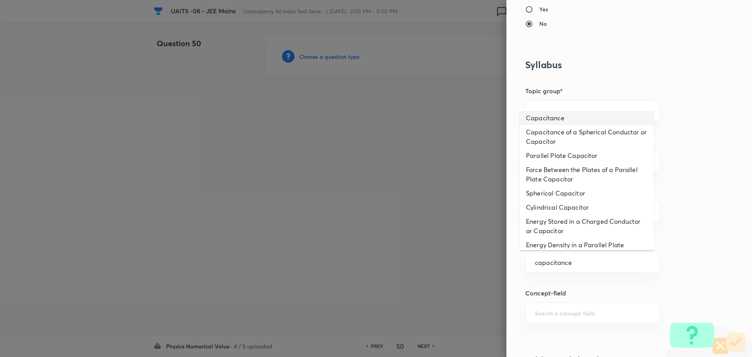
click at [576, 122] on li "Capacitance" at bounding box center [587, 118] width 134 height 14
type input "Capacitance"
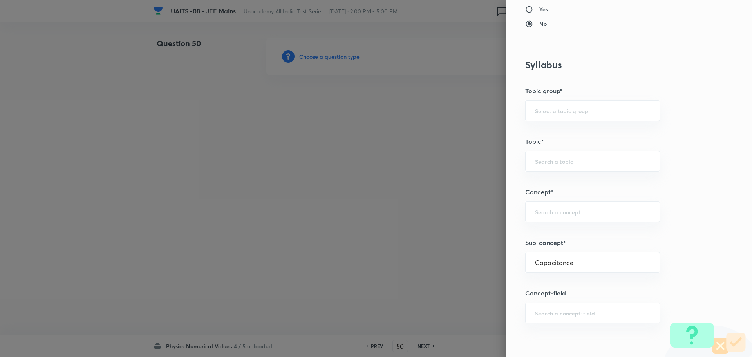
type input "Physics"
type input "Electricity & Magnetism"
type input "Capacitor and Capacitance"
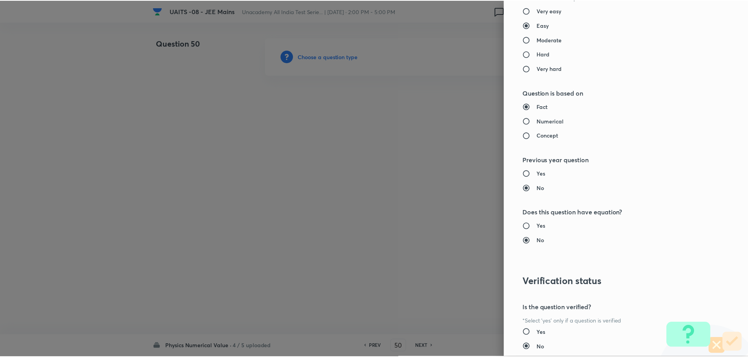
scroll to position [717, 0]
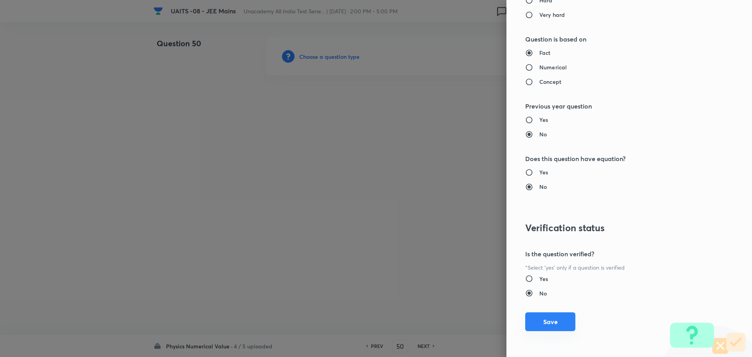
click at [551, 324] on button "Save" at bounding box center [550, 321] width 50 height 19
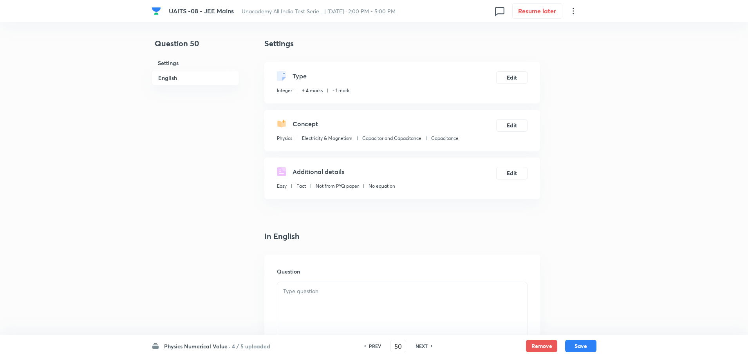
click at [358, 291] on p at bounding box center [402, 291] width 238 height 9
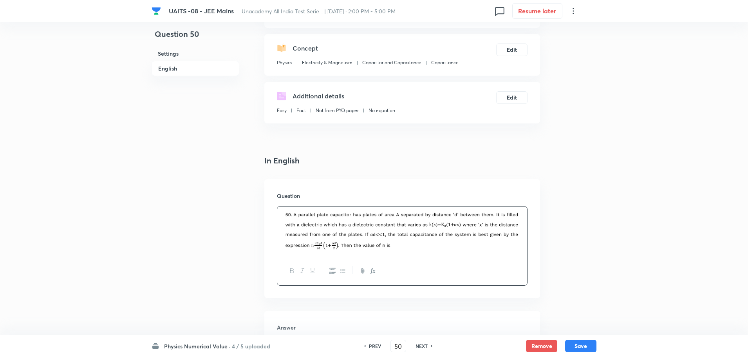
scroll to position [196, 0]
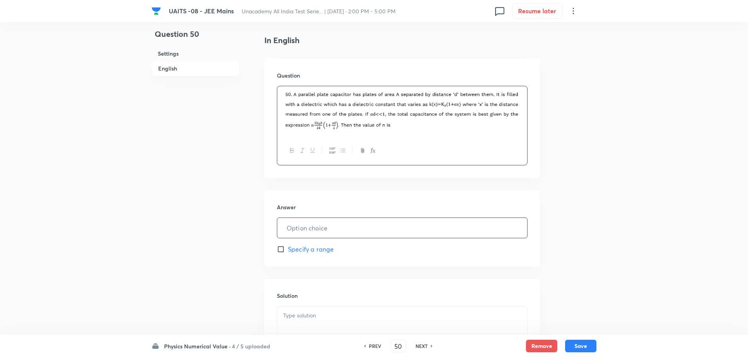
click at [438, 234] on input "text" at bounding box center [402, 228] width 250 height 20
type input "2"
click at [399, 324] on div at bounding box center [402, 328] width 250 height 44
click at [585, 347] on button "Save" at bounding box center [580, 345] width 31 height 13
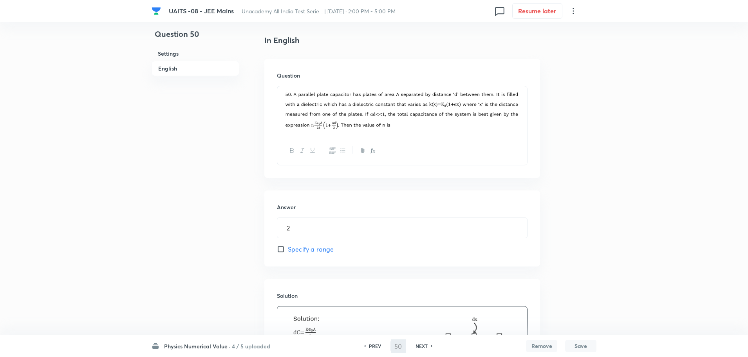
type input "51"
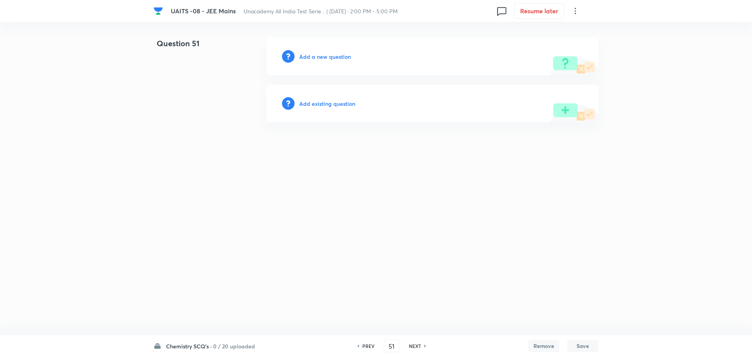
click at [328, 57] on h6 "Add a new question" at bounding box center [325, 57] width 52 height 8
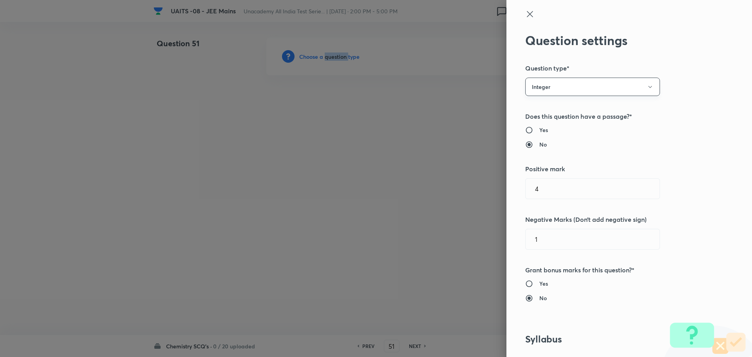
click at [596, 84] on button "Integer" at bounding box center [592, 87] width 135 height 18
click at [540, 116] on li "Single choice correct" at bounding box center [587, 110] width 134 height 14
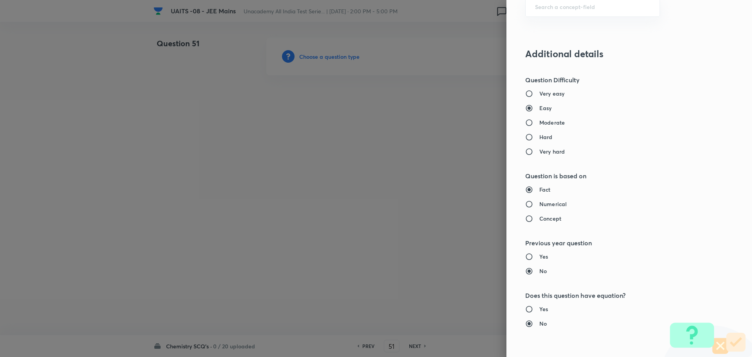
scroll to position [470, 0]
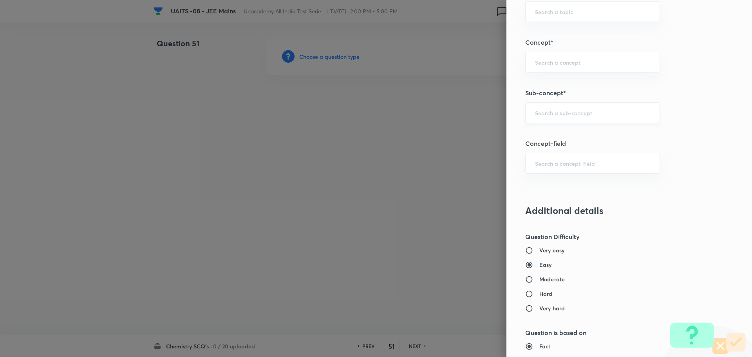
click at [591, 118] on div "​" at bounding box center [592, 112] width 135 height 21
paste input "Electrochemistry"
click at [563, 127] on ul "Electrochemistry" at bounding box center [587, 135] width 134 height 20
click at [565, 138] on li "Electrochemistry" at bounding box center [587, 135] width 134 height 14
type input "Electrochemistry"
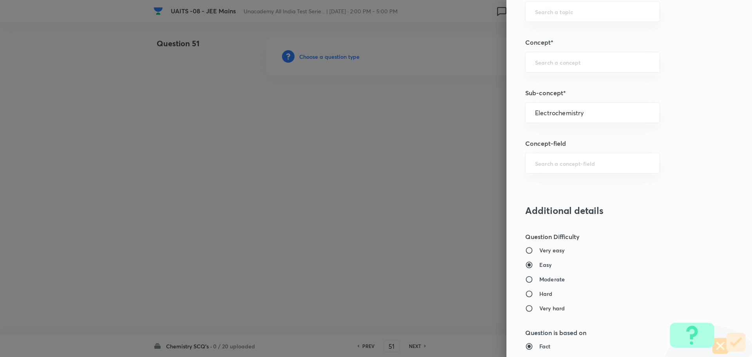
type input "Chemistry"
type input "Physical Chemistry"
type input "Electrochemistry"
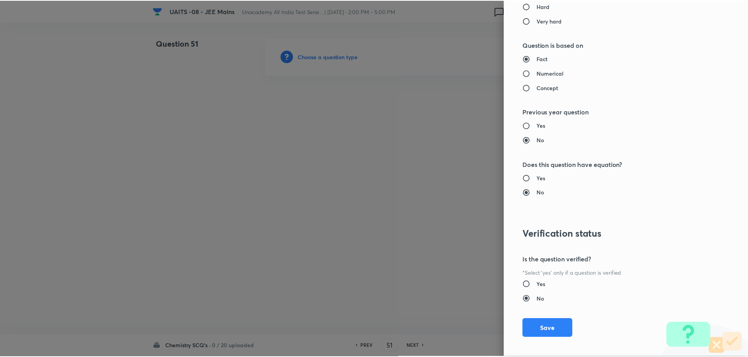
scroll to position [764, 0]
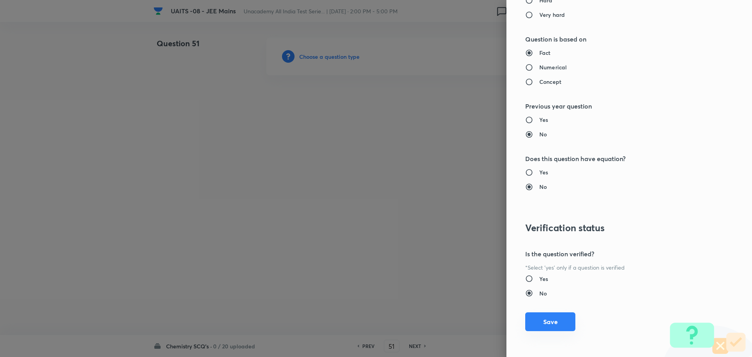
click at [545, 325] on button "Save" at bounding box center [550, 321] width 50 height 19
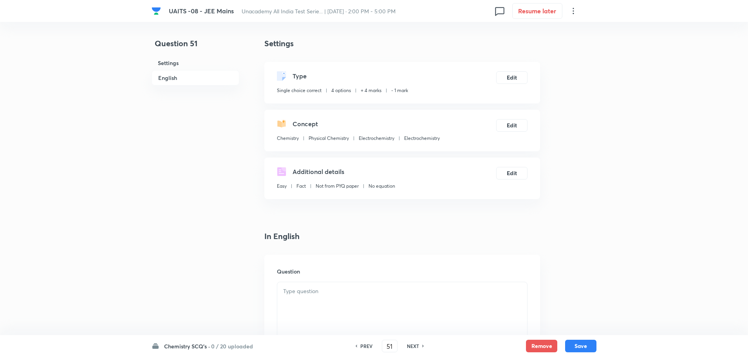
click at [343, 294] on p at bounding box center [402, 291] width 238 height 9
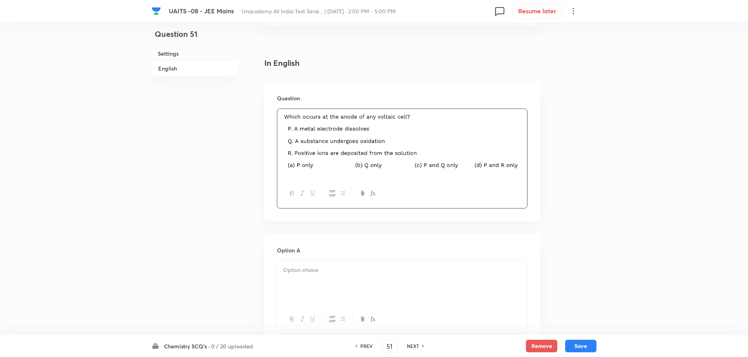
scroll to position [196, 0]
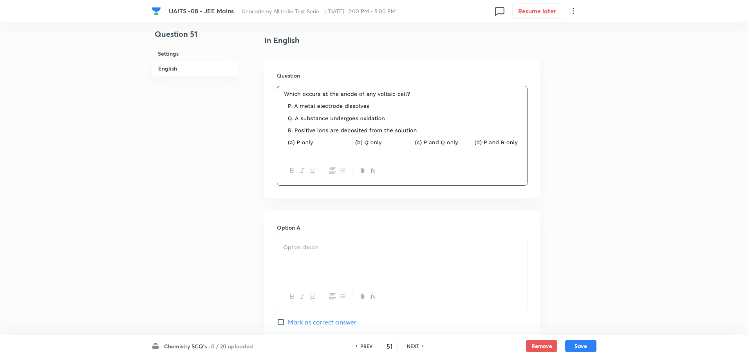
click at [334, 261] on div at bounding box center [402, 260] width 250 height 44
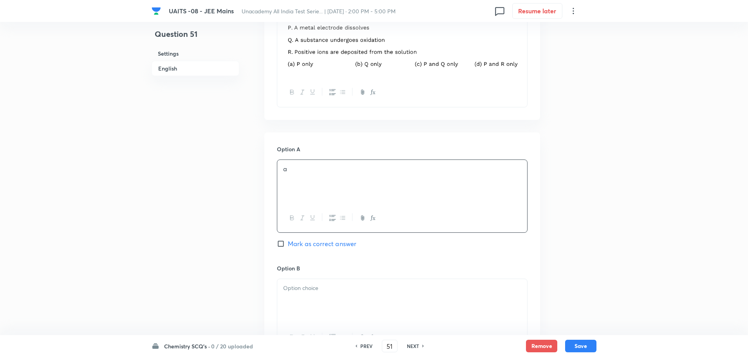
click at [324, 295] on div at bounding box center [402, 301] width 250 height 44
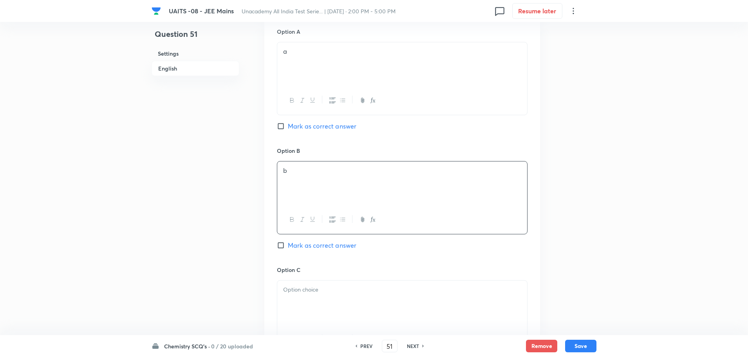
click at [329, 297] on div at bounding box center [402, 303] width 250 height 44
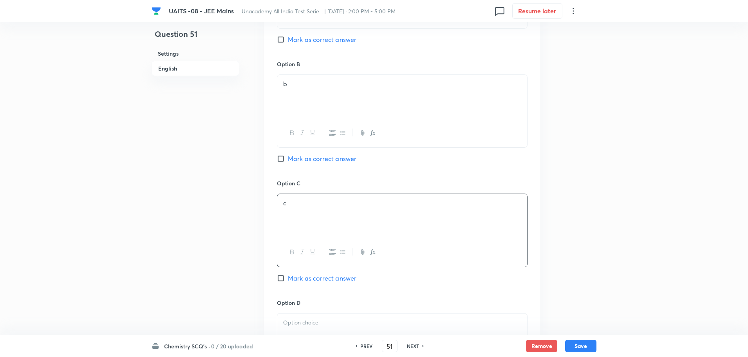
scroll to position [627, 0]
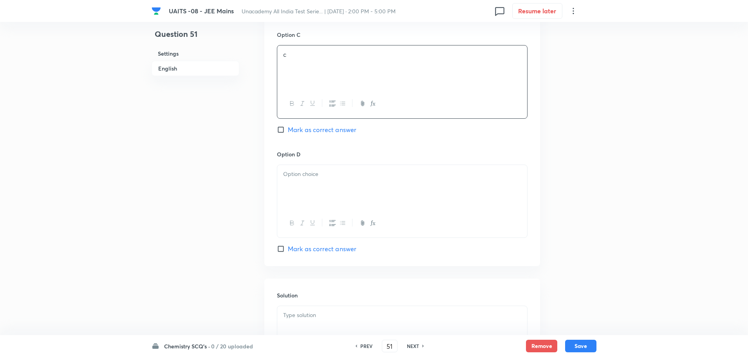
click at [394, 199] on div at bounding box center [402, 187] width 250 height 44
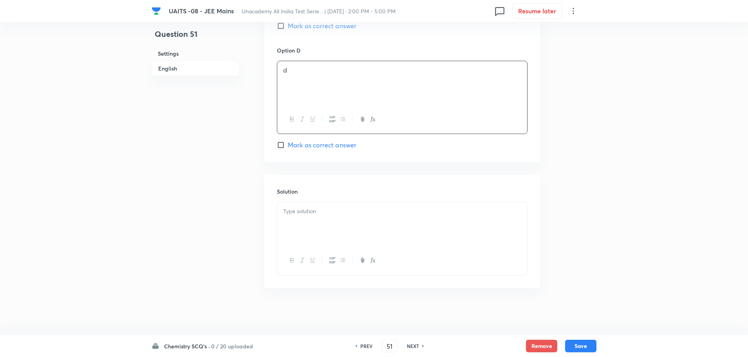
click at [371, 224] on div at bounding box center [402, 224] width 250 height 44
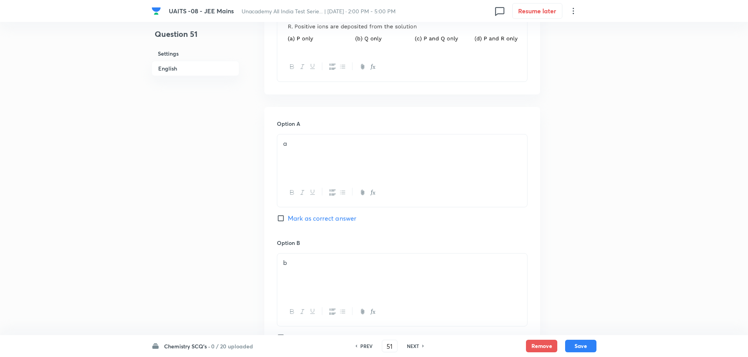
scroll to position [457, 0]
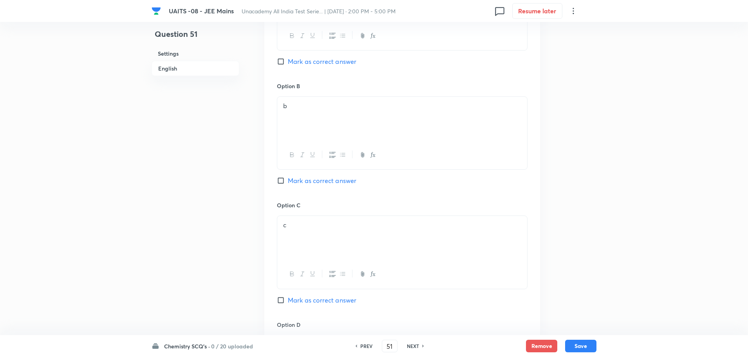
click at [343, 185] on span "Mark as correct answer" at bounding box center [322, 180] width 69 height 9
click at [288, 185] on input "Mark as correct answer" at bounding box center [282, 181] width 11 height 8
checkbox input "true"
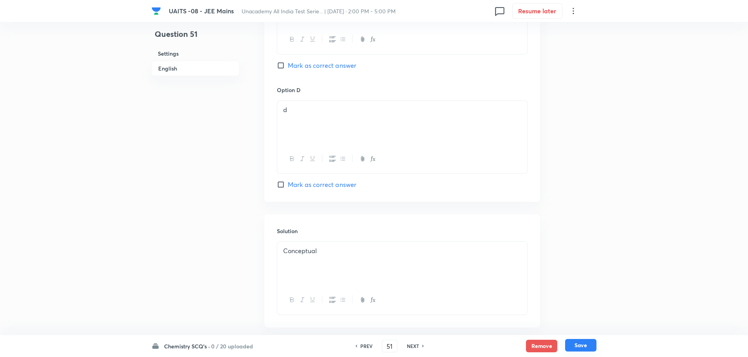
scroll to position [692, 0]
click at [591, 341] on button "Save" at bounding box center [580, 345] width 31 height 13
type input "52"
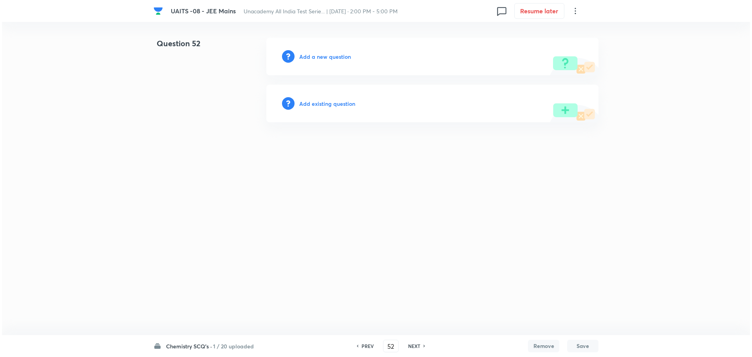
scroll to position [0, 0]
click at [326, 58] on h6 "Add a new question" at bounding box center [325, 57] width 52 height 8
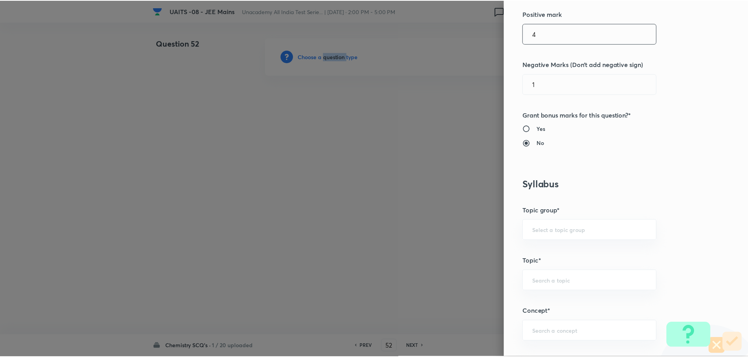
scroll to position [274, 0]
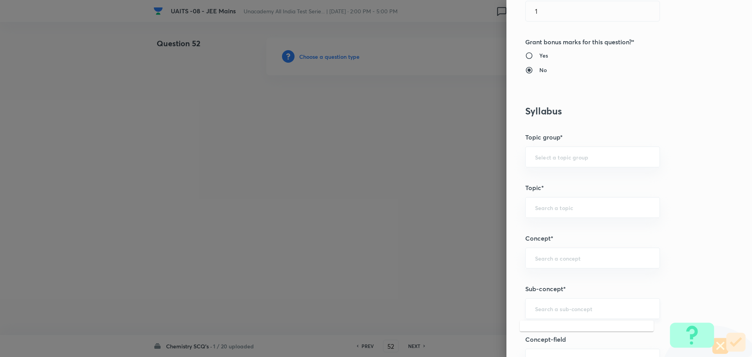
click at [599, 308] on input "text" at bounding box center [592, 308] width 115 height 7
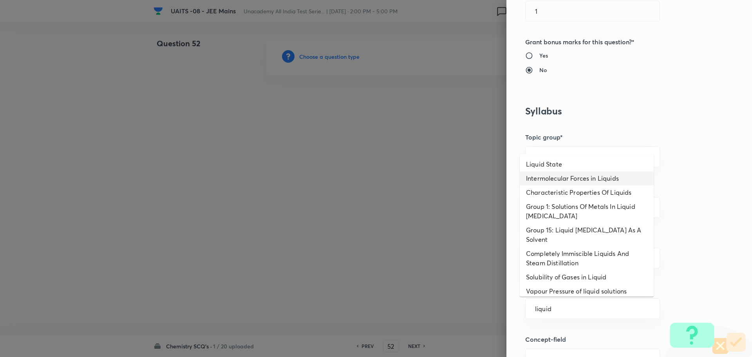
click at [589, 172] on li "Intermolecular Forces in Liquids" at bounding box center [587, 178] width 134 height 14
type input "Intermolecular Forces in Liquids"
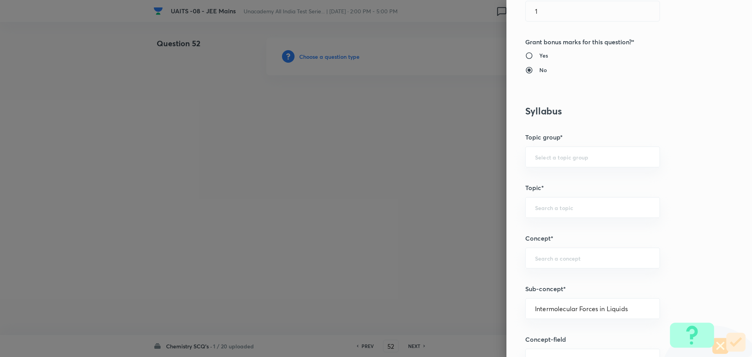
type input "Chemistry"
type input "Physical Chemistry"
type input "Gaseous States"
click at [311, 233] on div at bounding box center [376, 178] width 752 height 357
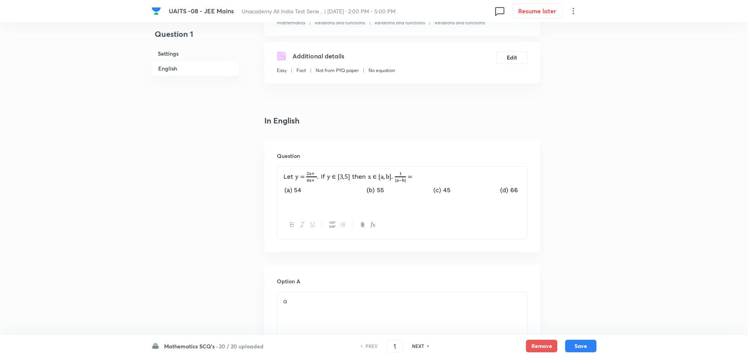
scroll to position [196, 0]
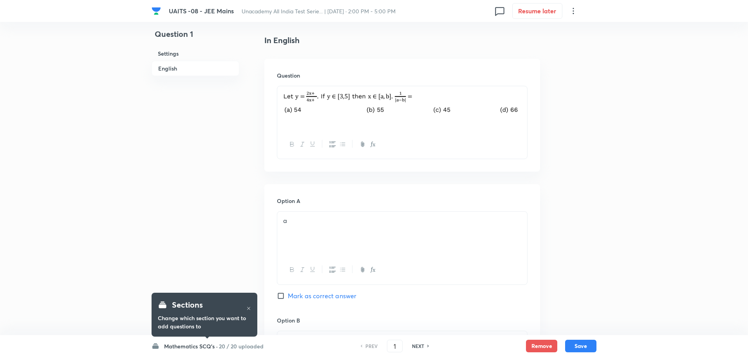
click at [189, 344] on h6 "Mathematics SCQ's ·" at bounding box center [191, 346] width 54 height 8
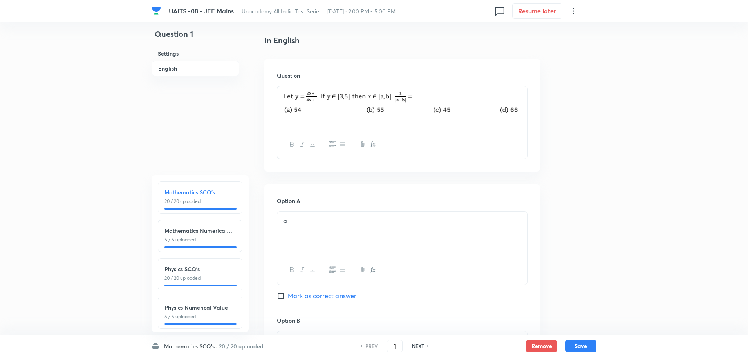
scroll to position [86, 0]
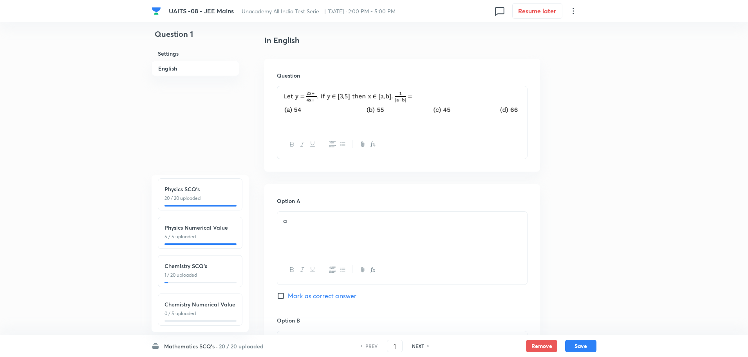
click at [208, 272] on p "1 / 20 uploaded" at bounding box center [200, 275] width 71 height 7
checkbox input "false"
type input "51"
checkbox input "true"
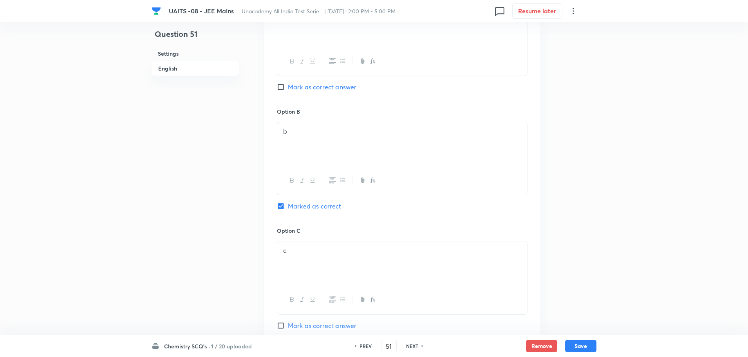
scroll to position [731, 0]
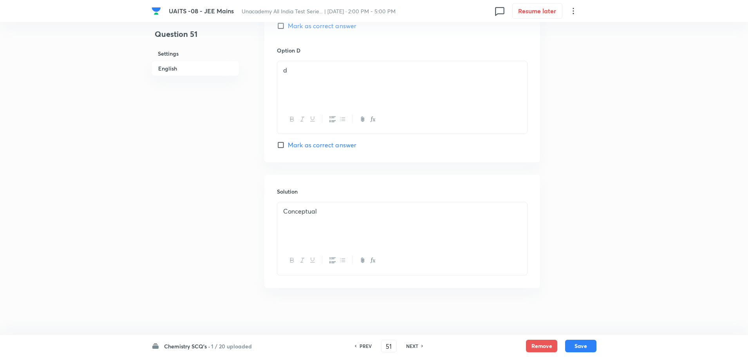
click at [413, 347] on h6 "NEXT" at bounding box center [412, 345] width 12 height 7
type input "52"
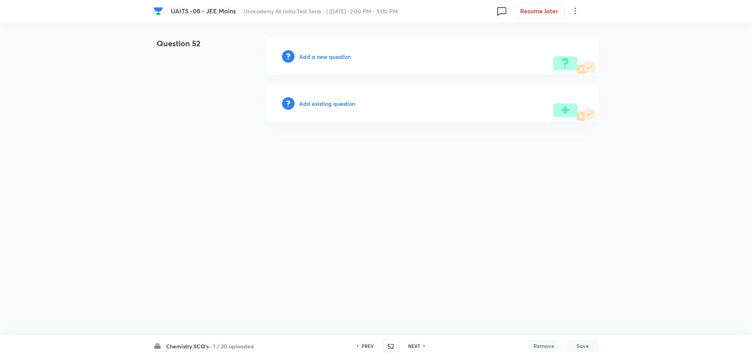
click at [327, 54] on h6 "Add a new question" at bounding box center [325, 57] width 52 height 8
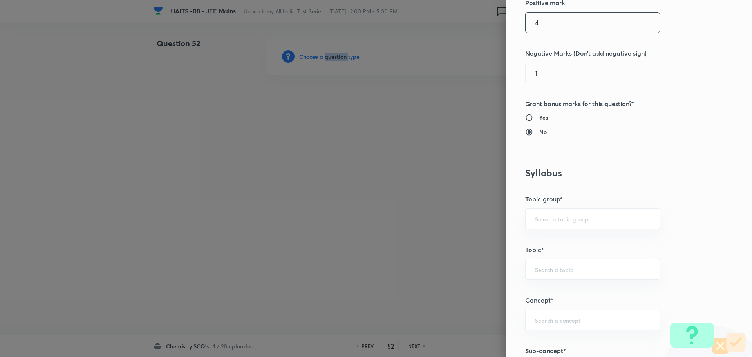
scroll to position [313, 0]
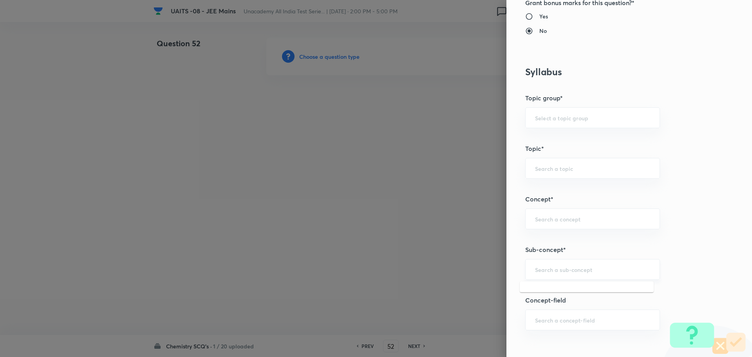
click at [600, 268] on input "text" at bounding box center [592, 269] width 115 height 7
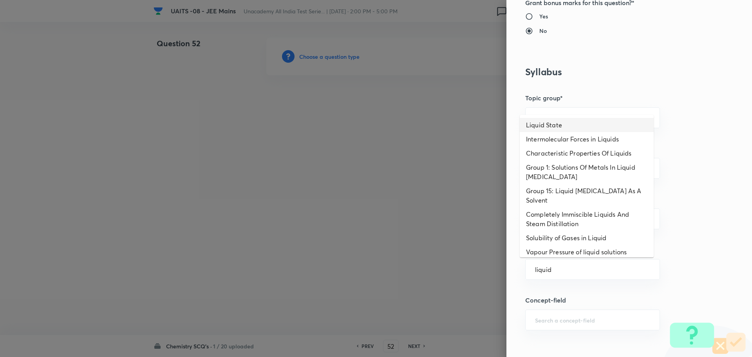
click at [589, 127] on li "Liquid State" at bounding box center [587, 125] width 134 height 14
type input "Liquid State"
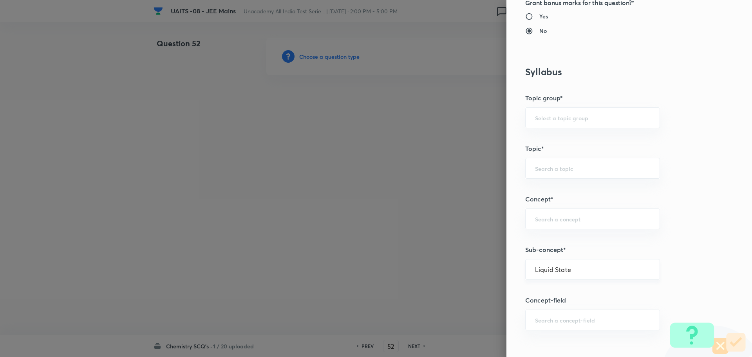
type input "Chemistry"
type input "Physical Chemistry"
type input "Gaseous States"
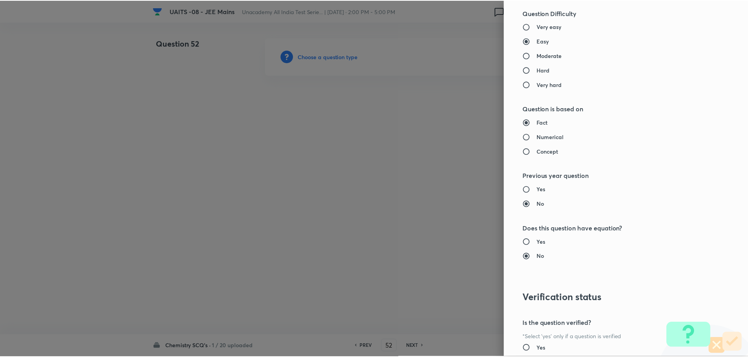
scroll to position [764, 0]
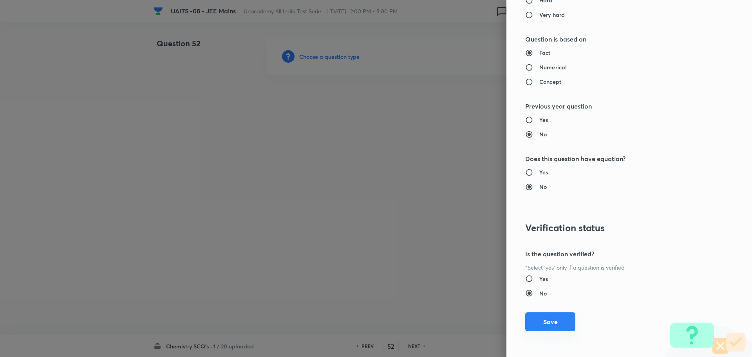
click at [560, 324] on button "Save" at bounding box center [550, 321] width 50 height 19
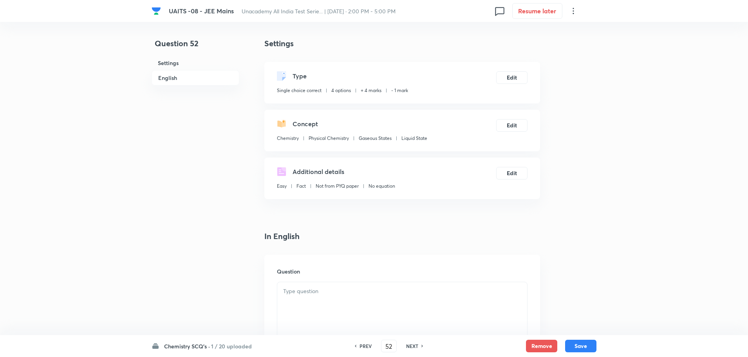
click at [384, 292] on p at bounding box center [402, 291] width 238 height 9
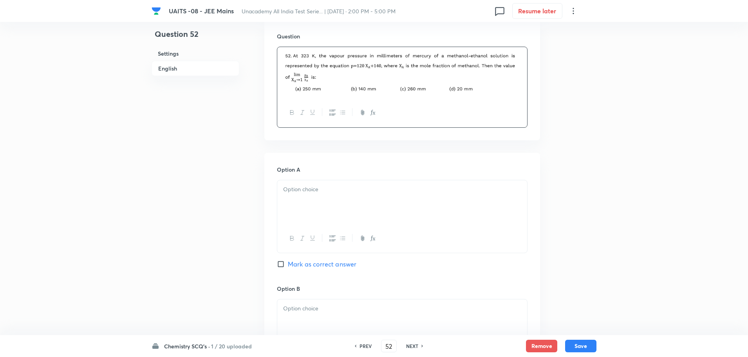
click at [400, 197] on div at bounding box center [402, 202] width 250 height 44
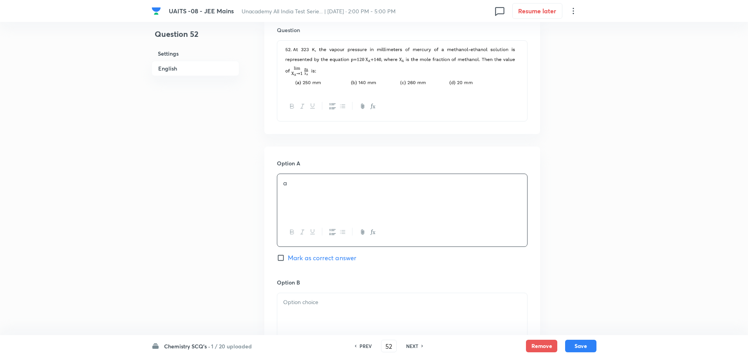
scroll to position [353, 0]
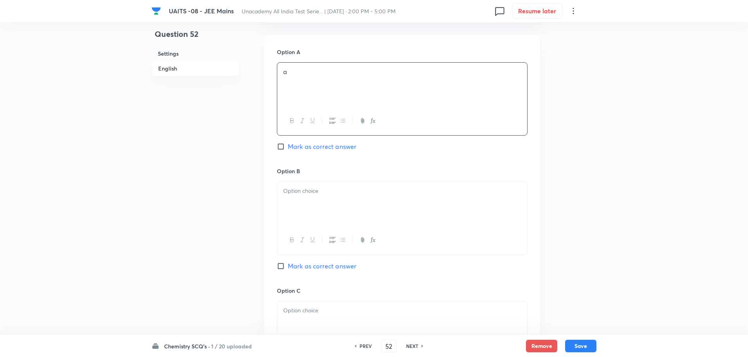
click at [392, 210] on div at bounding box center [402, 204] width 250 height 44
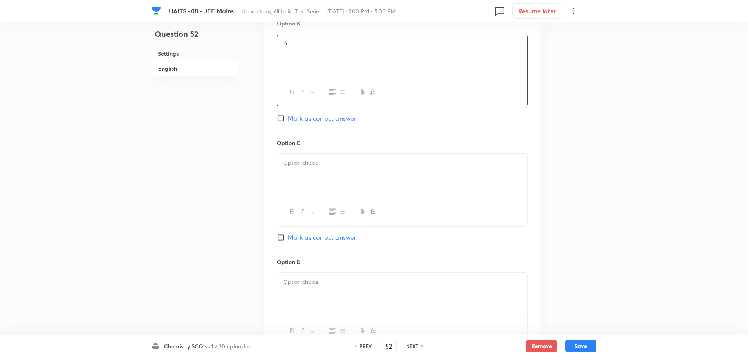
scroll to position [509, 0]
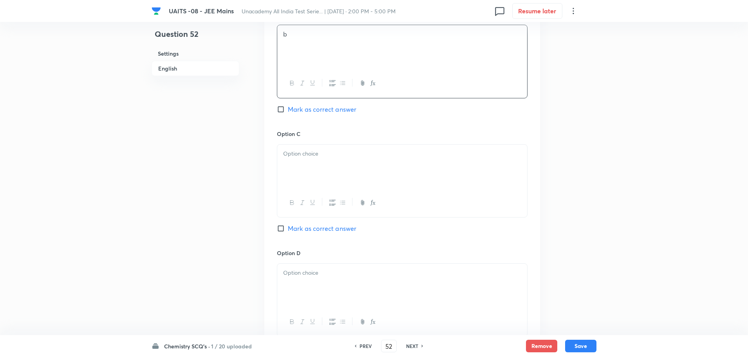
click at [412, 170] on div at bounding box center [402, 167] width 250 height 44
click at [384, 296] on div at bounding box center [402, 286] width 250 height 44
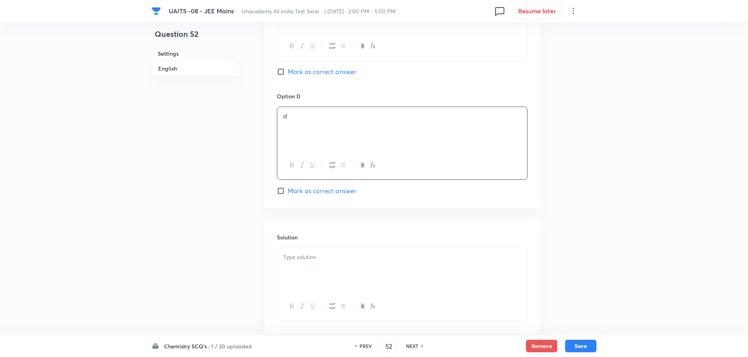
click at [342, 73] on span "Mark as correct answer" at bounding box center [322, 71] width 69 height 9
click at [288, 73] on input "Mark as correct answer" at bounding box center [282, 72] width 11 height 8
checkbox input "true"
click at [348, 266] on div at bounding box center [402, 270] width 250 height 44
click at [595, 346] on button "Save" at bounding box center [580, 346] width 31 height 13
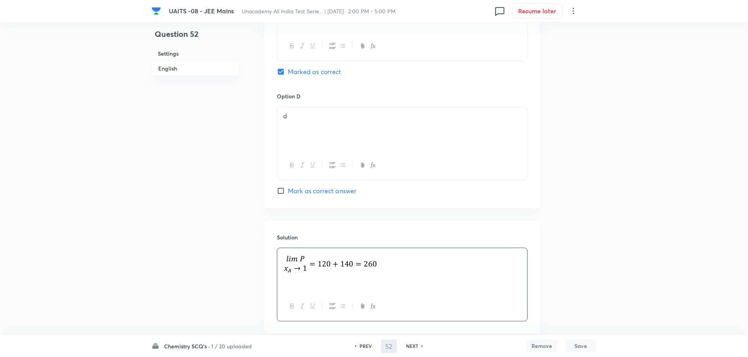
type input "53"
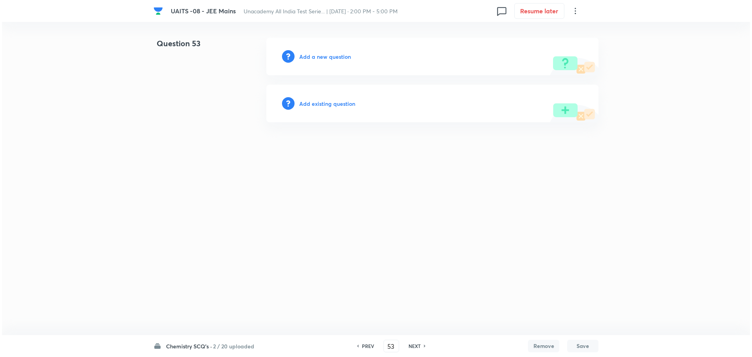
scroll to position [0, 0]
click at [335, 52] on div "Add a new question" at bounding box center [432, 57] width 332 height 38
click at [335, 58] on h6 "Add a new question" at bounding box center [325, 57] width 52 height 8
click at [340, 61] on div "Choose a question type" at bounding box center [432, 57] width 332 height 38
click at [342, 58] on h6 "Choose a question type" at bounding box center [329, 57] width 60 height 8
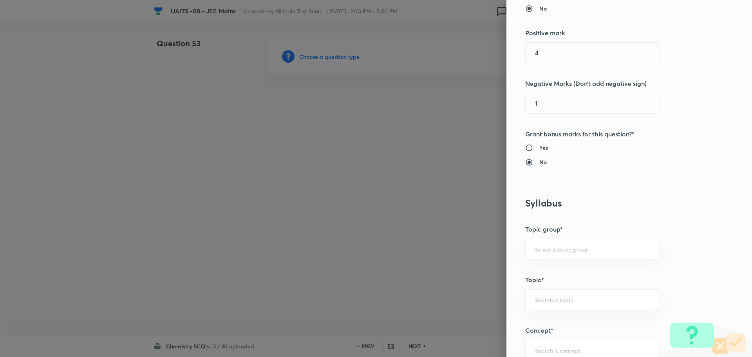
scroll to position [313, 0]
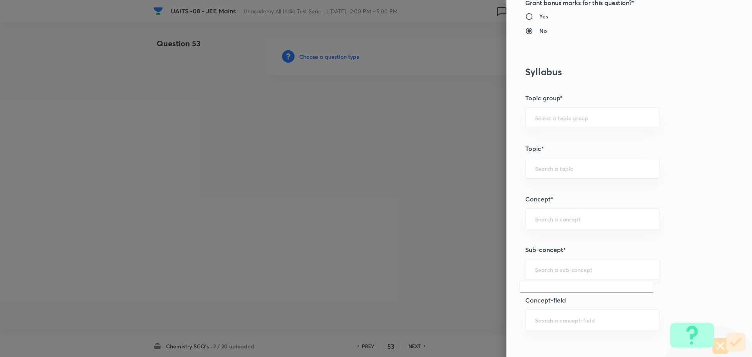
click at [584, 268] on input "text" at bounding box center [592, 269] width 115 height 7
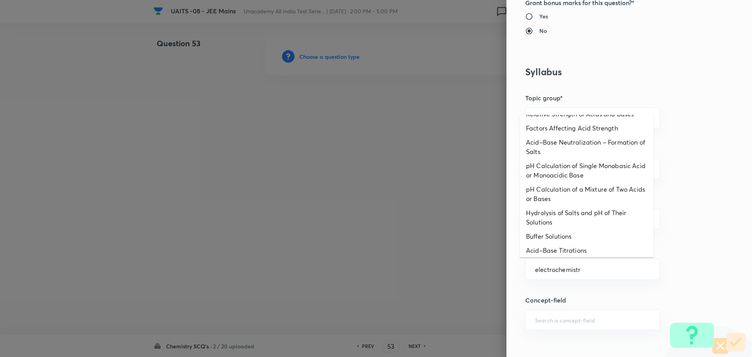
scroll to position [0, 0]
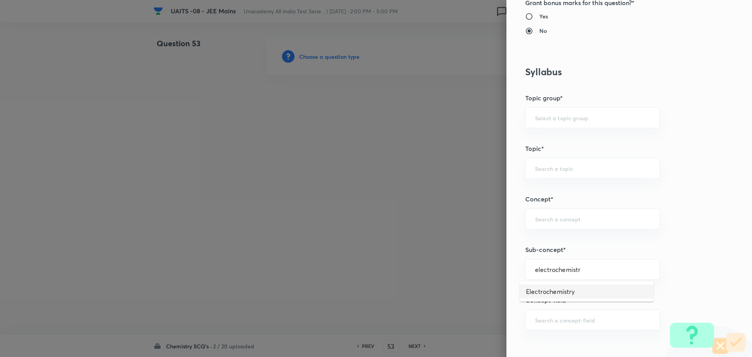
click at [586, 292] on li "Electrochemistry" at bounding box center [587, 291] width 134 height 14
type input "Electrochemistry"
type input "Chemistry"
type input "Physical Chemistry"
type input "Electrochemistry"
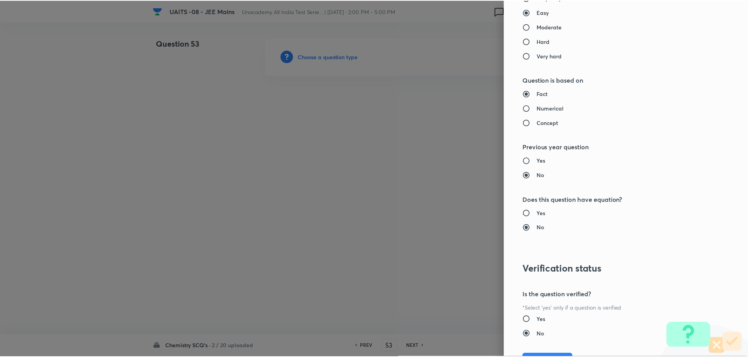
scroll to position [764, 0]
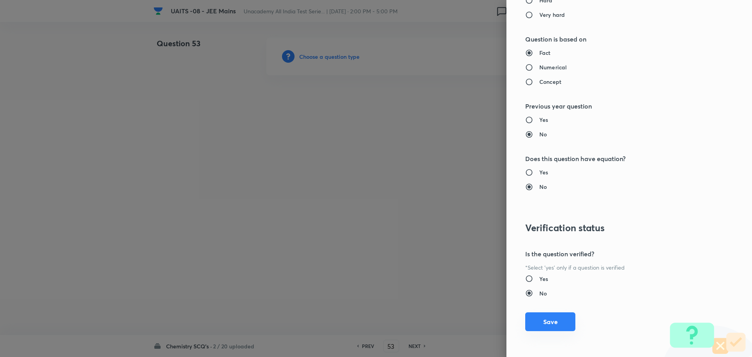
click at [552, 324] on button "Save" at bounding box center [550, 321] width 50 height 19
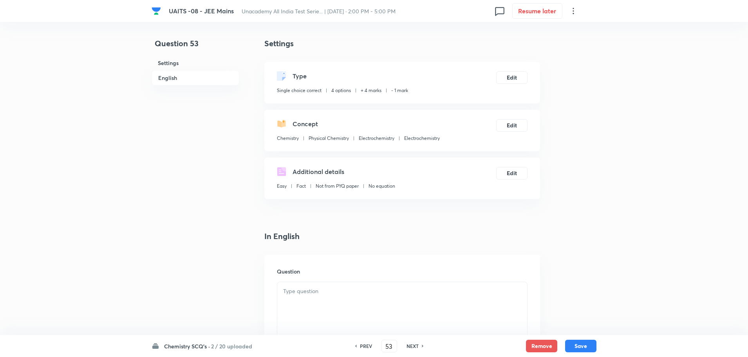
click at [353, 297] on div at bounding box center [402, 304] width 250 height 44
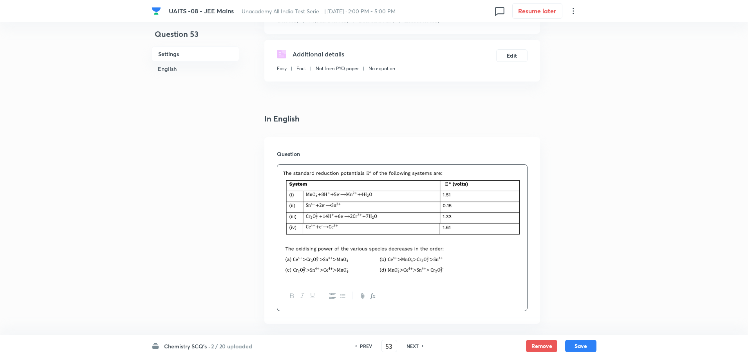
scroll to position [235, 0]
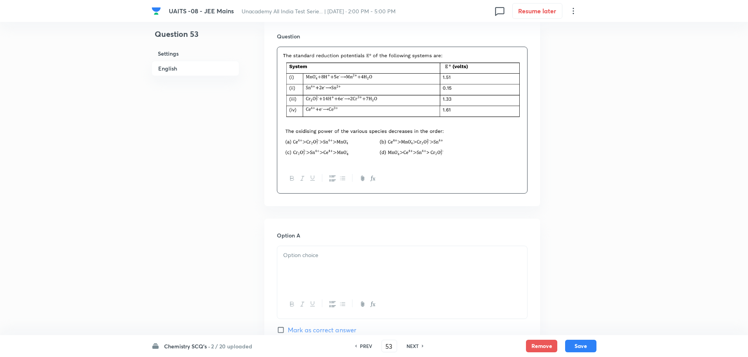
click at [360, 257] on p at bounding box center [402, 255] width 238 height 9
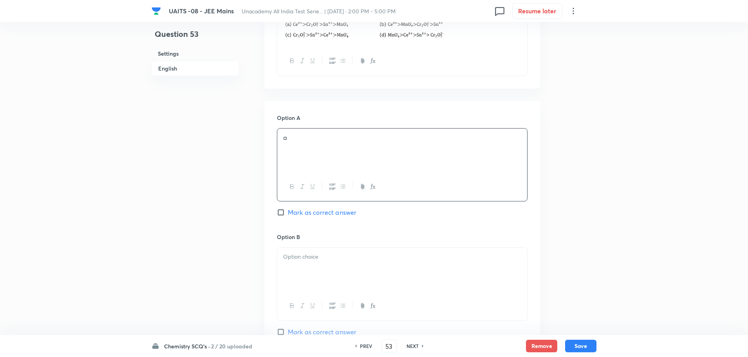
click at [360, 257] on p at bounding box center [402, 256] width 238 height 9
click at [339, 326] on div "Option B b Mark as correct answer" at bounding box center [402, 292] width 251 height 119
click at [339, 328] on span "Mark as correct answer" at bounding box center [322, 331] width 69 height 9
click at [288, 328] on input "Mark as correct answer" at bounding box center [282, 332] width 11 height 8
checkbox input "true"
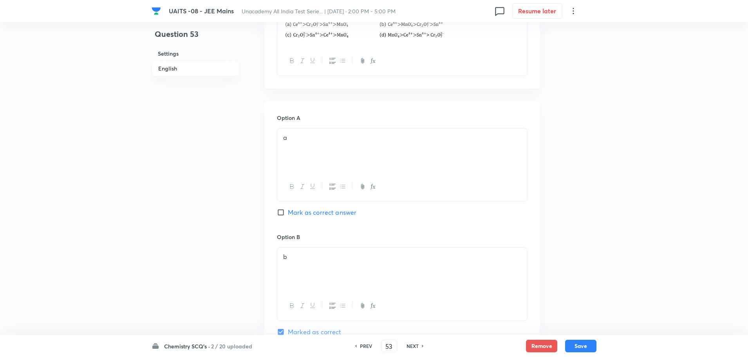
scroll to position [470, 0]
click at [361, 269] on div at bounding box center [402, 272] width 250 height 44
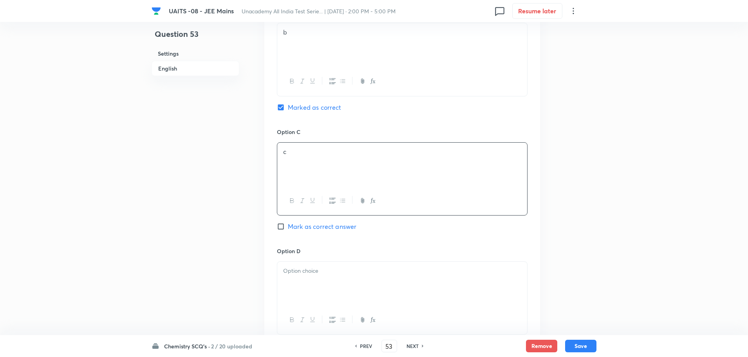
scroll to position [666, 0]
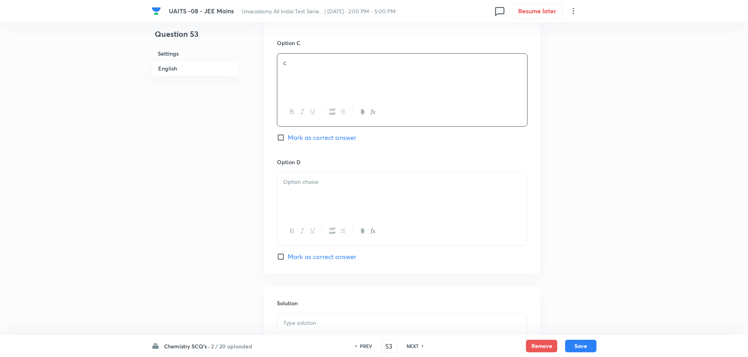
click at [386, 187] on div at bounding box center [402, 195] width 250 height 44
click at [343, 328] on div at bounding box center [402, 336] width 250 height 44
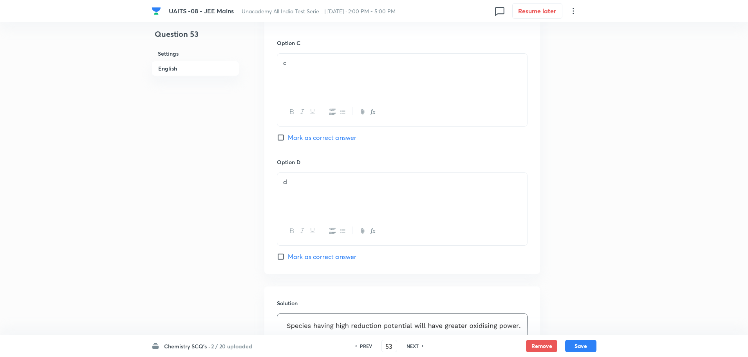
click at [588, 347] on button "Save" at bounding box center [580, 346] width 31 height 13
type input "54"
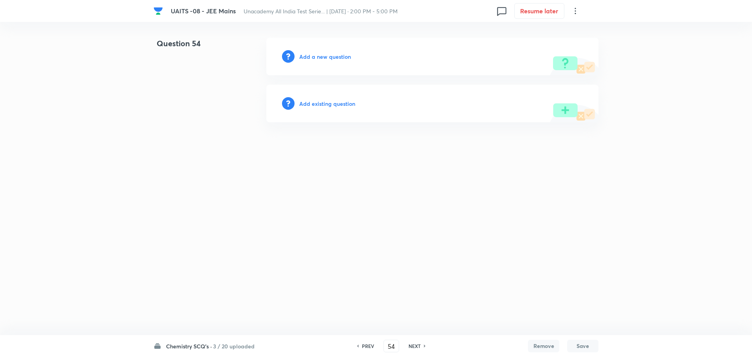
click at [326, 58] on h6 "Add a new question" at bounding box center [325, 57] width 52 height 8
click at [326, 58] on h6 "Choose a question type" at bounding box center [329, 57] width 60 height 8
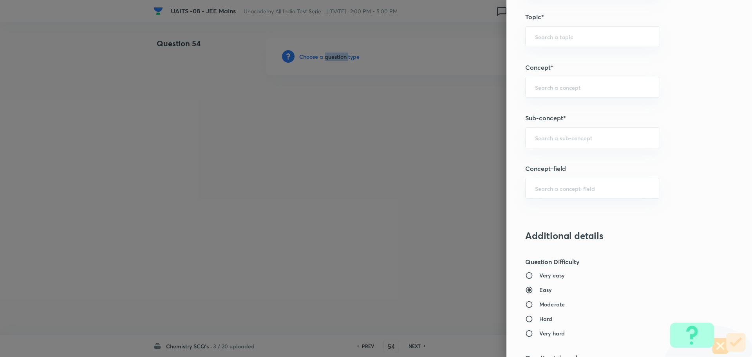
scroll to position [431, 0]
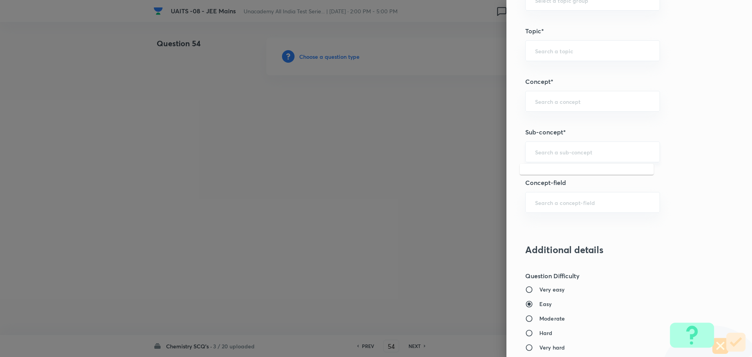
click at [579, 152] on input "text" at bounding box center [592, 151] width 115 height 7
click at [574, 174] on li "Chemical Kinetics" at bounding box center [587, 174] width 134 height 14
type input "Chemical Kinetics"
type input "Chemistry"
type input "Physical Chemistry"
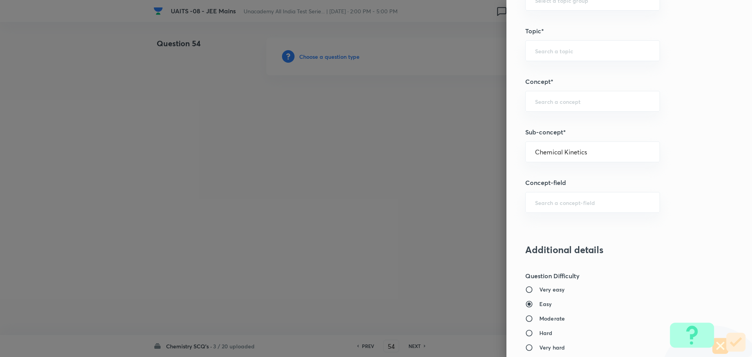
type input "Chemical Kinetics"
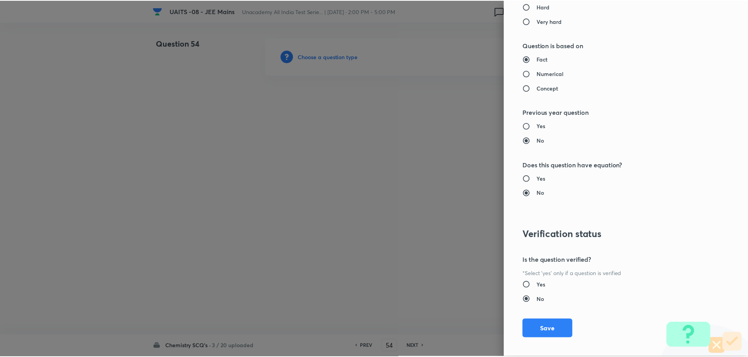
scroll to position [764, 0]
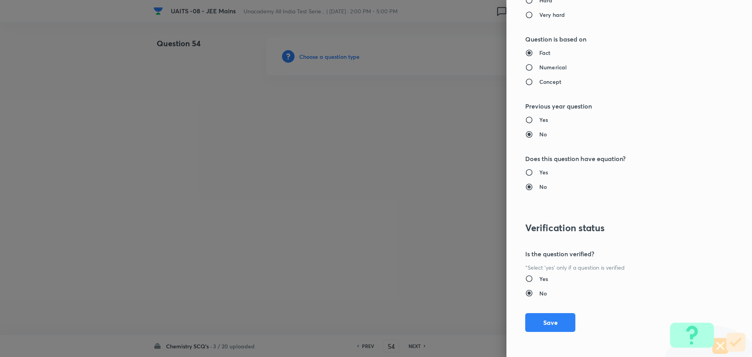
click at [553, 312] on div "Question settings Question type* Single choice correct Number of options* 2 3 4…" at bounding box center [630, 178] width 246 height 357
click at [546, 330] on button "Save" at bounding box center [550, 321] width 50 height 19
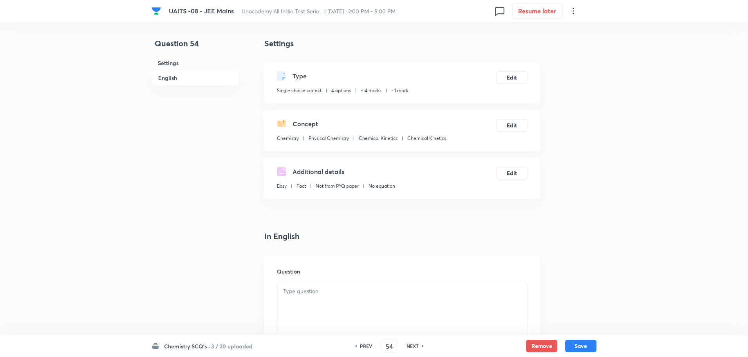
click at [339, 314] on div at bounding box center [402, 304] width 250 height 44
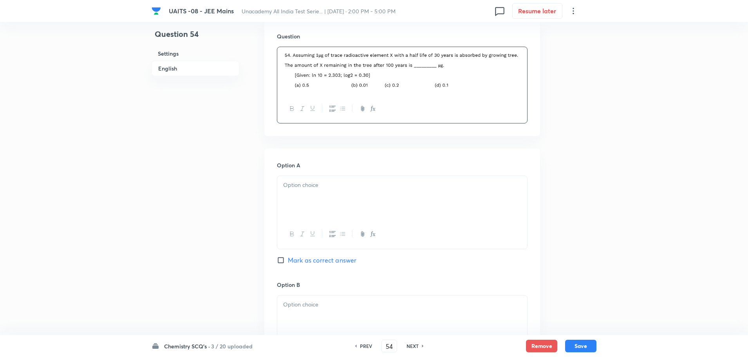
click at [395, 204] on div at bounding box center [402, 198] width 250 height 44
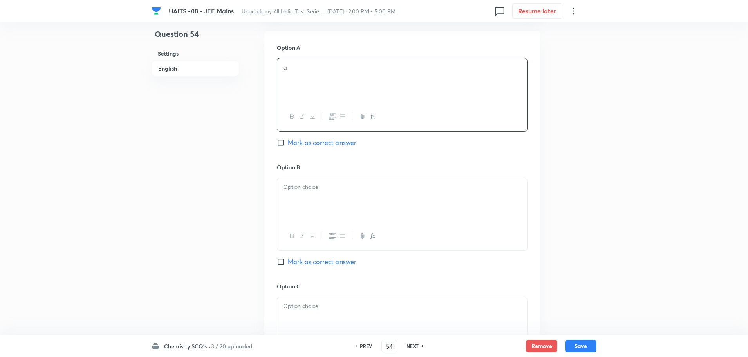
click at [402, 190] on p at bounding box center [402, 187] width 238 height 9
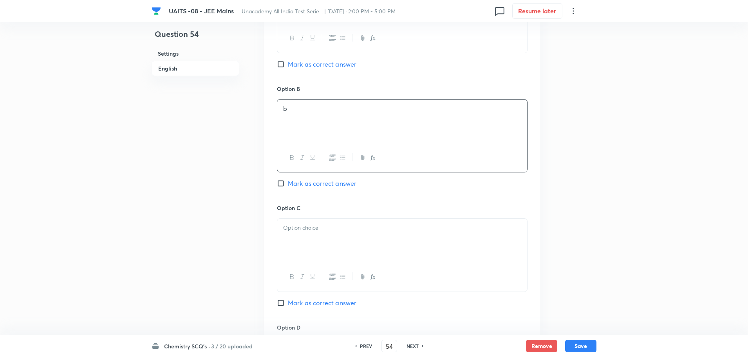
click at [382, 229] on p at bounding box center [402, 227] width 238 height 9
click at [372, 242] on div at bounding box center [402, 243] width 250 height 44
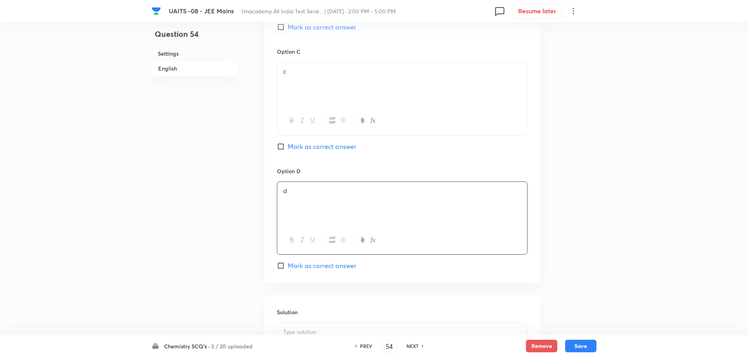
scroll to position [588, 0]
drag, startPoint x: 336, startPoint y: 267, endPoint x: 338, endPoint y: 273, distance: 5.8
click at [336, 268] on span "Mark as correct answer" at bounding box center [322, 265] width 69 height 9
click at [288, 268] on input "Mark as correct answer" at bounding box center [282, 265] width 11 height 8
checkbox input "true"
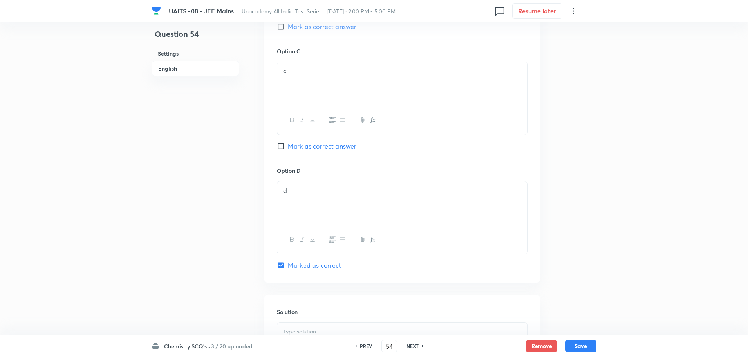
drag, startPoint x: 330, startPoint y: 332, endPoint x: 351, endPoint y: 325, distance: 21.9
click at [331, 332] on p at bounding box center [402, 331] width 238 height 9
click at [569, 341] on button "Save" at bounding box center [580, 345] width 31 height 13
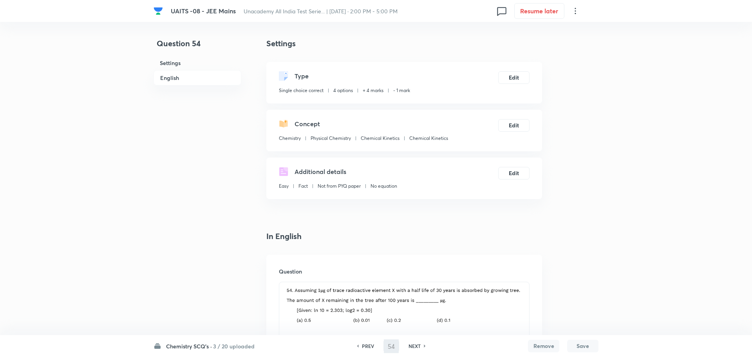
type input "55"
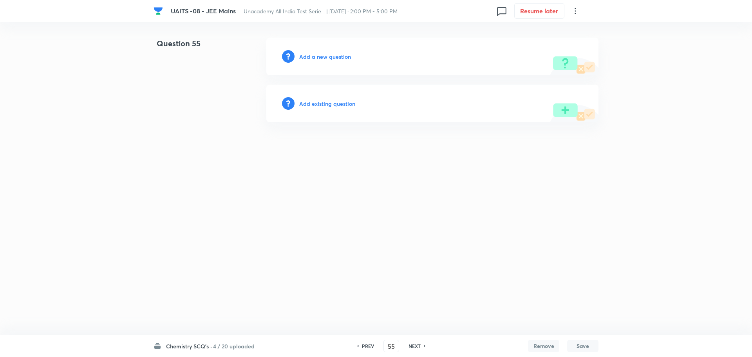
click at [335, 54] on h6 "Add a new question" at bounding box center [325, 57] width 52 height 8
click at [335, 54] on h6 "Choose a question type" at bounding box center [329, 57] width 60 height 8
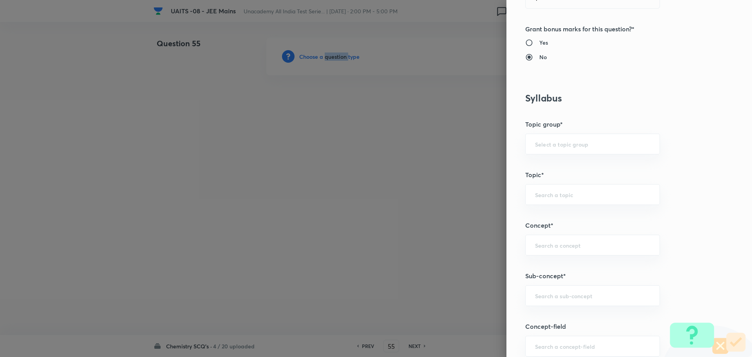
scroll to position [353, 0]
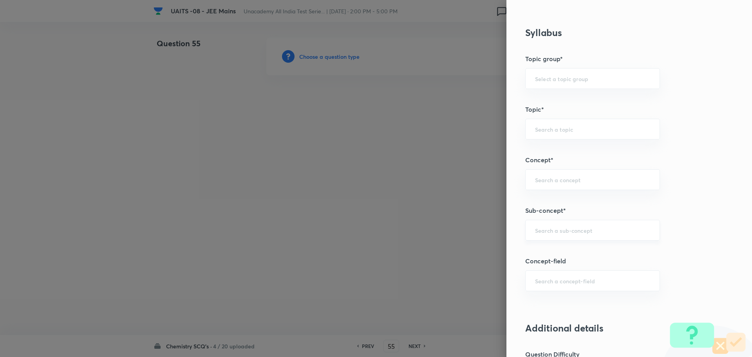
click at [592, 228] on input "text" at bounding box center [592, 229] width 115 height 7
click at [607, 252] on li "Vapour Pressure of liquid solutions" at bounding box center [587, 252] width 134 height 14
type input "Vapour Pressure of liquid solutions"
type input "Chemistry"
type input "Physical Chemistry"
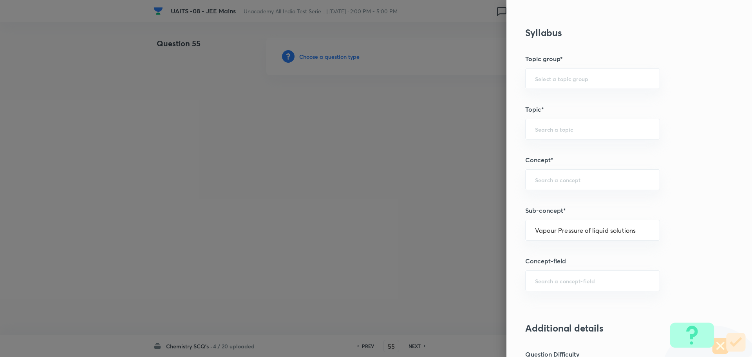
type input "Liquid Solution"
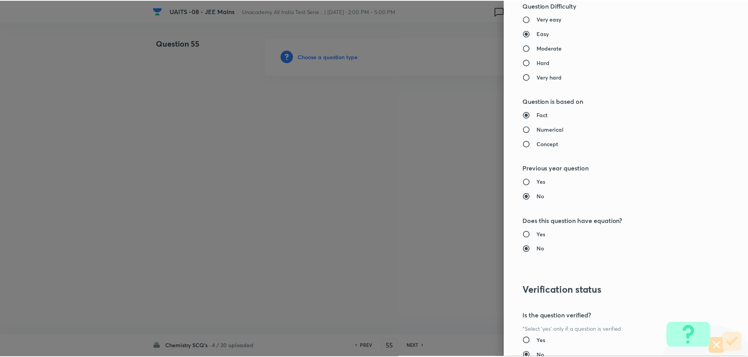
scroll to position [764, 0]
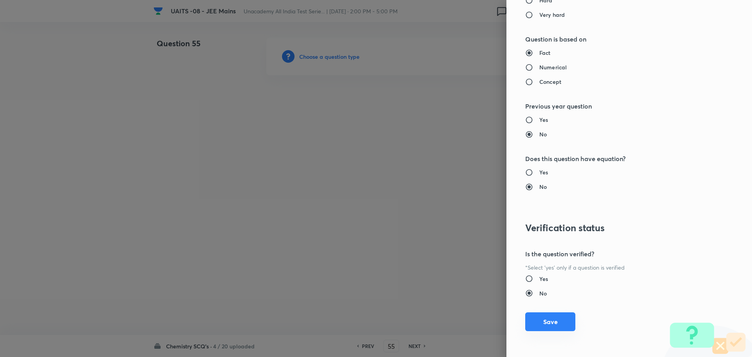
click at [544, 320] on button "Save" at bounding box center [550, 321] width 50 height 19
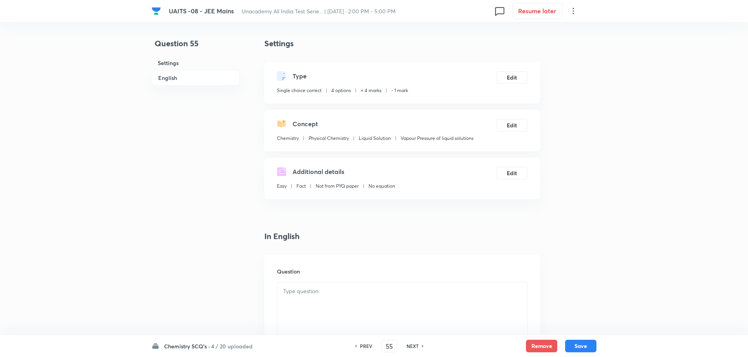
click at [341, 298] on div at bounding box center [402, 304] width 250 height 44
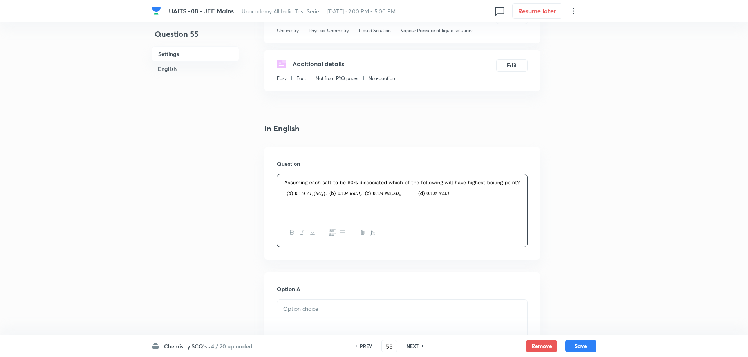
scroll to position [118, 0]
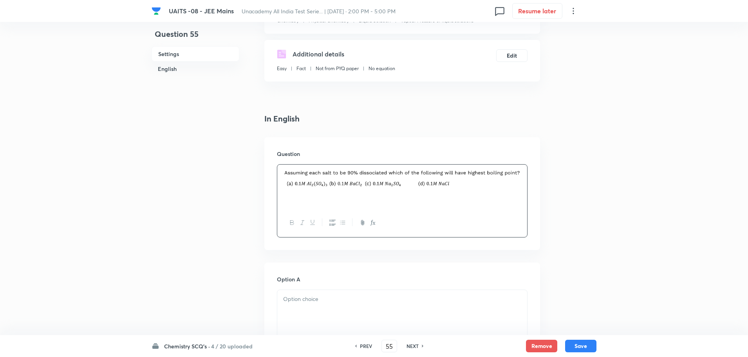
click at [374, 315] on div at bounding box center [402, 312] width 250 height 44
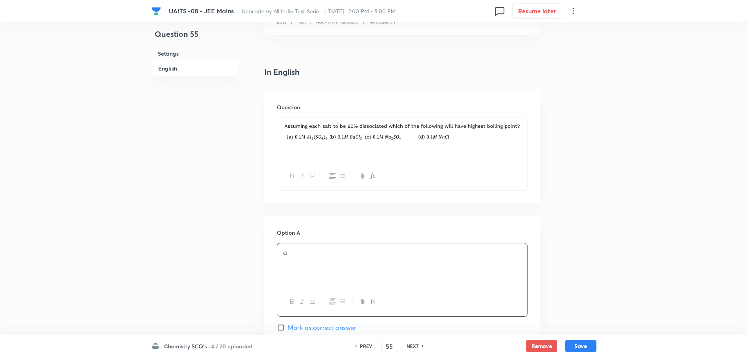
scroll to position [274, 0]
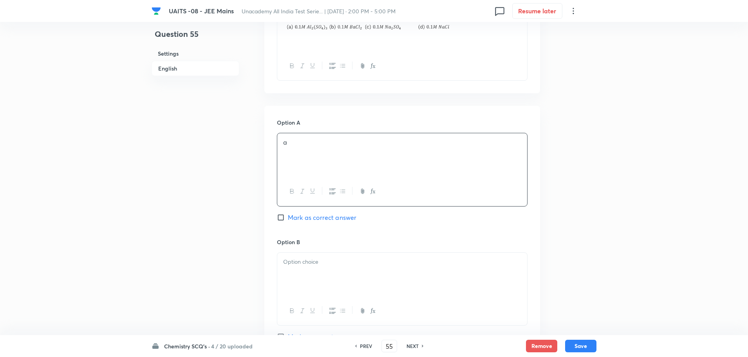
click at [389, 259] on p at bounding box center [402, 261] width 238 height 9
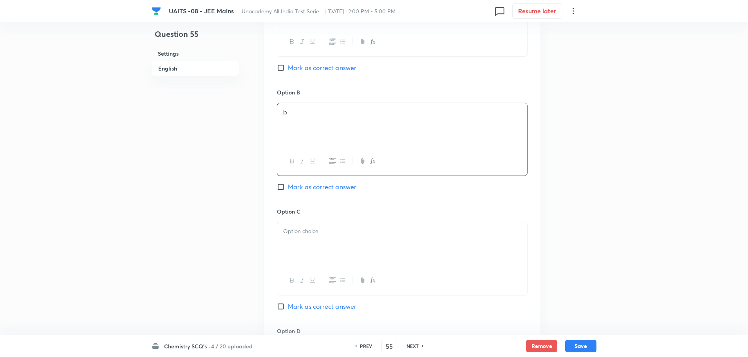
scroll to position [431, 0]
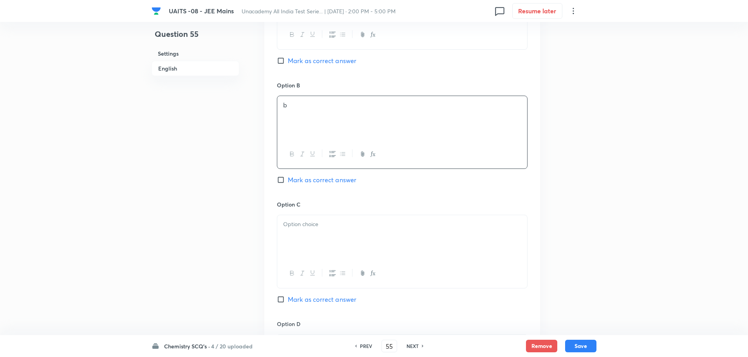
click at [389, 259] on div at bounding box center [402, 237] width 250 height 44
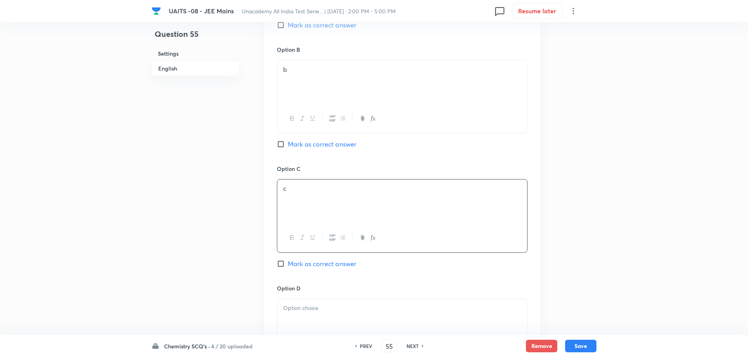
scroll to position [509, 0]
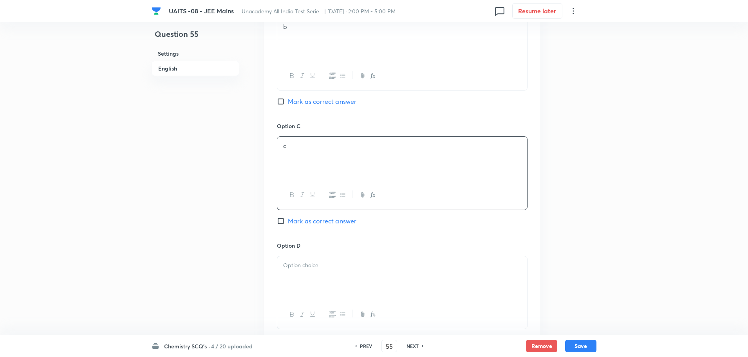
click at [379, 293] on div at bounding box center [402, 278] width 250 height 44
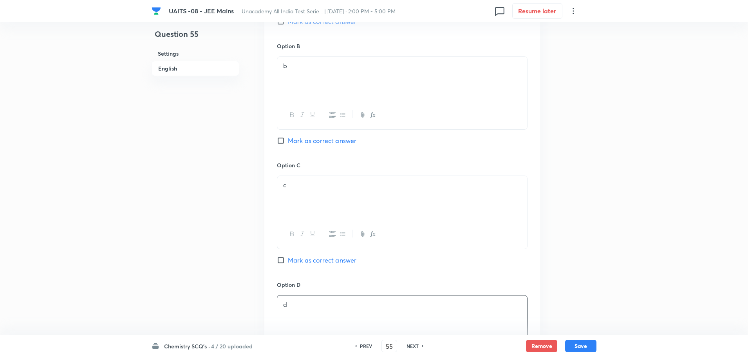
click at [332, 21] on div "UAITS -08 - JEE Mains Unacademy All India Test Serie... | Sep 7, 2025 · 2:00 PM…" at bounding box center [374, 11] width 445 height 22
click at [334, 24] on span "Mark as correct answer" at bounding box center [322, 21] width 69 height 9
click at [288, 24] on input "Mark as correct answer" at bounding box center [282, 22] width 11 height 8
checkbox input "true"
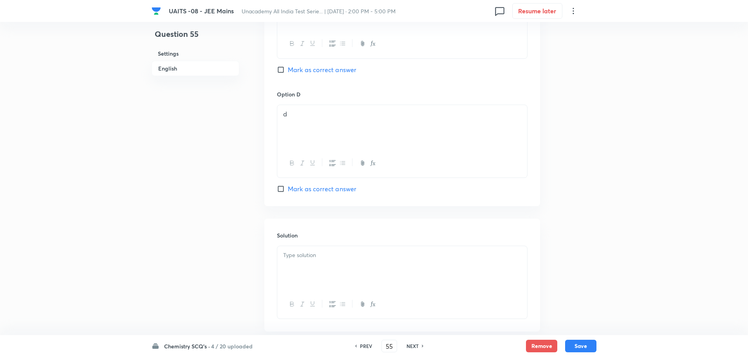
scroll to position [704, 0]
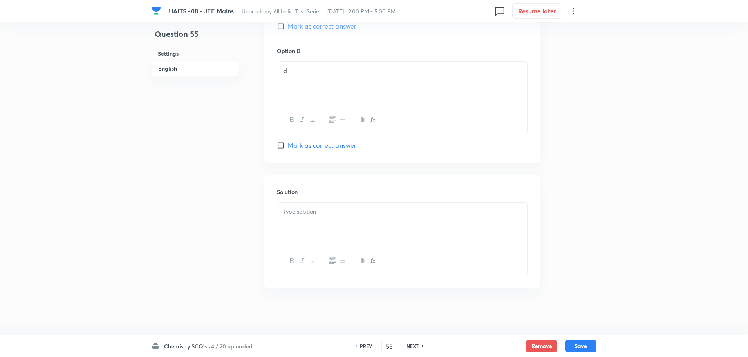
click at [347, 220] on div at bounding box center [402, 225] width 250 height 44
click at [592, 350] on button "Save" at bounding box center [580, 345] width 31 height 13
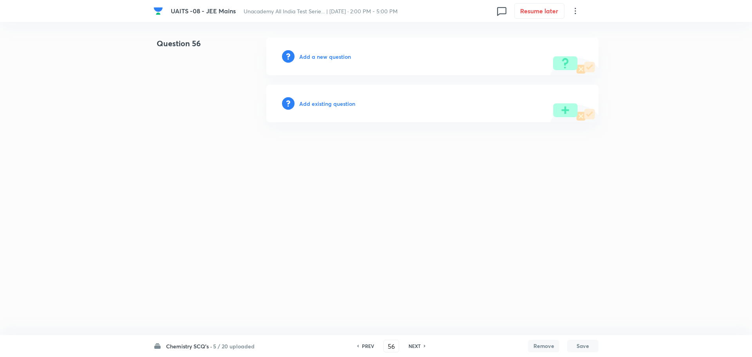
click at [367, 347] on h6 "PREV" at bounding box center [368, 345] width 12 height 7
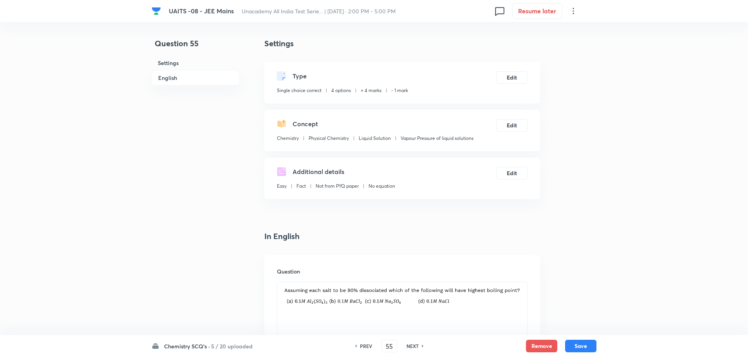
click at [367, 347] on h6 "PREV" at bounding box center [366, 345] width 12 height 7
type input "54"
checkbox input "false"
checkbox input "true"
click at [409, 348] on h6 "NEXT" at bounding box center [413, 345] width 12 height 7
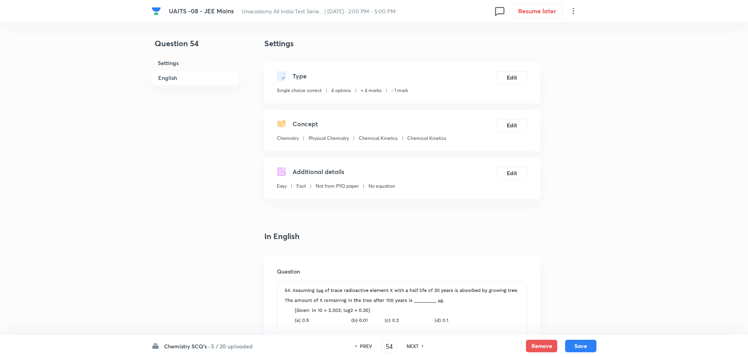
type input "55"
checkbox input "false"
checkbox input "true"
click at [409, 348] on h6 "NEXT" at bounding box center [413, 345] width 12 height 7
type input "56"
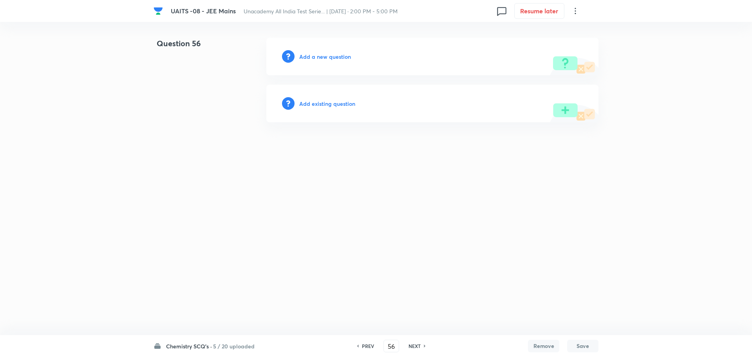
click at [340, 59] on h6 "Add a new question" at bounding box center [325, 57] width 52 height 8
click at [340, 59] on h6 "Choose a question type" at bounding box center [329, 57] width 60 height 8
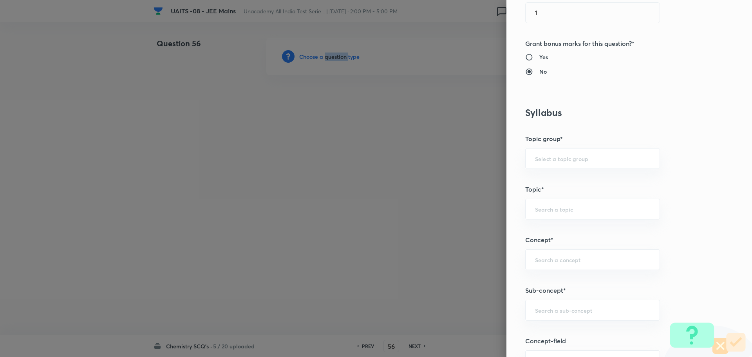
scroll to position [313, 0]
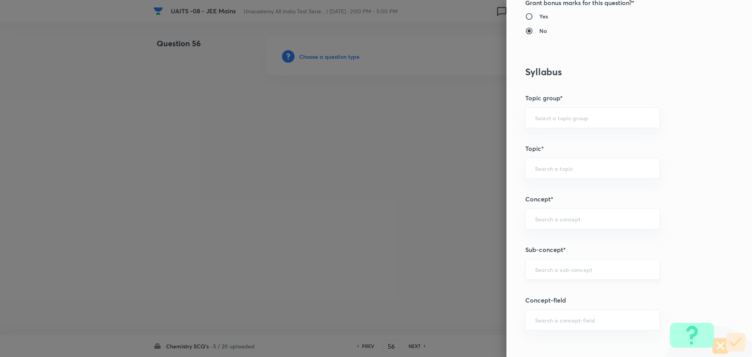
click at [581, 273] on input "text" at bounding box center [592, 269] width 115 height 7
click at [581, 274] on div "​" at bounding box center [592, 269] width 135 height 21
click at [562, 289] on li "Electrochemistry" at bounding box center [587, 291] width 134 height 14
type input "Electrochemistry"
type input "Chemistry"
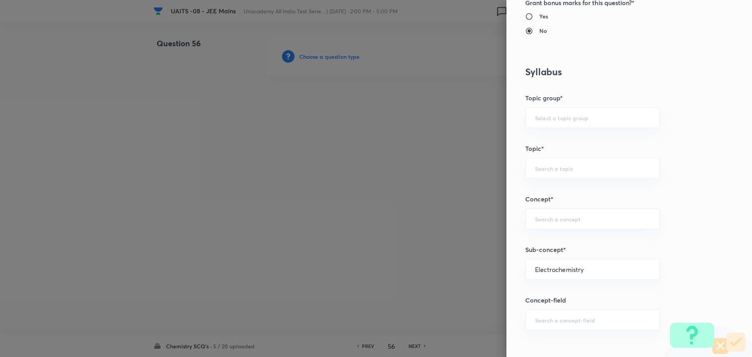
type input "Physical Chemistry"
type input "Electrochemistry"
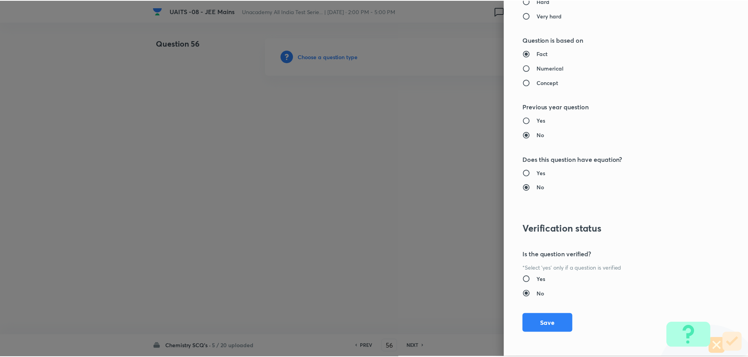
scroll to position [764, 0]
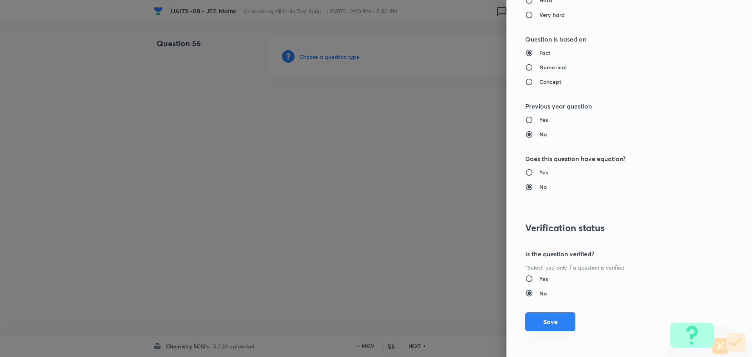
click at [550, 317] on button "Save" at bounding box center [550, 321] width 50 height 19
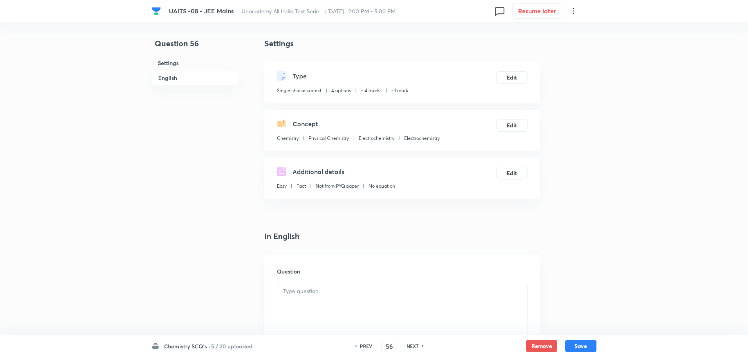
click at [399, 312] on div at bounding box center [402, 304] width 250 height 44
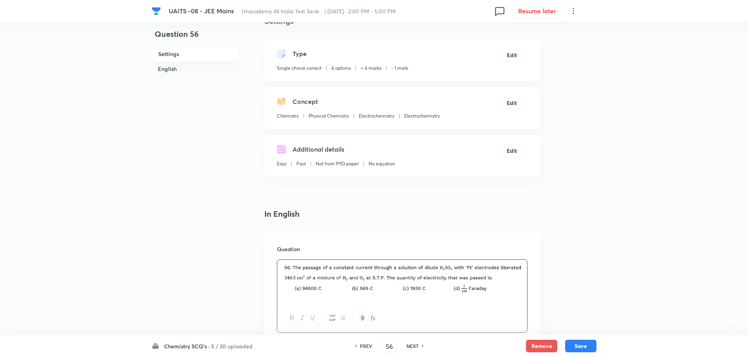
scroll to position [196, 0]
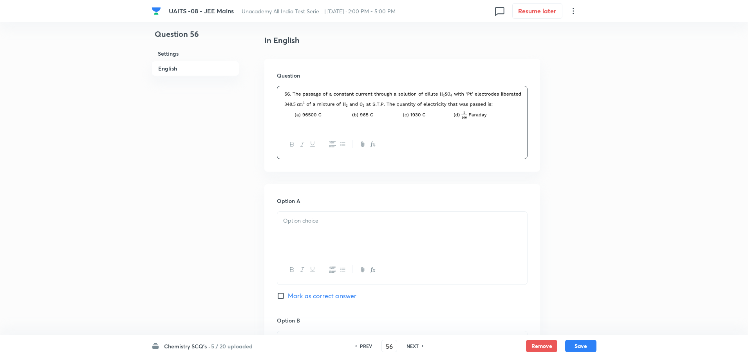
click at [388, 215] on div at bounding box center [402, 234] width 250 height 44
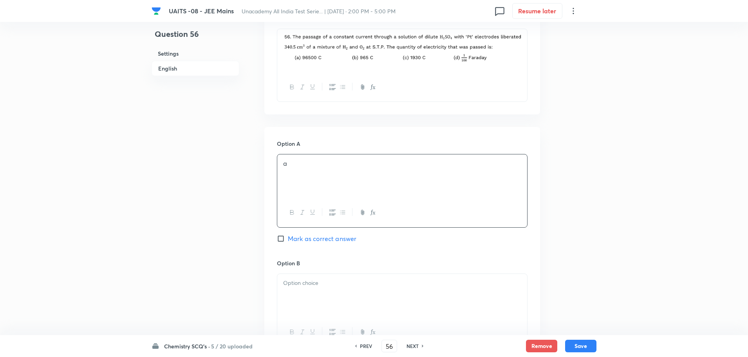
scroll to position [313, 0]
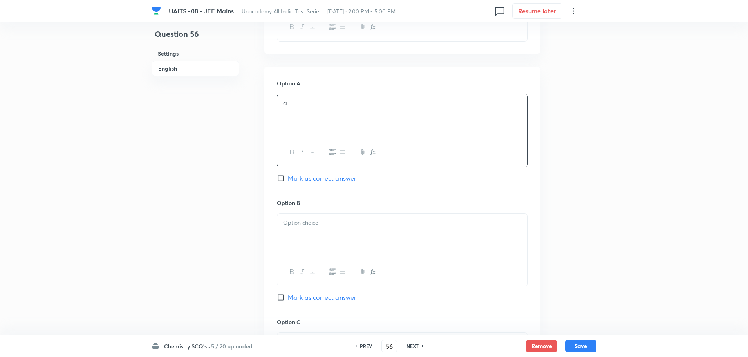
click at [386, 226] on p at bounding box center [402, 222] width 238 height 9
click at [387, 229] on div at bounding box center [402, 237] width 250 height 44
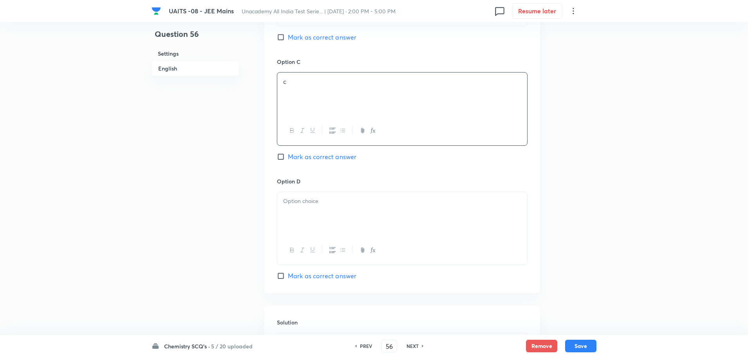
scroll to position [627, 0]
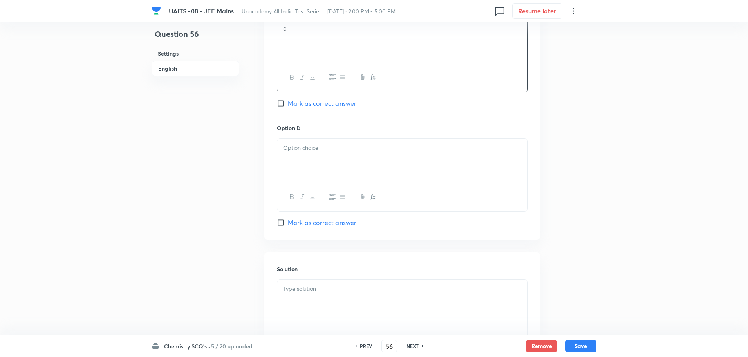
click at [407, 175] on div at bounding box center [402, 161] width 250 height 44
click at [309, 107] on span "Mark as correct answer" at bounding box center [322, 103] width 69 height 9
click at [288, 107] on input "Mark as correct answer" at bounding box center [282, 104] width 11 height 8
checkbox input "true"
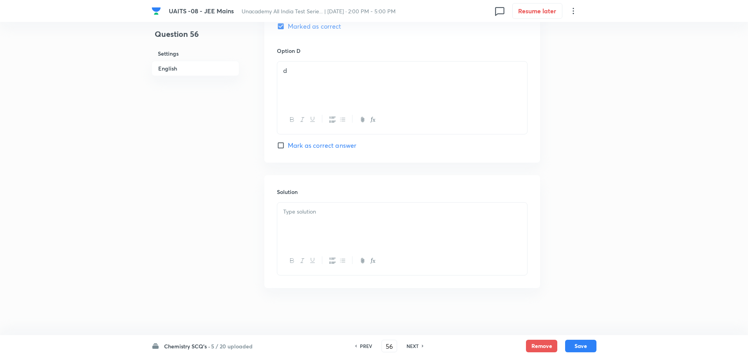
click at [373, 213] on p at bounding box center [402, 211] width 238 height 9
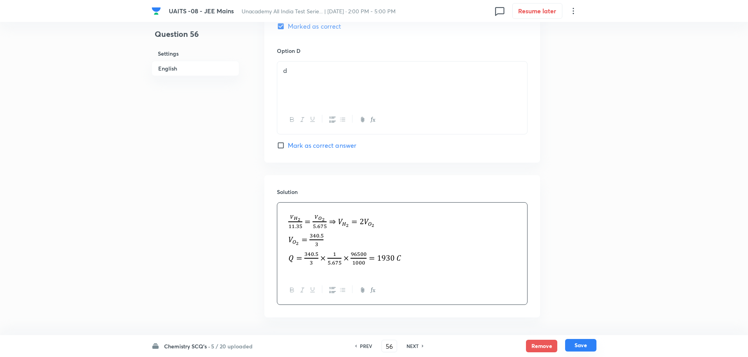
click at [583, 344] on button "Save" at bounding box center [580, 345] width 31 height 13
click at [583, 344] on button "Save" at bounding box center [580, 346] width 31 height 13
type input "57"
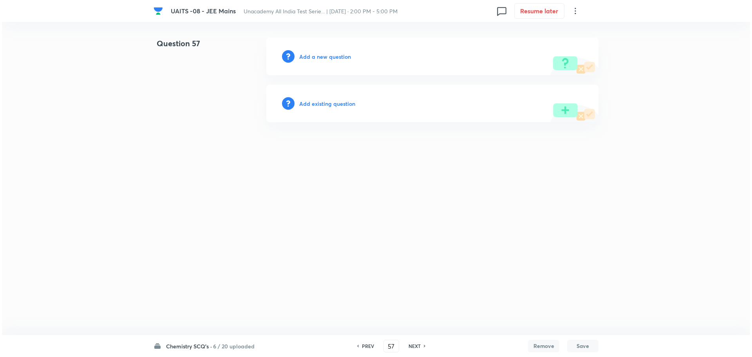
scroll to position [0, 0]
click at [333, 62] on div "Add a new question" at bounding box center [432, 57] width 332 height 38
click at [335, 58] on h6 "Add a new question" at bounding box center [325, 57] width 52 height 8
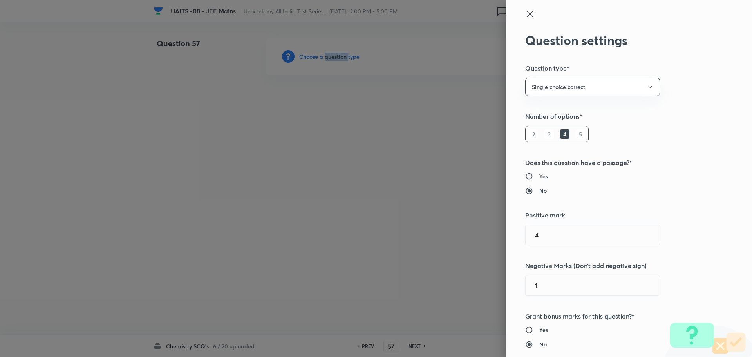
scroll to position [274, 0]
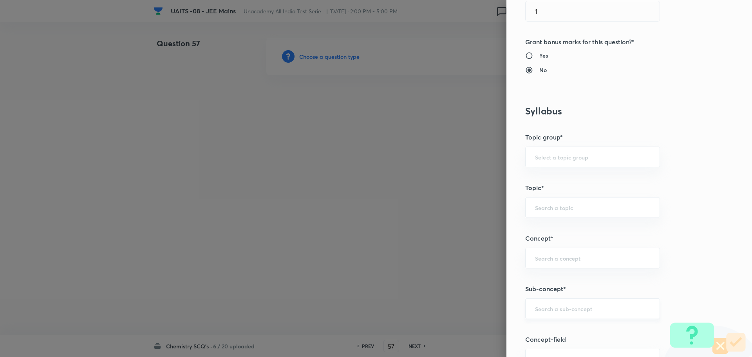
click at [584, 310] on input "text" at bounding box center [592, 308] width 115 height 7
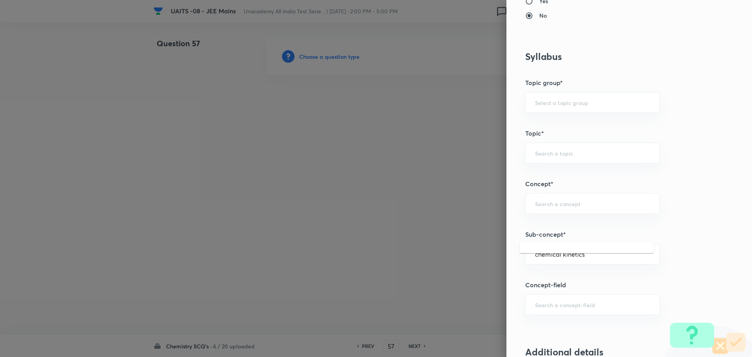
scroll to position [353, 0]
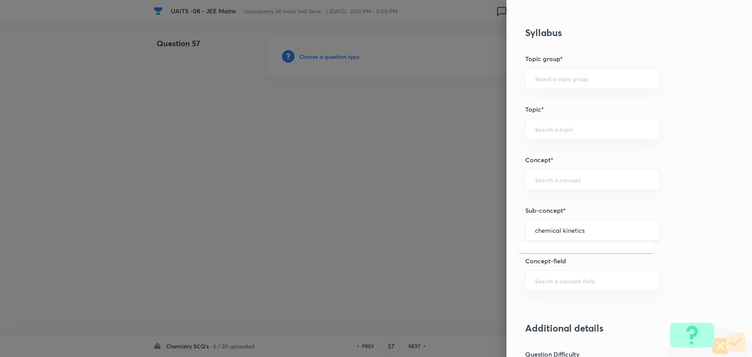
type input "chemical kinetics"
click at [558, 234] on input "text" at bounding box center [592, 229] width 115 height 7
click at [620, 251] on li "Vapour Pressure of liquid solutions" at bounding box center [587, 252] width 134 height 14
type input "Vapour Pressure of liquid solutions"
type input "Chemistry"
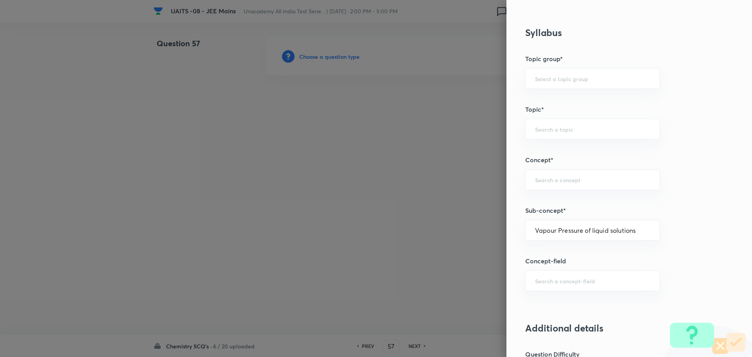
type input "Physical Chemistry"
type input "Liquid Solution"
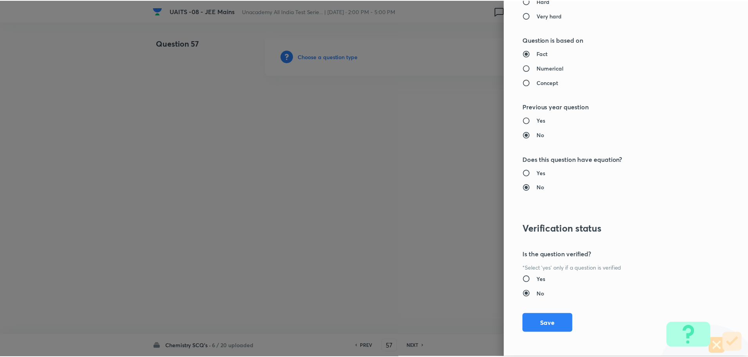
scroll to position [764, 0]
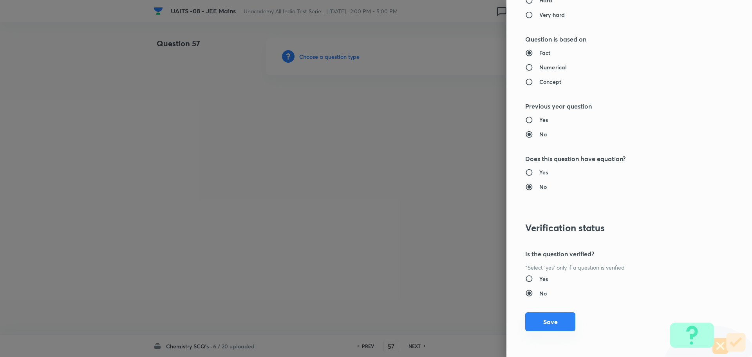
click at [562, 322] on button "Save" at bounding box center [550, 321] width 50 height 19
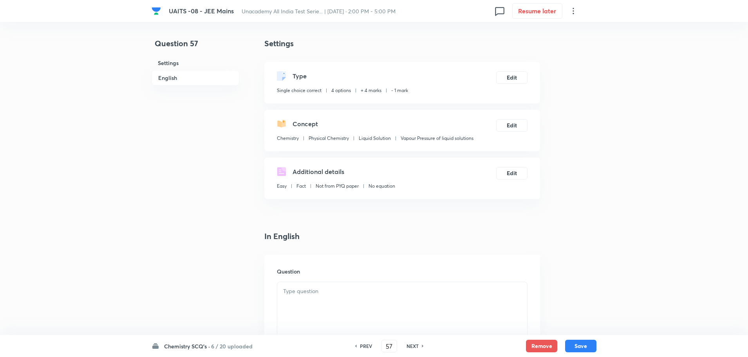
click at [344, 317] on div at bounding box center [402, 304] width 250 height 44
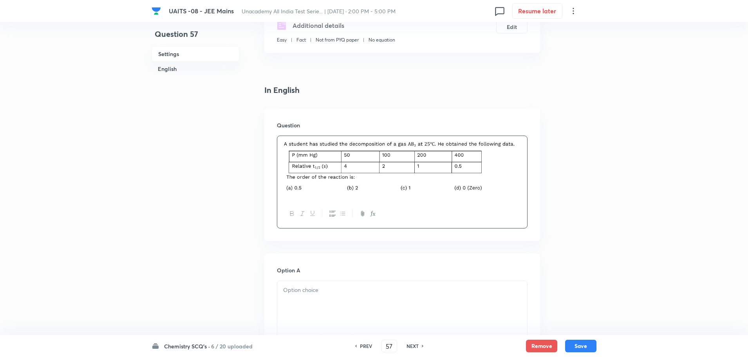
scroll to position [196, 0]
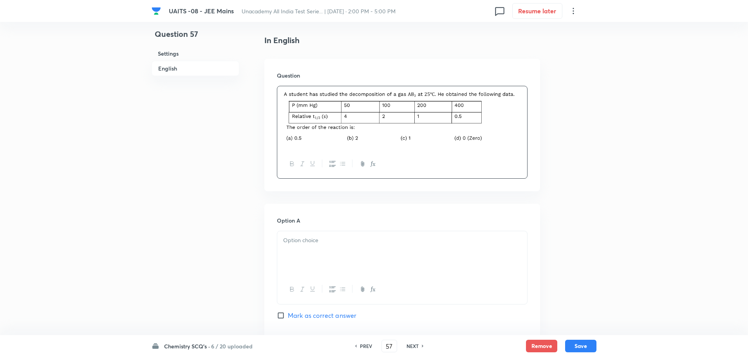
click at [317, 237] on div at bounding box center [402, 253] width 250 height 44
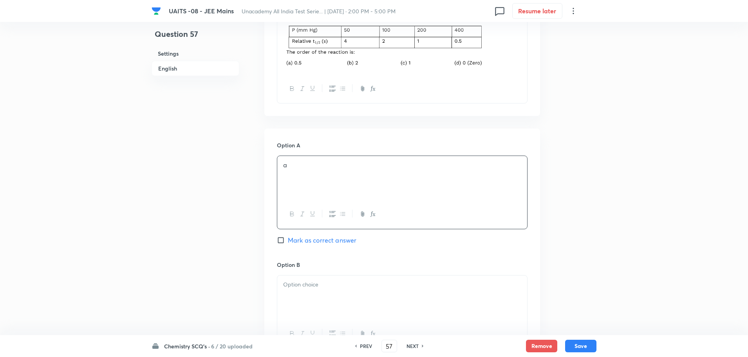
scroll to position [274, 0]
click at [319, 284] on div at bounding box center [402, 294] width 250 height 44
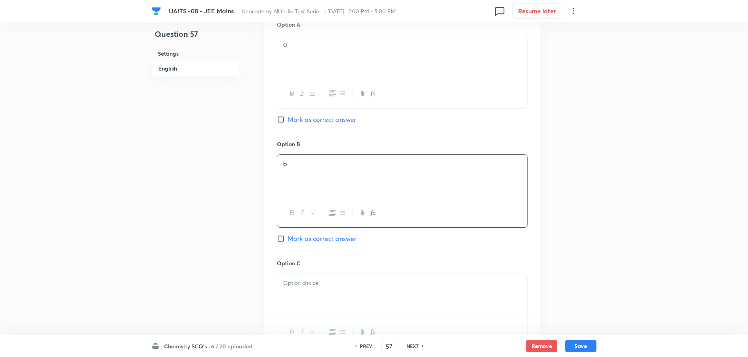
click at [327, 279] on p at bounding box center [402, 283] width 238 height 9
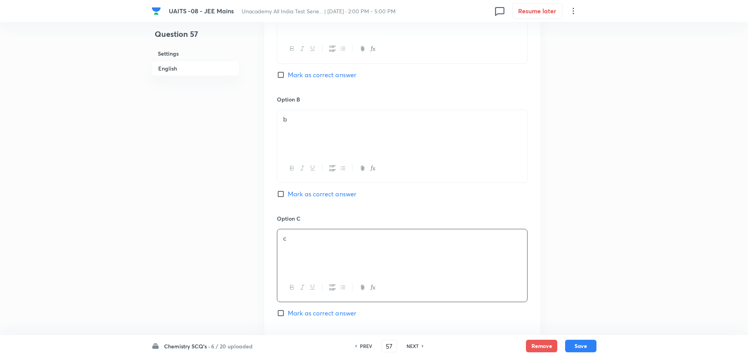
scroll to position [509, 0]
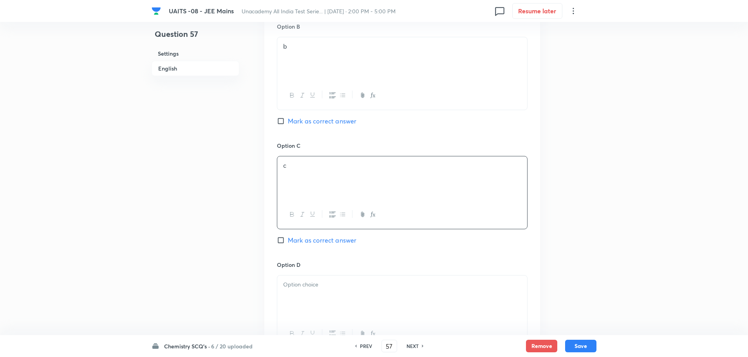
click at [318, 319] on div at bounding box center [402, 333] width 250 height 29
click at [323, 287] on div at bounding box center [402, 297] width 250 height 44
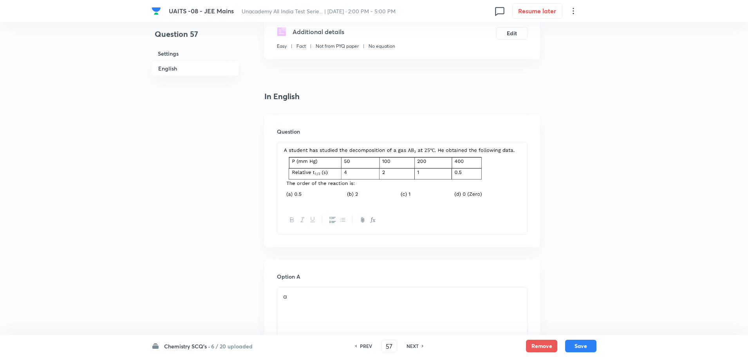
scroll to position [78, 0]
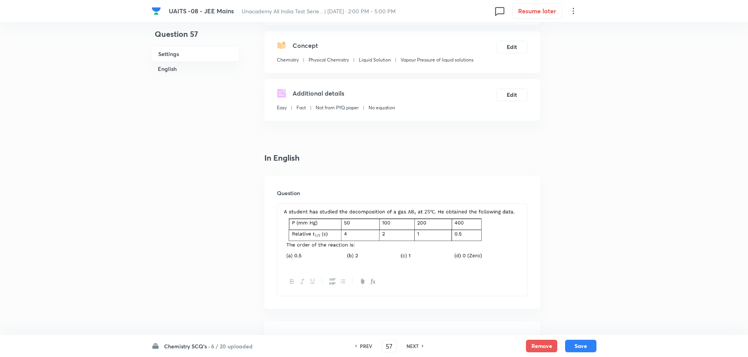
click at [350, 236] on div at bounding box center [402, 235] width 250 height 63
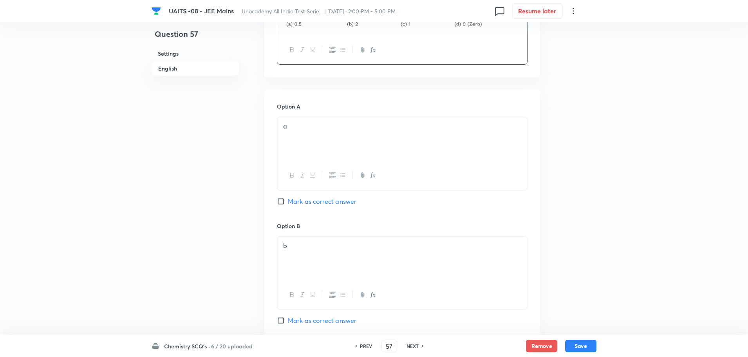
scroll to position [353, 0]
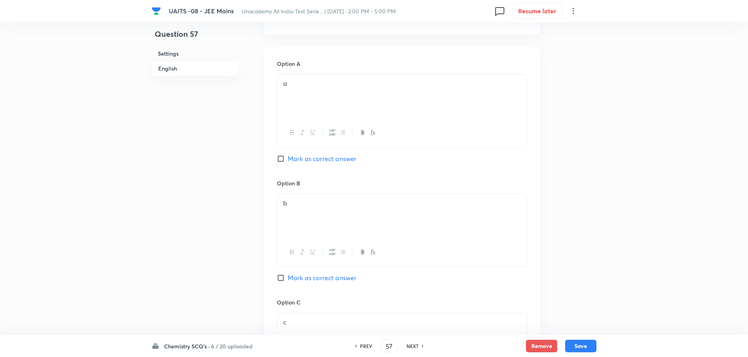
click at [335, 276] on span "Mark as correct answer" at bounding box center [322, 277] width 69 height 9
click at [288, 276] on input "Mark as correct answer" at bounding box center [282, 278] width 11 height 8
checkbox input "true"
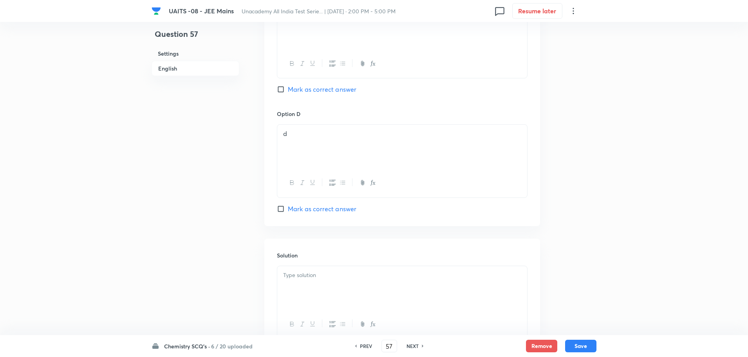
scroll to position [724, 0]
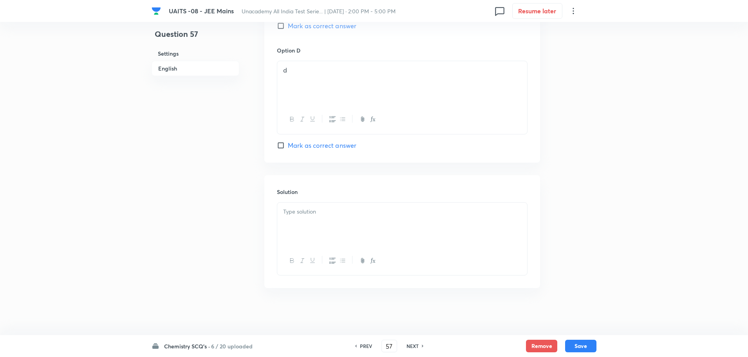
click at [384, 222] on div at bounding box center [402, 225] width 250 height 44
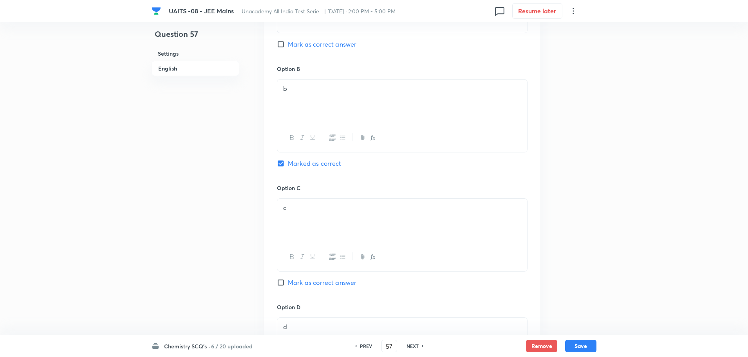
scroll to position [449, 0]
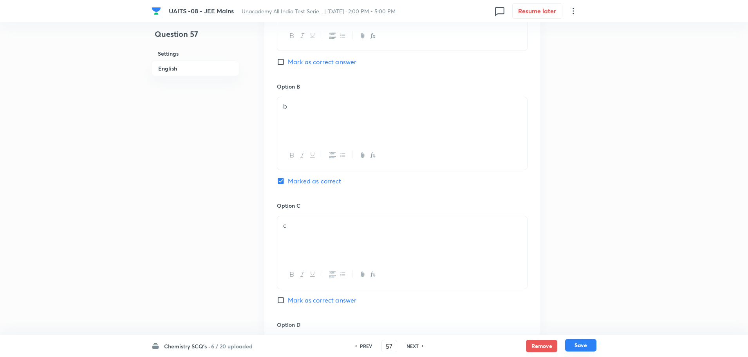
click at [577, 343] on button "Save" at bounding box center [580, 345] width 31 height 13
type input "58"
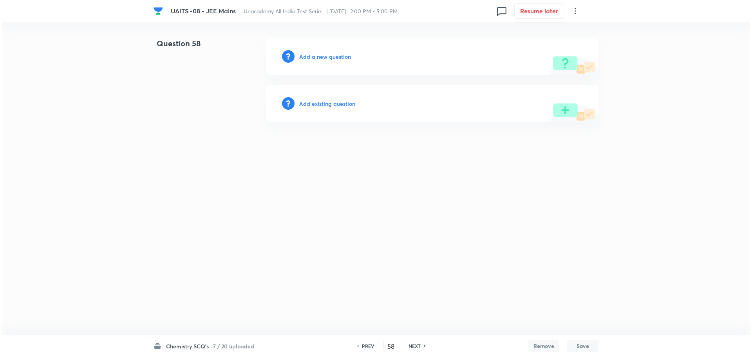
scroll to position [0, 0]
click at [310, 57] on h6 "Add a new question" at bounding box center [325, 57] width 52 height 8
click at [310, 57] on h6 "Choose a question type" at bounding box center [329, 57] width 60 height 8
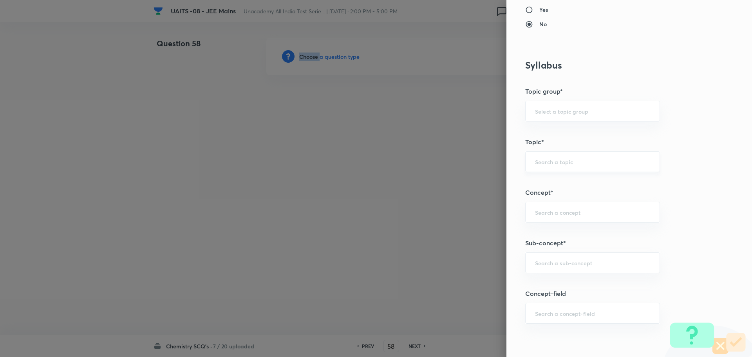
scroll to position [392, 0]
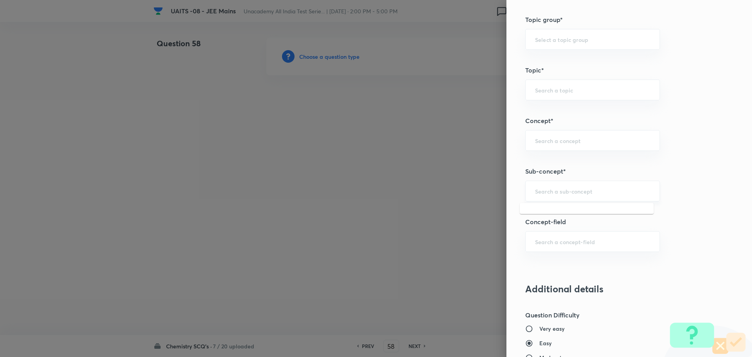
click at [609, 190] on input "text" at bounding box center [592, 190] width 115 height 7
click at [614, 209] on li "Vapour Pressure of liquid solutions" at bounding box center [587, 213] width 134 height 14
type input "Vapour Pressure of liquid solutions"
type input "Chemistry"
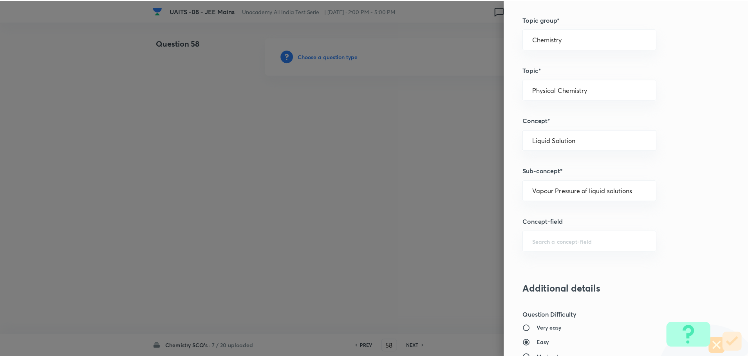
scroll to position [745, 0]
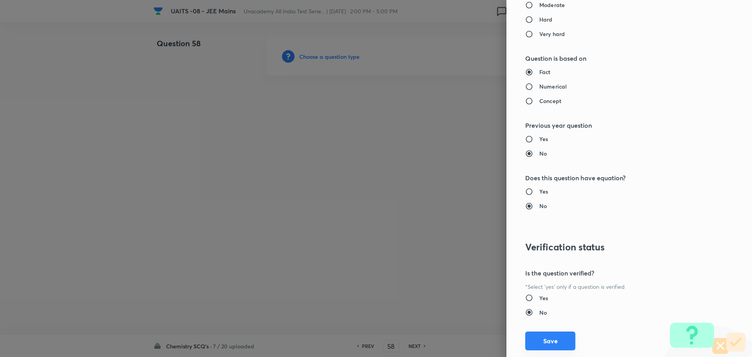
click at [562, 344] on button "Save" at bounding box center [550, 341] width 50 height 19
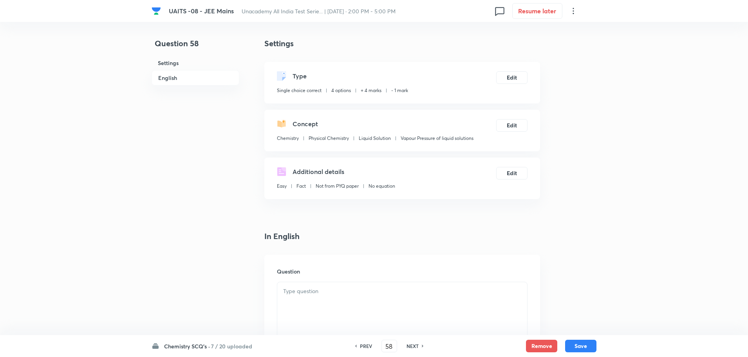
click at [348, 296] on div at bounding box center [402, 304] width 250 height 44
click at [317, 286] on div at bounding box center [402, 304] width 250 height 44
drag, startPoint x: 337, startPoint y: 306, endPoint x: 339, endPoint y: 299, distance: 7.2
click at [338, 305] on div at bounding box center [402, 304] width 250 height 44
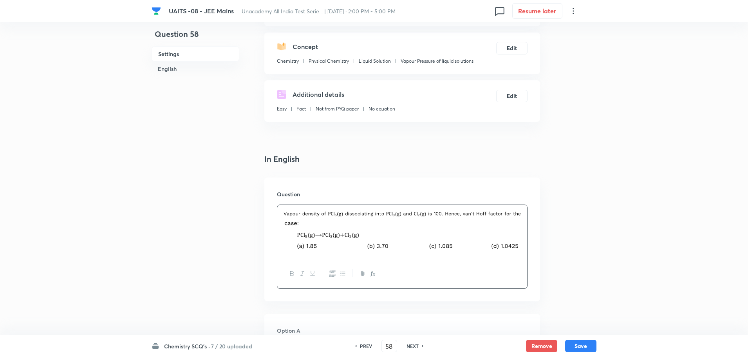
scroll to position [118, 0]
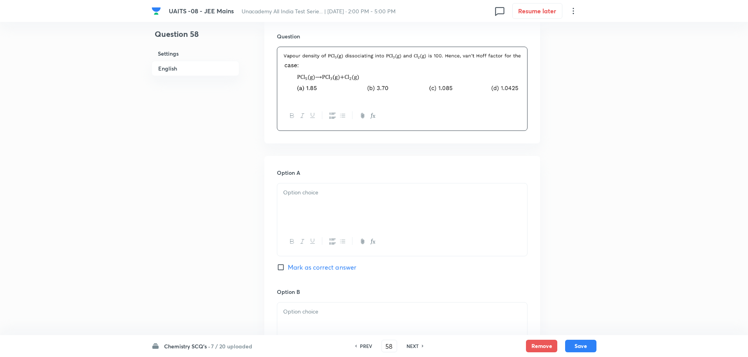
click at [309, 199] on div at bounding box center [402, 205] width 250 height 44
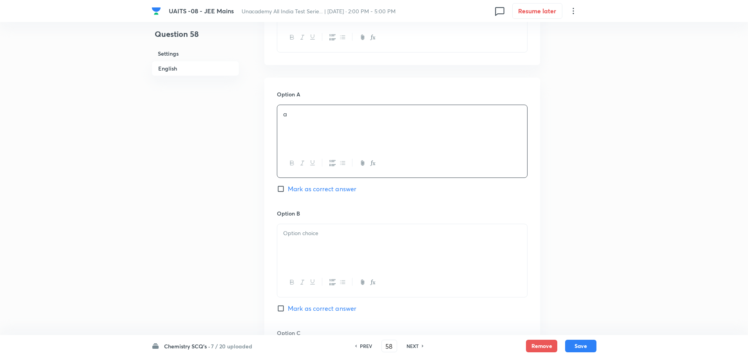
click at [306, 244] on div at bounding box center [402, 246] width 250 height 44
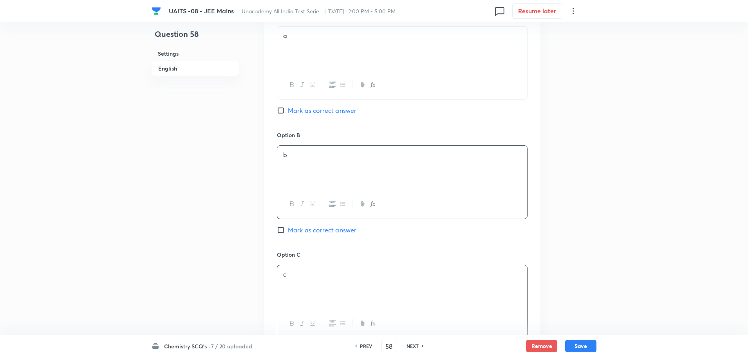
click at [300, 267] on div "c" at bounding box center [402, 287] width 250 height 44
click at [300, 277] on p at bounding box center [402, 276] width 238 height 9
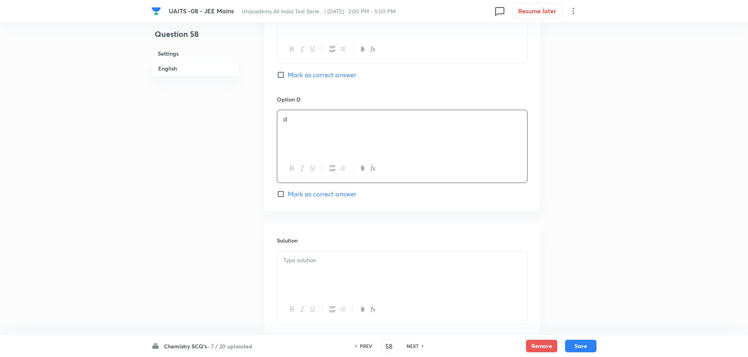
click at [330, 197] on span "Mark as correct answer" at bounding box center [322, 193] width 69 height 9
click at [288, 197] on input "Mark as correct answer" at bounding box center [282, 194] width 11 height 8
click at [339, 257] on p at bounding box center [402, 260] width 238 height 9
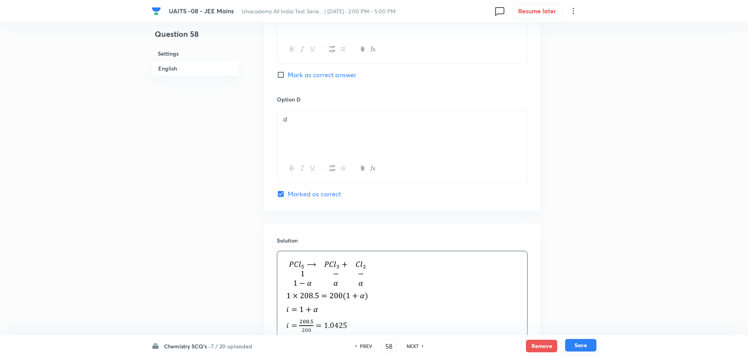
click at [588, 347] on button "Save" at bounding box center [580, 345] width 31 height 13
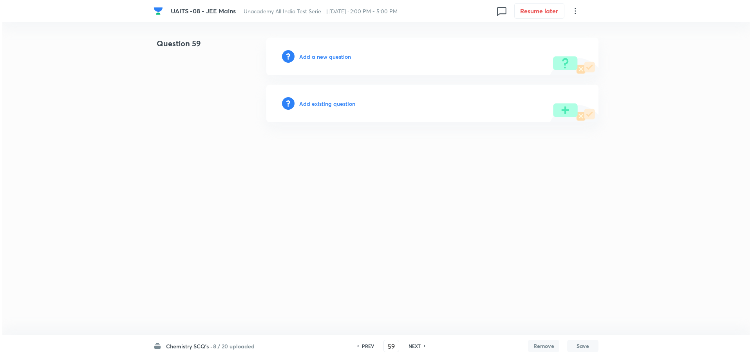
scroll to position [0, 0]
click at [331, 58] on h6 "Add a new question" at bounding box center [325, 57] width 52 height 8
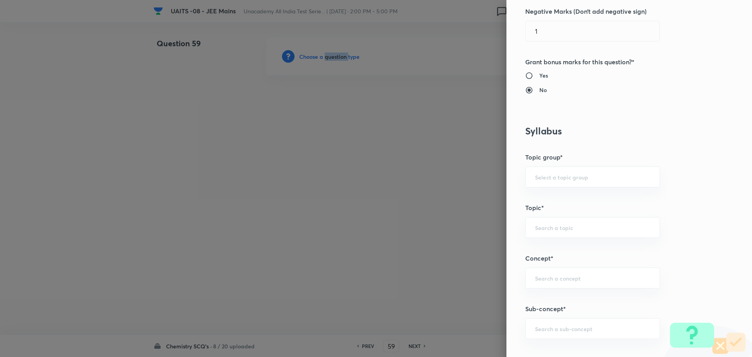
scroll to position [313, 0]
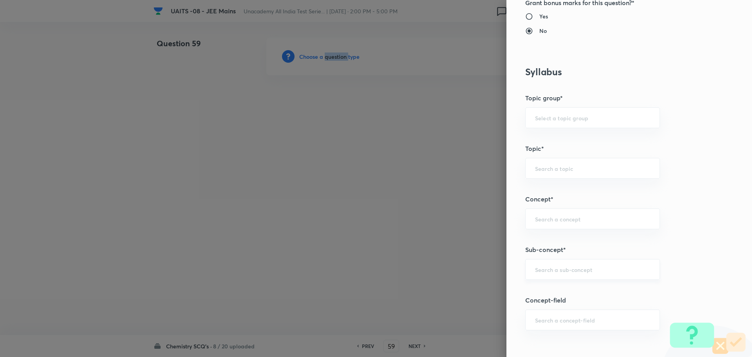
click at [607, 274] on div "​" at bounding box center [592, 269] width 135 height 21
click at [546, 290] on li "Electrochemistry" at bounding box center [587, 291] width 134 height 14
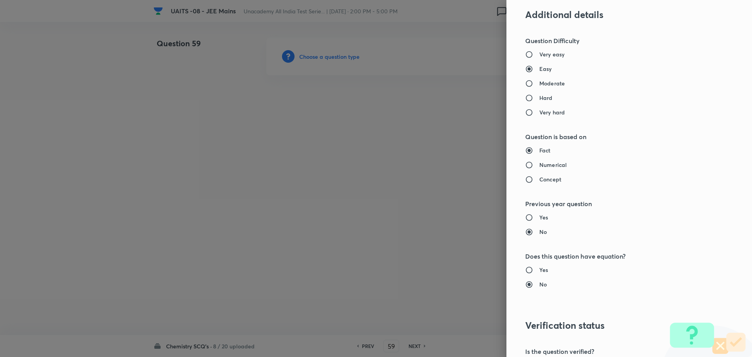
scroll to position [764, 0]
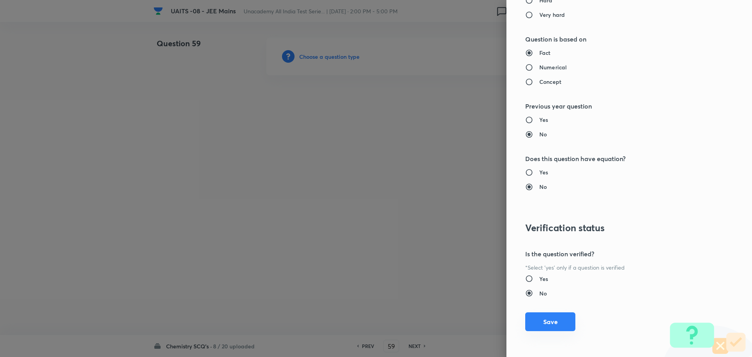
click at [545, 330] on button "Save" at bounding box center [550, 321] width 50 height 19
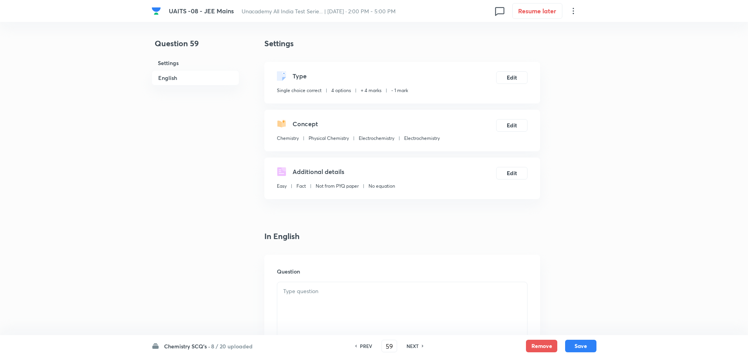
click at [373, 312] on div at bounding box center [402, 304] width 250 height 44
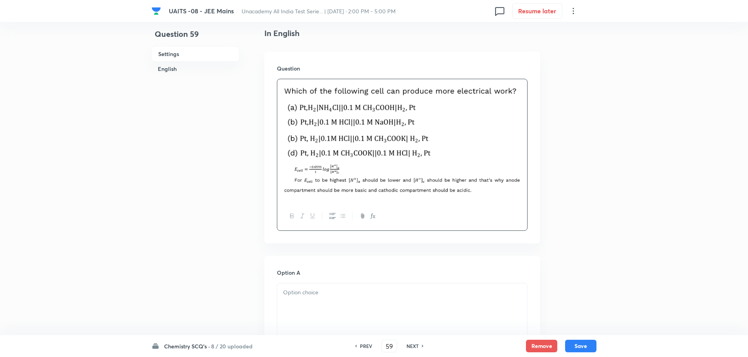
scroll to position [205, 0]
click at [486, 194] on p at bounding box center [402, 138] width 238 height 113
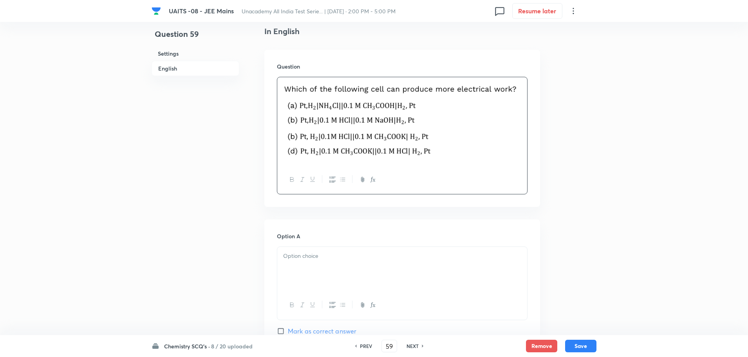
click at [377, 268] on div at bounding box center [402, 269] width 250 height 44
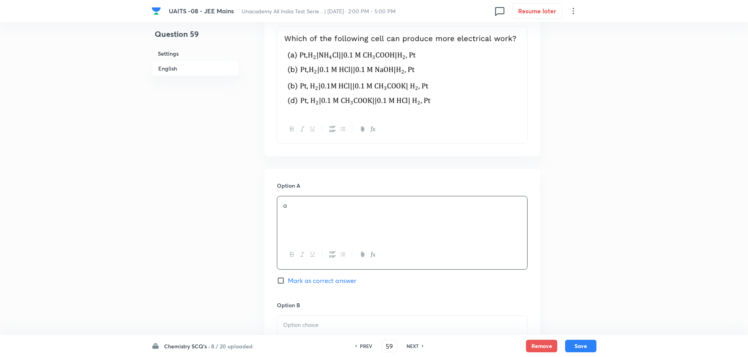
scroll to position [322, 0]
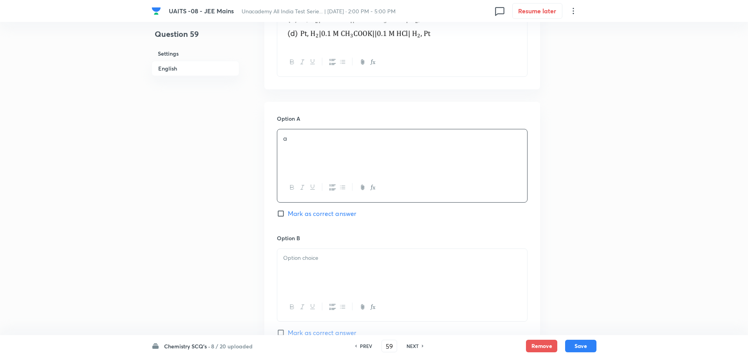
click at [377, 268] on div at bounding box center [402, 271] width 250 height 44
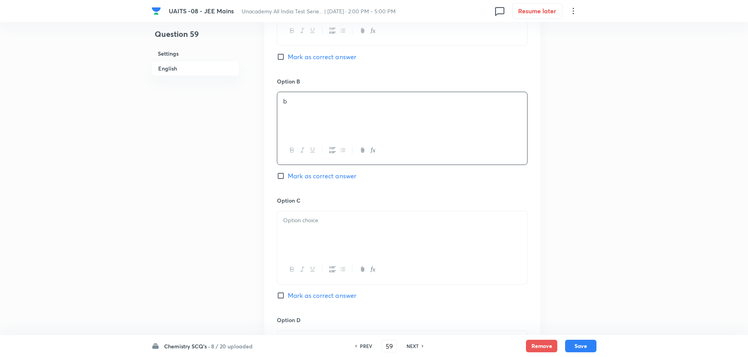
click at [387, 239] on div at bounding box center [402, 233] width 250 height 44
click at [366, 331] on div at bounding box center [402, 353] width 250 height 44
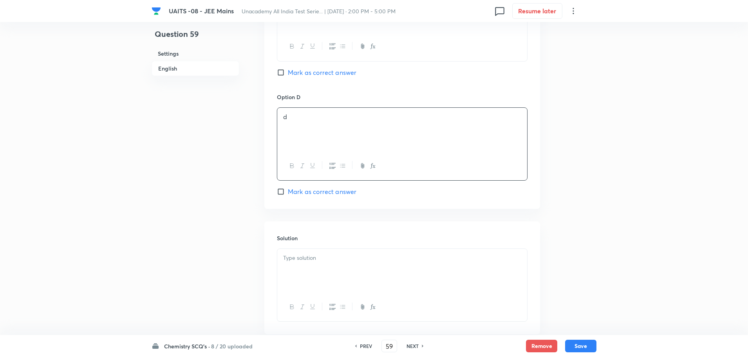
scroll to position [714, 0]
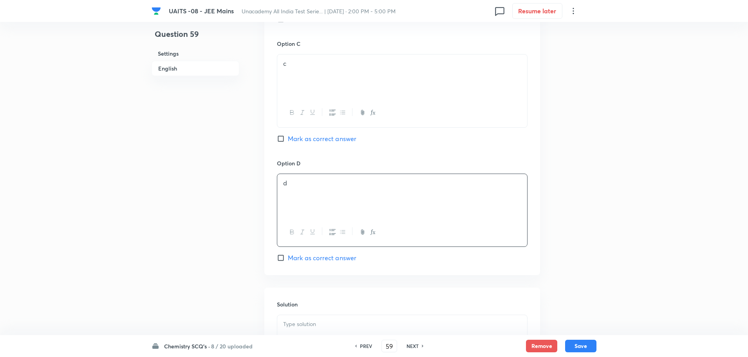
click at [327, 140] on span "Mark as correct answer" at bounding box center [322, 138] width 69 height 9
click at [288, 140] on input "Mark as correct answer" at bounding box center [282, 139] width 11 height 8
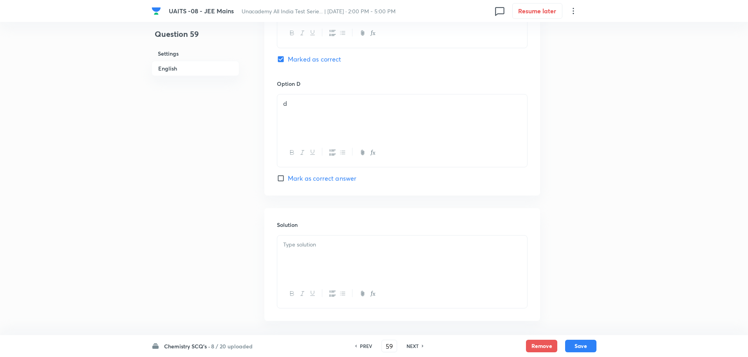
scroll to position [748, 0]
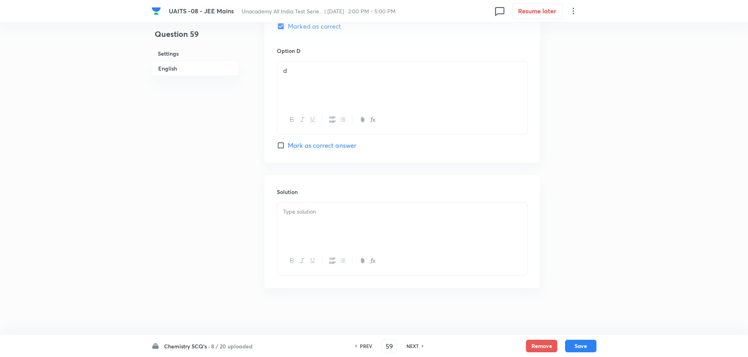
click at [341, 245] on div at bounding box center [402, 225] width 250 height 44
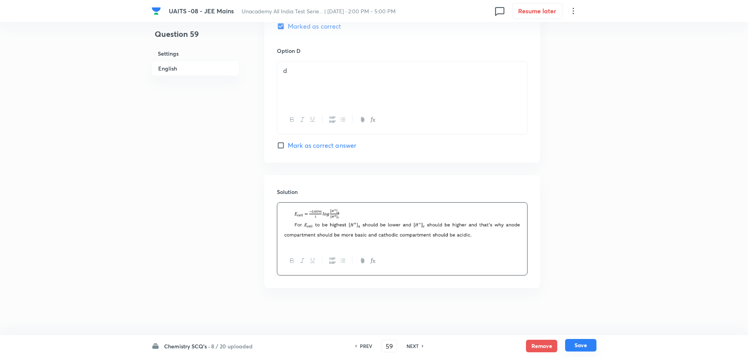
click at [577, 340] on button "Save" at bounding box center [580, 345] width 31 height 13
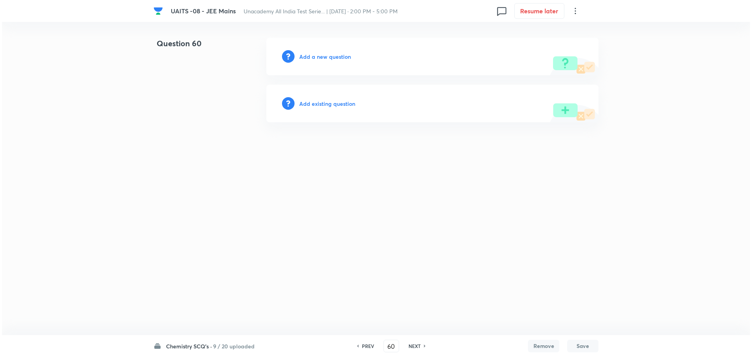
scroll to position [0, 0]
click at [324, 62] on div "Add a new question" at bounding box center [432, 57] width 332 height 38
click at [326, 56] on h6 "Add a new question" at bounding box center [325, 57] width 52 height 8
click at [326, 56] on h6 "Choose a question type" at bounding box center [329, 57] width 60 height 8
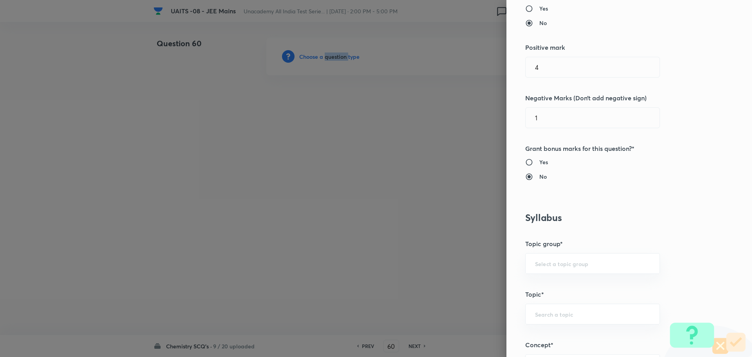
scroll to position [313, 0]
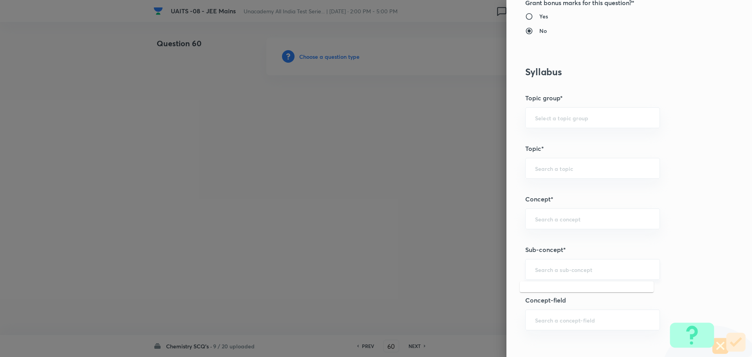
click at [596, 271] on input "text" at bounding box center [592, 269] width 115 height 7
click at [587, 287] on li "Chemical Kinetics" at bounding box center [587, 291] width 134 height 14
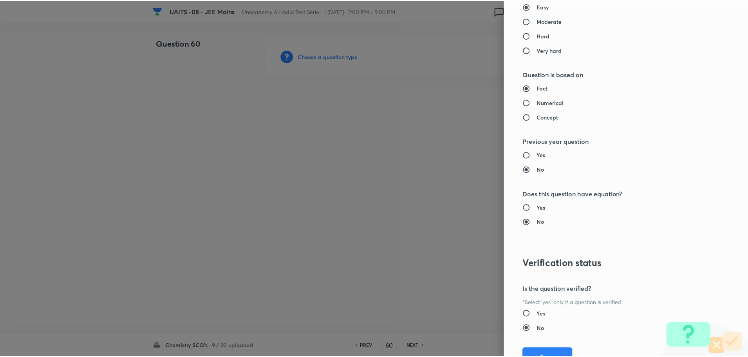
scroll to position [764, 0]
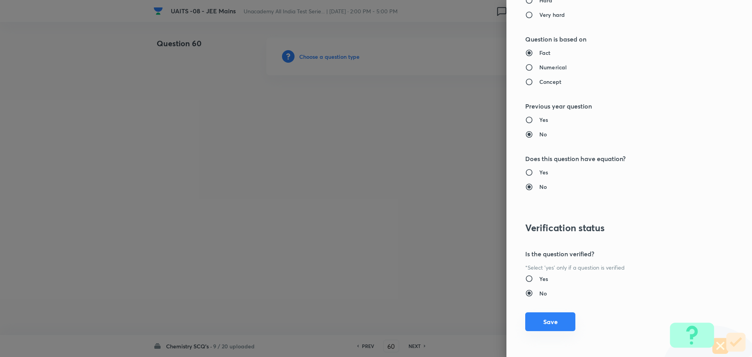
click at [545, 320] on button "Save" at bounding box center [550, 321] width 50 height 19
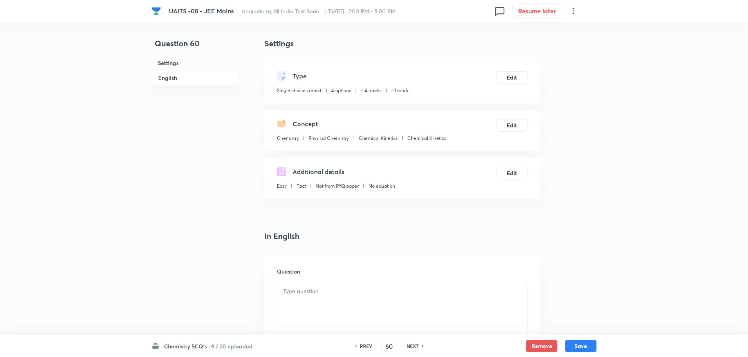
drag, startPoint x: 315, startPoint y: 294, endPoint x: 349, endPoint y: 295, distance: 33.3
click at [322, 294] on p at bounding box center [402, 291] width 238 height 9
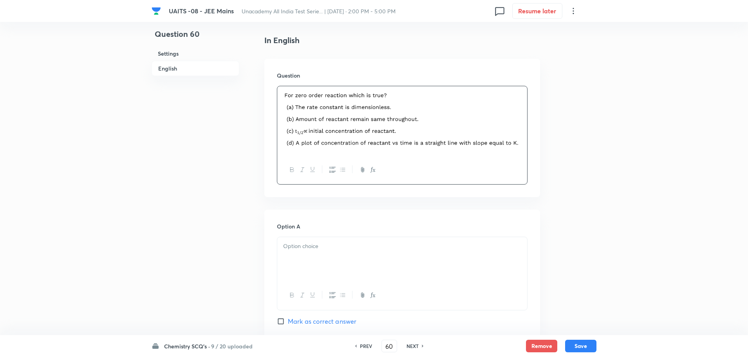
click at [418, 242] on p at bounding box center [402, 246] width 238 height 9
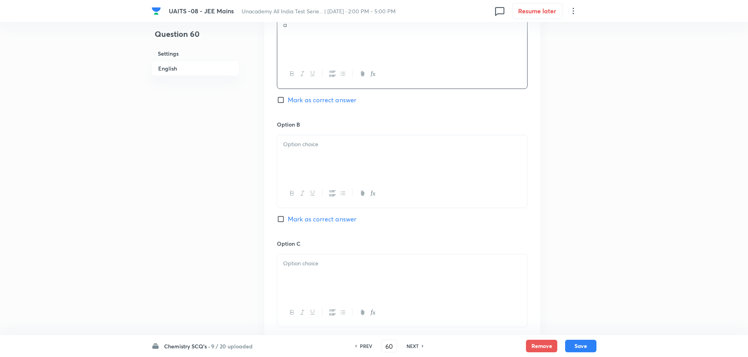
click at [434, 166] on div at bounding box center [402, 157] width 250 height 44
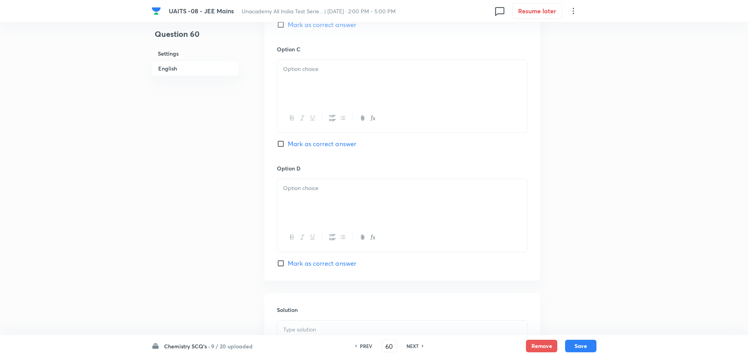
scroll to position [613, 0]
click at [425, 102] on div at bounding box center [402, 80] width 250 height 44
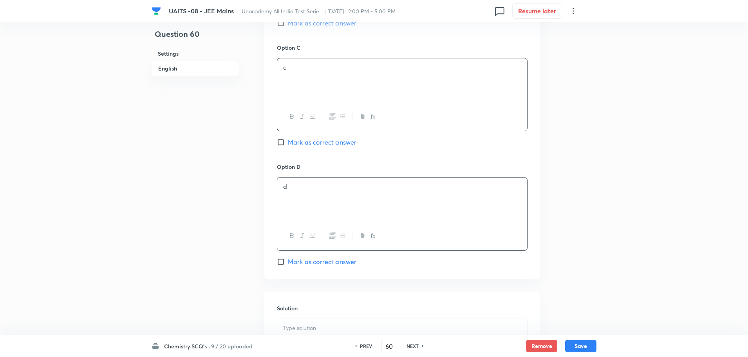
click at [386, 216] on div "d" at bounding box center [402, 200] width 250 height 44
click at [346, 147] on span "Mark as correct answer" at bounding box center [322, 142] width 69 height 9
click at [288, 146] on input "Mark as correct answer" at bounding box center [282, 142] width 11 height 8
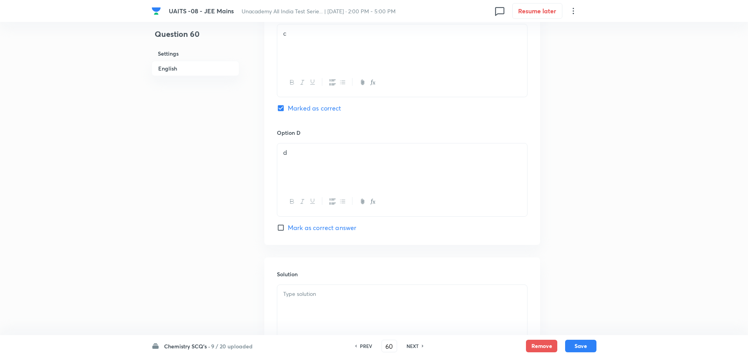
scroll to position [730, 0]
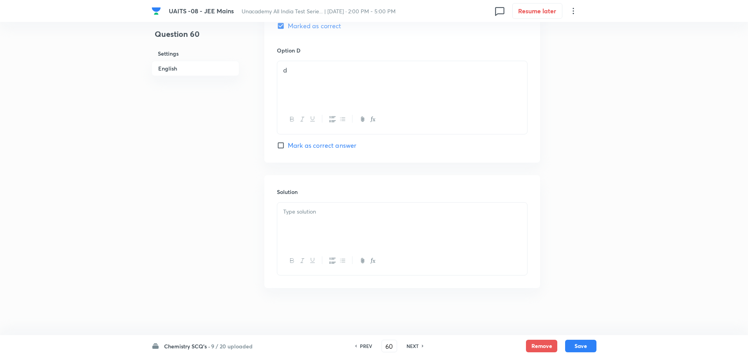
click at [322, 226] on div at bounding box center [402, 225] width 250 height 44
click at [371, 226] on div at bounding box center [402, 225] width 250 height 44
paste div
click at [577, 345] on button "Save" at bounding box center [580, 345] width 31 height 13
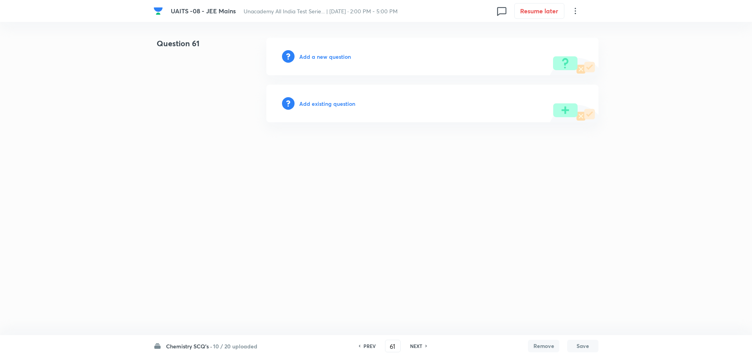
click at [325, 59] on h6 "Add a new question" at bounding box center [325, 57] width 52 height 8
click at [325, 59] on h6 "Choose a question type" at bounding box center [329, 57] width 60 height 8
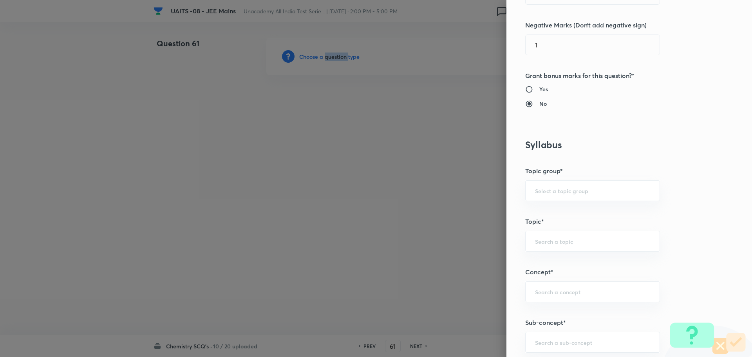
scroll to position [313, 0]
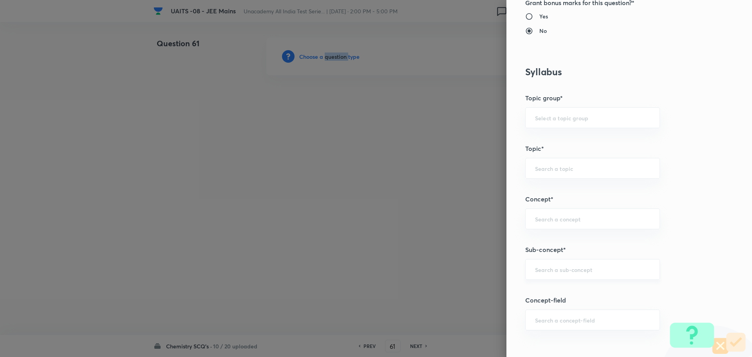
click at [562, 260] on div "​" at bounding box center [592, 269] width 135 height 21
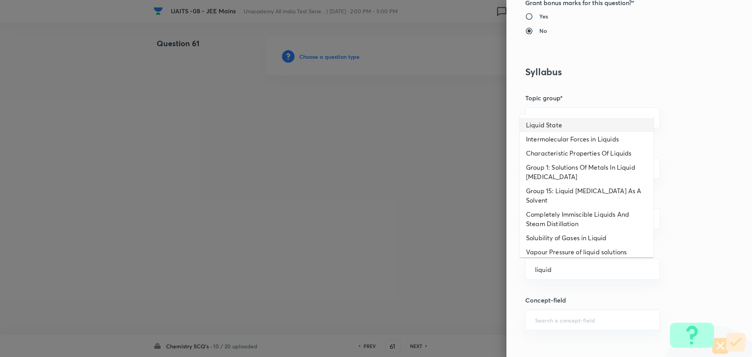
click at [534, 120] on li "Liquid State" at bounding box center [587, 125] width 134 height 14
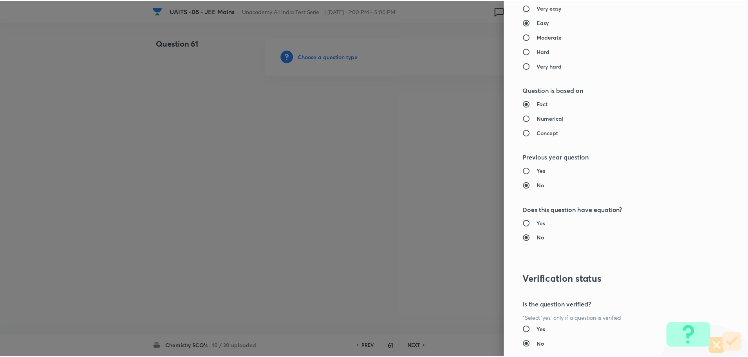
scroll to position [764, 0]
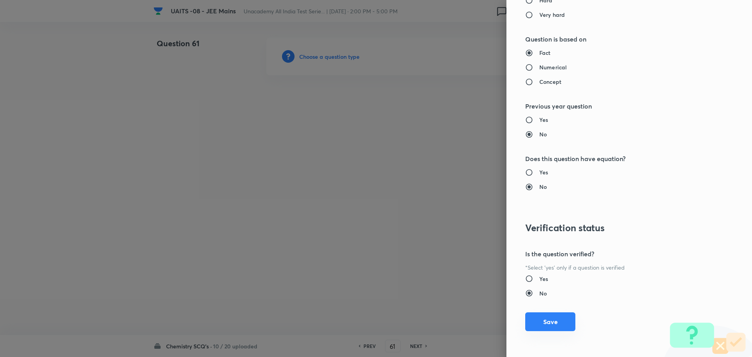
click at [560, 315] on button "Save" at bounding box center [550, 321] width 50 height 19
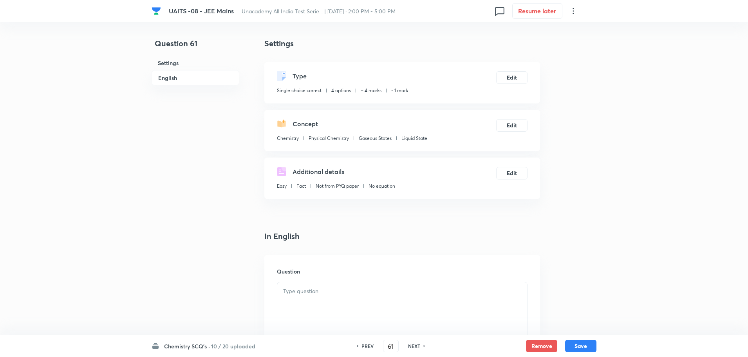
click at [412, 306] on div at bounding box center [402, 304] width 250 height 44
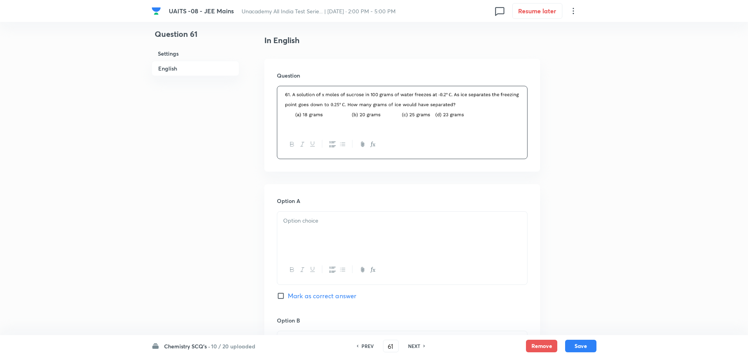
click at [361, 228] on div at bounding box center [402, 234] width 250 height 44
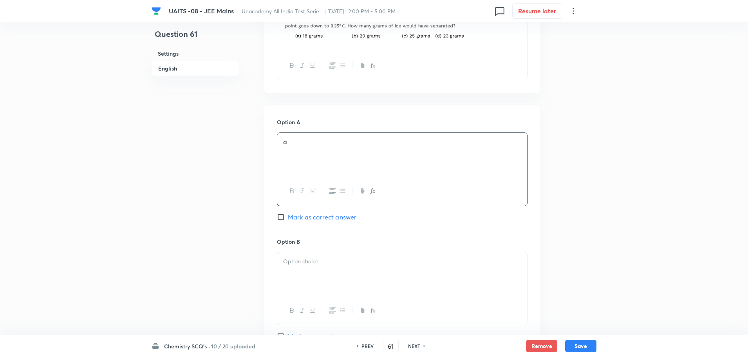
scroll to position [353, 0]
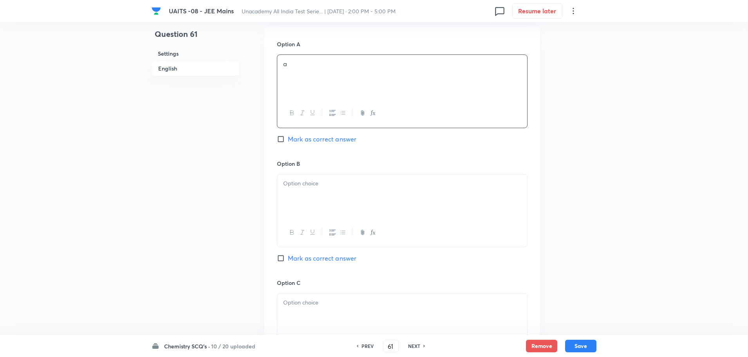
click at [371, 200] on div at bounding box center [402, 196] width 250 height 44
click at [336, 328] on div at bounding box center [402, 316] width 250 height 44
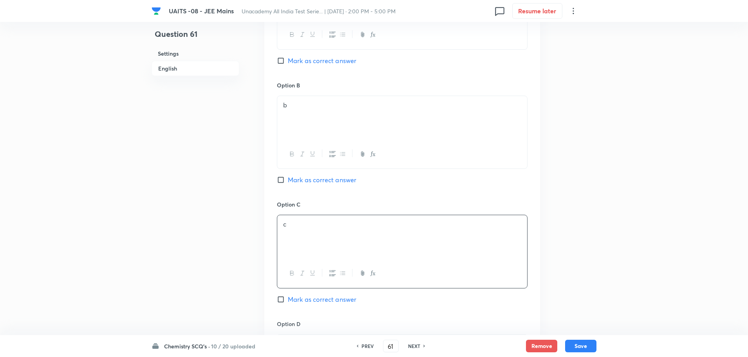
scroll to position [470, 0]
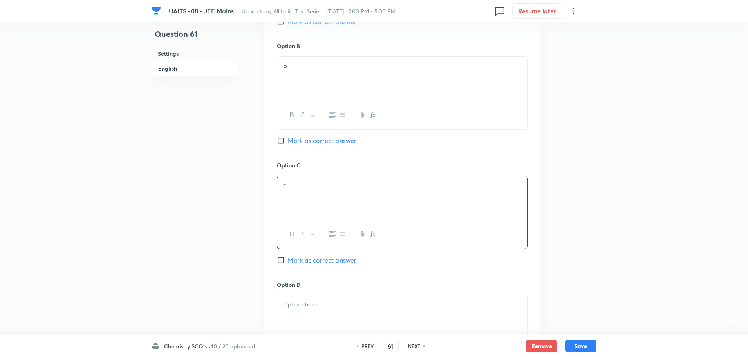
click at [335, 313] on div at bounding box center [402, 317] width 250 height 44
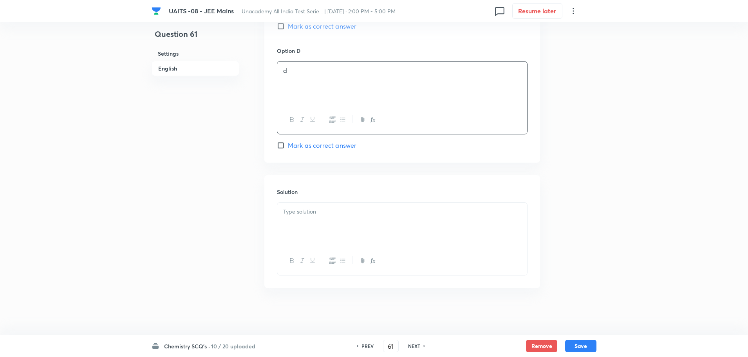
click at [401, 229] on div at bounding box center [402, 225] width 250 height 44
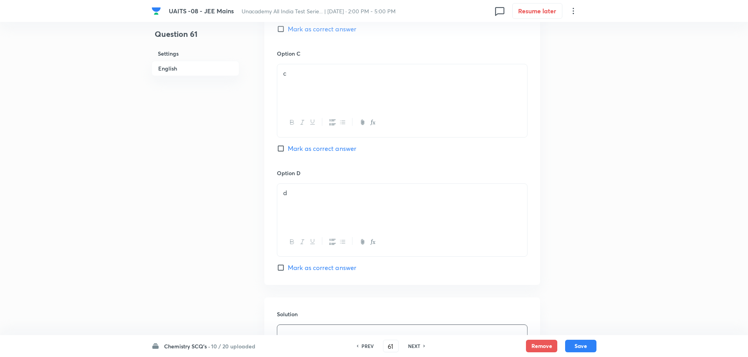
scroll to position [469, 0]
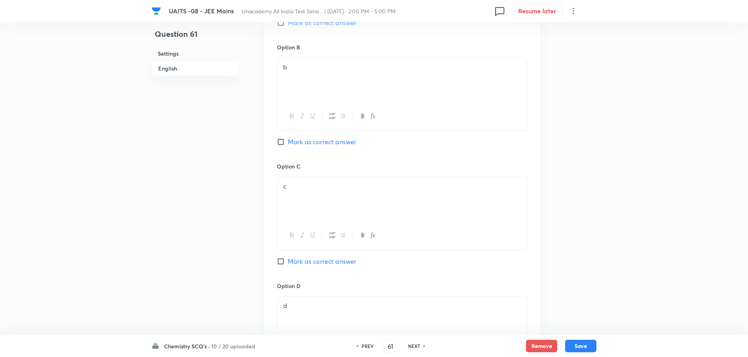
click at [310, 135] on div "Option B b Mark as correct answer" at bounding box center [402, 102] width 251 height 119
click at [311, 139] on span "Mark as correct answer" at bounding box center [322, 141] width 69 height 9
click at [288, 139] on input "Mark as correct answer" at bounding box center [282, 142] width 11 height 8
click at [585, 355] on div "Chemistry SCQ's · 10 / 20 uploaded PREV 61 ​ NEXT Remove Save" at bounding box center [374, 346] width 445 height 22
click at [587, 350] on button "Save" at bounding box center [580, 345] width 31 height 13
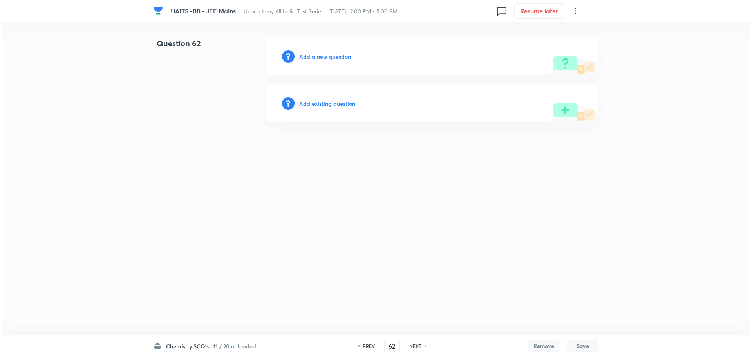
scroll to position [0, 0]
click at [315, 61] on div "Add a new question" at bounding box center [432, 57] width 332 height 38
click at [335, 56] on h6 "Add a new question" at bounding box center [325, 57] width 52 height 8
click at [335, 56] on h6 "Choose a question type" at bounding box center [329, 57] width 60 height 8
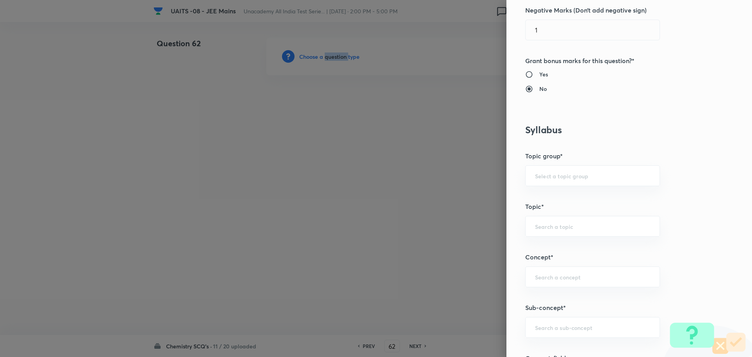
scroll to position [313, 0]
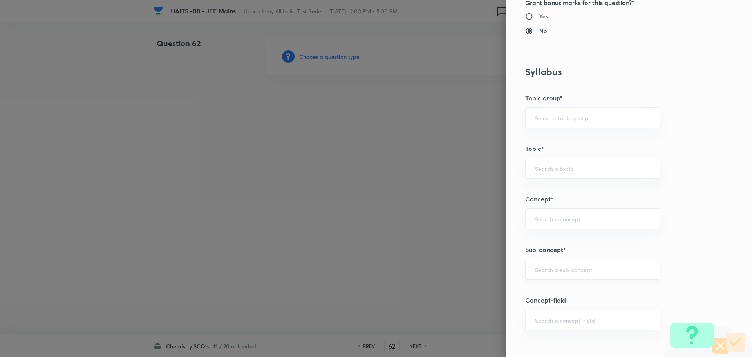
click at [570, 270] on input "text" at bounding box center [592, 269] width 115 height 7
click at [596, 269] on input "text" at bounding box center [592, 269] width 115 height 7
click at [588, 284] on li "Electrochemistry" at bounding box center [587, 291] width 134 height 14
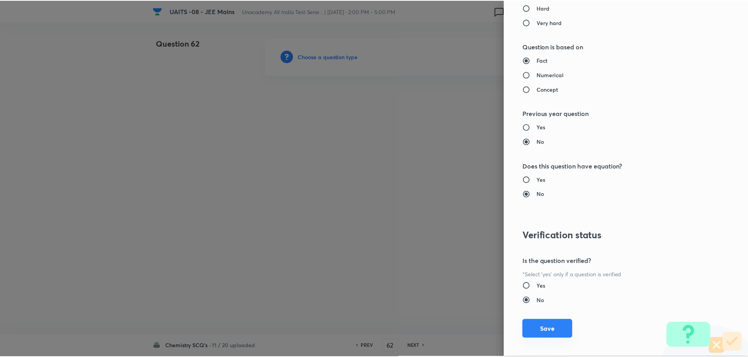
scroll to position [764, 0]
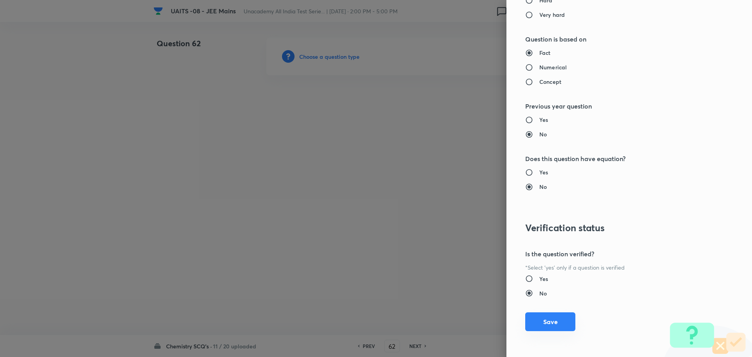
click at [540, 321] on button "Save" at bounding box center [550, 321] width 50 height 19
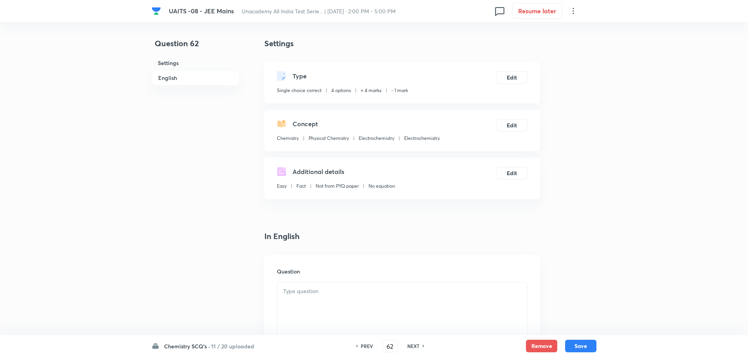
click at [376, 312] on div at bounding box center [402, 304] width 250 height 44
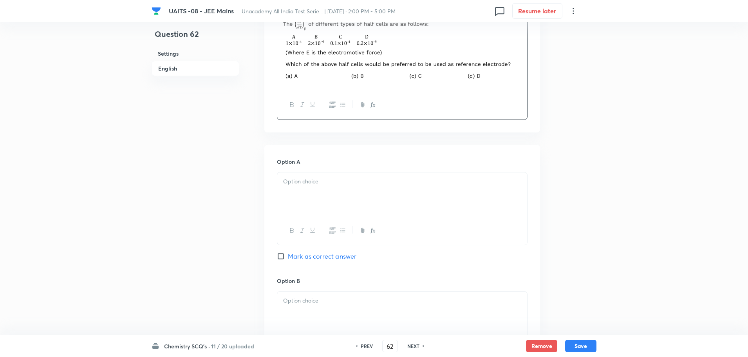
click at [418, 203] on div at bounding box center [402, 194] width 250 height 44
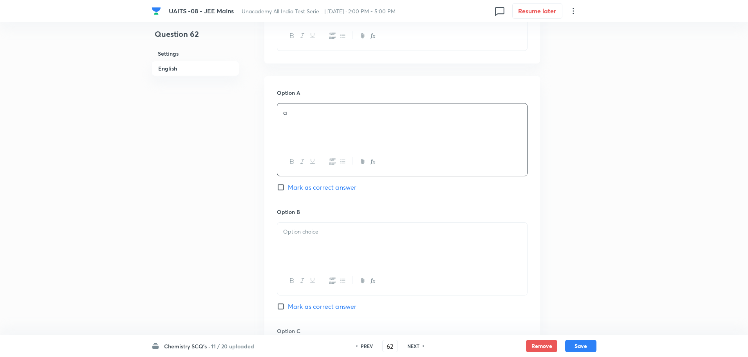
scroll to position [425, 0]
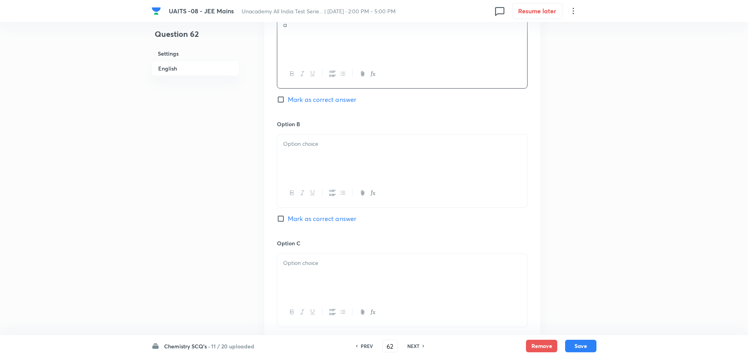
click at [454, 145] on p at bounding box center [402, 144] width 238 height 9
click at [406, 262] on p at bounding box center [402, 263] width 238 height 9
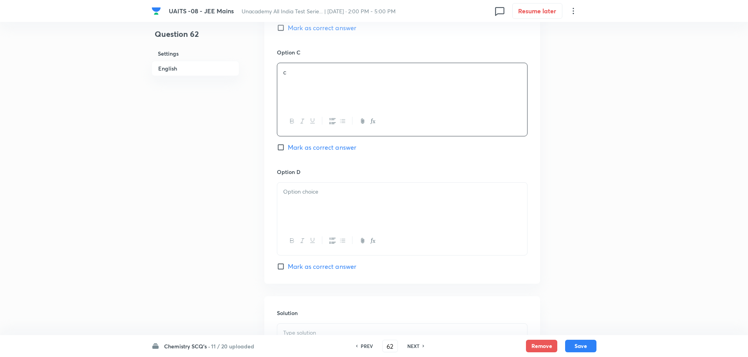
scroll to position [621, 0]
click at [435, 194] on div at bounding box center [402, 200] width 250 height 44
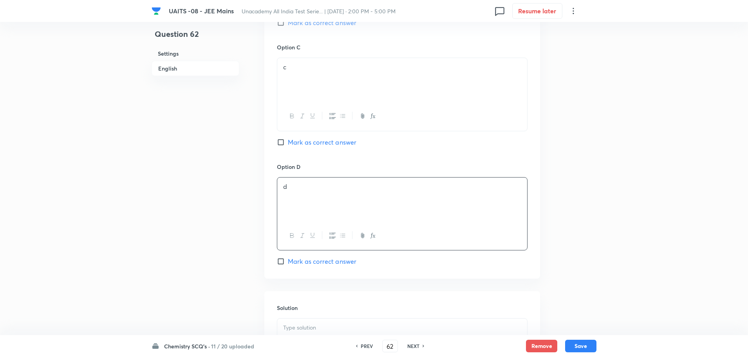
click at [412, 325] on p at bounding box center [402, 327] width 238 height 9
click at [310, 141] on span "Mark as correct answer" at bounding box center [322, 142] width 69 height 9
click at [288, 141] on input "Mark as correct answer" at bounding box center [282, 142] width 11 height 8
drag, startPoint x: 305, startPoint y: 325, endPoint x: 382, endPoint y: 328, distance: 77.2
click at [307, 324] on p at bounding box center [402, 327] width 238 height 9
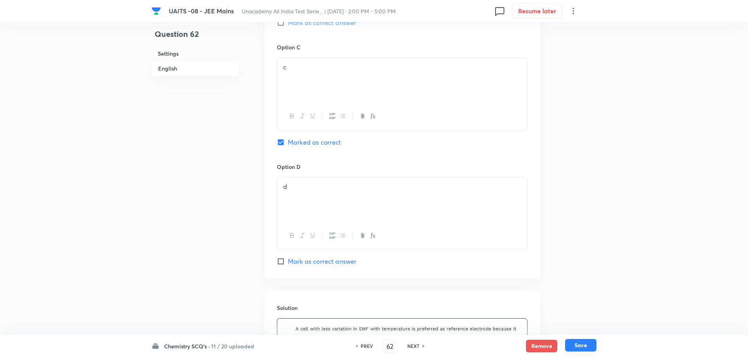
click at [594, 343] on button "Save" at bounding box center [580, 345] width 31 height 13
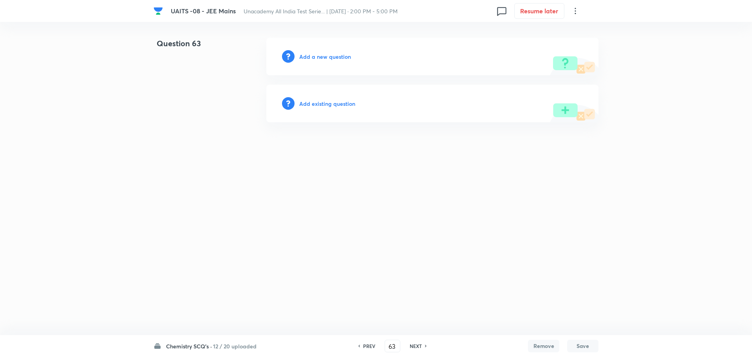
click at [333, 55] on h6 "Add a new question" at bounding box center [325, 57] width 52 height 8
click at [333, 55] on h6 "Choose a question type" at bounding box center [329, 57] width 60 height 8
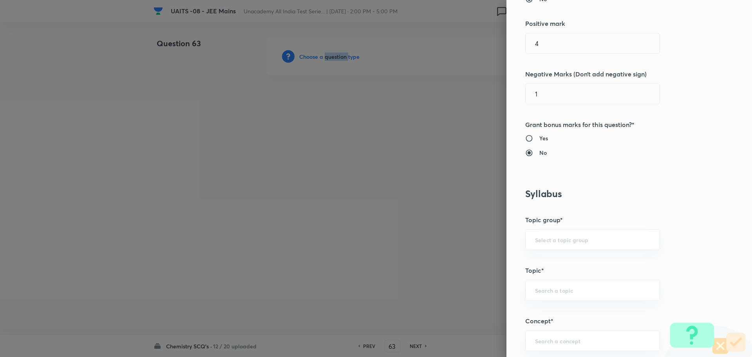
scroll to position [313, 0]
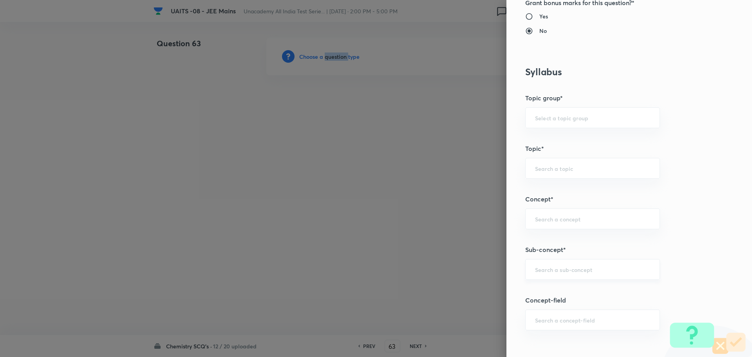
click at [585, 264] on div "​" at bounding box center [592, 269] width 135 height 21
click at [584, 290] on li "Chemical Kinetics" at bounding box center [587, 291] width 134 height 14
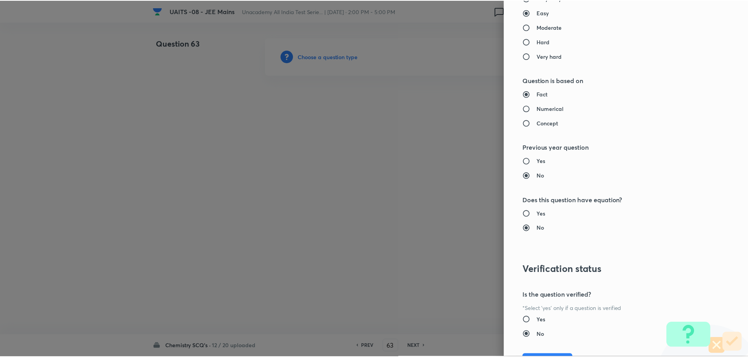
scroll to position [764, 0]
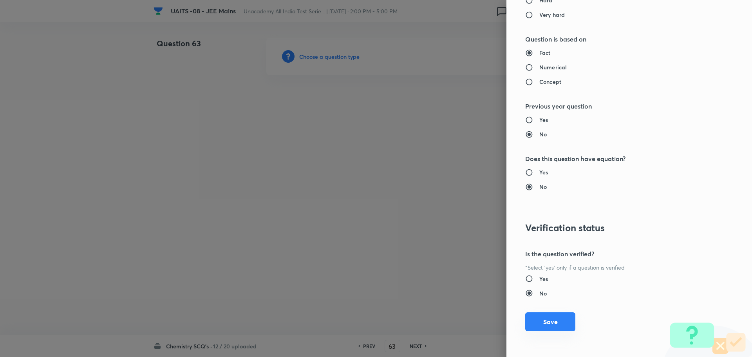
click at [554, 329] on button "Save" at bounding box center [550, 321] width 50 height 19
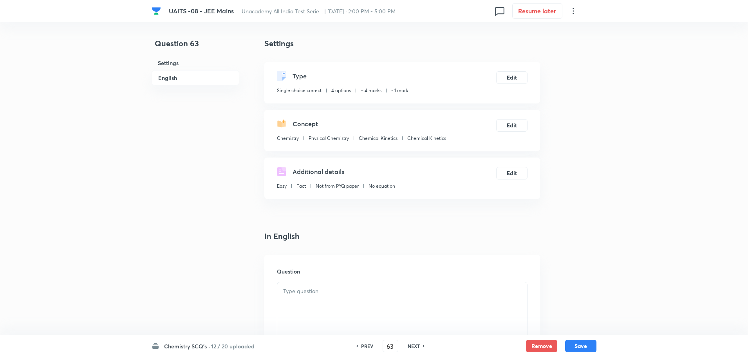
click at [368, 304] on div at bounding box center [402, 304] width 250 height 44
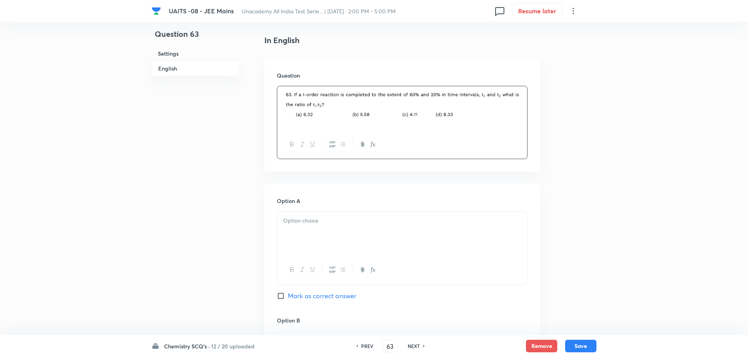
click at [370, 226] on div at bounding box center [402, 234] width 250 height 44
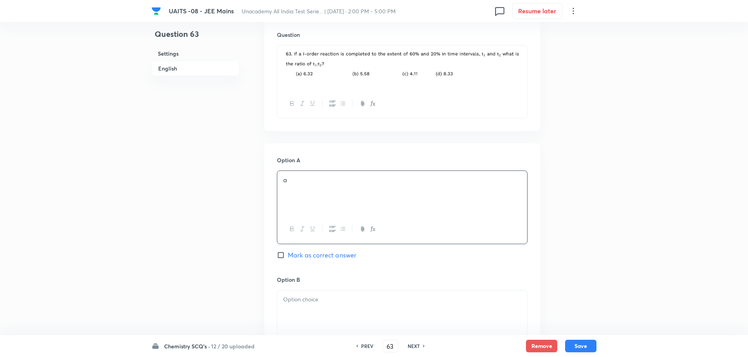
scroll to position [392, 0]
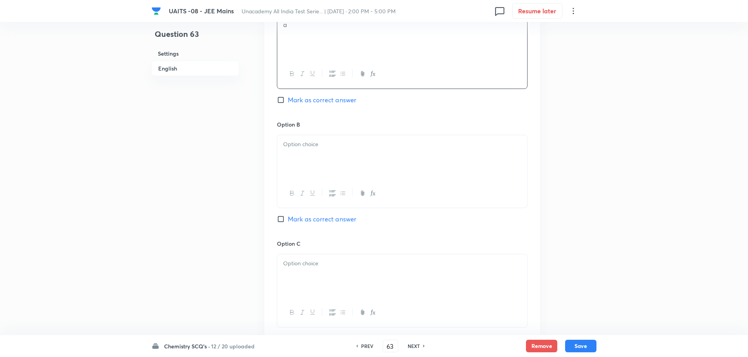
click at [379, 146] on p at bounding box center [402, 144] width 238 height 9
click at [341, 281] on div at bounding box center [402, 276] width 250 height 44
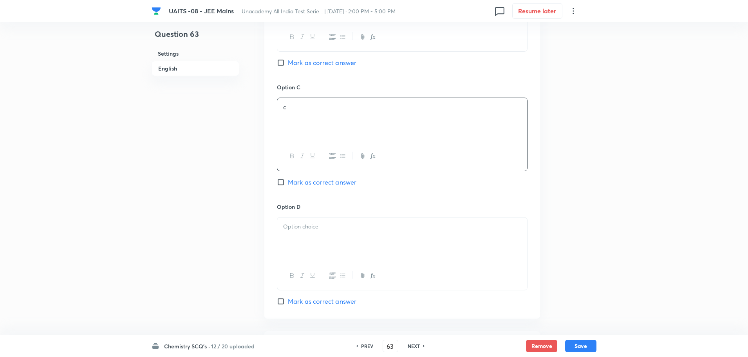
scroll to position [549, 0]
click at [354, 236] on div at bounding box center [402, 239] width 250 height 44
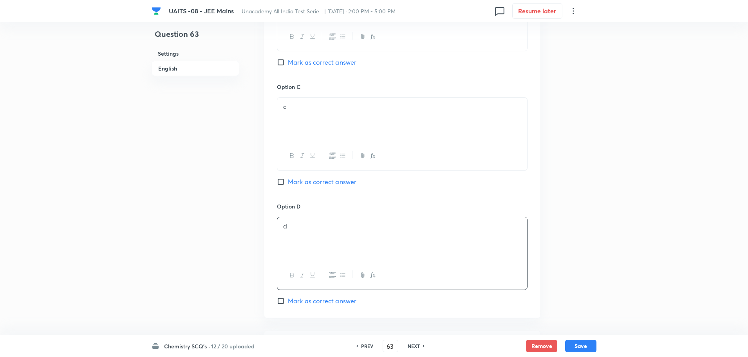
scroll to position [704, 0]
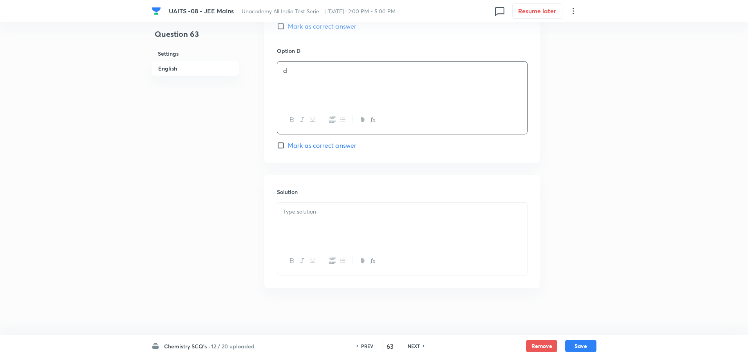
click at [344, 221] on div at bounding box center [402, 225] width 250 height 44
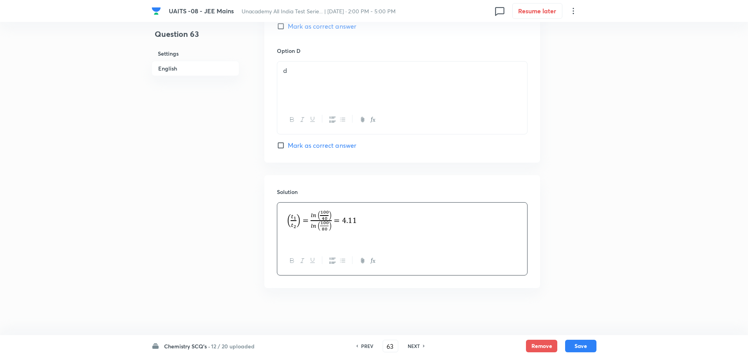
click at [332, 27] on span "Mark as correct answer" at bounding box center [322, 26] width 69 height 9
click at [288, 27] on input "Mark as correct answer" at bounding box center [282, 26] width 11 height 8
click at [586, 348] on button "Save" at bounding box center [580, 345] width 31 height 13
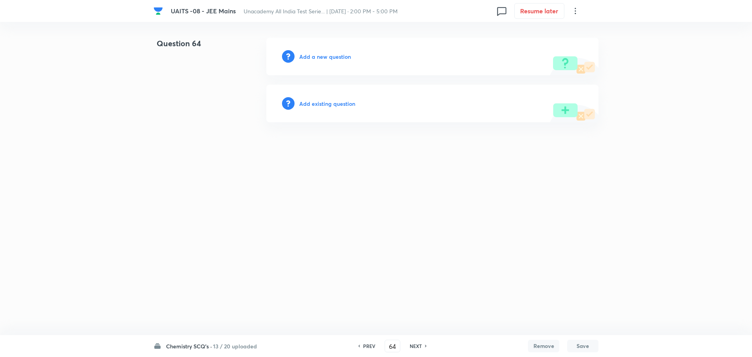
click at [319, 56] on h6 "Add a new question" at bounding box center [325, 57] width 52 height 8
click at [319, 56] on h6 "Choose a question type" at bounding box center [329, 57] width 60 height 8
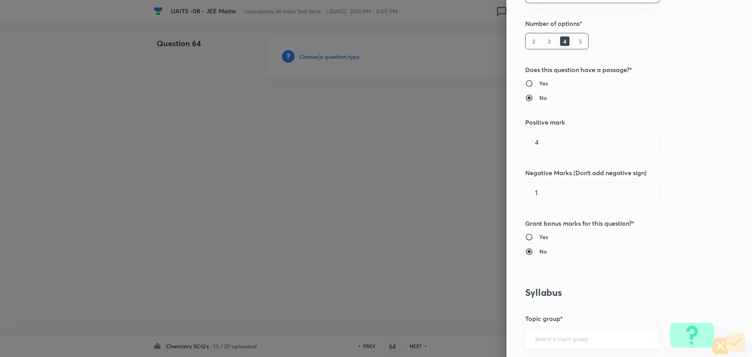
scroll to position [274, 0]
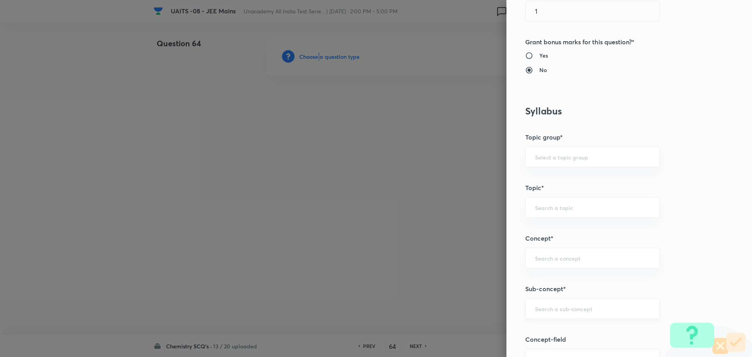
click at [591, 317] on div "​" at bounding box center [592, 308] width 135 height 21
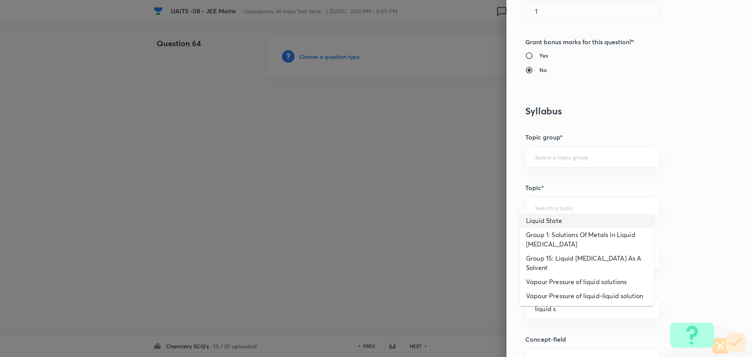
click at [592, 221] on li "Liquid State" at bounding box center [587, 221] width 134 height 14
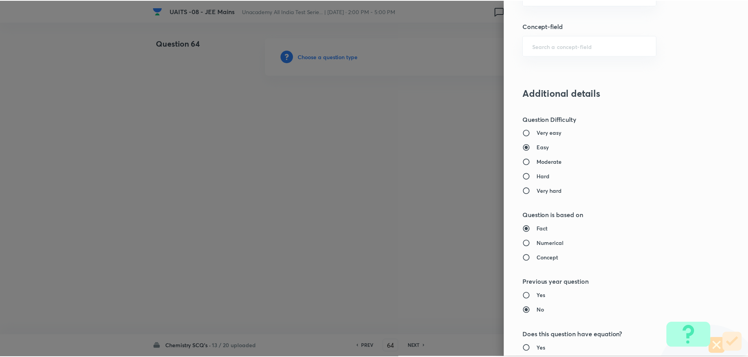
scroll to position [764, 0]
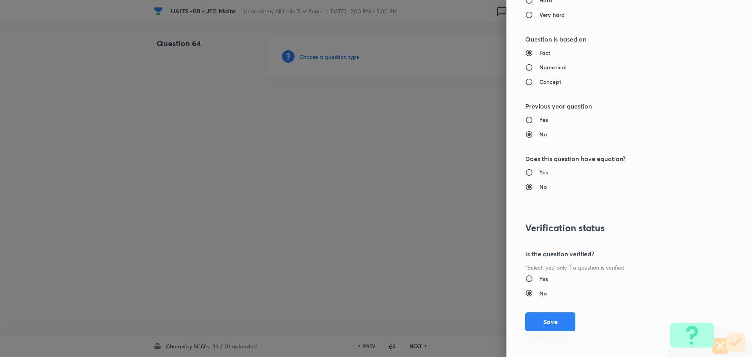
click at [542, 328] on button "Save" at bounding box center [550, 321] width 50 height 19
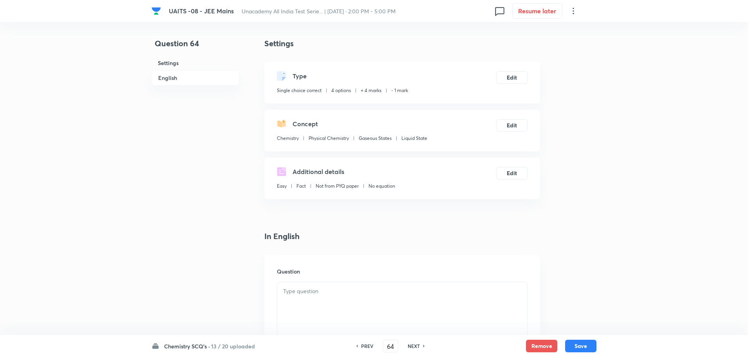
click at [354, 317] on div at bounding box center [402, 304] width 250 height 44
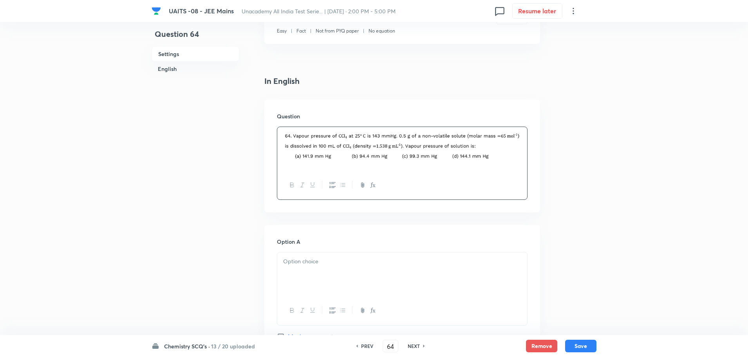
scroll to position [157, 0]
click at [387, 278] on div at bounding box center [402, 273] width 250 height 44
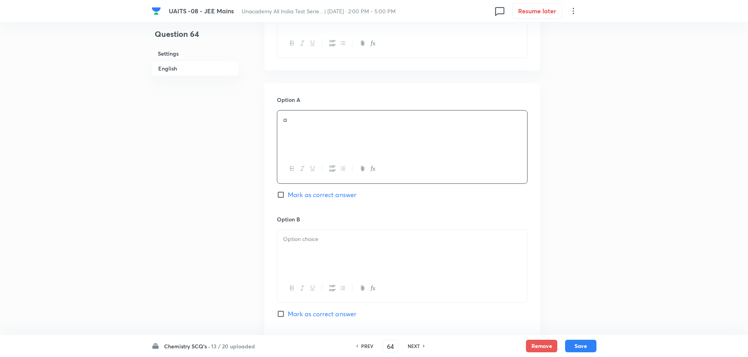
scroll to position [313, 0]
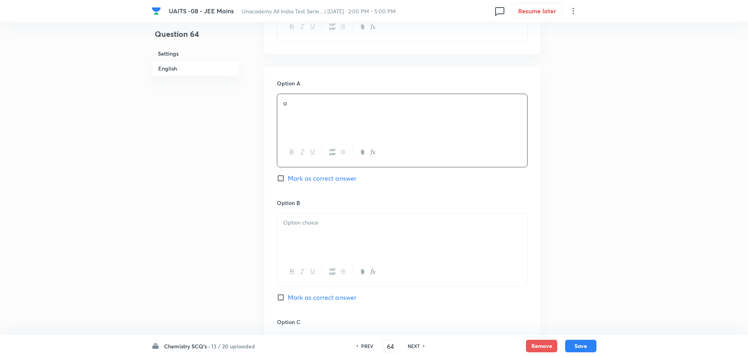
click at [403, 229] on div at bounding box center [402, 236] width 250 height 44
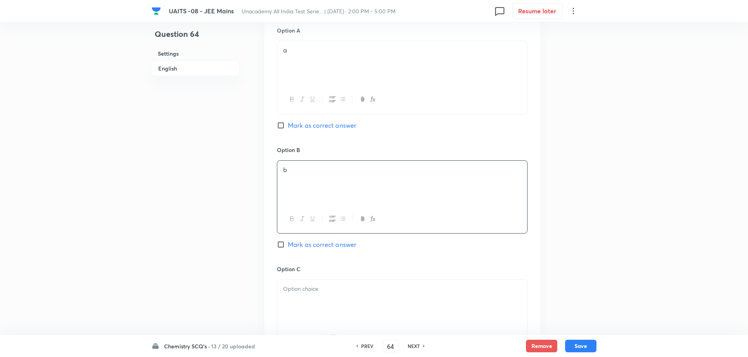
scroll to position [392, 0]
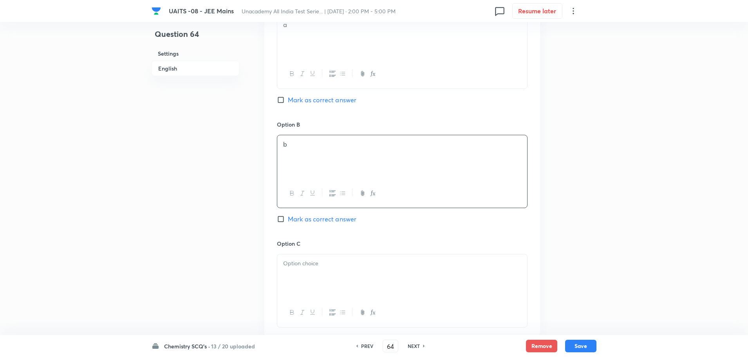
click at [385, 277] on div at bounding box center [402, 276] width 250 height 44
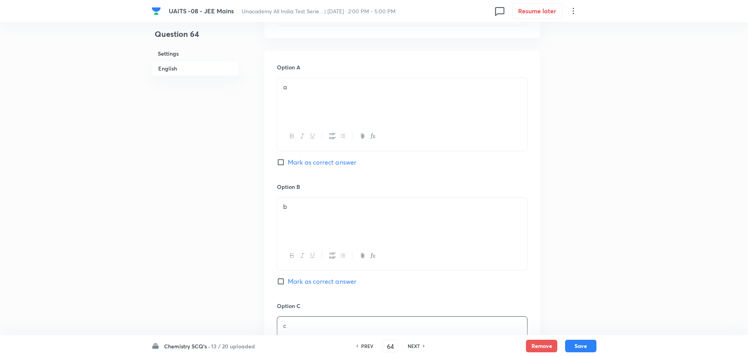
scroll to position [313, 0]
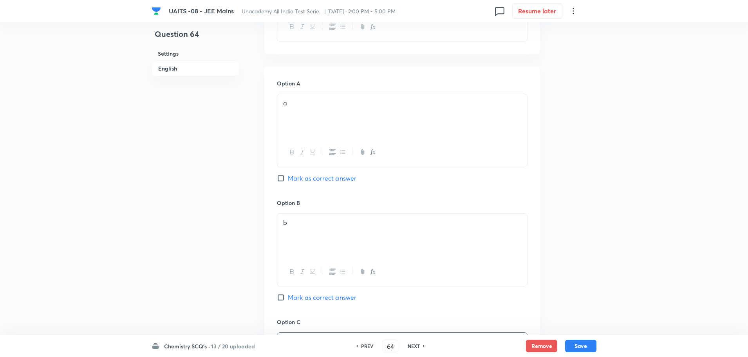
click at [326, 174] on span "Mark as correct answer" at bounding box center [322, 178] width 69 height 9
click at [288, 174] on input "Mark as correct answer" at bounding box center [282, 178] width 11 height 8
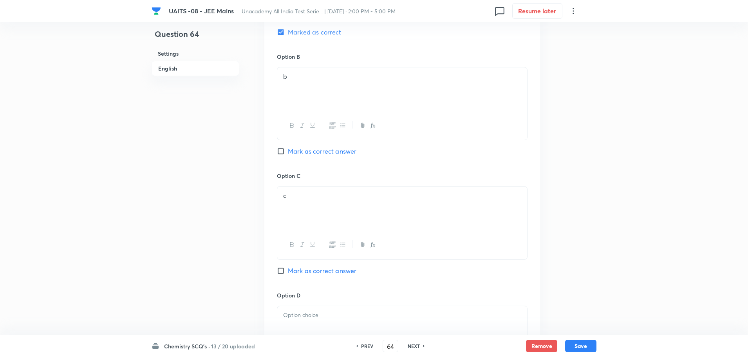
scroll to position [588, 0]
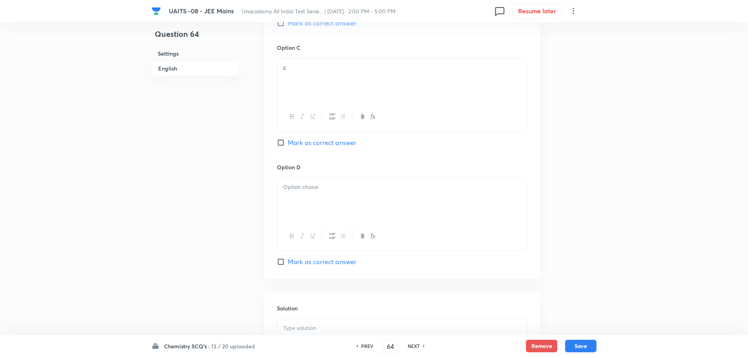
click at [328, 188] on p at bounding box center [402, 187] width 238 height 9
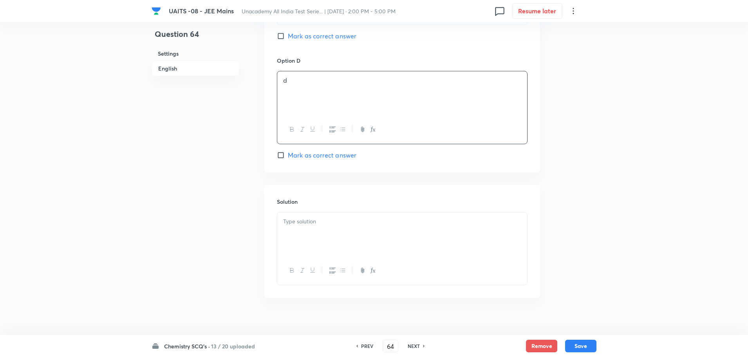
scroll to position [704, 0]
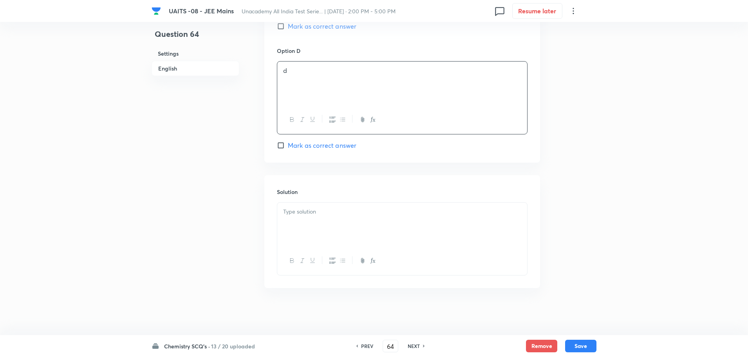
drag, startPoint x: 328, startPoint y: 195, endPoint x: 322, endPoint y: 208, distance: 14.0
click at [324, 201] on div "Solution" at bounding box center [403, 231] width 276 height 113
click at [321, 209] on p at bounding box center [402, 211] width 238 height 9
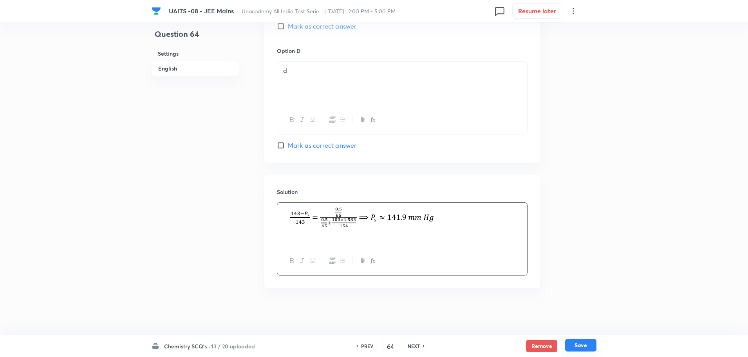
click at [583, 347] on button "Save" at bounding box center [580, 345] width 31 height 13
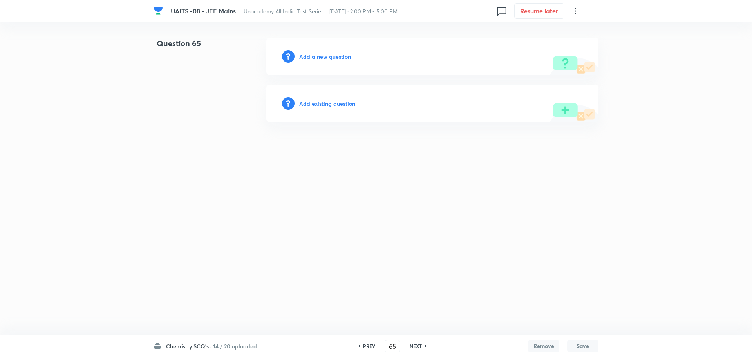
click at [323, 59] on h6 "Add a new question" at bounding box center [325, 57] width 52 height 8
click at [323, 59] on h6 "Choose a question type" at bounding box center [329, 57] width 60 height 8
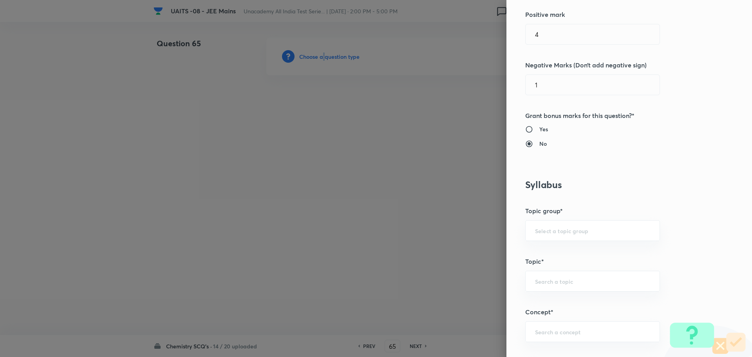
scroll to position [313, 0]
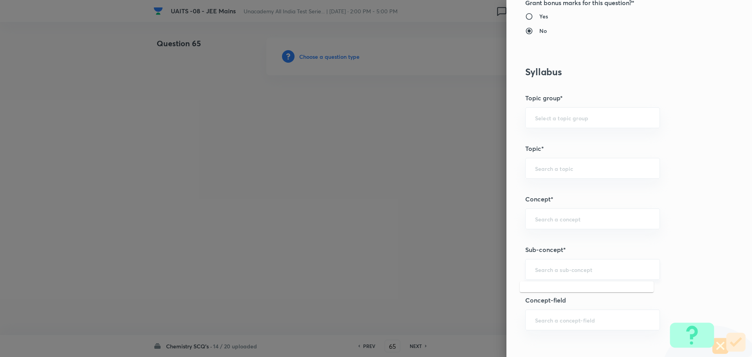
click at [576, 271] on input "text" at bounding box center [592, 269] width 115 height 7
click at [559, 311] on li "Electrochemistry" at bounding box center [587, 306] width 134 height 14
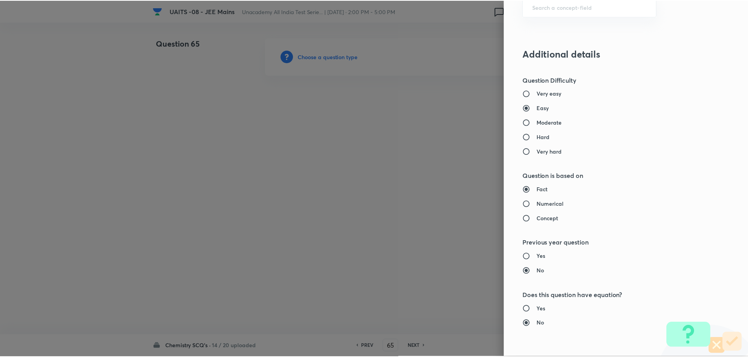
scroll to position [764, 0]
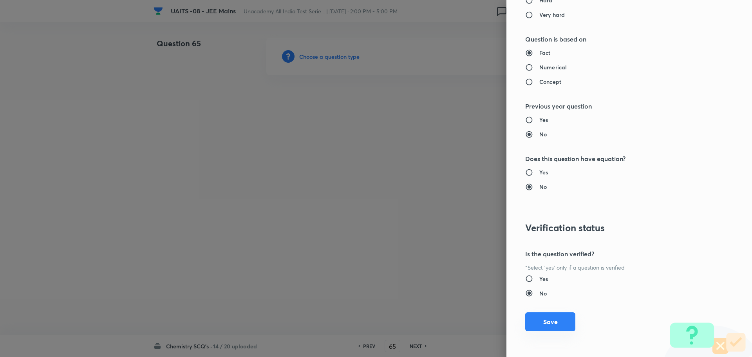
click at [544, 321] on button "Save" at bounding box center [550, 321] width 50 height 19
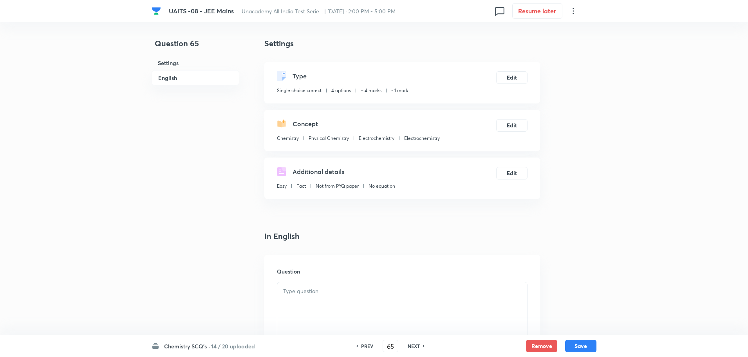
drag, startPoint x: 342, startPoint y: 310, endPoint x: 351, endPoint y: 310, distance: 8.7
click at [342, 310] on div at bounding box center [402, 304] width 250 height 44
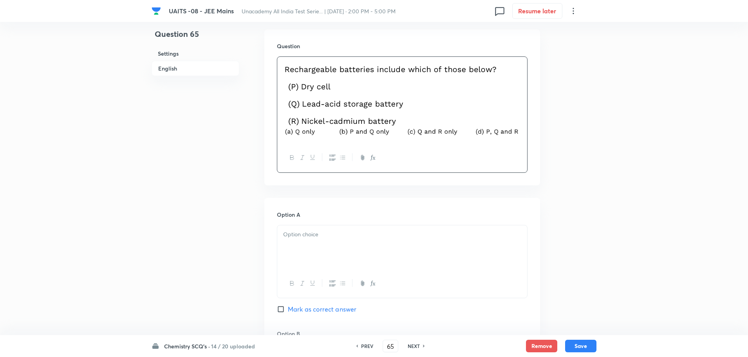
scroll to position [235, 0]
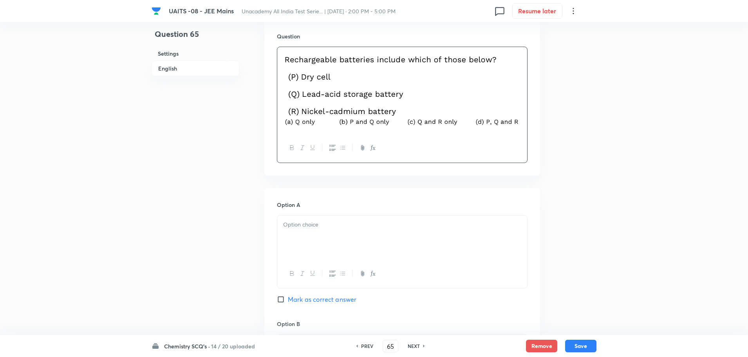
click at [282, 123] on div at bounding box center [402, 90] width 250 height 87
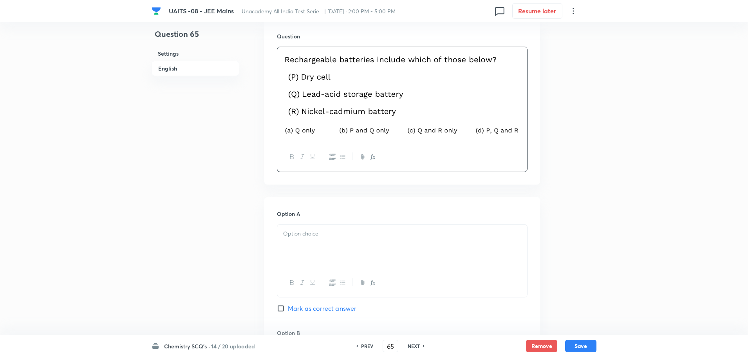
click at [374, 247] on div at bounding box center [402, 247] width 250 height 44
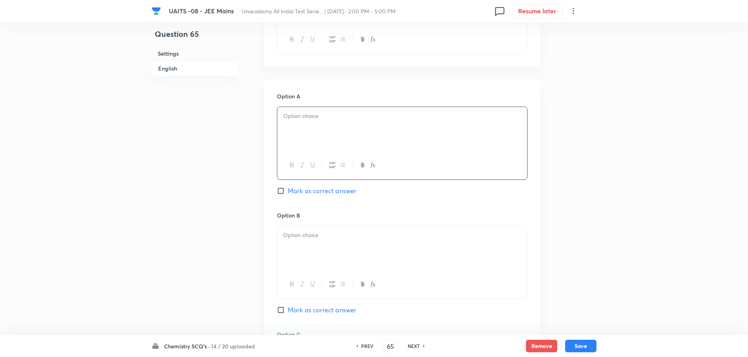
click at [356, 112] on p at bounding box center [402, 116] width 238 height 9
click at [362, 250] on div at bounding box center [402, 248] width 250 height 44
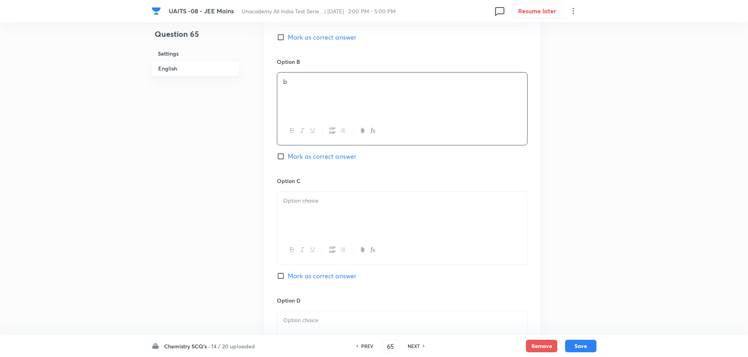
scroll to position [509, 0]
click at [373, 217] on div at bounding box center [402, 210] width 250 height 44
click at [354, 313] on p at bounding box center [402, 317] width 238 height 9
click at [335, 271] on span "Mark as correct answer" at bounding box center [322, 272] width 69 height 9
click at [288, 271] on input "Mark as correct answer" at bounding box center [282, 273] width 11 height 8
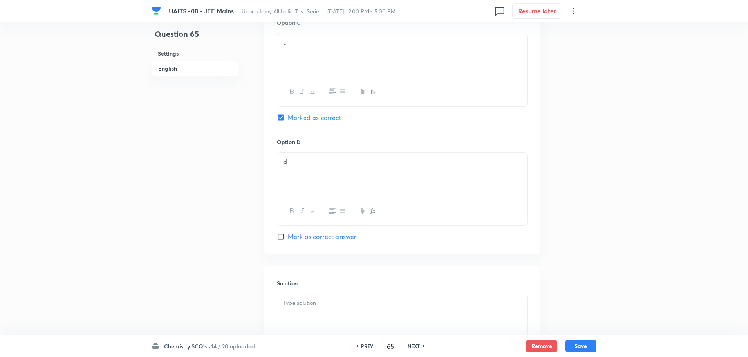
scroll to position [756, 0]
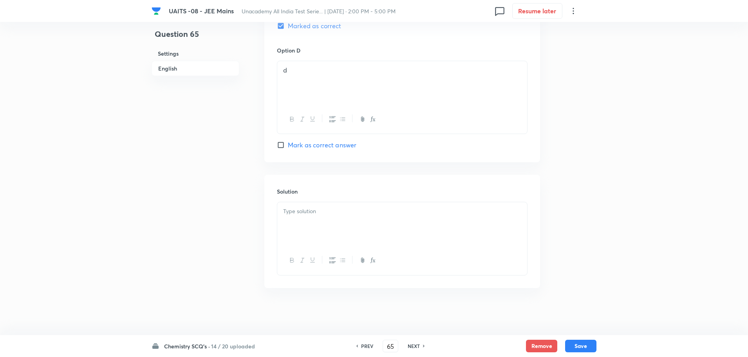
click at [385, 200] on div "Solution" at bounding box center [403, 231] width 276 height 113
click at [410, 229] on div at bounding box center [402, 224] width 250 height 44
click at [576, 343] on button "Save" at bounding box center [580, 345] width 31 height 13
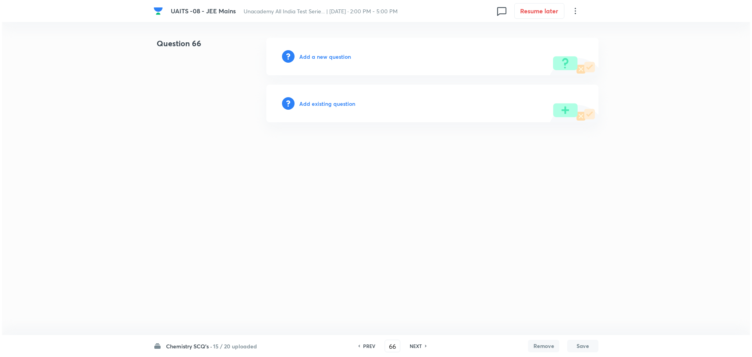
scroll to position [0, 0]
click at [337, 57] on h6 "Add a new question" at bounding box center [325, 57] width 52 height 8
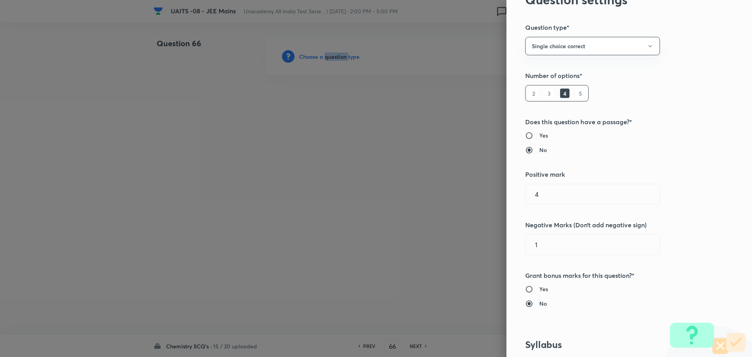
scroll to position [274, 0]
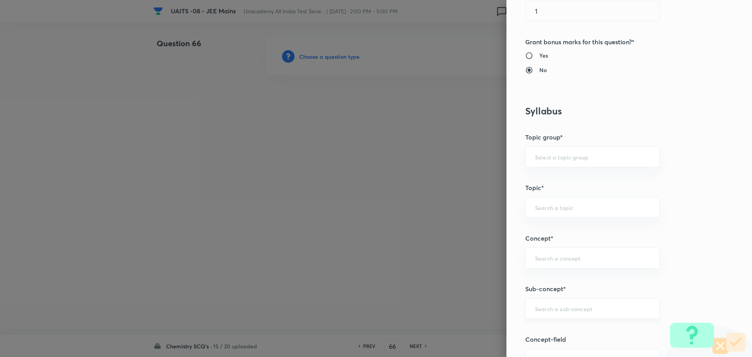
click at [555, 309] on input "text" at bounding box center [592, 308] width 115 height 7
click at [556, 329] on li "Chemical Kinetics" at bounding box center [587, 331] width 134 height 14
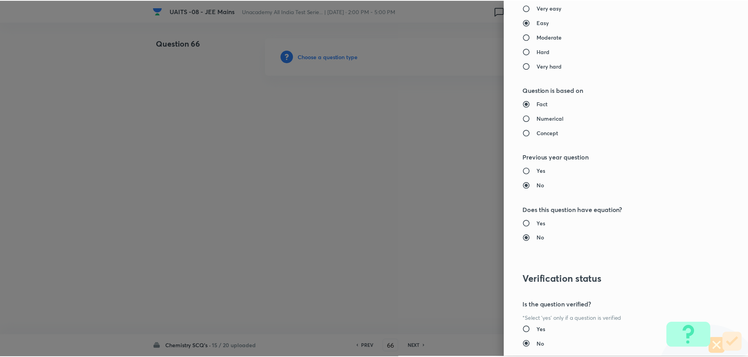
scroll to position [764, 0]
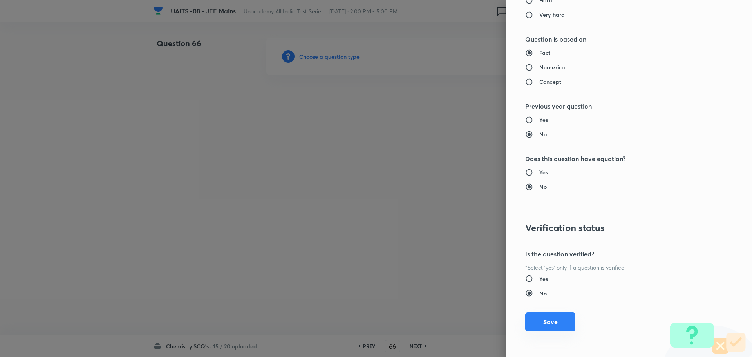
click at [562, 324] on button "Save" at bounding box center [550, 321] width 50 height 19
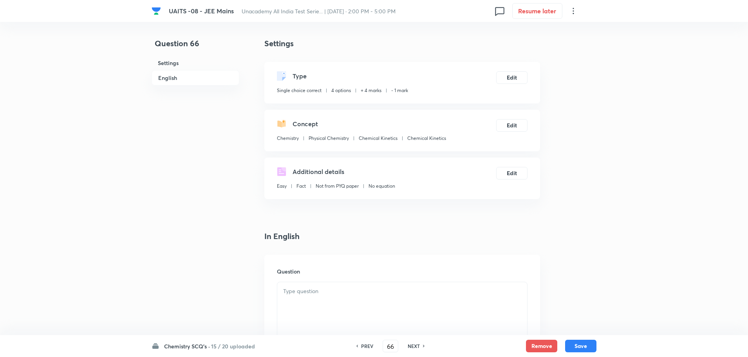
click at [369, 299] on div at bounding box center [402, 304] width 250 height 44
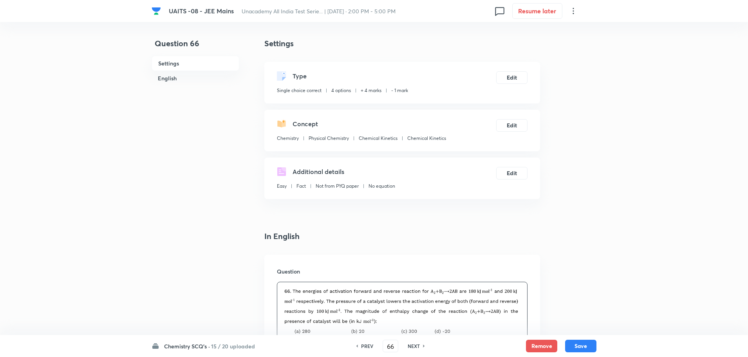
scroll to position [235, 0]
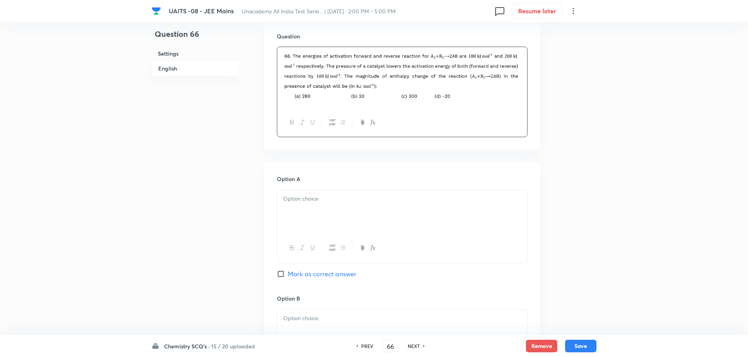
click at [386, 235] on div at bounding box center [402, 248] width 250 height 29
click at [406, 220] on div at bounding box center [402, 212] width 250 height 44
click at [379, 305] on div "Option B Mark as correct answer" at bounding box center [402, 353] width 251 height 119
click at [376, 315] on p at bounding box center [402, 318] width 238 height 9
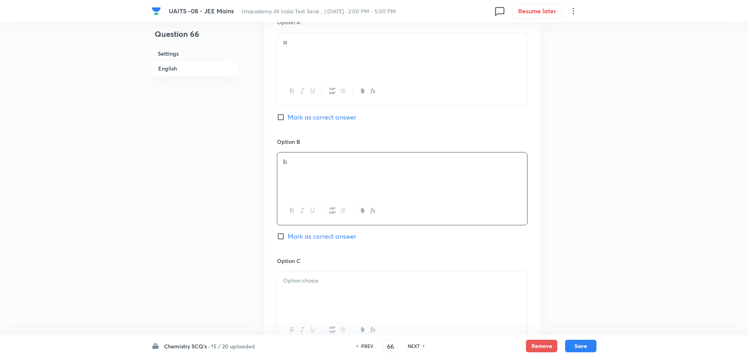
click at [378, 281] on p at bounding box center [402, 280] width 238 height 9
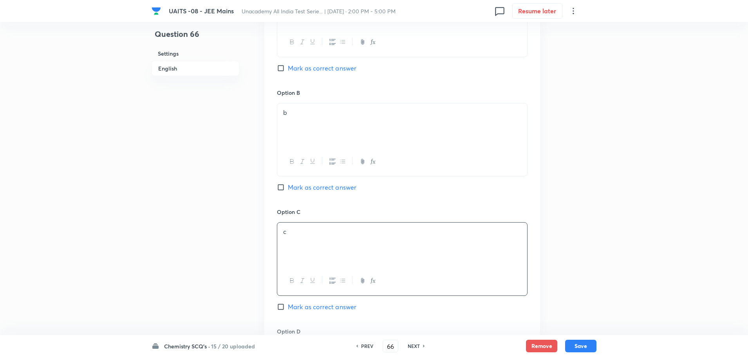
scroll to position [549, 0]
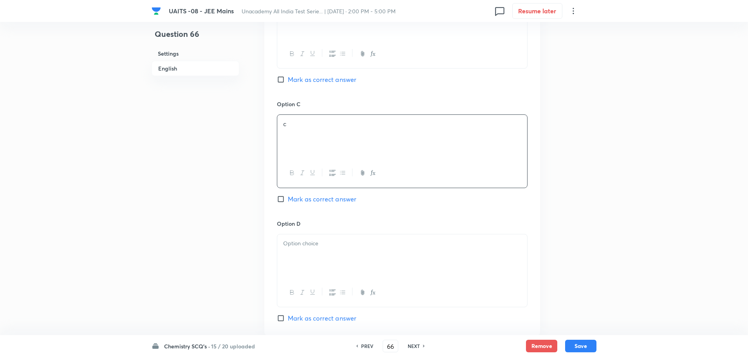
click at [370, 253] on div at bounding box center [402, 256] width 250 height 44
click at [290, 316] on span "Mark as correct answer" at bounding box center [322, 317] width 69 height 9
click at [288, 316] on input "Mark as correct answer" at bounding box center [282, 318] width 11 height 8
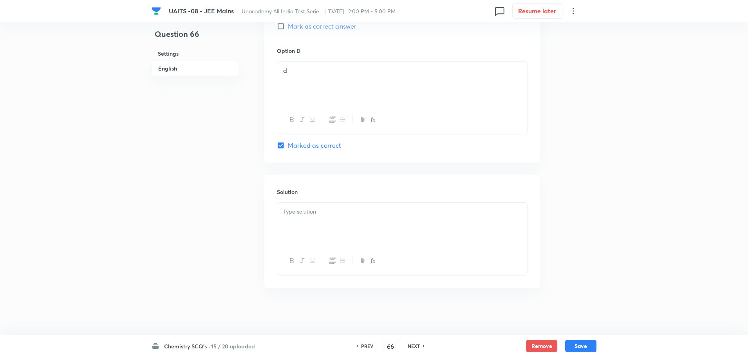
drag, startPoint x: 360, startPoint y: 211, endPoint x: 364, endPoint y: 215, distance: 5.5
click at [361, 211] on p at bounding box center [402, 211] width 238 height 9
click at [584, 344] on button "Save" at bounding box center [580, 345] width 31 height 13
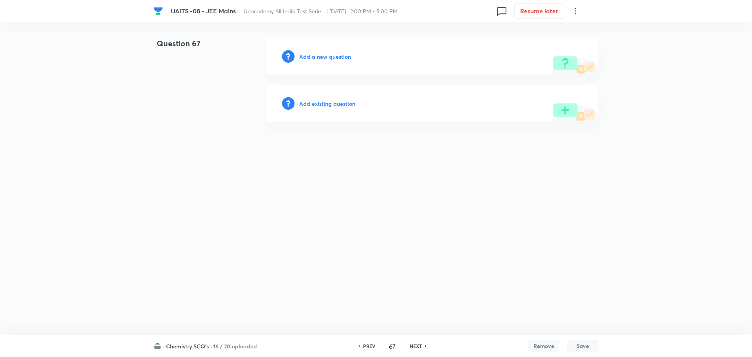
click at [325, 57] on h6 "Add a new question" at bounding box center [325, 57] width 52 height 8
click at [325, 57] on h6 "Choose a question type" at bounding box center [329, 57] width 60 height 8
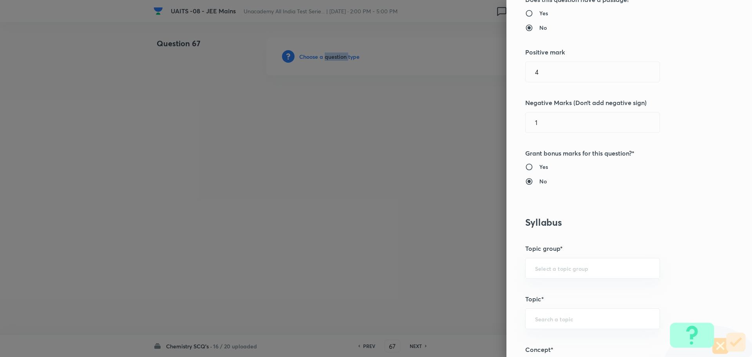
scroll to position [274, 0]
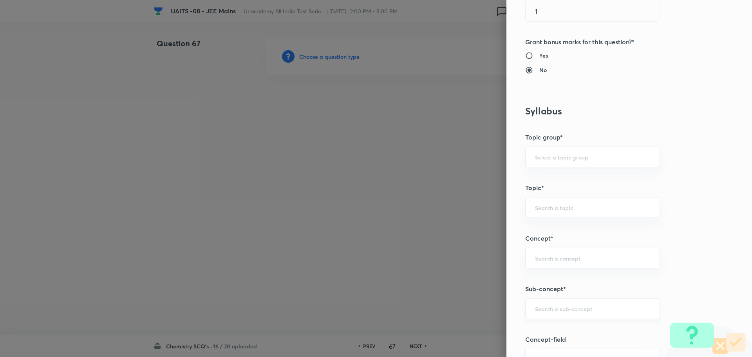
click at [588, 305] on input "text" at bounding box center [592, 308] width 115 height 7
click at [560, 259] on li "Liquid State" at bounding box center [587, 258] width 134 height 14
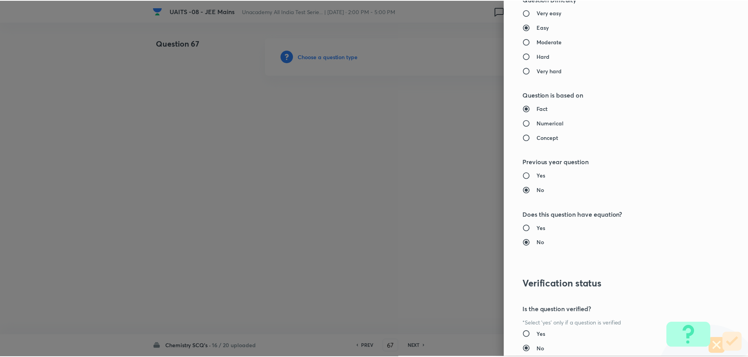
scroll to position [764, 0]
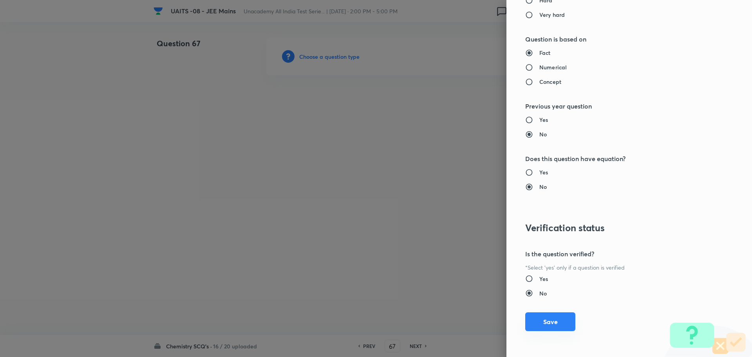
click at [552, 319] on button "Save" at bounding box center [550, 321] width 50 height 19
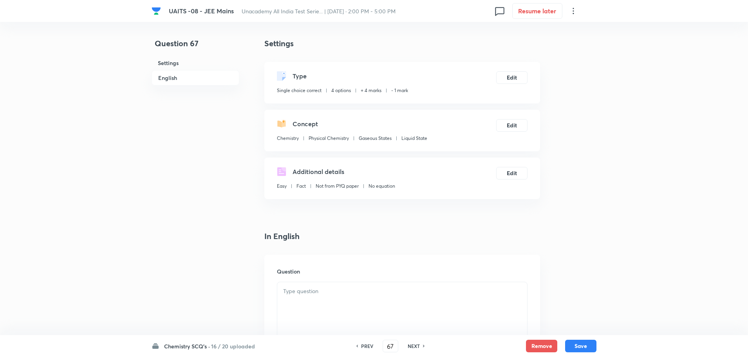
drag, startPoint x: 357, startPoint y: 317, endPoint x: 382, endPoint y: 294, distance: 34.6
click at [357, 317] on div at bounding box center [402, 304] width 250 height 44
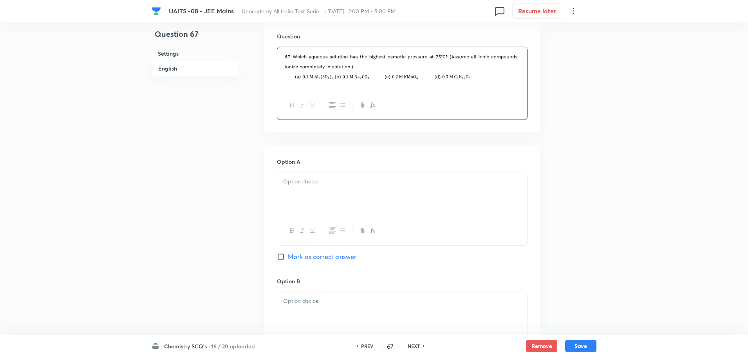
click at [413, 181] on p at bounding box center [402, 181] width 238 height 9
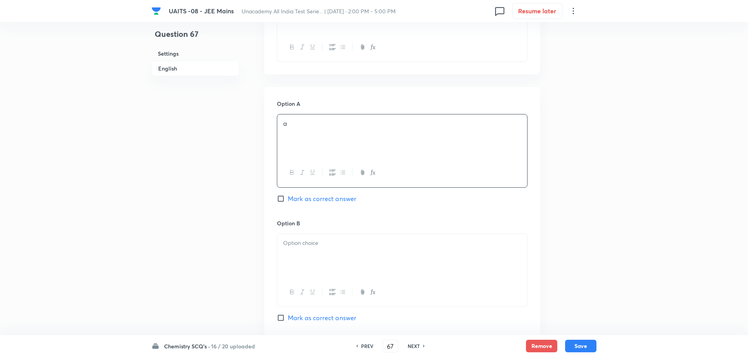
scroll to position [392, 0]
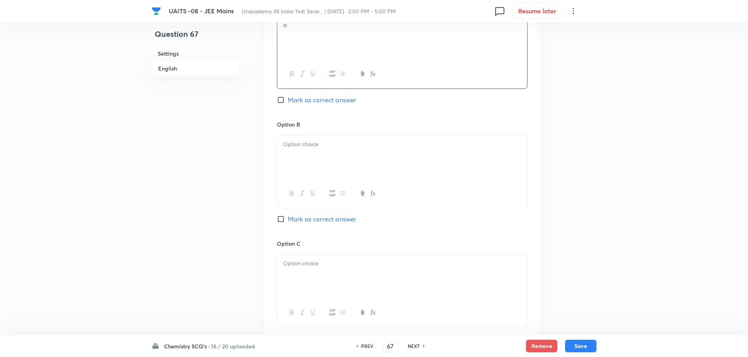
click at [408, 157] on div at bounding box center [402, 157] width 250 height 44
click at [362, 271] on div at bounding box center [402, 276] width 250 height 44
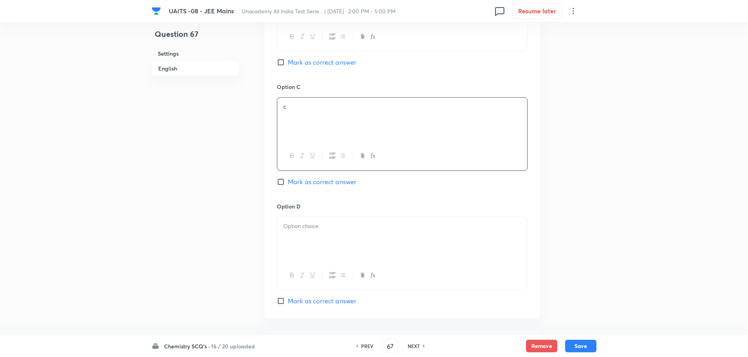
click at [370, 236] on div at bounding box center [402, 239] width 250 height 44
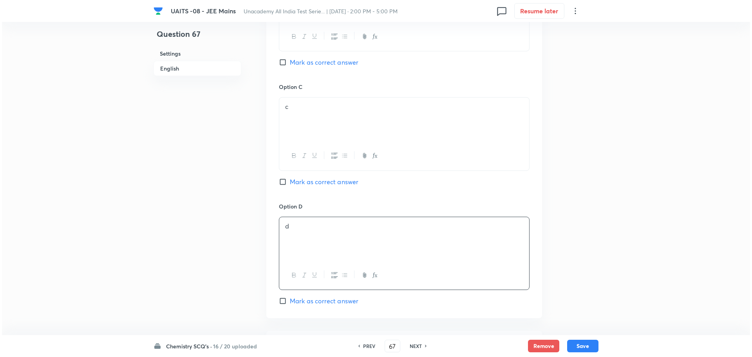
scroll to position [704, 0]
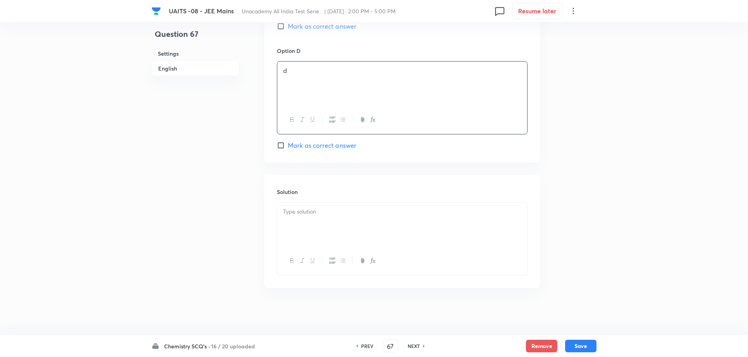
click at [364, 199] on div "Solution" at bounding box center [403, 231] width 276 height 113
click at [363, 234] on div at bounding box center [402, 225] width 250 height 44
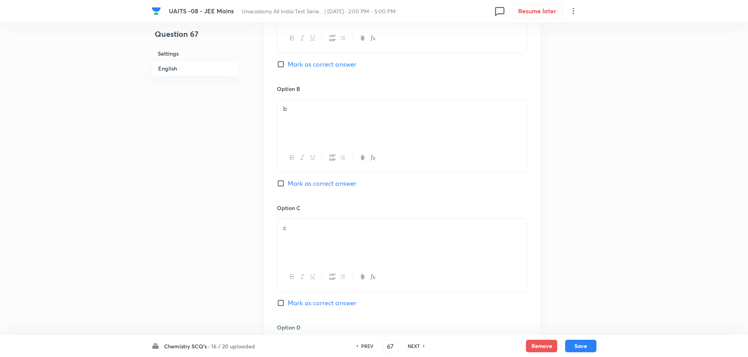
scroll to position [391, 0]
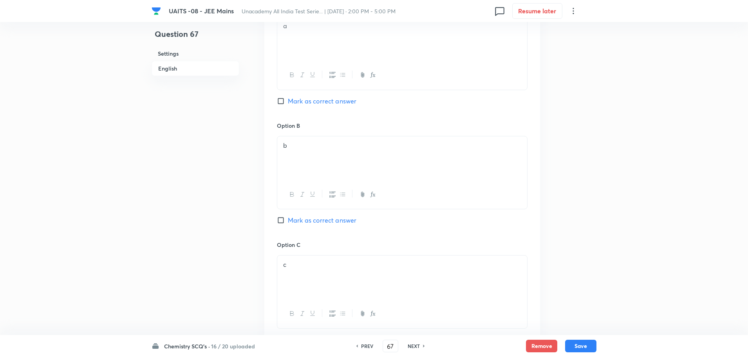
click at [329, 97] on span "Mark as correct answer" at bounding box center [322, 100] width 69 height 9
click at [288, 97] on input "Mark as correct answer" at bounding box center [282, 101] width 11 height 8
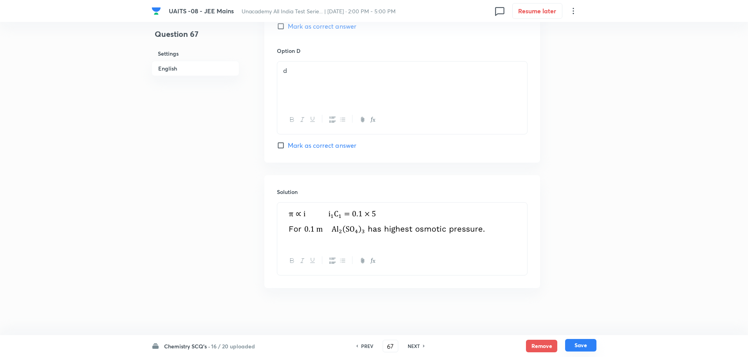
click at [570, 347] on button "Save" at bounding box center [580, 345] width 31 height 13
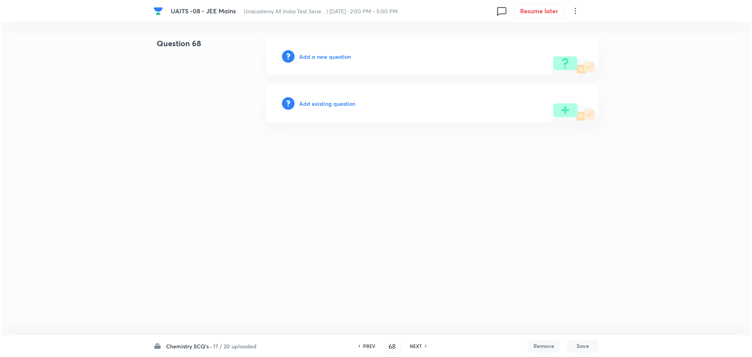
scroll to position [0, 0]
click at [335, 55] on h6 "Add a new question" at bounding box center [325, 57] width 52 height 8
click at [335, 55] on h6 "Choose a question type" at bounding box center [329, 57] width 60 height 8
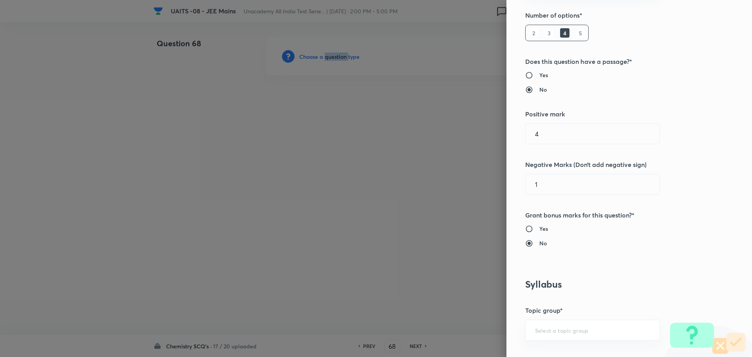
scroll to position [313, 0]
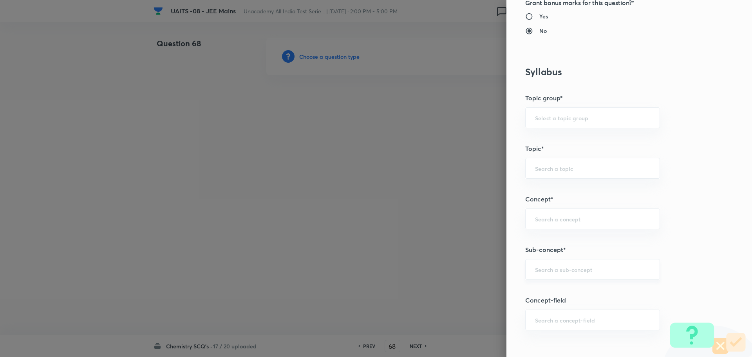
click at [602, 268] on input "text" at bounding box center [592, 269] width 115 height 7
click at [564, 288] on div "Question settings Question type* Single choice correct Number of options* 2 3 4…" at bounding box center [630, 178] width 246 height 357
click at [567, 276] on div "​" at bounding box center [592, 269] width 135 height 21
click at [561, 305] on li "Electrochemistry" at bounding box center [587, 306] width 134 height 14
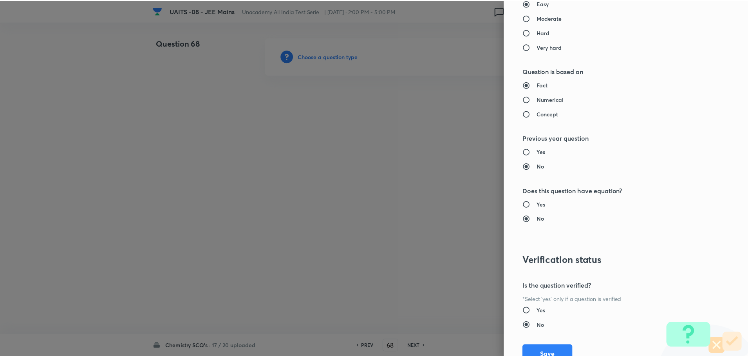
scroll to position [764, 0]
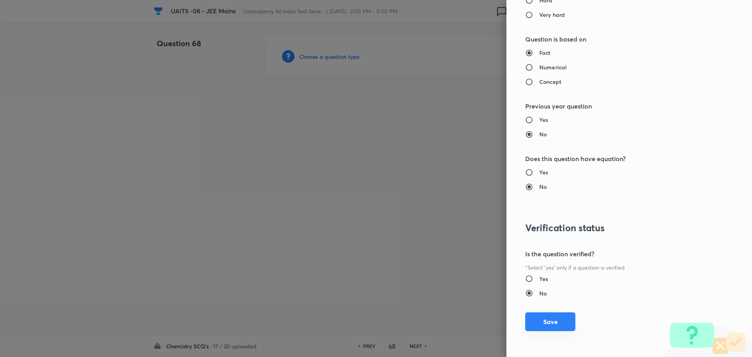
click at [543, 325] on button "Save" at bounding box center [550, 321] width 50 height 19
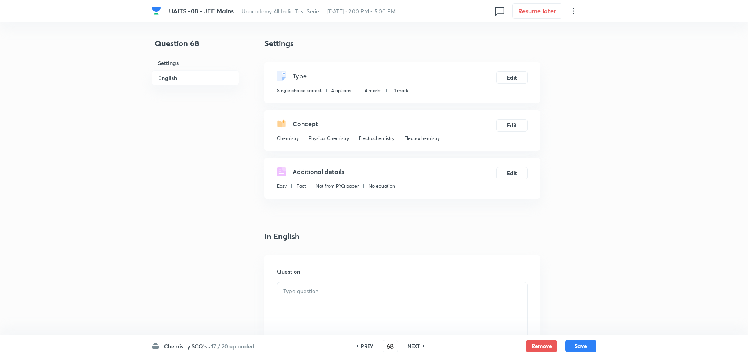
click at [376, 297] on div at bounding box center [402, 304] width 250 height 44
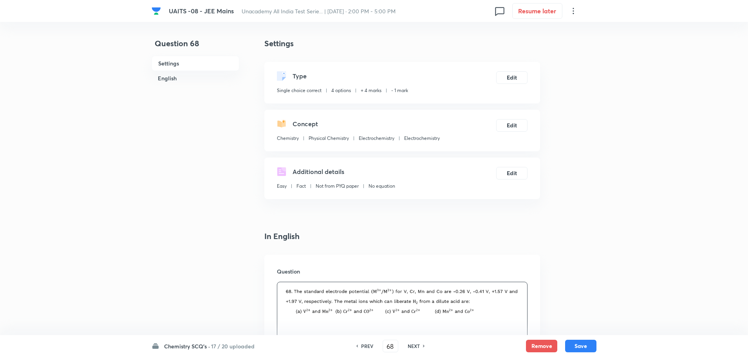
scroll to position [157, 0]
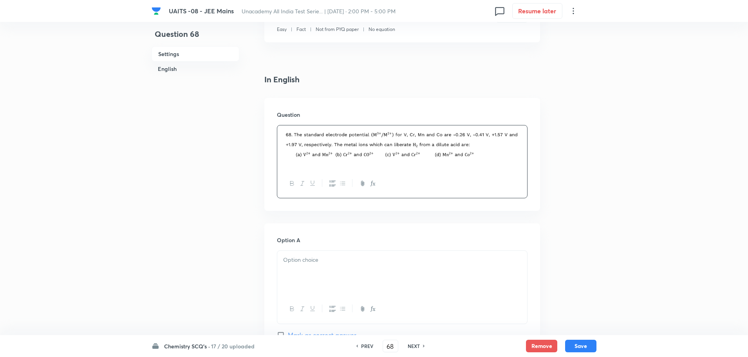
click at [350, 259] on p at bounding box center [402, 259] width 238 height 9
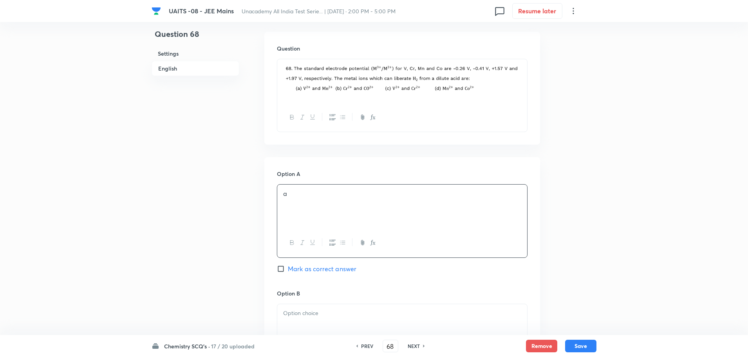
scroll to position [353, 0]
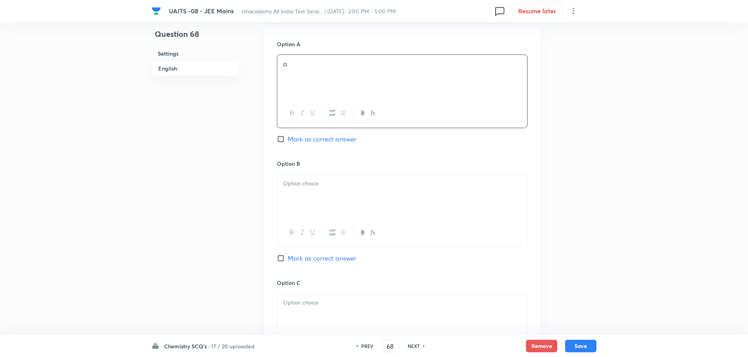
click at [371, 196] on div at bounding box center [402, 196] width 250 height 44
click at [360, 196] on div at bounding box center [402, 198] width 250 height 44
click at [322, 308] on p at bounding box center [402, 304] width 238 height 9
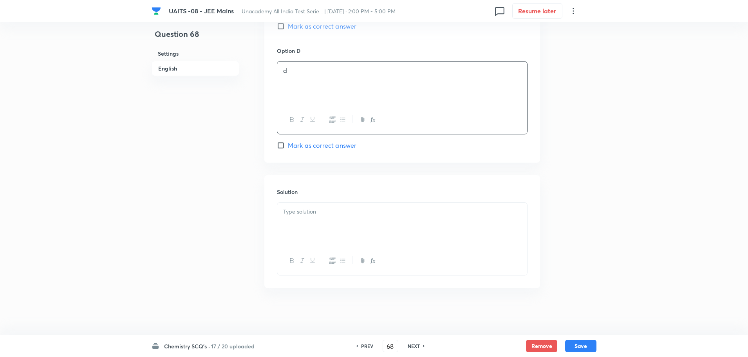
drag, startPoint x: 359, startPoint y: 207, endPoint x: 394, endPoint y: 187, distance: 40.5
click at [361, 206] on div at bounding box center [402, 225] width 250 height 44
click at [314, 27] on span "Mark as correct answer" at bounding box center [322, 26] width 69 height 9
click at [288, 27] on input "Mark as correct answer" at bounding box center [282, 26] width 11 height 8
click at [332, 241] on div at bounding box center [402, 225] width 250 height 44
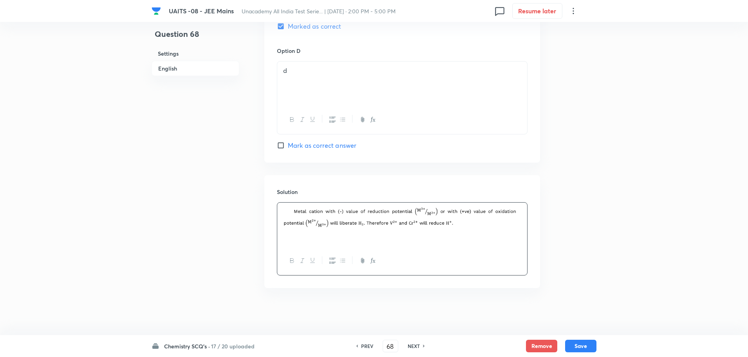
click at [582, 343] on button "Save" at bounding box center [580, 346] width 31 height 13
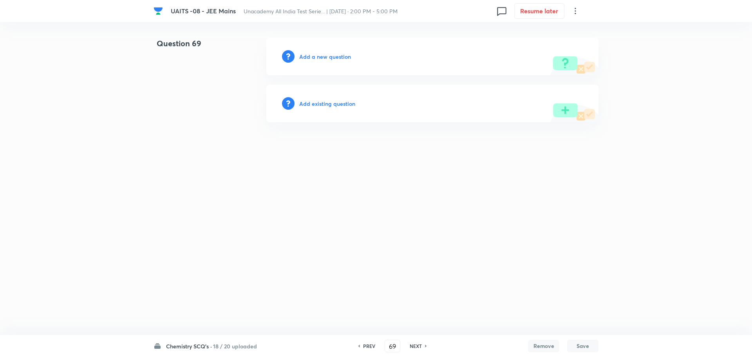
click at [324, 60] on h6 "Add a new question" at bounding box center [325, 57] width 52 height 8
click at [324, 60] on h6 "Choose a question type" at bounding box center [329, 57] width 60 height 8
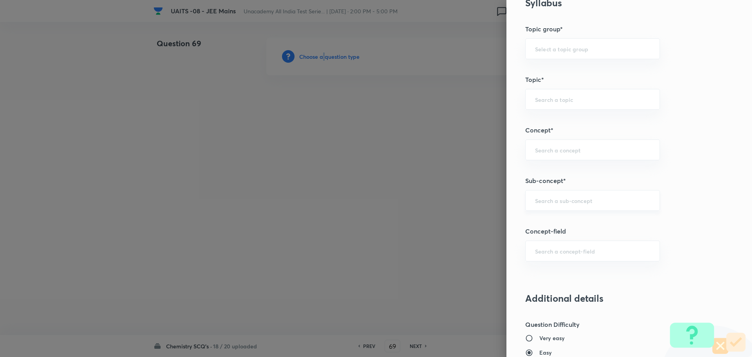
scroll to position [431, 0]
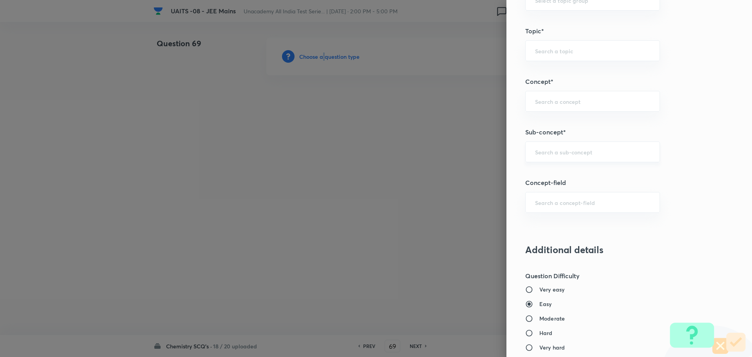
click at [573, 159] on div "​" at bounding box center [592, 151] width 135 height 21
click at [557, 154] on input "text" at bounding box center [592, 151] width 115 height 7
click at [563, 172] on li "Chemical Kinetics" at bounding box center [587, 174] width 134 height 14
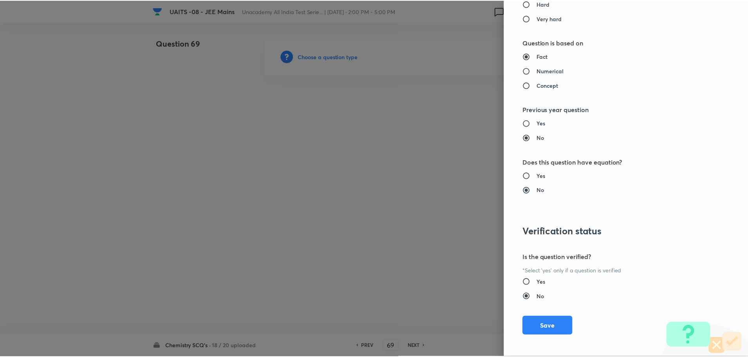
scroll to position [764, 0]
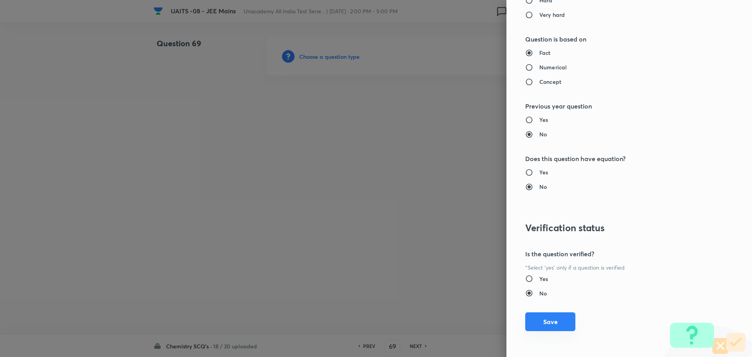
click at [549, 319] on button "Save" at bounding box center [550, 321] width 50 height 19
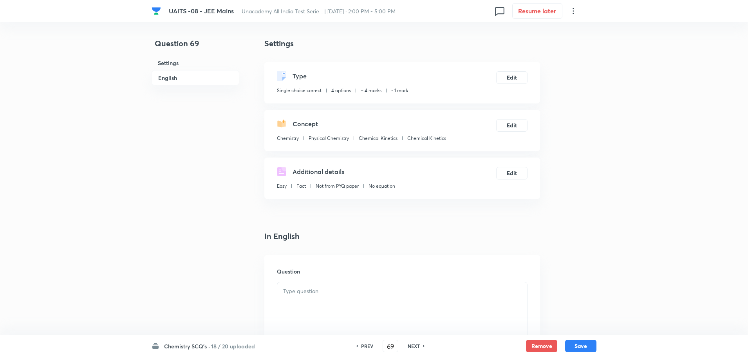
click at [353, 293] on p at bounding box center [402, 291] width 238 height 9
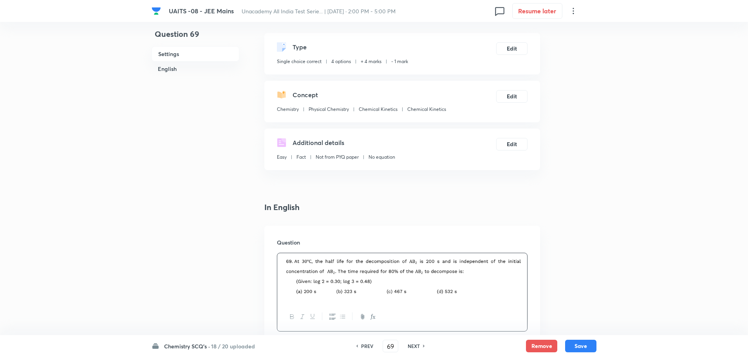
scroll to position [157, 0]
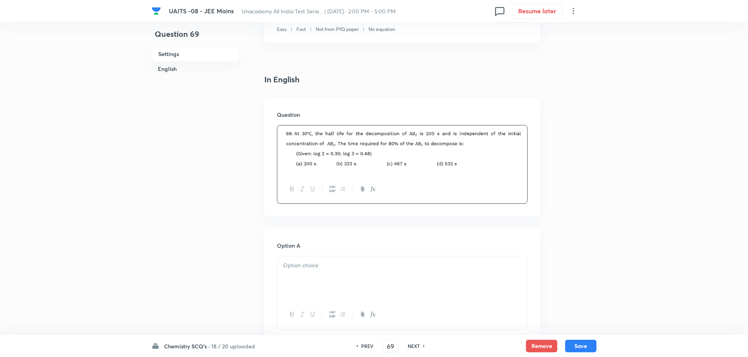
click at [372, 261] on div at bounding box center [402, 278] width 250 height 44
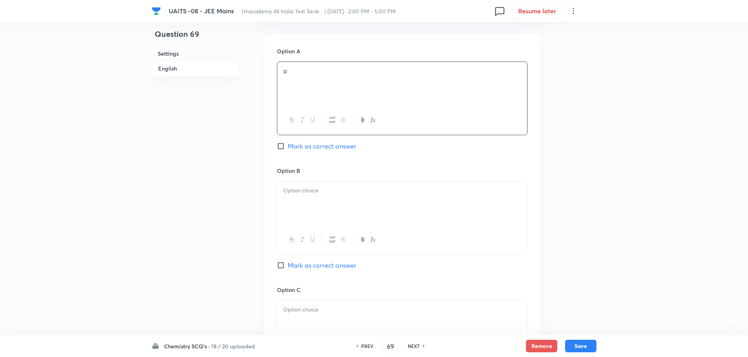
scroll to position [353, 0]
click at [379, 210] on div at bounding box center [402, 202] width 250 height 44
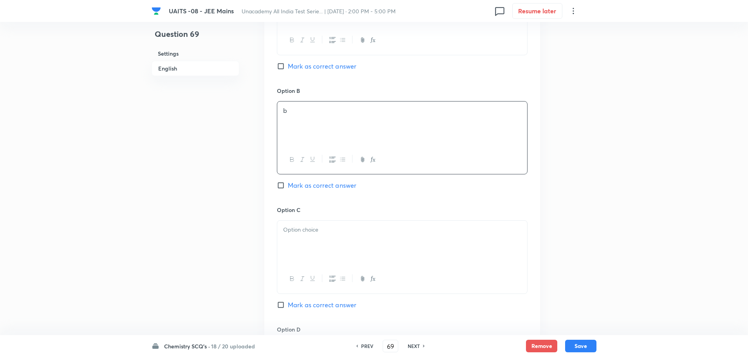
click at [368, 241] on div at bounding box center [402, 243] width 250 height 44
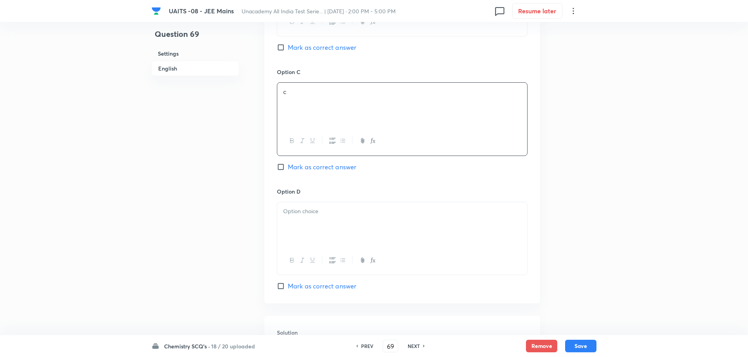
scroll to position [588, 0]
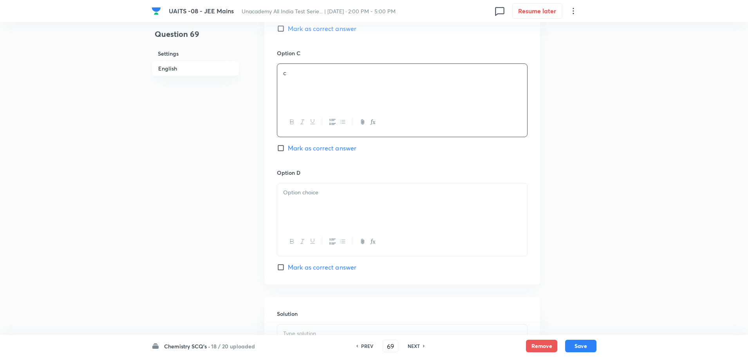
click at [377, 216] on div at bounding box center [402, 205] width 250 height 44
click at [348, 148] on span "Mark as correct answer" at bounding box center [322, 147] width 69 height 9
click at [288, 148] on input "Mark as correct answer" at bounding box center [282, 148] width 11 height 8
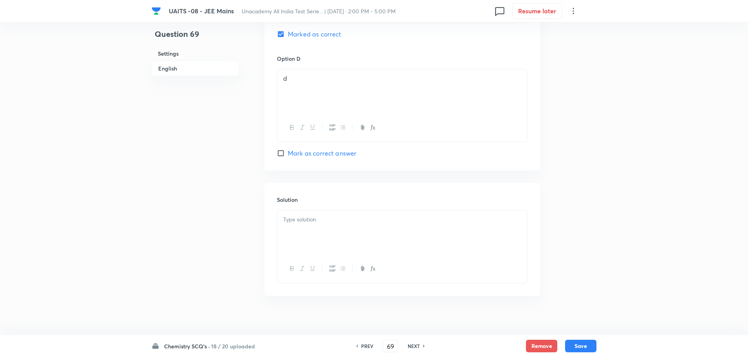
scroll to position [710, 0]
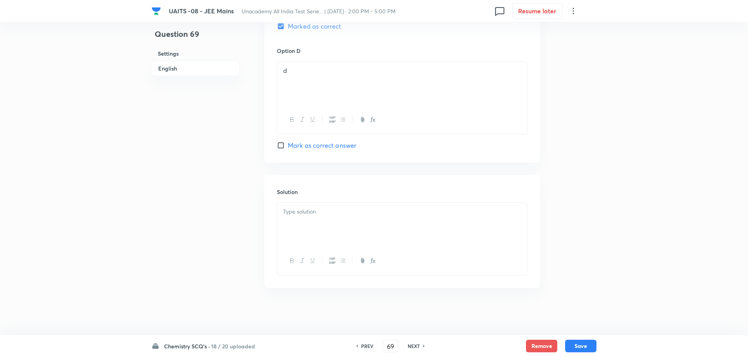
click at [383, 203] on div at bounding box center [402, 225] width 250 height 44
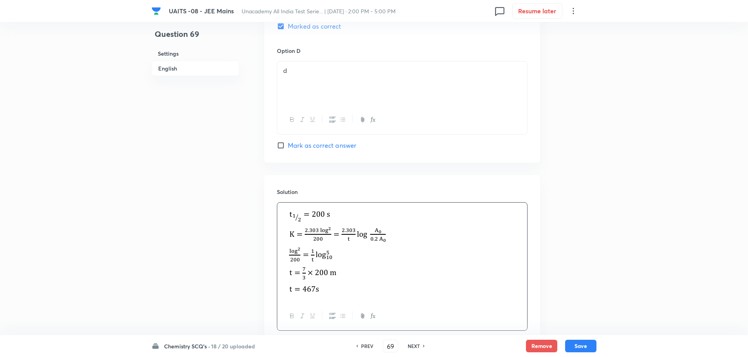
click at [584, 344] on button "Save" at bounding box center [580, 346] width 31 height 13
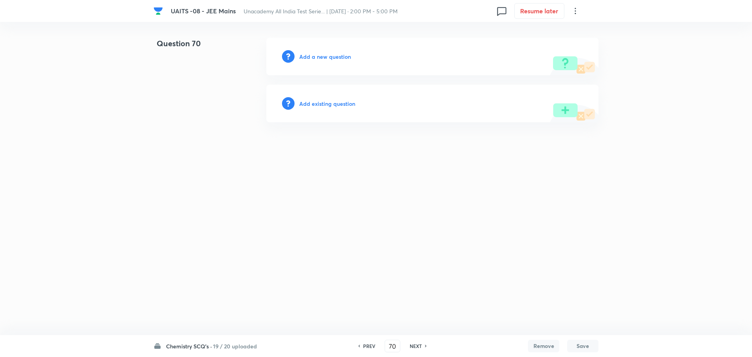
click at [313, 61] on div "Add a new question" at bounding box center [432, 57] width 332 height 38
click at [318, 58] on h6 "Add a new question" at bounding box center [325, 57] width 52 height 8
click at [318, 58] on h6 "Choose a question type" at bounding box center [329, 57] width 60 height 8
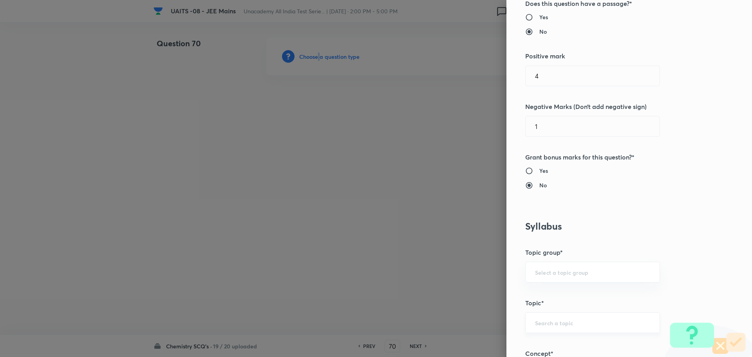
scroll to position [274, 0]
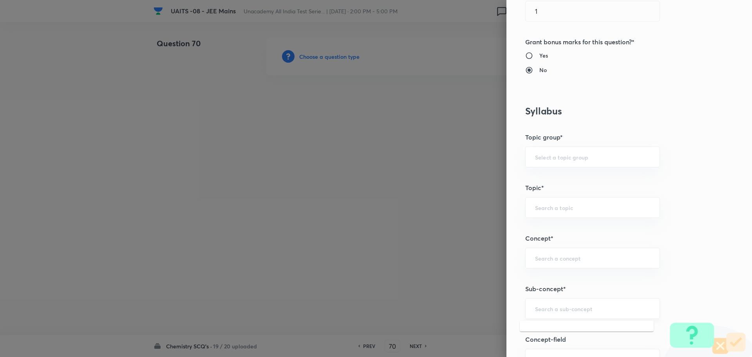
click at [596, 309] on input "text" at bounding box center [592, 308] width 115 height 7
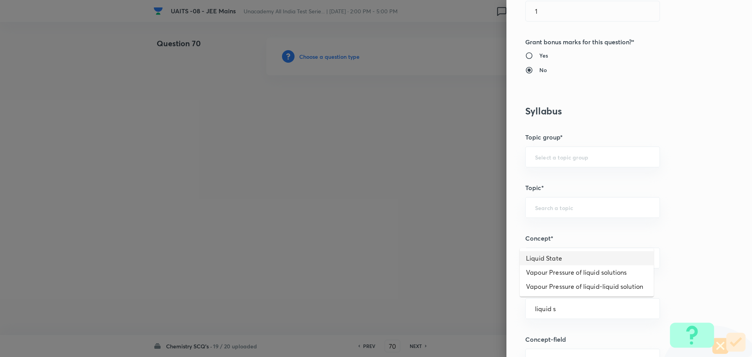
click at [588, 263] on li "Liquid State" at bounding box center [587, 258] width 134 height 14
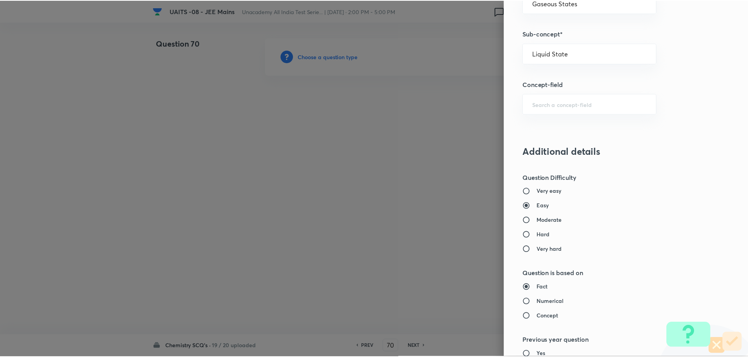
scroll to position [764, 0]
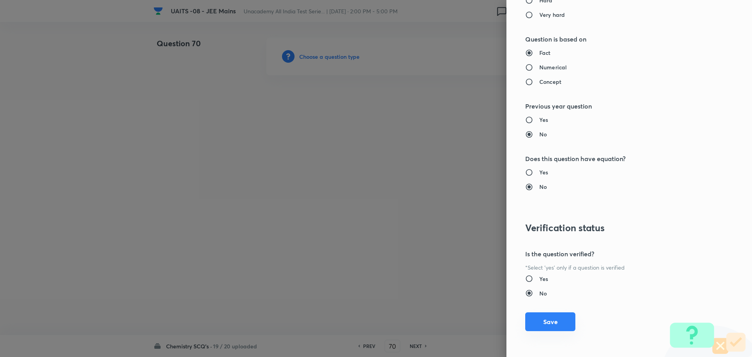
click at [538, 321] on button "Save" at bounding box center [550, 321] width 50 height 19
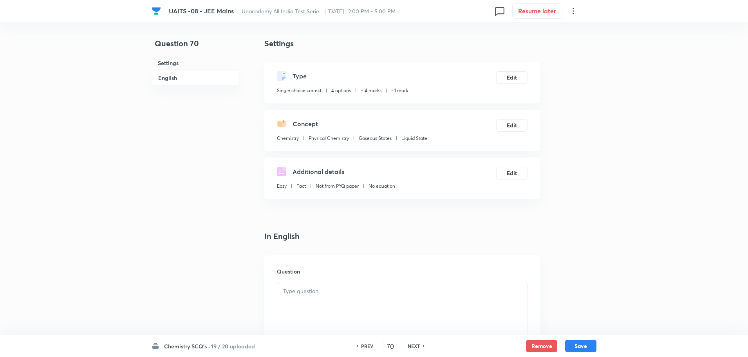
click at [368, 304] on div at bounding box center [402, 304] width 250 height 44
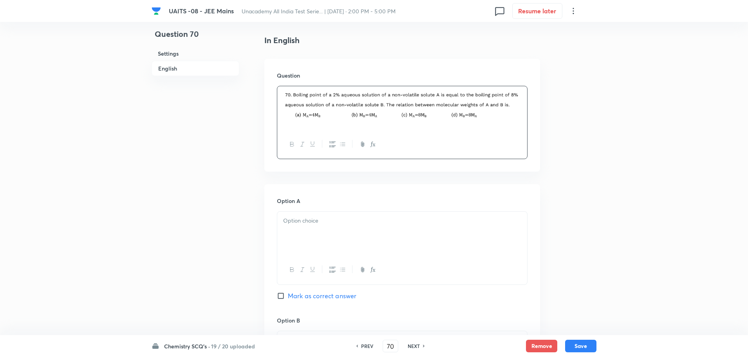
click at [339, 228] on div at bounding box center [402, 234] width 250 height 44
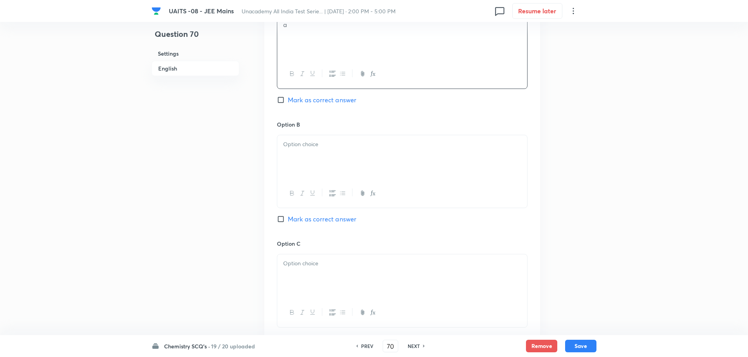
click at [362, 159] on div at bounding box center [402, 157] width 250 height 44
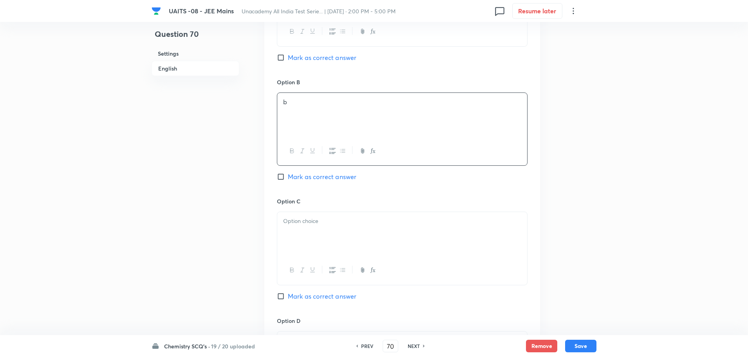
scroll to position [509, 0]
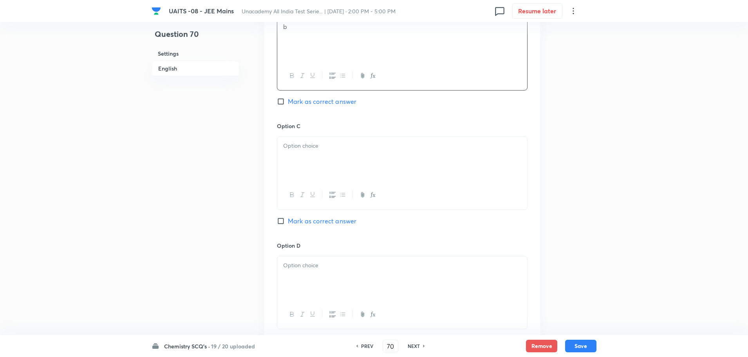
click at [362, 159] on div at bounding box center [402, 159] width 250 height 44
click at [345, 277] on div at bounding box center [402, 278] width 250 height 44
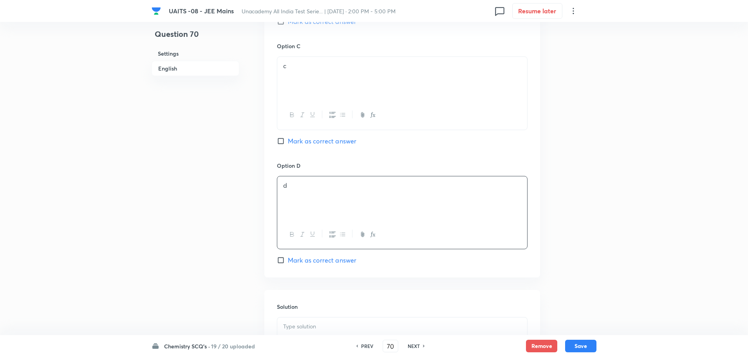
scroll to position [470, 0]
click at [321, 140] on span "Mark as correct answer" at bounding box center [322, 140] width 69 height 9
click at [288, 140] on input "Mark as correct answer" at bounding box center [282, 141] width 11 height 8
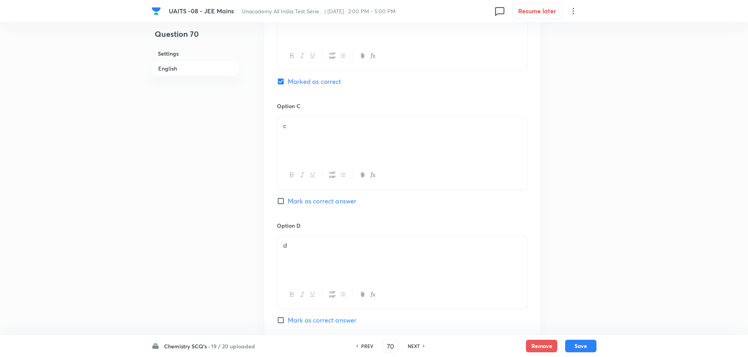
scroll to position [704, 0]
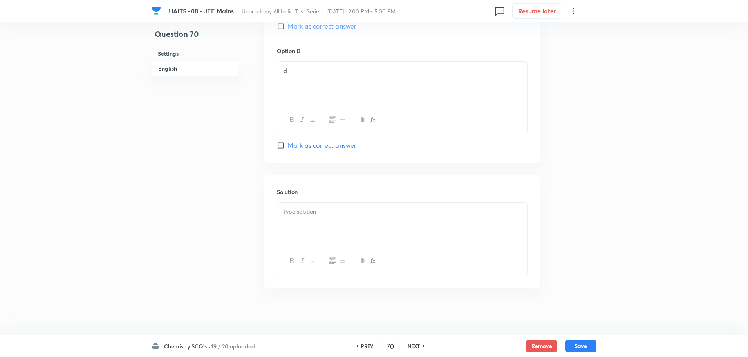
click at [372, 214] on p at bounding box center [402, 211] width 238 height 9
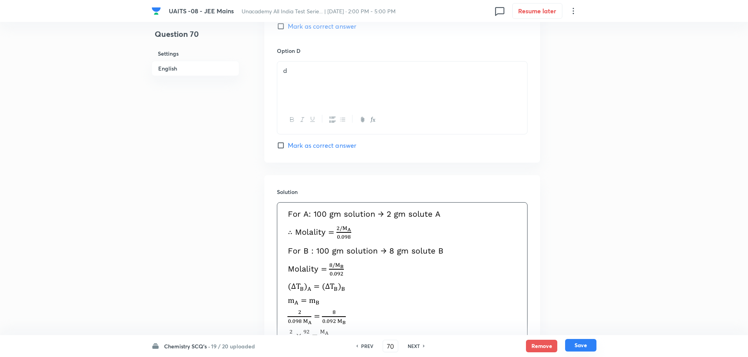
click at [583, 344] on button "Save" at bounding box center [580, 345] width 31 height 13
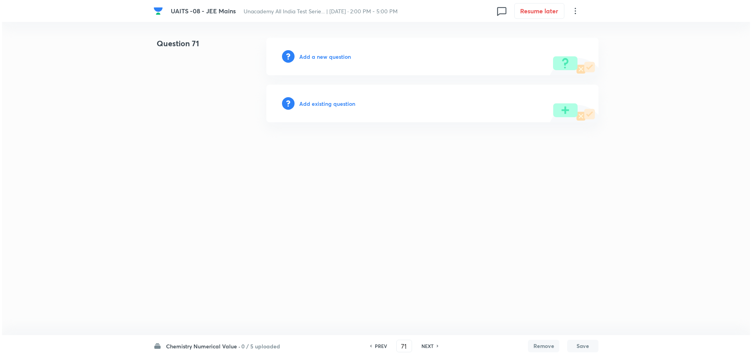
scroll to position [0, 0]
click at [319, 53] on h6 "Add a new question" at bounding box center [325, 57] width 52 height 8
click at [321, 56] on h6 "Choose a question type" at bounding box center [329, 57] width 60 height 8
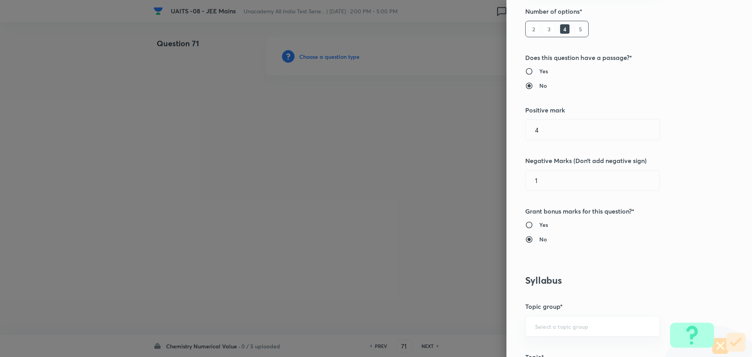
scroll to position [274, 0]
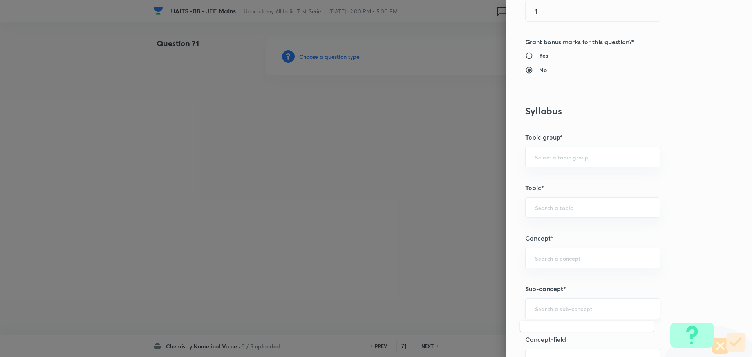
click at [585, 306] on input "text" at bounding box center [592, 308] width 115 height 7
click at [574, 283] on li "Electrochemistry" at bounding box center [587, 286] width 134 height 14
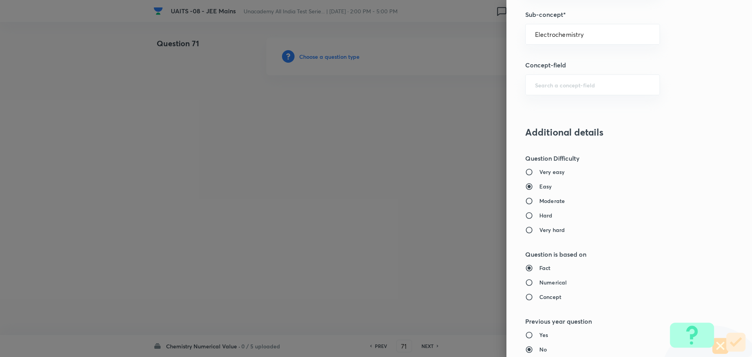
scroll to position [764, 0]
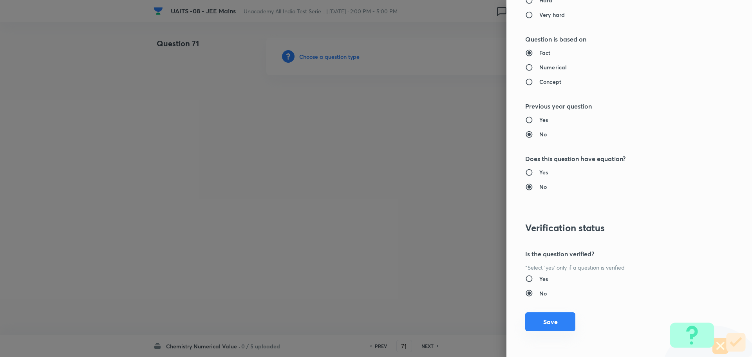
click at [546, 321] on button "Save" at bounding box center [550, 321] width 50 height 19
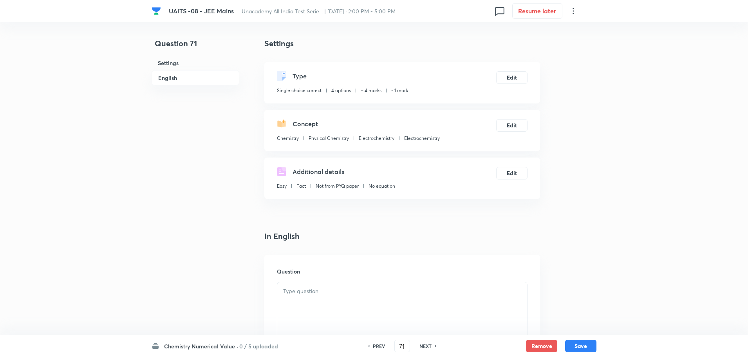
click at [351, 289] on p at bounding box center [402, 291] width 238 height 9
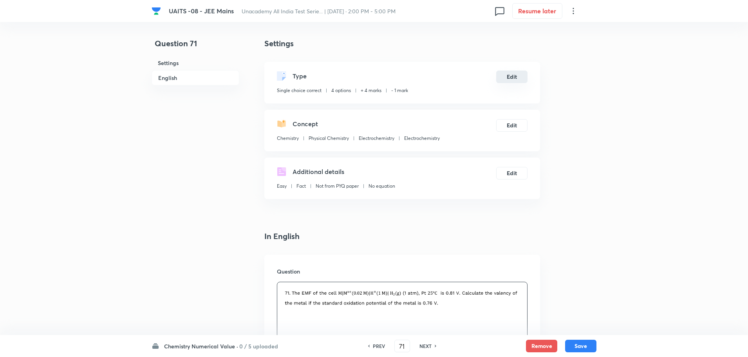
click at [509, 78] on button "Edit" at bounding box center [511, 77] width 31 height 13
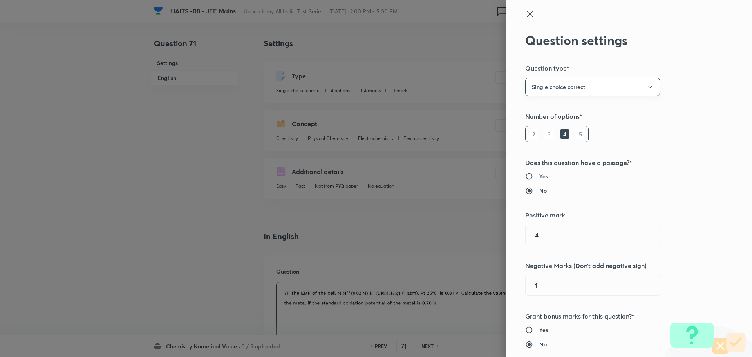
click at [583, 91] on button "Single choice correct" at bounding box center [592, 87] width 135 height 18
click at [549, 143] on span "Integer" at bounding box center [587, 140] width 125 height 8
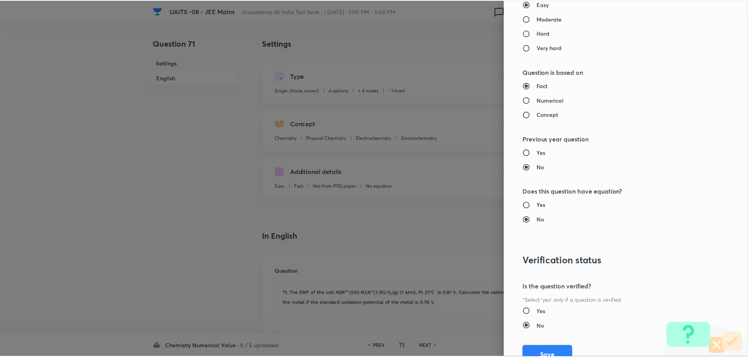
scroll to position [717, 0]
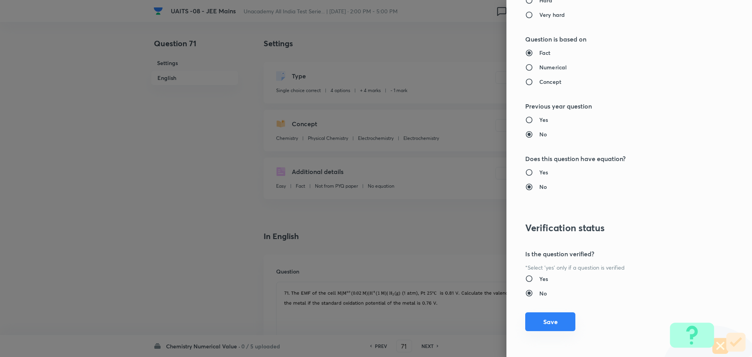
click at [563, 326] on button "Save" at bounding box center [550, 321] width 50 height 19
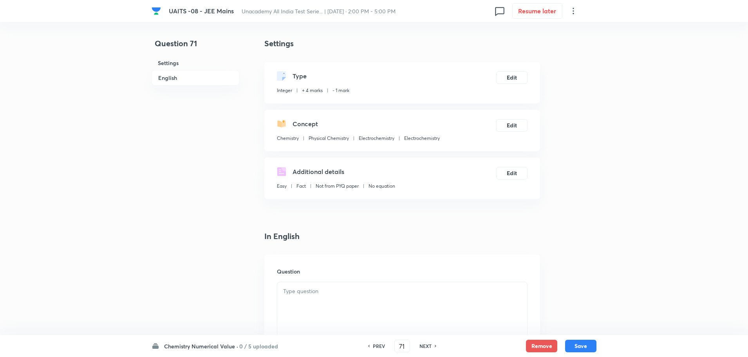
click at [414, 302] on div at bounding box center [402, 304] width 250 height 44
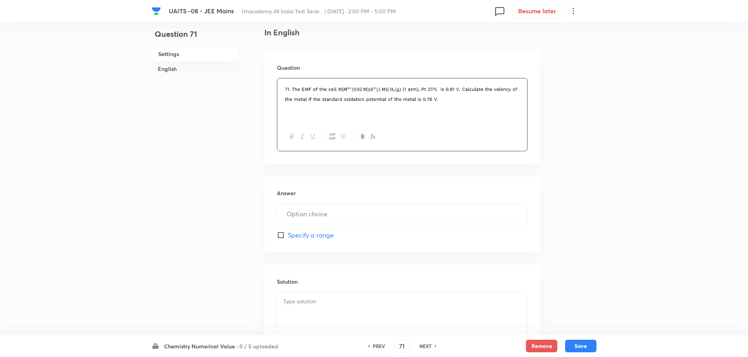
scroll to position [235, 0]
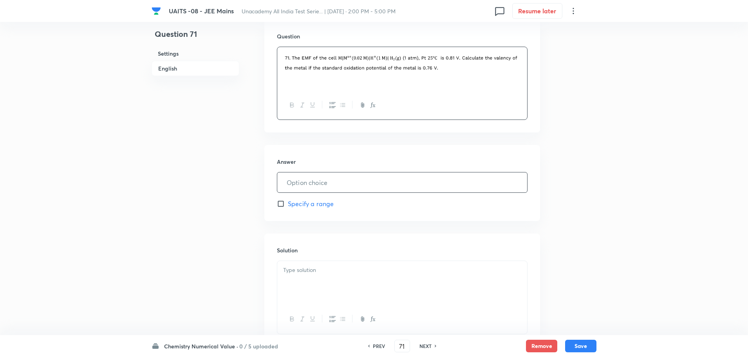
click at [394, 179] on input "text" at bounding box center [402, 182] width 250 height 20
click at [382, 283] on div at bounding box center [402, 283] width 250 height 44
click at [586, 345] on button "Save" at bounding box center [580, 345] width 31 height 13
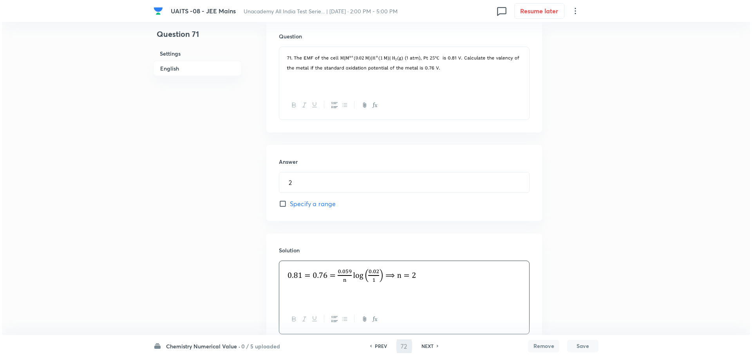
scroll to position [0, 0]
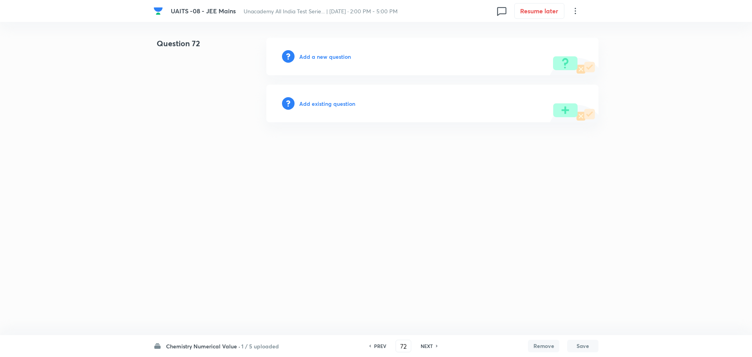
click at [345, 57] on h6 "Add a new question" at bounding box center [325, 57] width 52 height 8
click at [345, 57] on h6 "Choose a question type" at bounding box center [329, 57] width 60 height 8
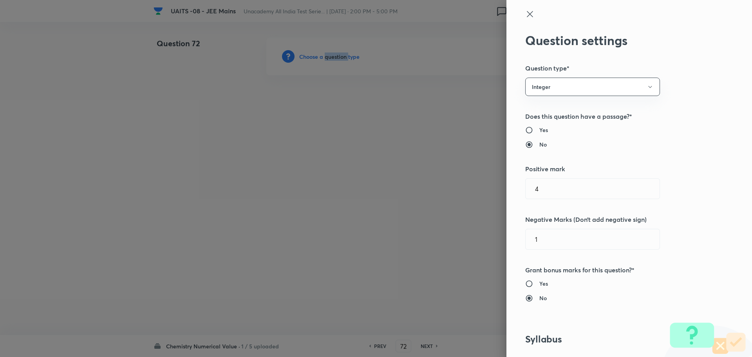
scroll to position [313, 0]
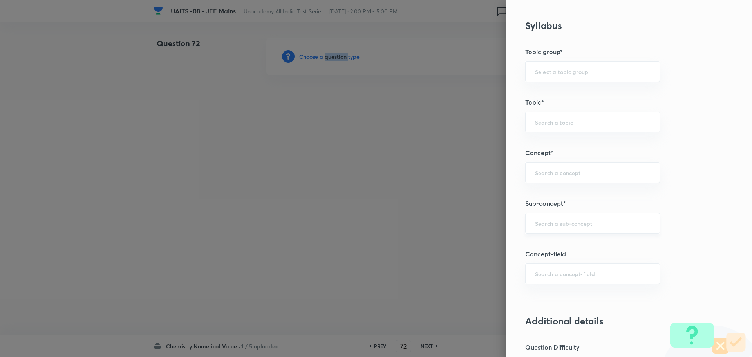
click at [580, 215] on div "​" at bounding box center [592, 223] width 135 height 21
click at [552, 220] on input "text" at bounding box center [592, 222] width 115 height 7
click at [568, 246] on li "Chemical Kinetics" at bounding box center [587, 245] width 134 height 14
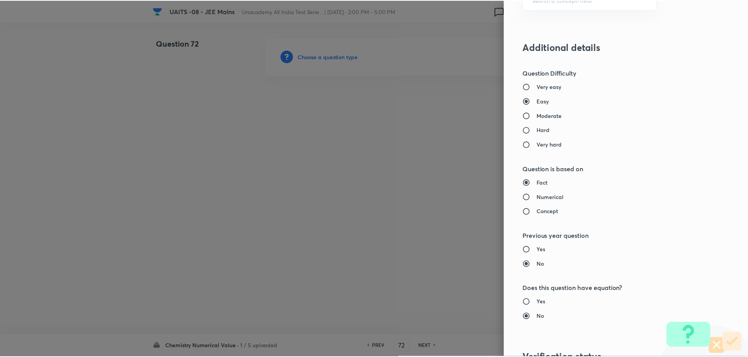
scroll to position [717, 0]
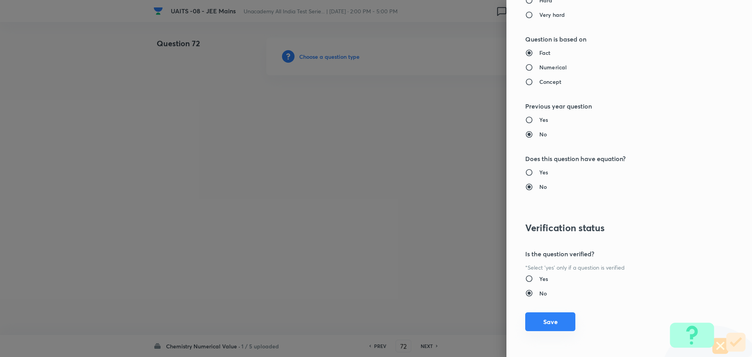
click at [557, 323] on button "Save" at bounding box center [550, 321] width 50 height 19
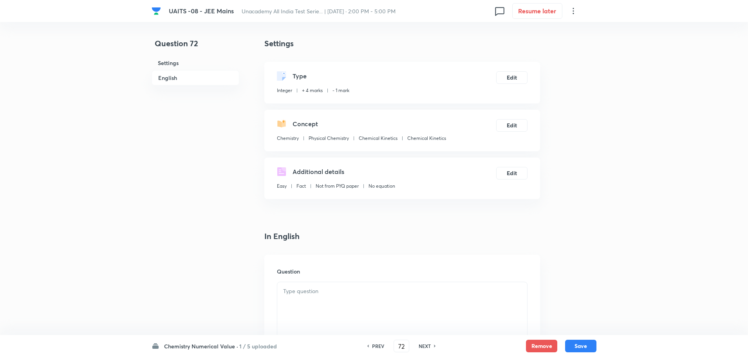
click at [372, 296] on div at bounding box center [402, 304] width 250 height 44
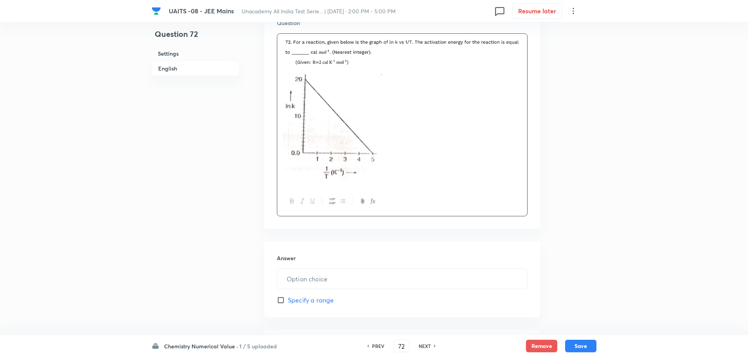
scroll to position [274, 0]
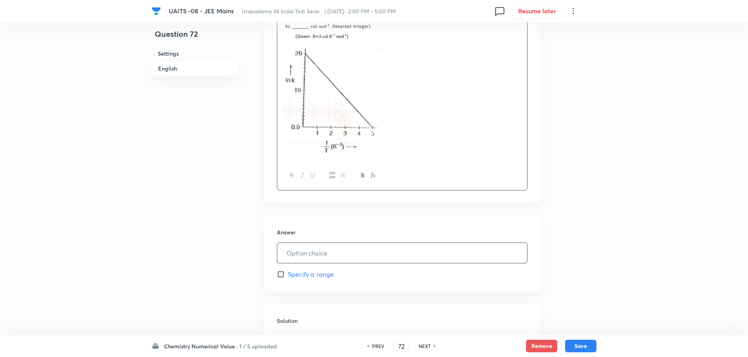
click at [374, 246] on input "text" at bounding box center [402, 253] width 250 height 20
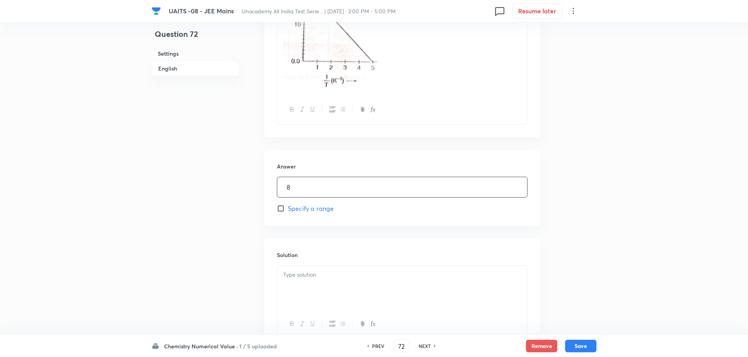
scroll to position [403, 0]
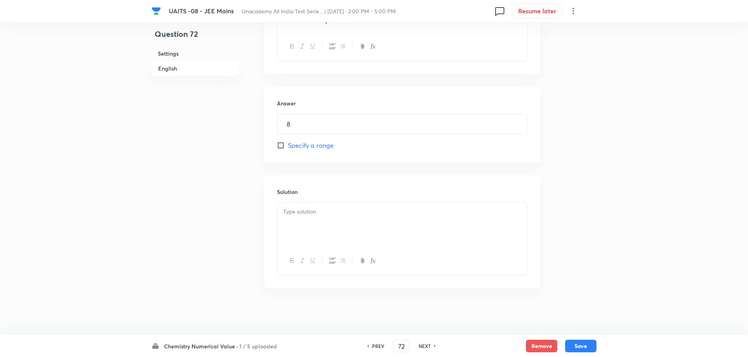
click at [407, 199] on div "Solution" at bounding box center [403, 231] width 276 height 113
click at [486, 234] on div at bounding box center [402, 225] width 250 height 44
click at [591, 344] on button "Save" at bounding box center [580, 345] width 31 height 13
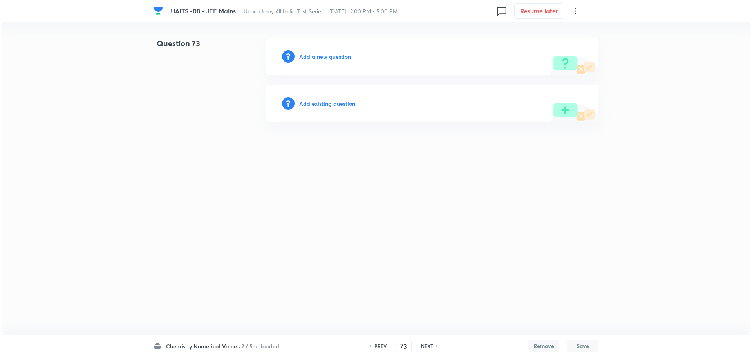
scroll to position [0, 0]
click at [318, 58] on h6 "Add a new question" at bounding box center [325, 57] width 52 height 8
click at [318, 58] on h6 "Choose a question type" at bounding box center [329, 57] width 60 height 8
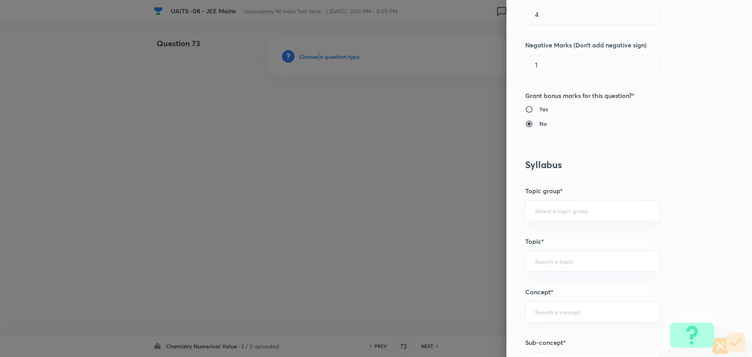
scroll to position [274, 0]
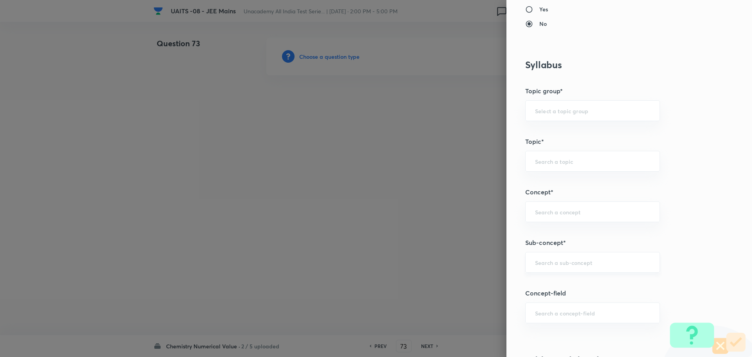
click at [598, 265] on input "text" at bounding box center [592, 262] width 115 height 7
click at [590, 269] on div "​" at bounding box center [592, 262] width 135 height 21
click at [569, 280] on li "Liquid State" at bounding box center [587, 284] width 134 height 14
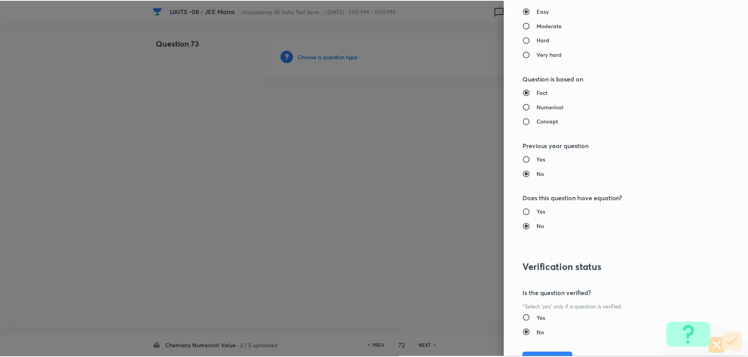
scroll to position [717, 0]
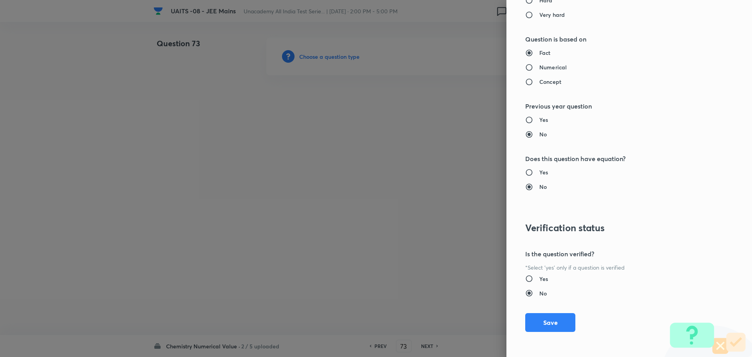
click at [557, 317] on button "Save" at bounding box center [550, 322] width 50 height 19
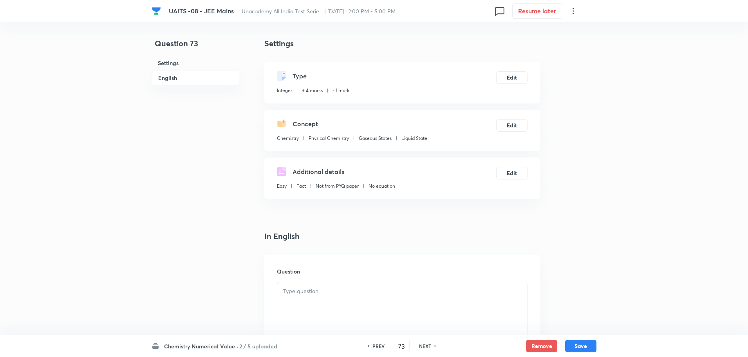
click at [418, 326] on div at bounding box center [402, 340] width 250 height 29
click at [424, 301] on div at bounding box center [402, 304] width 250 height 44
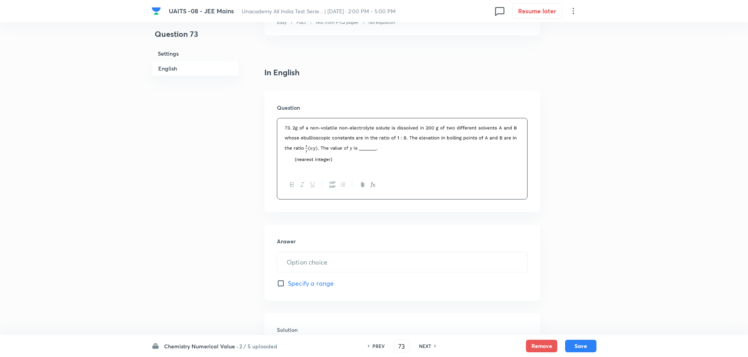
scroll to position [196, 0]
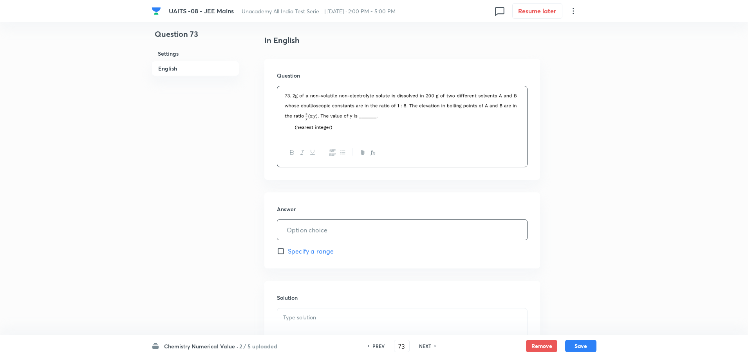
click at [328, 237] on input "text" at bounding box center [402, 230] width 250 height 20
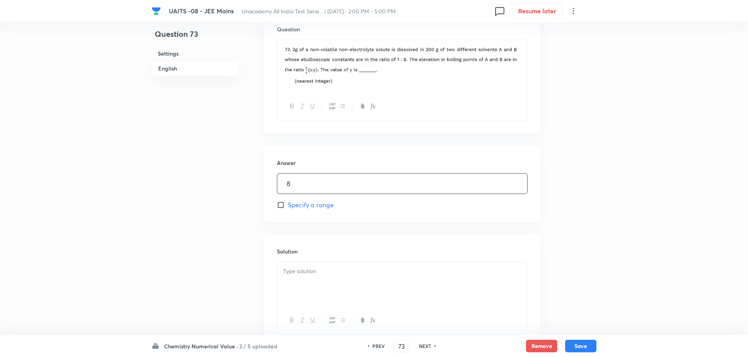
scroll to position [302, 0]
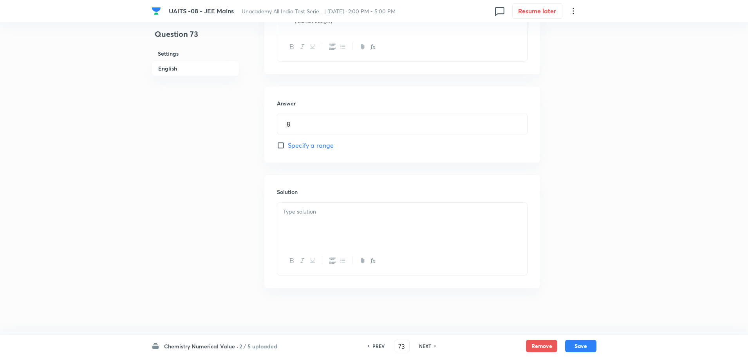
click at [377, 217] on div at bounding box center [402, 225] width 250 height 44
click at [577, 345] on button "Save" at bounding box center [580, 345] width 31 height 13
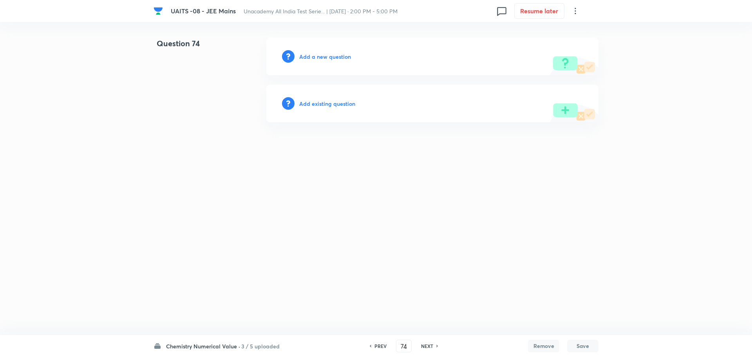
click at [331, 54] on h6 "Add a new question" at bounding box center [325, 57] width 52 height 8
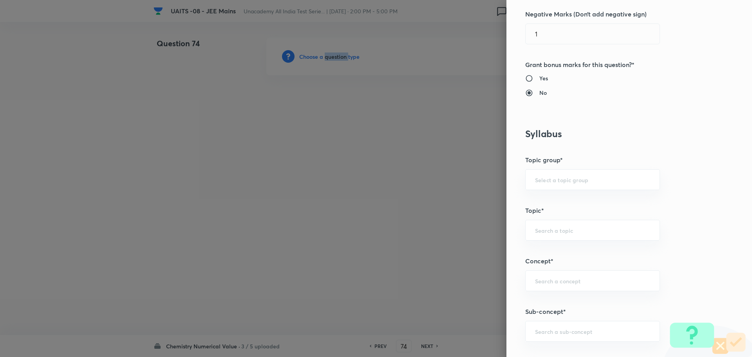
scroll to position [274, 0]
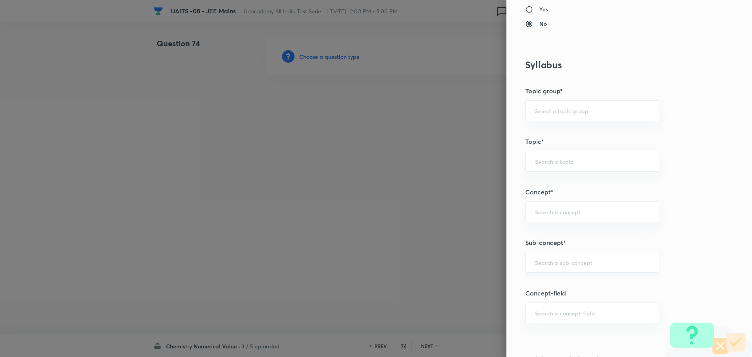
click at [629, 259] on input "text" at bounding box center [592, 262] width 115 height 7
click at [619, 285] on li "Electrochemistry" at bounding box center [587, 284] width 134 height 14
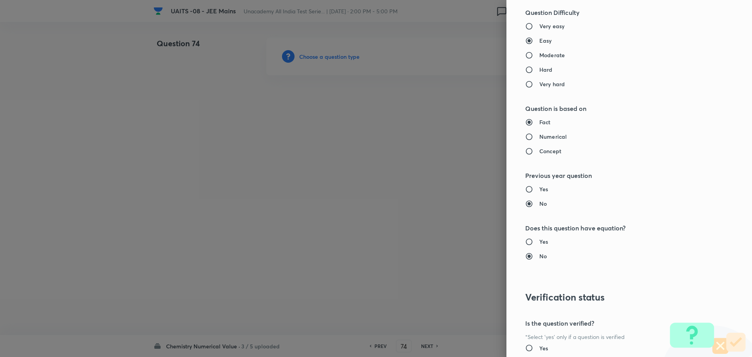
scroll to position [717, 0]
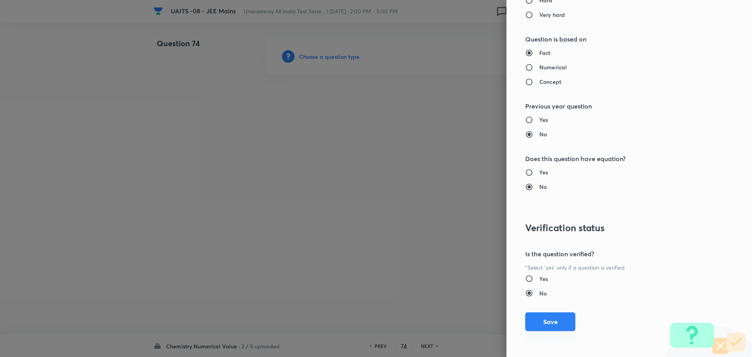
click at [546, 324] on button "Save" at bounding box center [550, 321] width 50 height 19
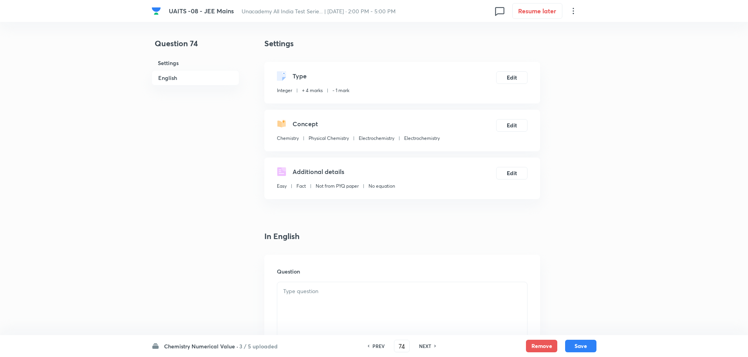
click at [427, 297] on div at bounding box center [402, 304] width 250 height 44
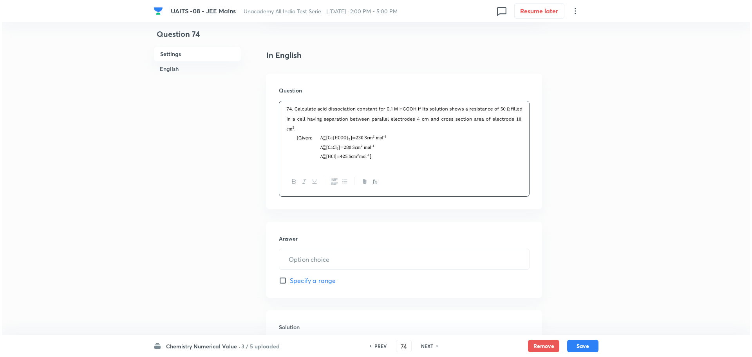
scroll to position [196, 0]
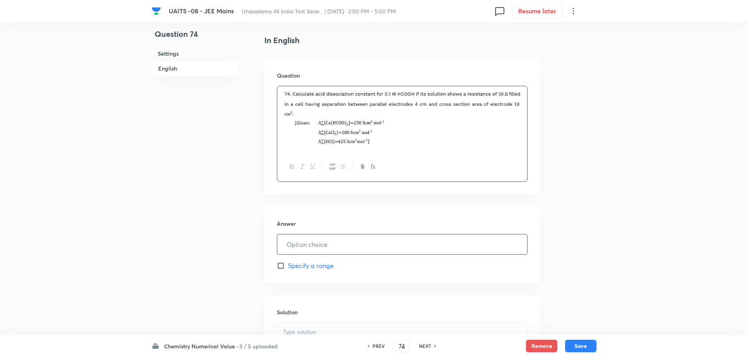
click at [384, 234] on input "text" at bounding box center [402, 244] width 250 height 20
click at [363, 310] on h6 "Solution" at bounding box center [402, 312] width 251 height 8
click at [351, 325] on div at bounding box center [402, 345] width 250 height 44
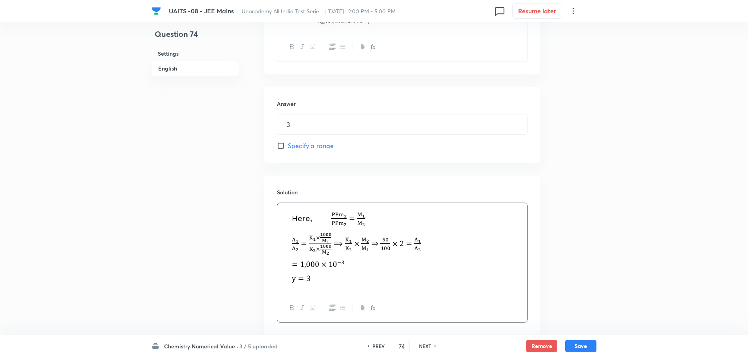
scroll to position [316, 0]
click at [577, 345] on button "Save" at bounding box center [580, 345] width 31 height 13
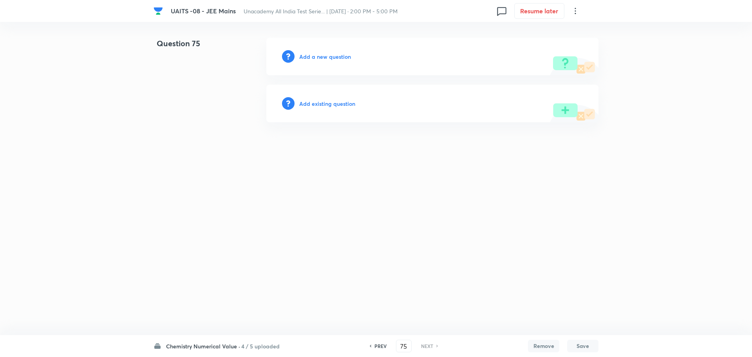
click at [378, 342] on div "PREV 75 ​ NEXT" at bounding box center [403, 346] width 101 height 13
click at [379, 346] on h6 "PREV" at bounding box center [381, 345] width 12 height 7
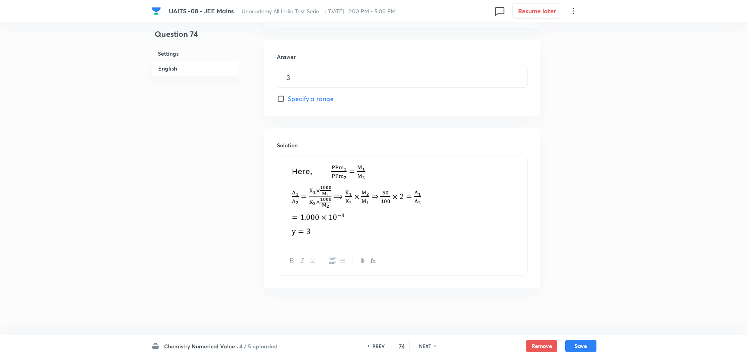
click at [379, 343] on h6 "PREV" at bounding box center [379, 345] width 12 height 7
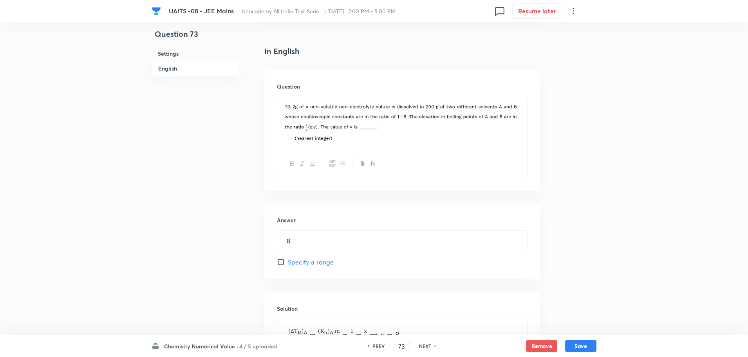
scroll to position [184, 0]
click at [380, 348] on div "PREV 73 ​ NEXT" at bounding box center [401, 346] width 101 height 13
click at [380, 344] on h6 "PREV" at bounding box center [379, 345] width 12 height 7
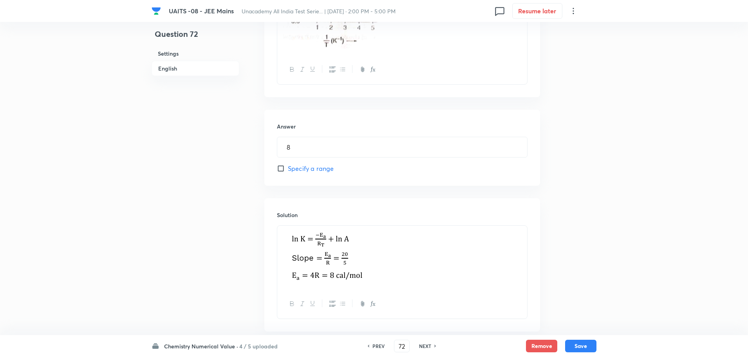
click at [379, 345] on h6 "PREV" at bounding box center [379, 345] width 12 height 7
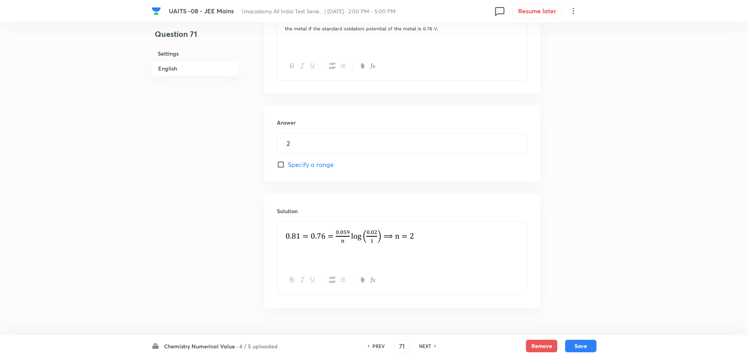
scroll to position [294, 0]
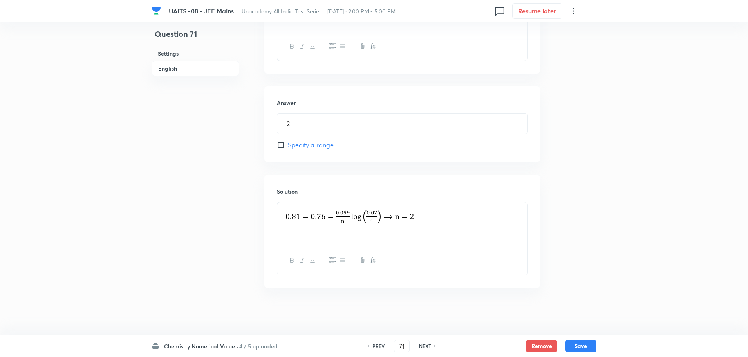
click at [374, 341] on div "PREV 71 ​ NEXT" at bounding box center [401, 346] width 101 height 13
click at [378, 350] on div "PREV 71 ​ NEXT" at bounding box center [401, 346] width 101 height 13
click at [379, 346] on h6 "PREV" at bounding box center [379, 345] width 12 height 7
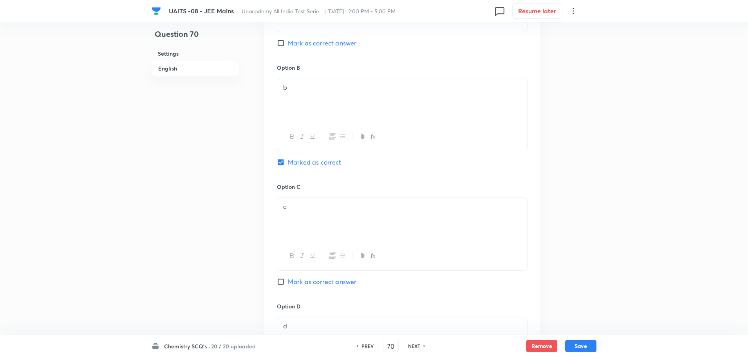
scroll to position [568, 0]
click at [375, 345] on div "PREV" at bounding box center [366, 345] width 21 height 7
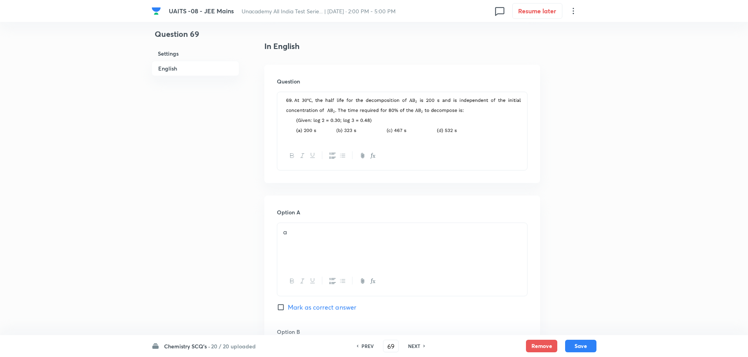
scroll to position [176, 0]
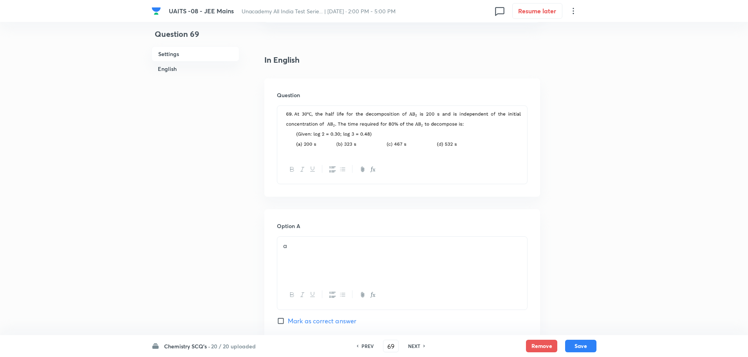
click at [368, 346] on h6 "PREV" at bounding box center [368, 345] width 12 height 7
click at [368, 344] on h6 "PREV" at bounding box center [368, 345] width 12 height 7
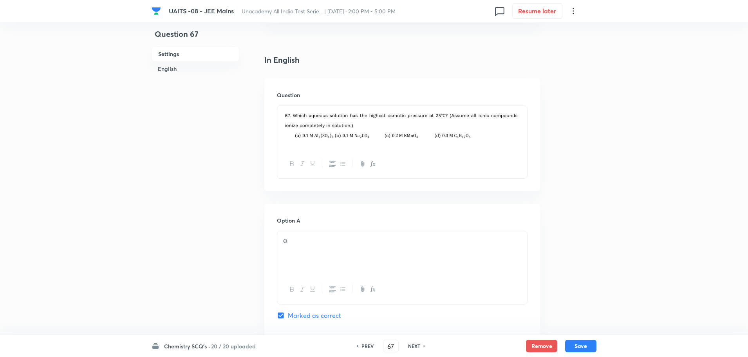
click at [368, 344] on h6 "PREV" at bounding box center [368, 345] width 12 height 7
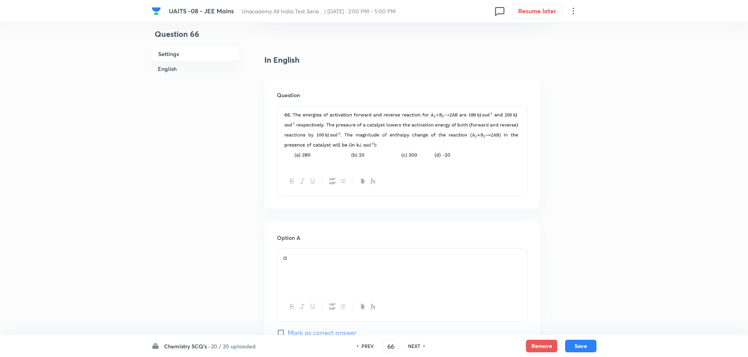
click at [368, 344] on h6 "PREV" at bounding box center [368, 345] width 12 height 7
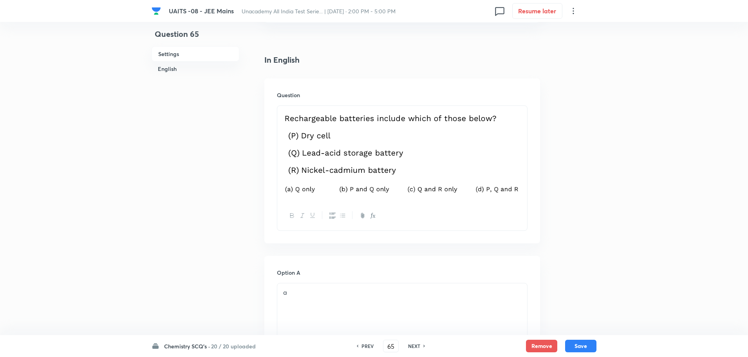
click at [368, 343] on h6 "PREV" at bounding box center [368, 345] width 12 height 7
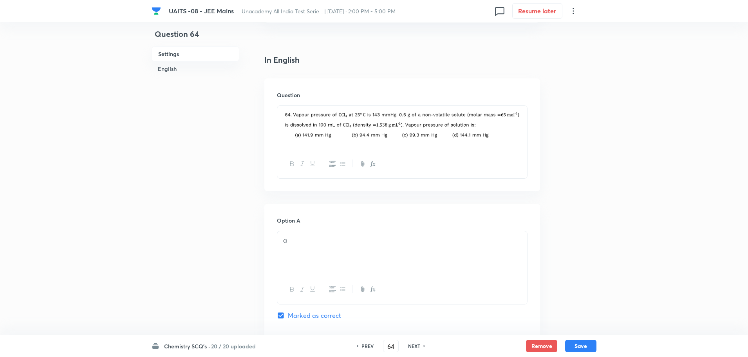
click at [368, 343] on h6 "PREV" at bounding box center [368, 345] width 12 height 7
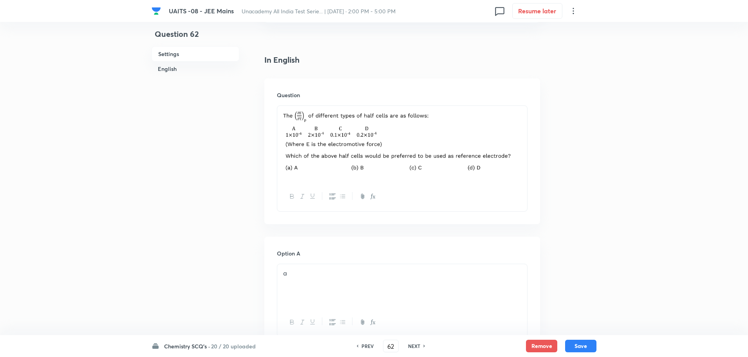
click at [368, 342] on h6 "PREV" at bounding box center [368, 345] width 12 height 7
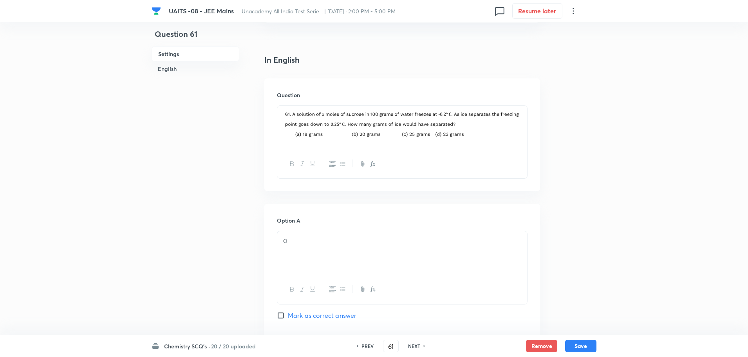
click at [368, 342] on h6 "PREV" at bounding box center [368, 345] width 12 height 7
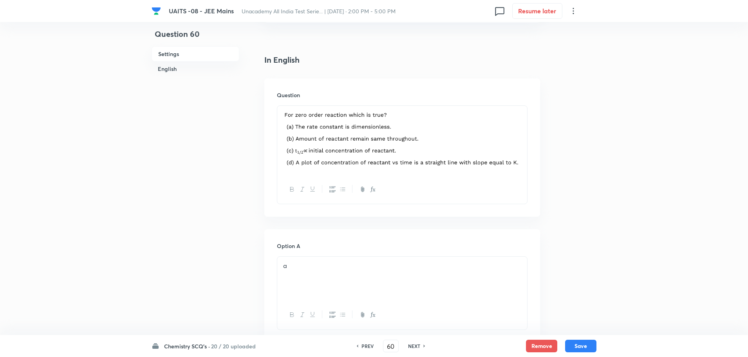
click at [368, 342] on h6 "PREV" at bounding box center [368, 345] width 12 height 7
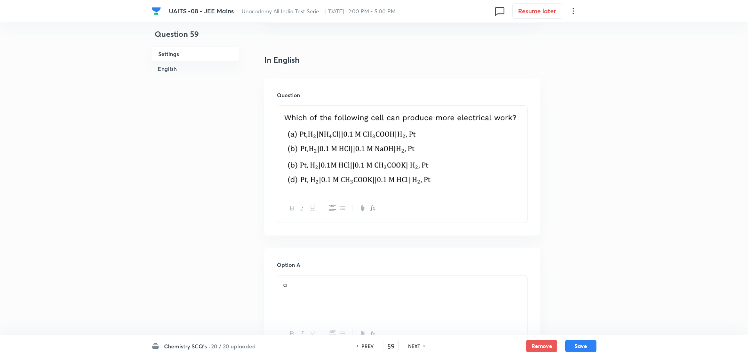
click at [368, 342] on h6 "PREV" at bounding box center [368, 345] width 12 height 7
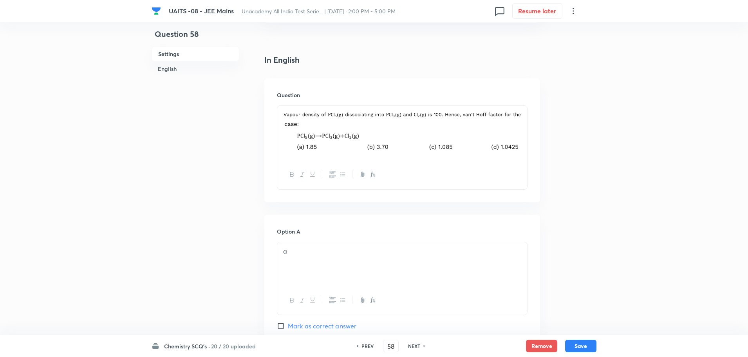
click at [368, 342] on h6 "PREV" at bounding box center [368, 345] width 12 height 7
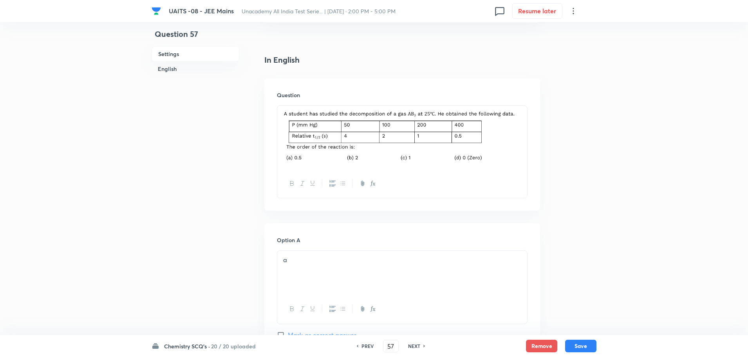
click at [368, 342] on h6 "PREV" at bounding box center [368, 345] width 12 height 7
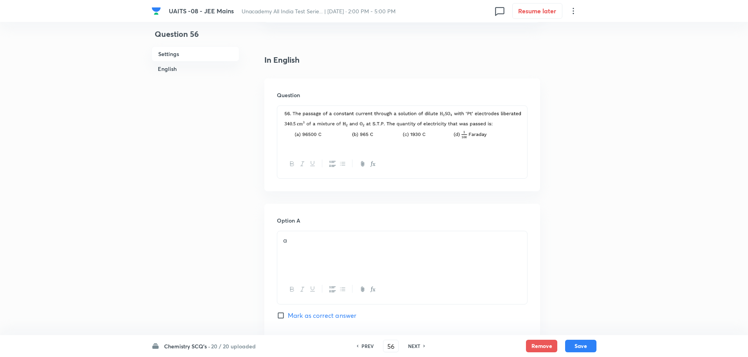
click at [368, 342] on h6 "PREV" at bounding box center [368, 345] width 12 height 7
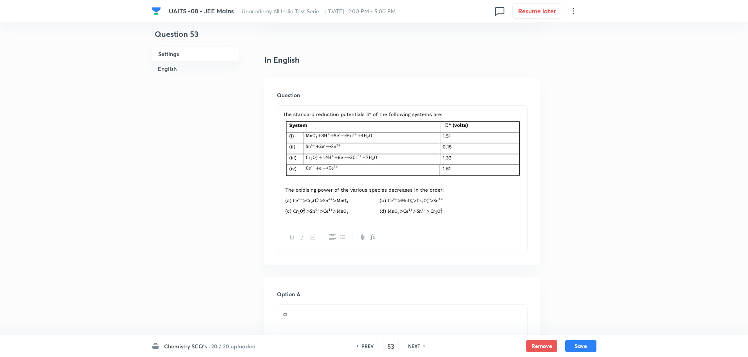
click at [368, 342] on h6 "PREV" at bounding box center [368, 345] width 12 height 7
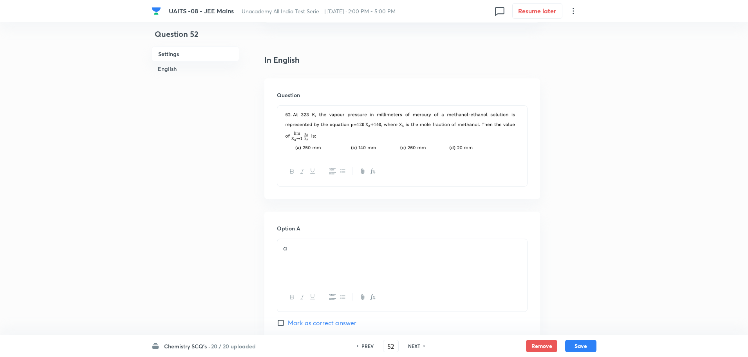
click at [368, 342] on h6 "PREV" at bounding box center [368, 345] width 12 height 7
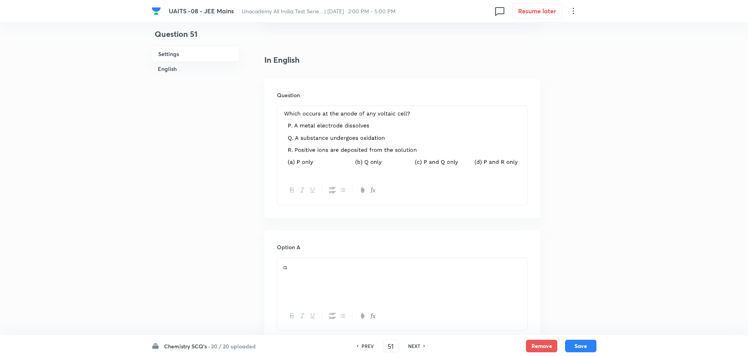
click at [368, 342] on h6 "PREV" at bounding box center [368, 345] width 12 height 7
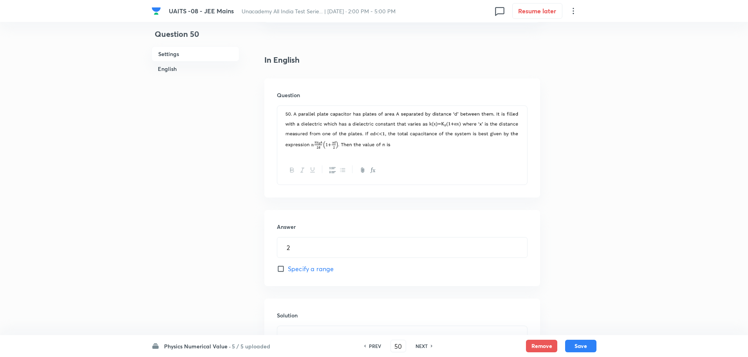
click at [368, 342] on div "PREV" at bounding box center [374, 345] width 21 height 7
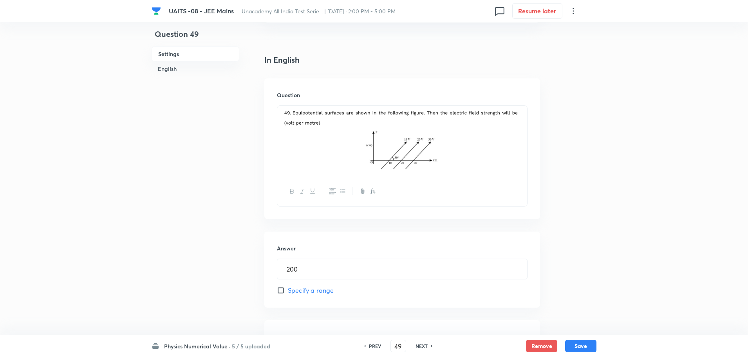
click at [368, 342] on div "PREV" at bounding box center [374, 345] width 21 height 7
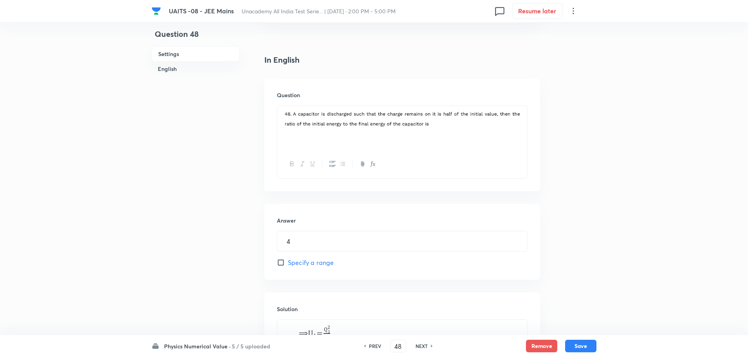
click at [368, 342] on div "PREV" at bounding box center [374, 345] width 21 height 7
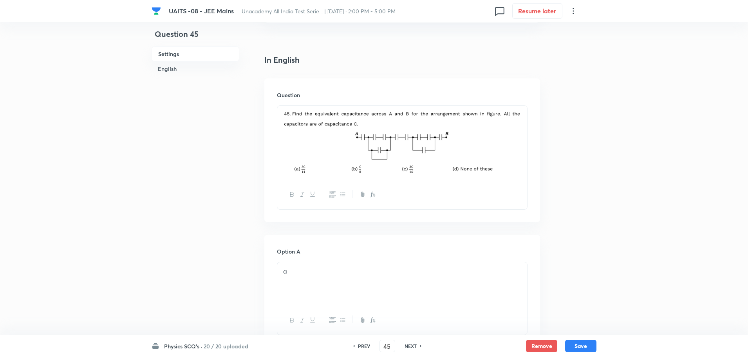
click at [368, 342] on h6 "PREV" at bounding box center [364, 345] width 12 height 7
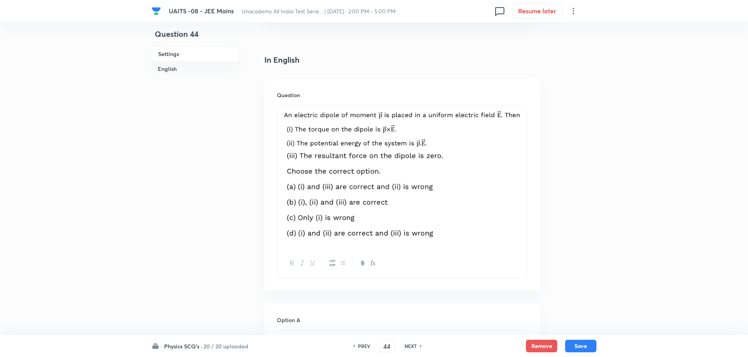
click at [368, 342] on h6 "PREV" at bounding box center [364, 345] width 12 height 7
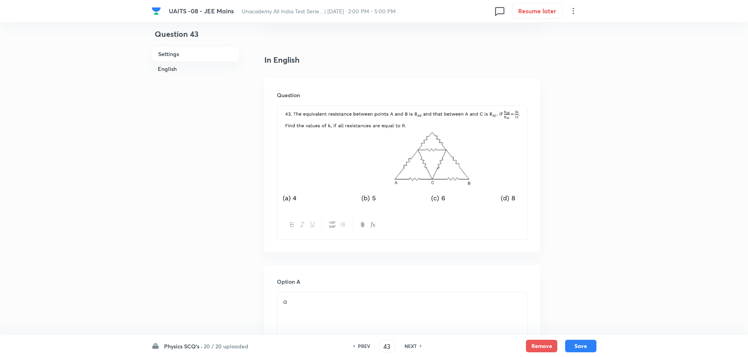
click at [368, 342] on h6 "PREV" at bounding box center [364, 345] width 12 height 7
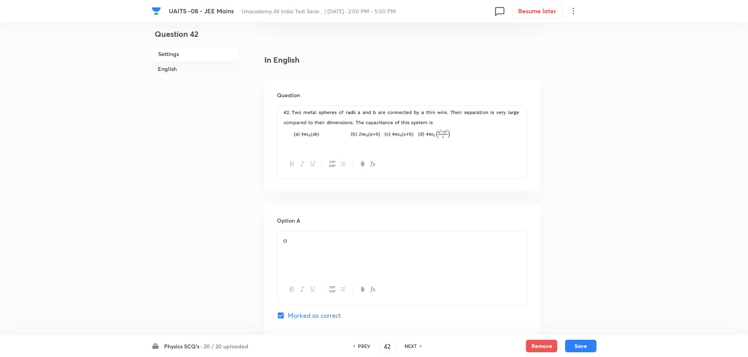
click at [368, 342] on h6 "PREV" at bounding box center [364, 345] width 12 height 7
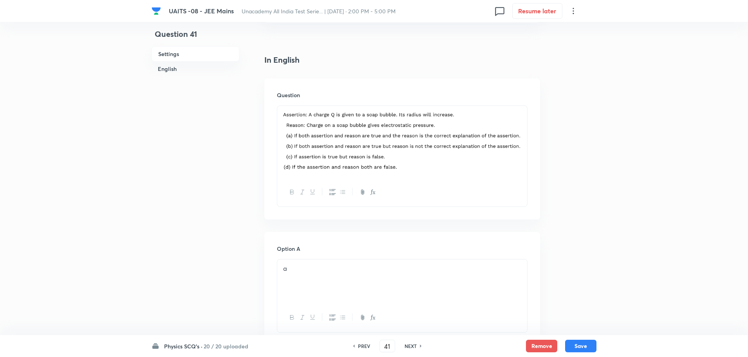
click at [368, 342] on h6 "PREV" at bounding box center [364, 345] width 12 height 7
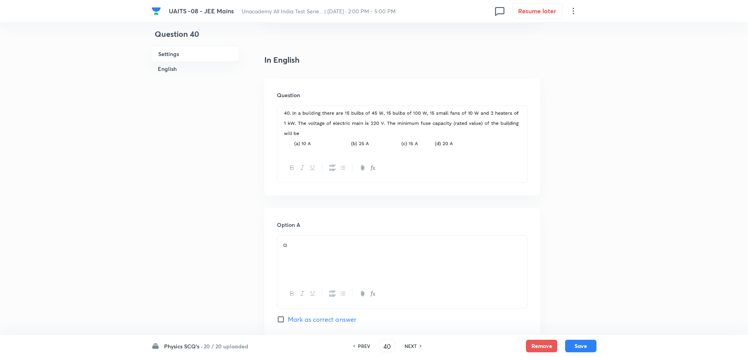
click at [368, 342] on h6 "PREV" at bounding box center [364, 345] width 12 height 7
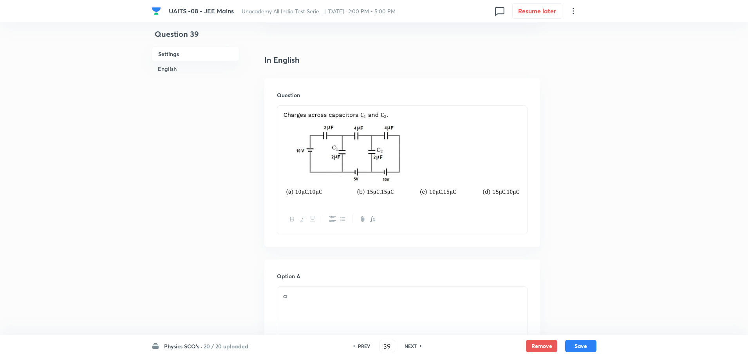
click at [368, 342] on h6 "PREV" at bounding box center [364, 345] width 12 height 7
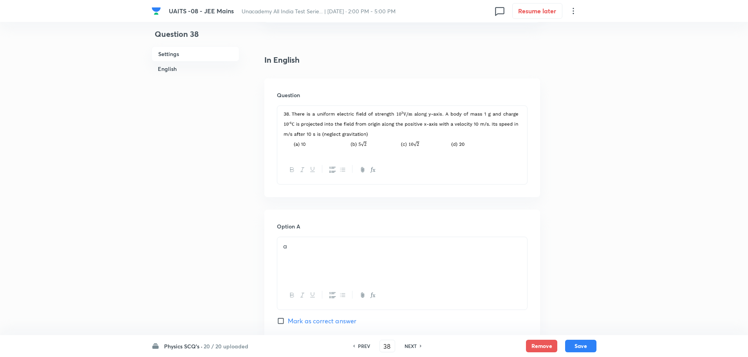
click at [368, 342] on h6 "PREV" at bounding box center [364, 345] width 12 height 7
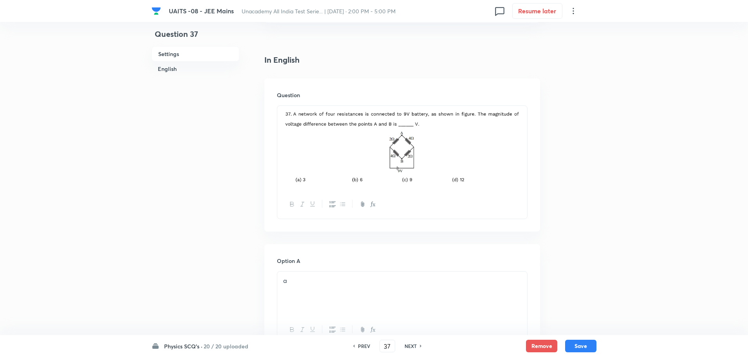
click at [368, 342] on h6 "PREV" at bounding box center [364, 345] width 12 height 7
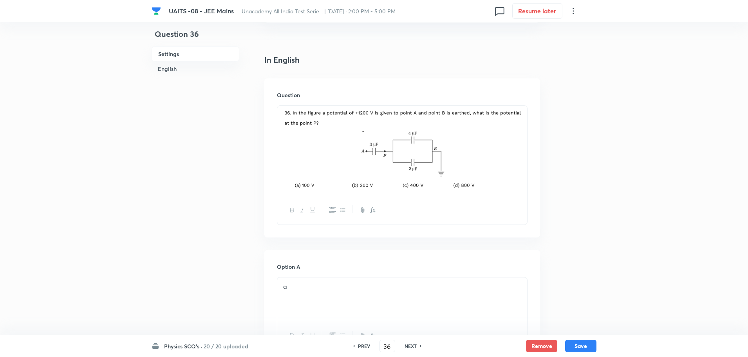
click at [368, 342] on h6 "PREV" at bounding box center [364, 345] width 12 height 7
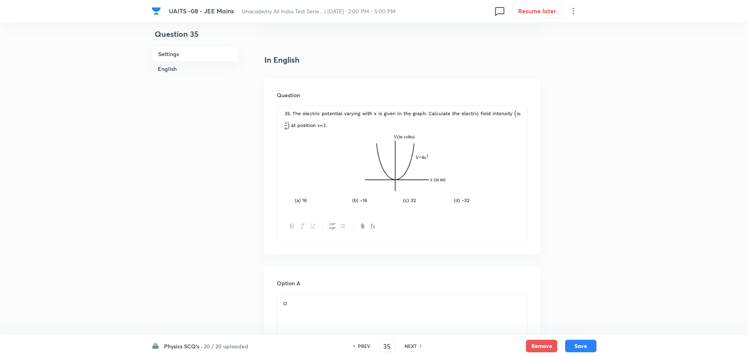
click at [368, 342] on h6 "PREV" at bounding box center [364, 345] width 12 height 7
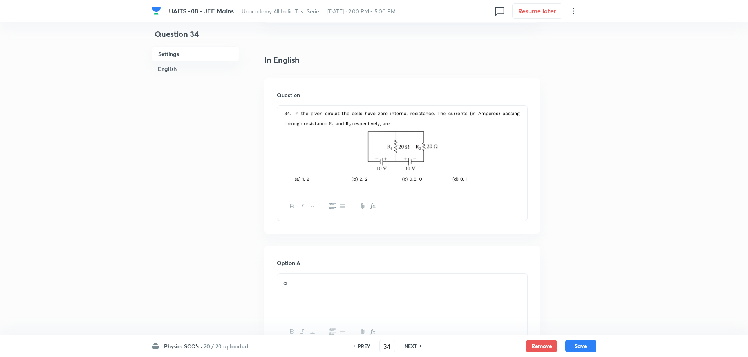
click at [368, 342] on h6 "PREV" at bounding box center [364, 345] width 12 height 7
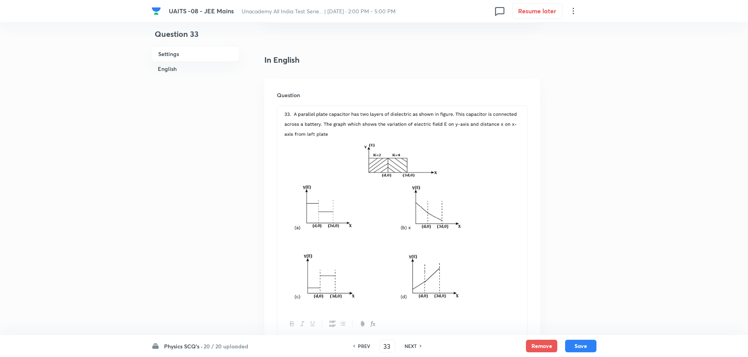
click at [368, 342] on h6 "PREV" at bounding box center [364, 345] width 12 height 7
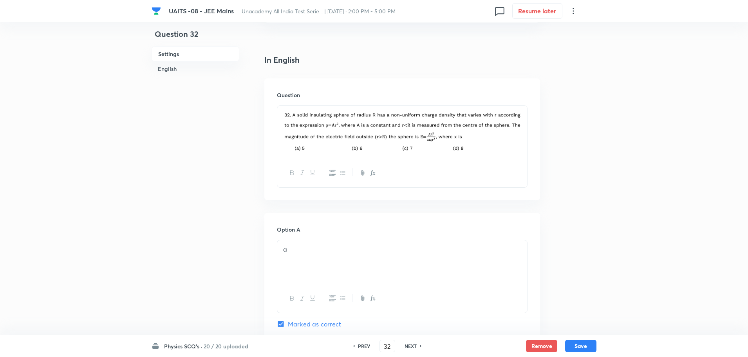
click at [368, 342] on h6 "PREV" at bounding box center [364, 345] width 12 height 7
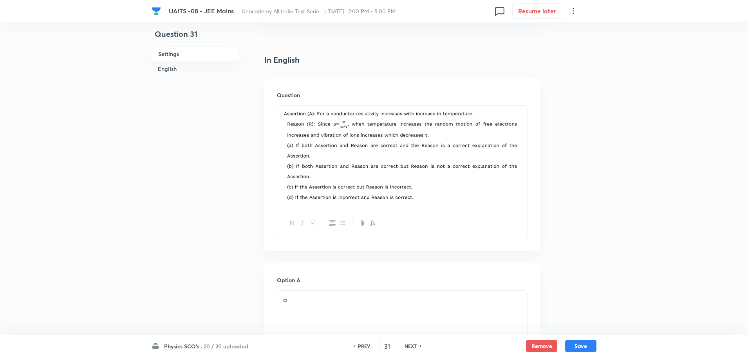
click at [405, 344] on h6 "NEXT" at bounding box center [411, 345] width 12 height 7
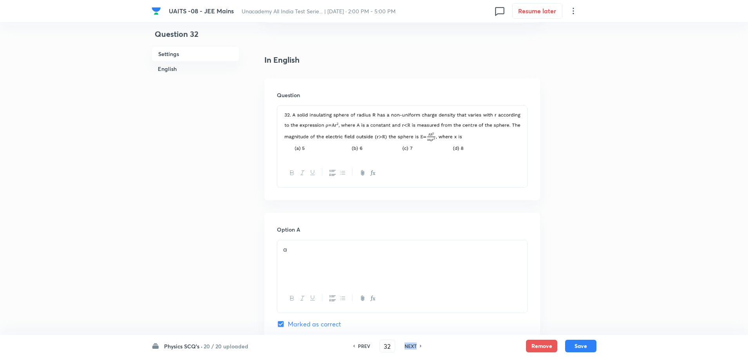
click at [405, 344] on h6 "NEXT" at bounding box center [411, 345] width 12 height 7
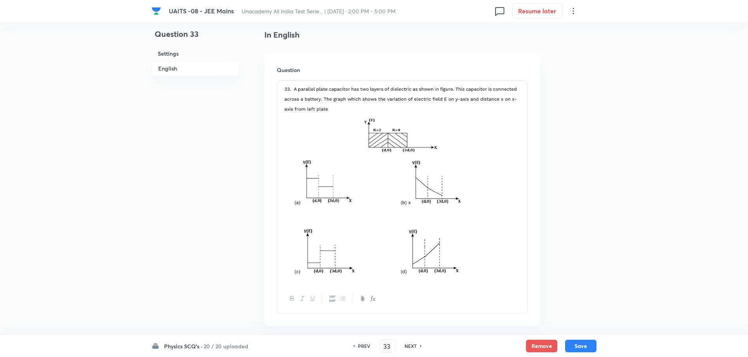
scroll to position [216, 0]
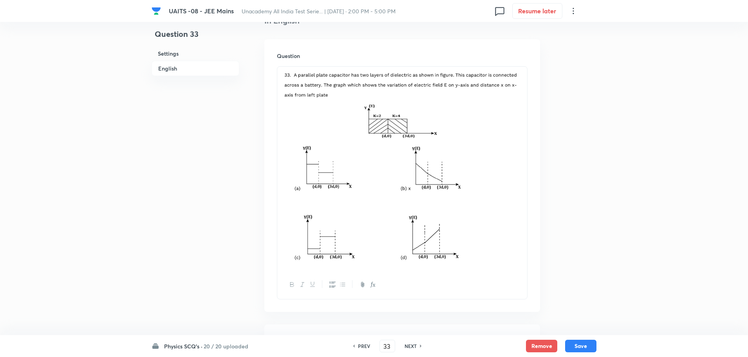
click at [365, 343] on h6 "PREV" at bounding box center [364, 345] width 12 height 7
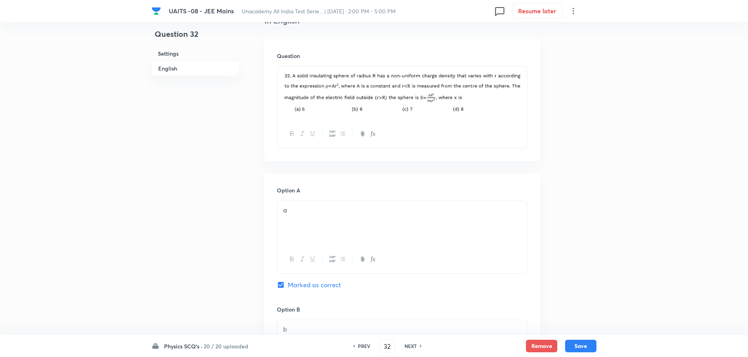
click at [365, 343] on h6 "PREV" at bounding box center [364, 345] width 12 height 7
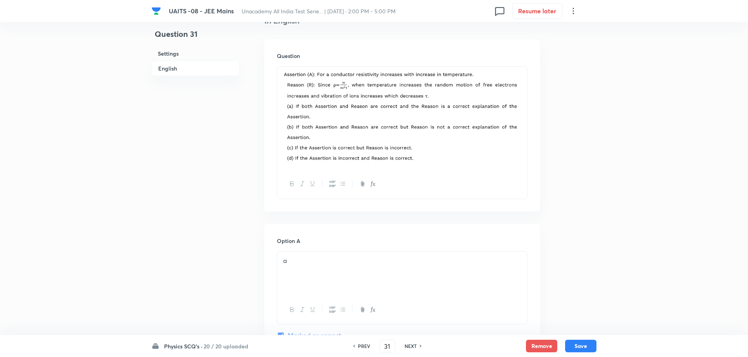
click at [364, 343] on h6 "PREV" at bounding box center [364, 345] width 12 height 7
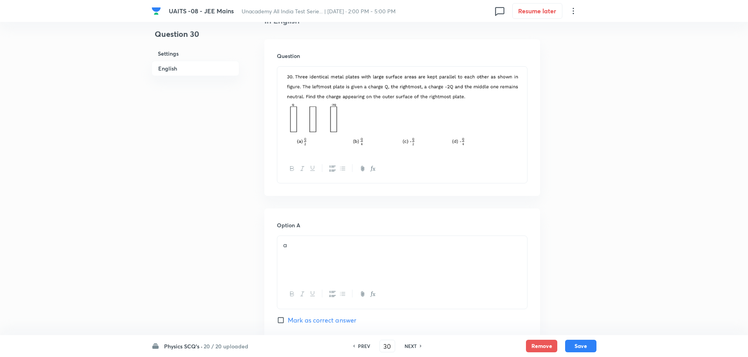
click at [364, 343] on h6 "PREV" at bounding box center [364, 345] width 12 height 7
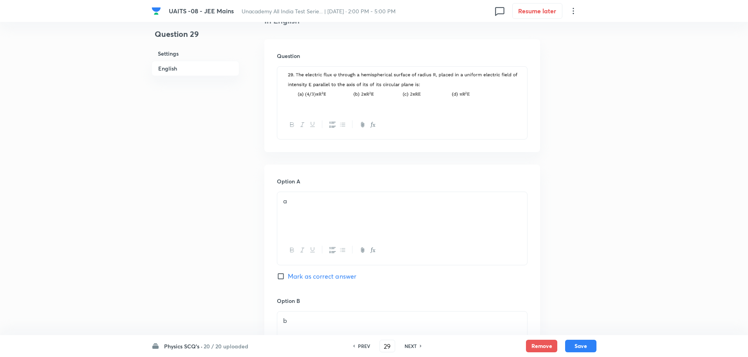
click at [364, 342] on h6 "PREV" at bounding box center [364, 345] width 12 height 7
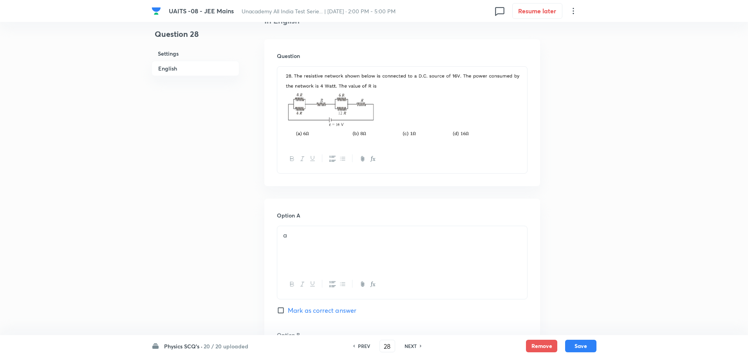
click at [364, 342] on h6 "PREV" at bounding box center [364, 345] width 12 height 7
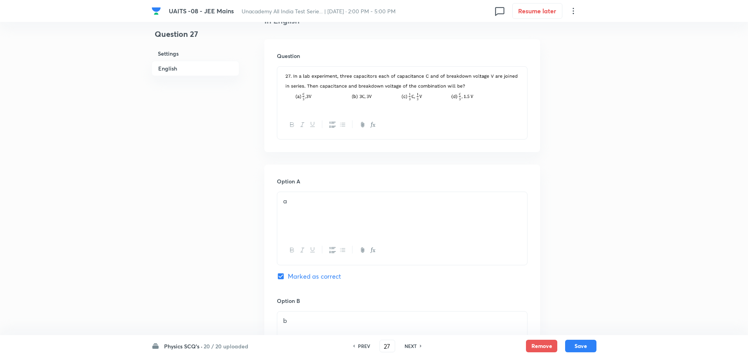
click at [364, 342] on h6 "PREV" at bounding box center [364, 345] width 12 height 7
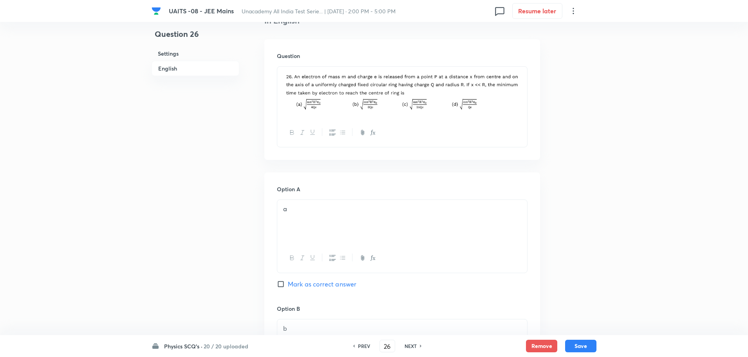
click at [364, 342] on h6 "PREV" at bounding box center [364, 345] width 12 height 7
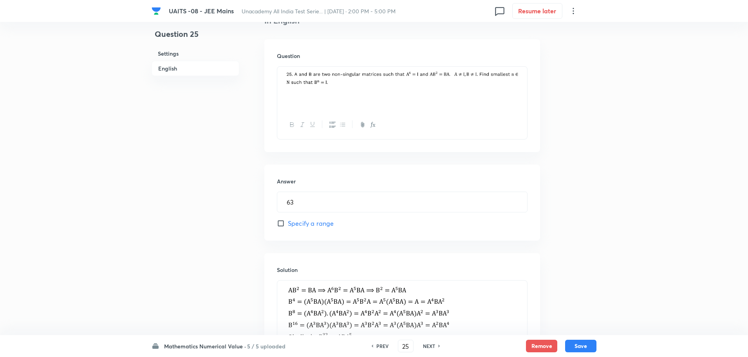
click at [377, 343] on h6 "PREV" at bounding box center [383, 345] width 12 height 7
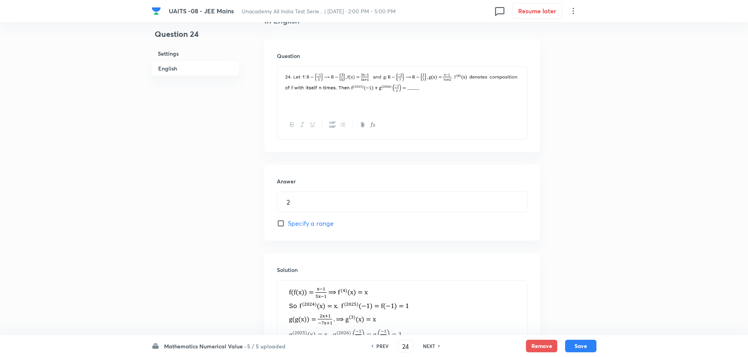
click at [377, 343] on h6 "PREV" at bounding box center [383, 345] width 12 height 7
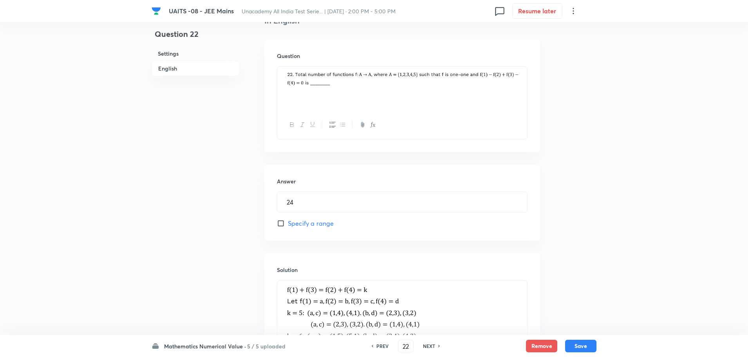
click at [377, 343] on h6 "PREV" at bounding box center [383, 345] width 12 height 7
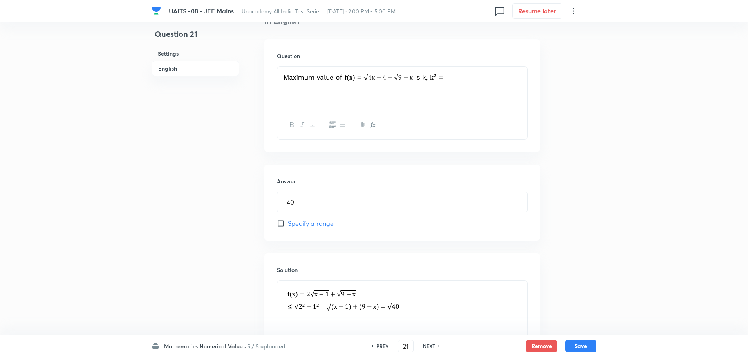
click at [377, 343] on h6 "PREV" at bounding box center [383, 345] width 12 height 7
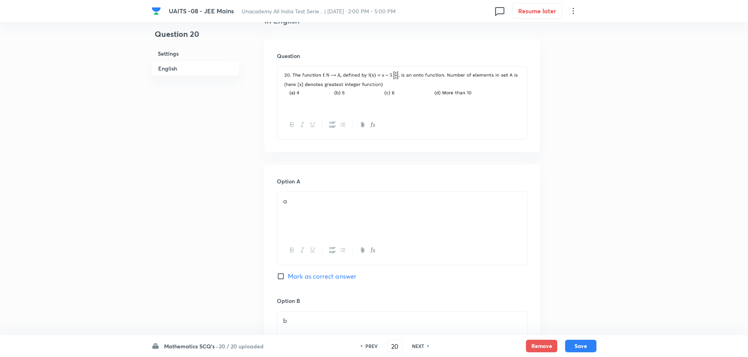
click at [376, 343] on h6 "PREV" at bounding box center [372, 345] width 12 height 7
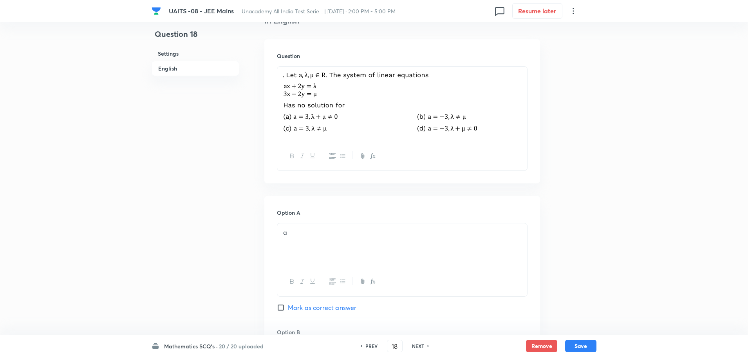
click at [376, 343] on h6 "PREV" at bounding box center [372, 345] width 12 height 7
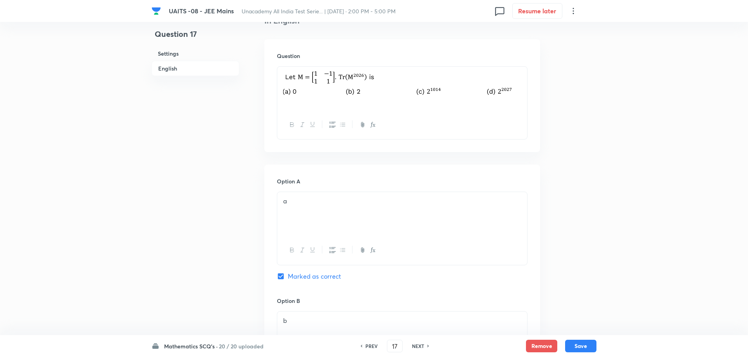
click at [376, 343] on h6 "PREV" at bounding box center [372, 345] width 12 height 7
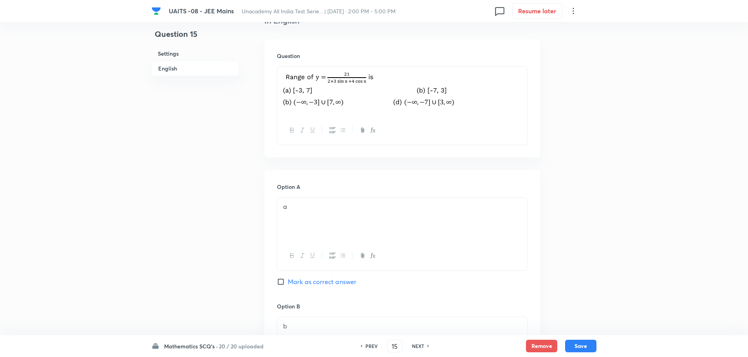
click at [373, 338] on div "Mathematics SCQ's · 20 / 20 uploaded PREV 15 ​ NEXT Remove Save" at bounding box center [374, 346] width 445 height 22
click at [374, 342] on div "PREV 15 ​ NEXT" at bounding box center [394, 346] width 101 height 13
click at [375, 344] on h6 "PREV" at bounding box center [372, 345] width 12 height 7
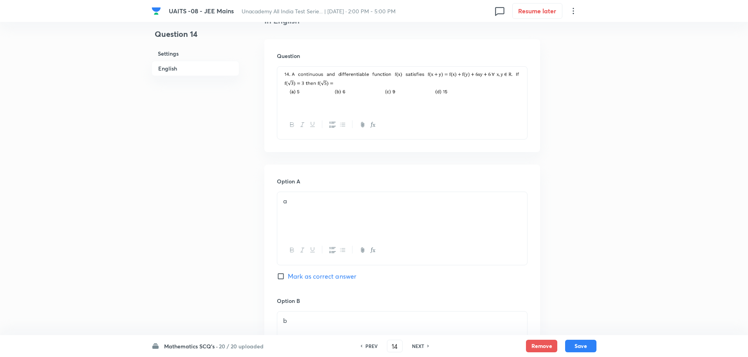
click at [373, 346] on h6 "PREV" at bounding box center [372, 345] width 12 height 7
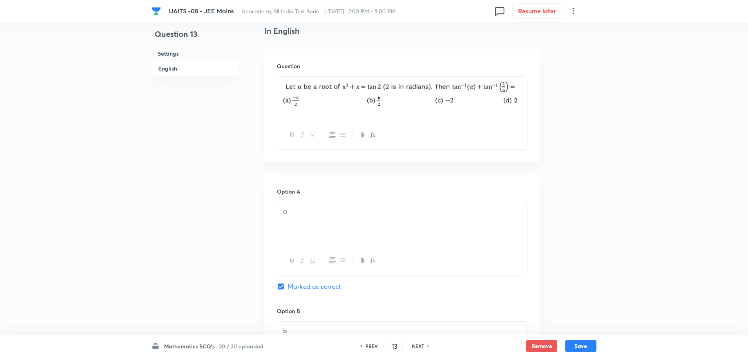
click at [371, 346] on h6 "PREV" at bounding box center [372, 345] width 12 height 7
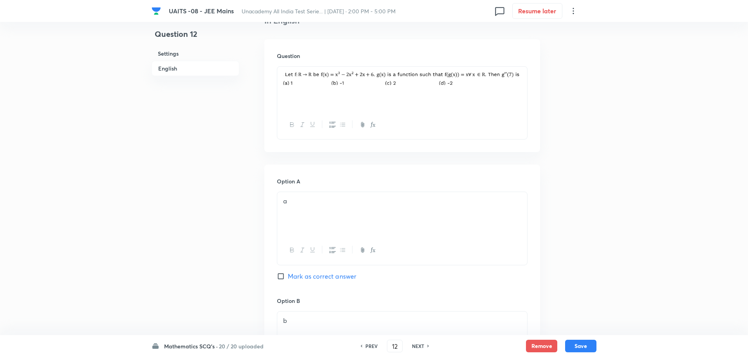
click at [370, 346] on h6 "PREV" at bounding box center [372, 345] width 12 height 7
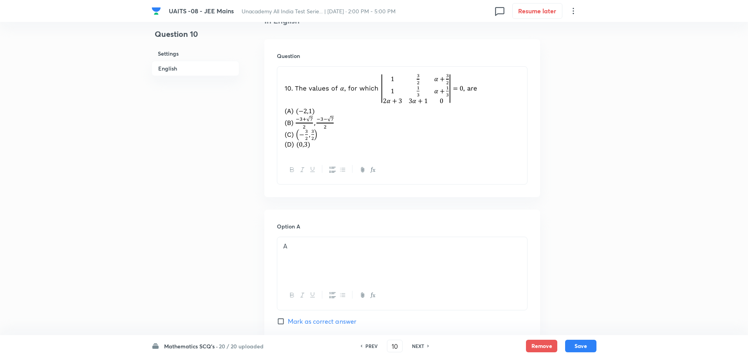
click at [370, 346] on h6 "PREV" at bounding box center [372, 345] width 12 height 7
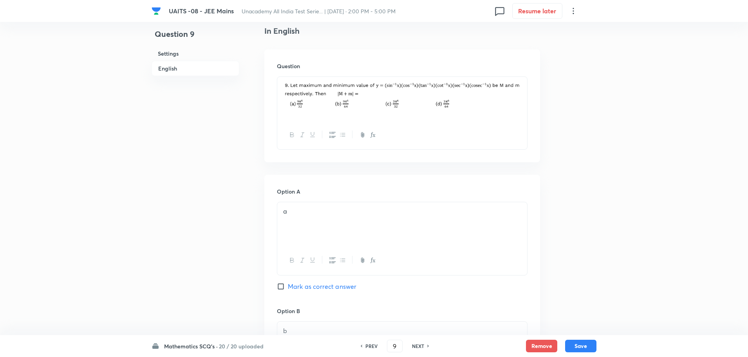
click at [370, 346] on h6 "PREV" at bounding box center [372, 345] width 12 height 7
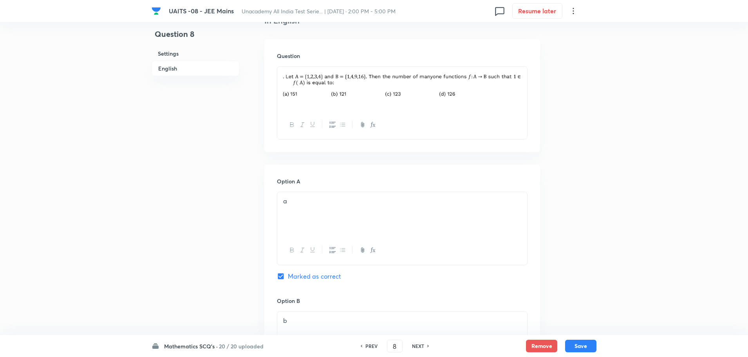
click at [369, 343] on h6 "PREV" at bounding box center [372, 345] width 12 height 7
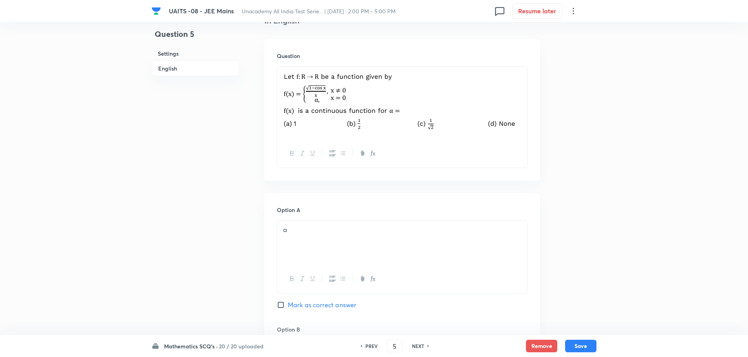
click at [369, 343] on h6 "PREV" at bounding box center [372, 345] width 12 height 7
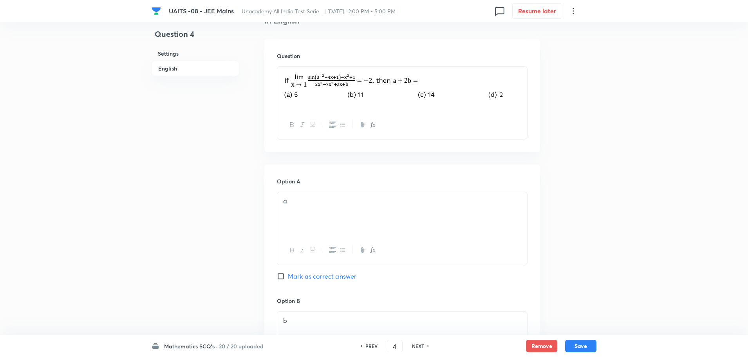
click at [369, 343] on h6 "PREV" at bounding box center [372, 345] width 12 height 7
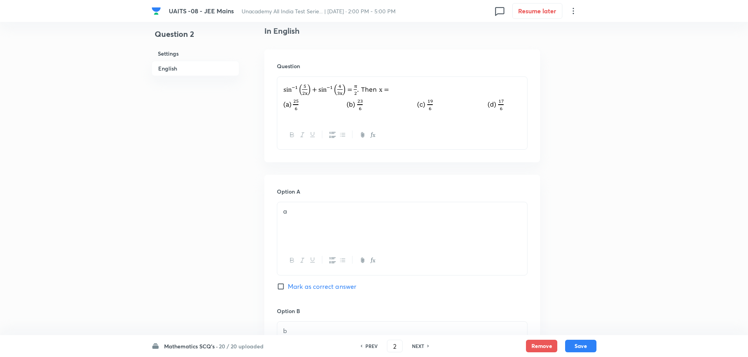
click at [369, 343] on h6 "PREV" at bounding box center [372, 345] width 12 height 7
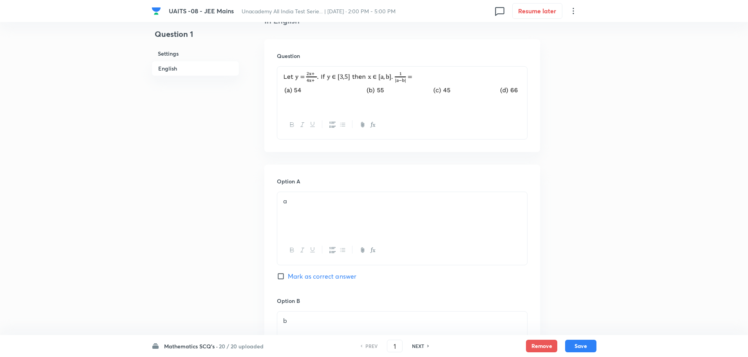
click at [221, 347] on h6 "20 / 20 uploaded" at bounding box center [241, 346] width 45 height 8
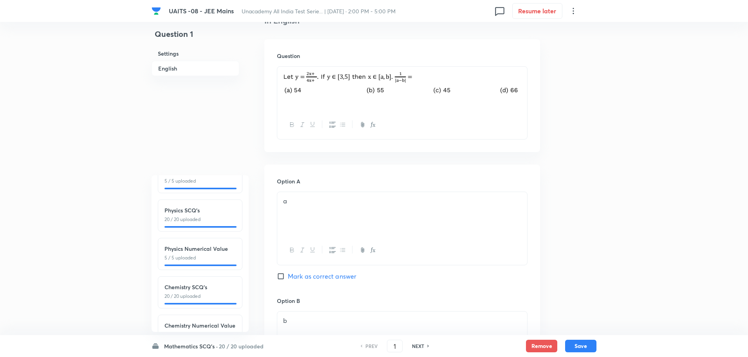
scroll to position [86, 0]
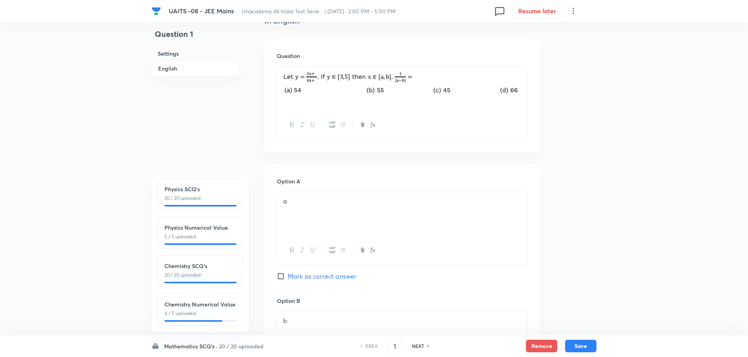
click at [221, 302] on h6 "Chemistry Numerical Value" at bounding box center [200, 304] width 71 height 8
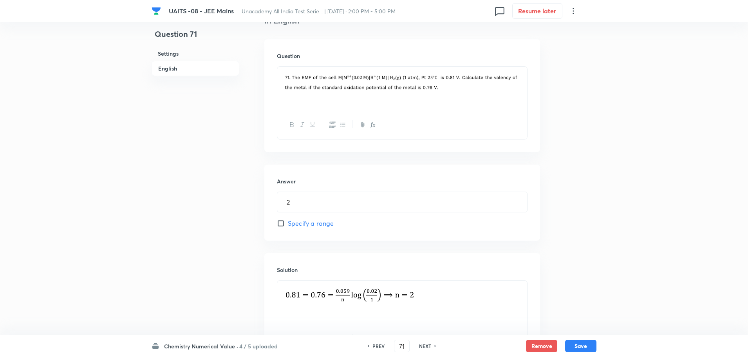
click at [174, 222] on div "Question 71 Settings English" at bounding box center [196, 110] width 88 height 576
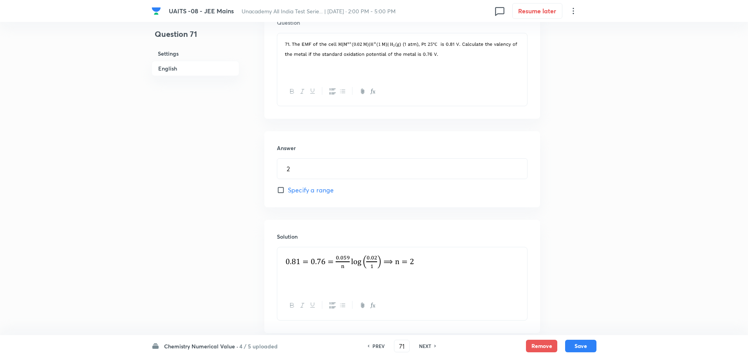
scroll to position [294, 0]
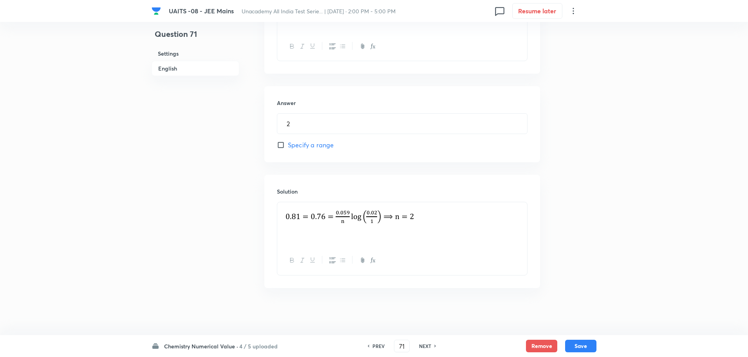
click at [684, 178] on div "UAITS -08 - JEE Mains Unacademy All India Test Serie... | Sep 7, 2025 · 2:00 PM…" at bounding box center [374, 32] width 748 height 576
click at [429, 349] on h6 "NEXT" at bounding box center [425, 345] width 12 height 7
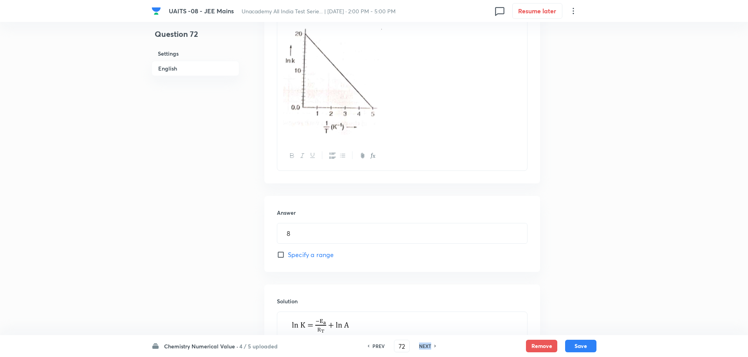
click at [429, 349] on h6 "NEXT" at bounding box center [425, 345] width 12 height 7
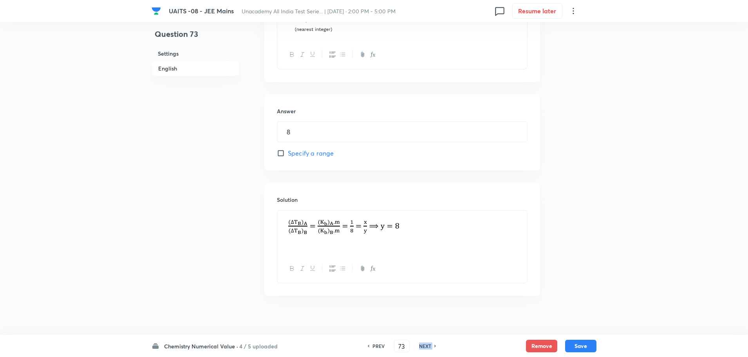
click at [429, 349] on h6 "NEXT" at bounding box center [425, 345] width 12 height 7
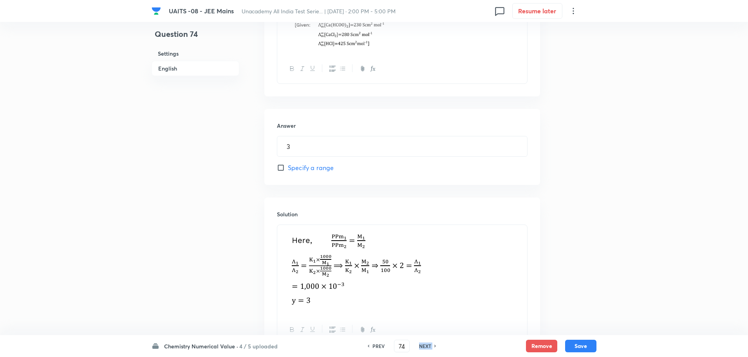
click at [429, 349] on h6 "NEXT" at bounding box center [425, 345] width 12 height 7
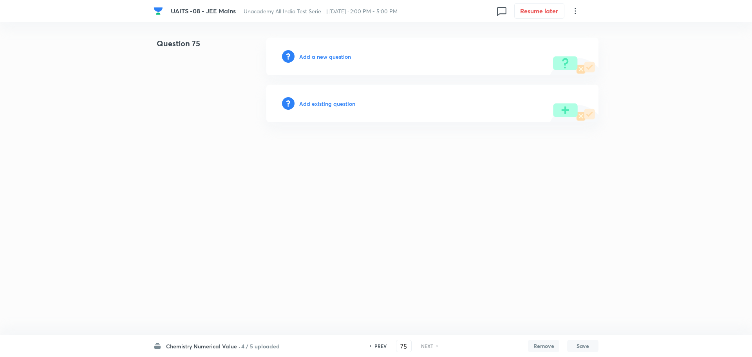
click at [470, 160] on html "UAITS -08 - JEE Mains Unacademy All India Test Serie... | Sep 7, 2025 · 2:00 PM…" at bounding box center [376, 80] width 752 height 160
